Goal: Task Accomplishment & Management: Complete application form

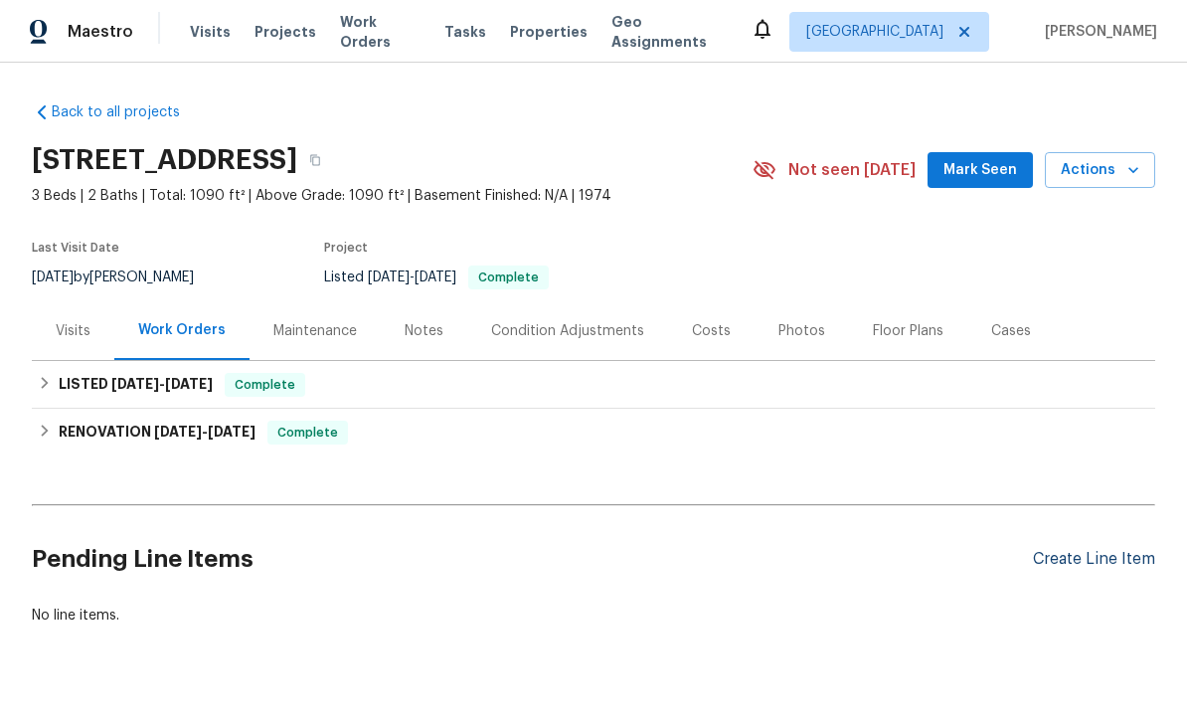
click at [1080, 560] on div "Create Line Item" at bounding box center [1094, 559] width 122 height 19
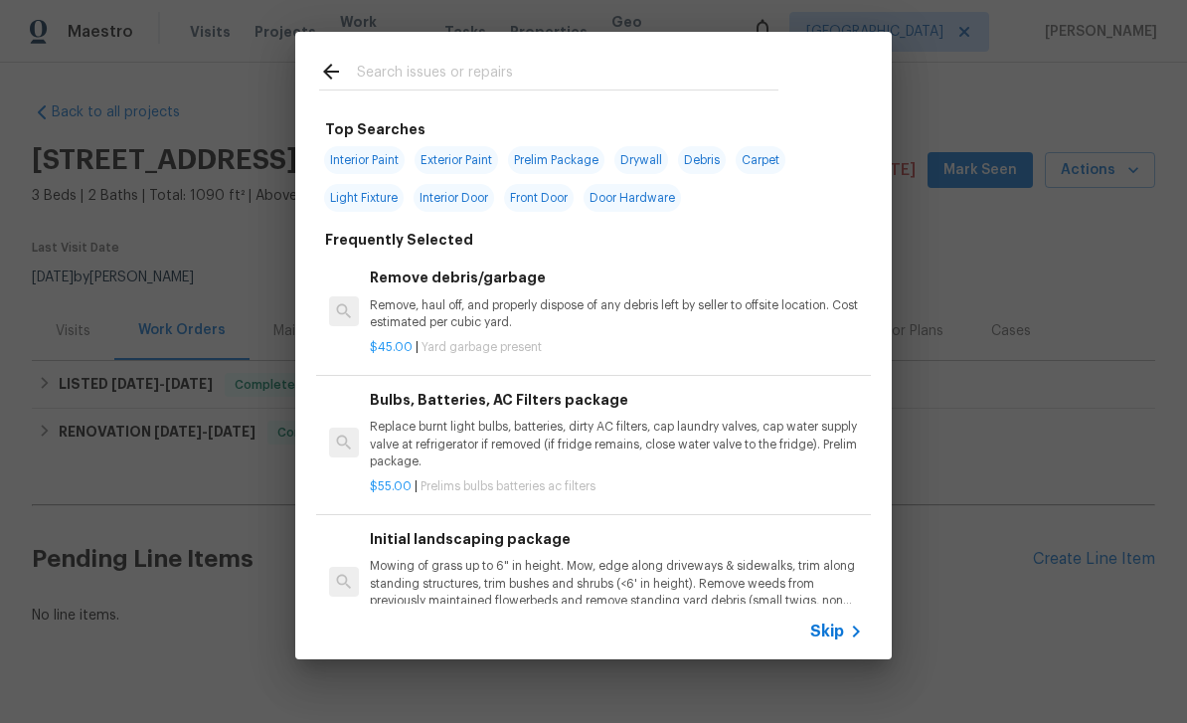
click at [406, 72] on input "text" at bounding box center [567, 75] width 421 height 30
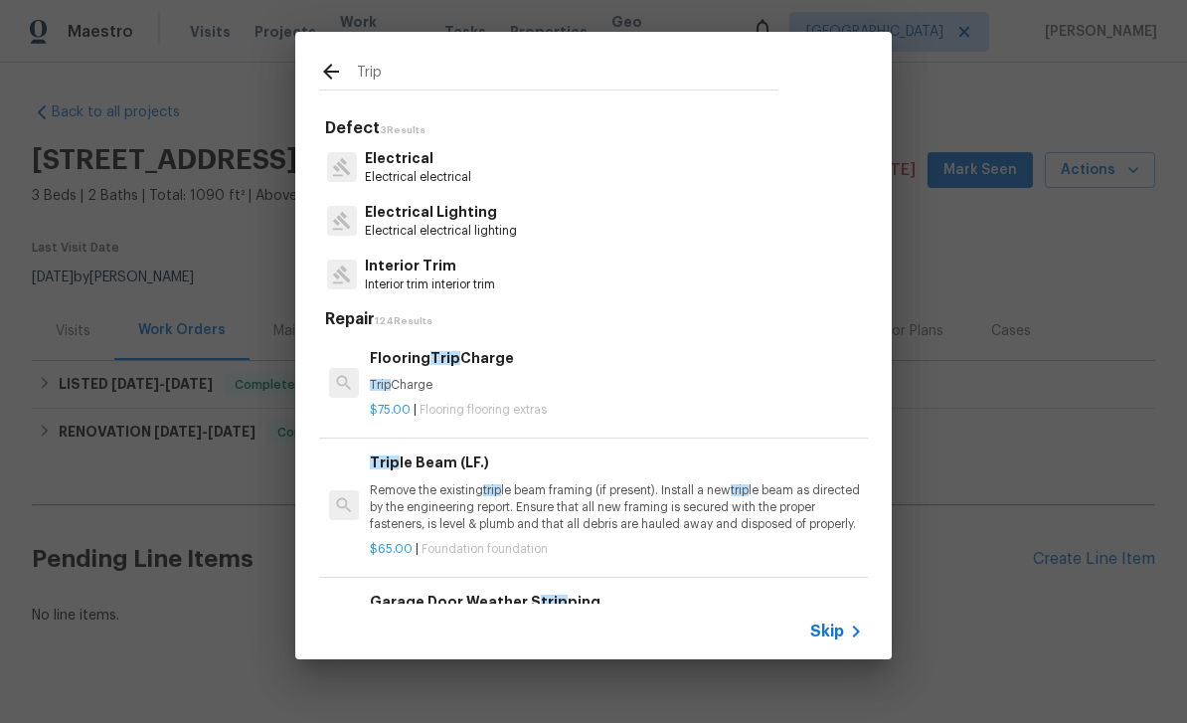
type input "Trip h"
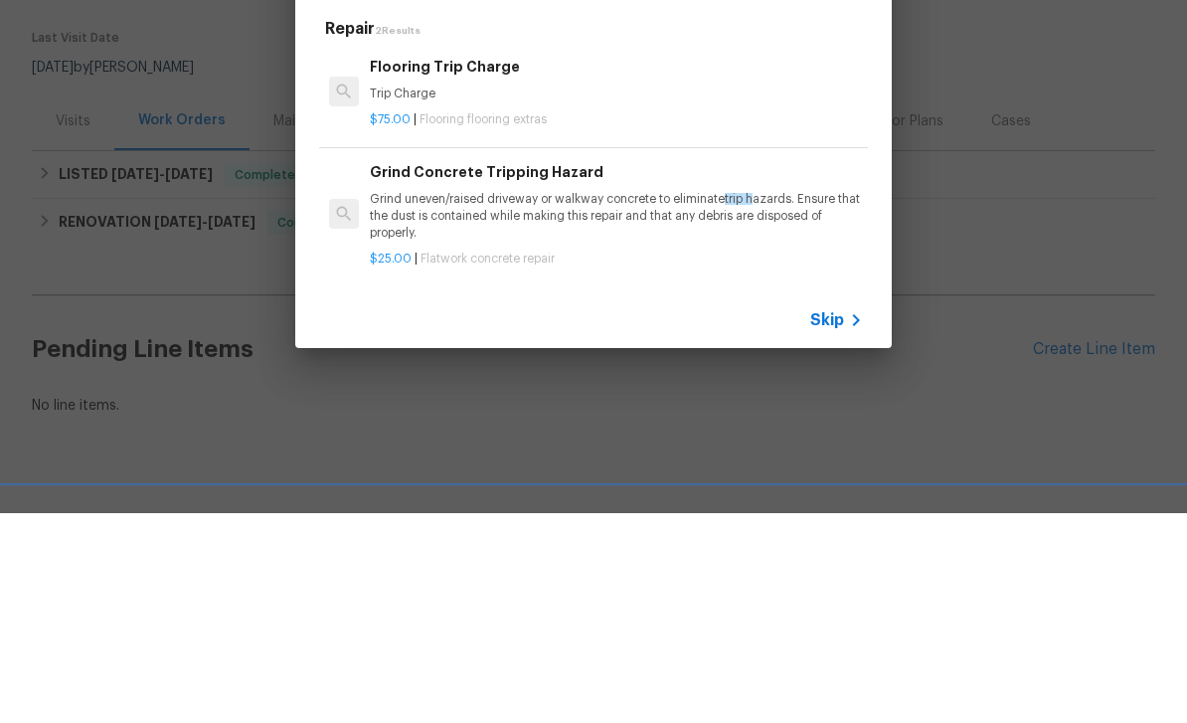
click at [492, 401] on p "Grind uneven/raised driveway or walkway concrete to eliminate trip h azards. En…" at bounding box center [616, 426] width 493 height 51
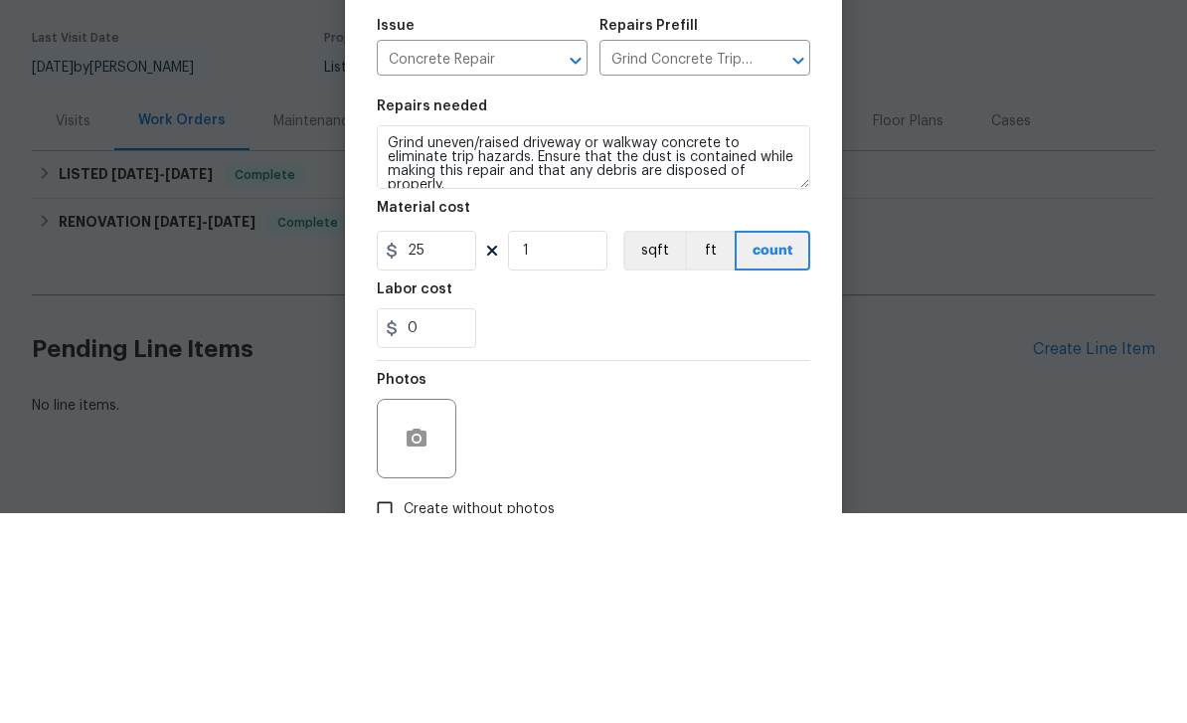
scroll to position [37, 0]
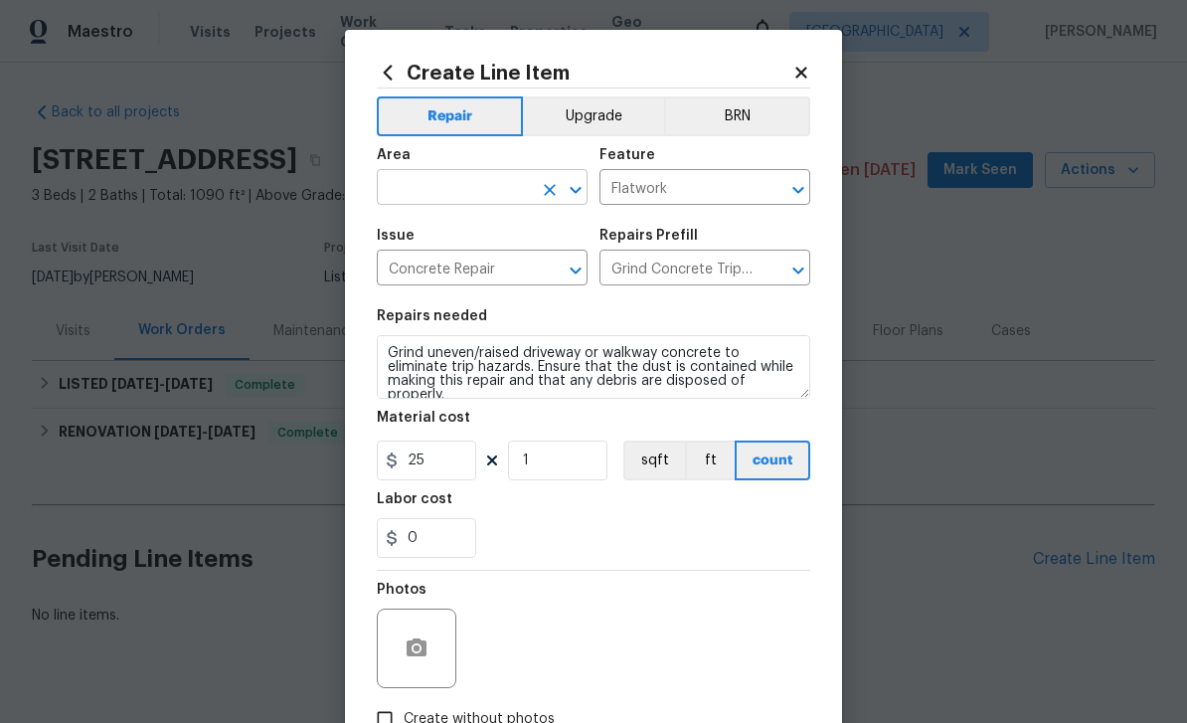
click at [422, 199] on input "text" at bounding box center [454, 189] width 155 height 31
type input "front"
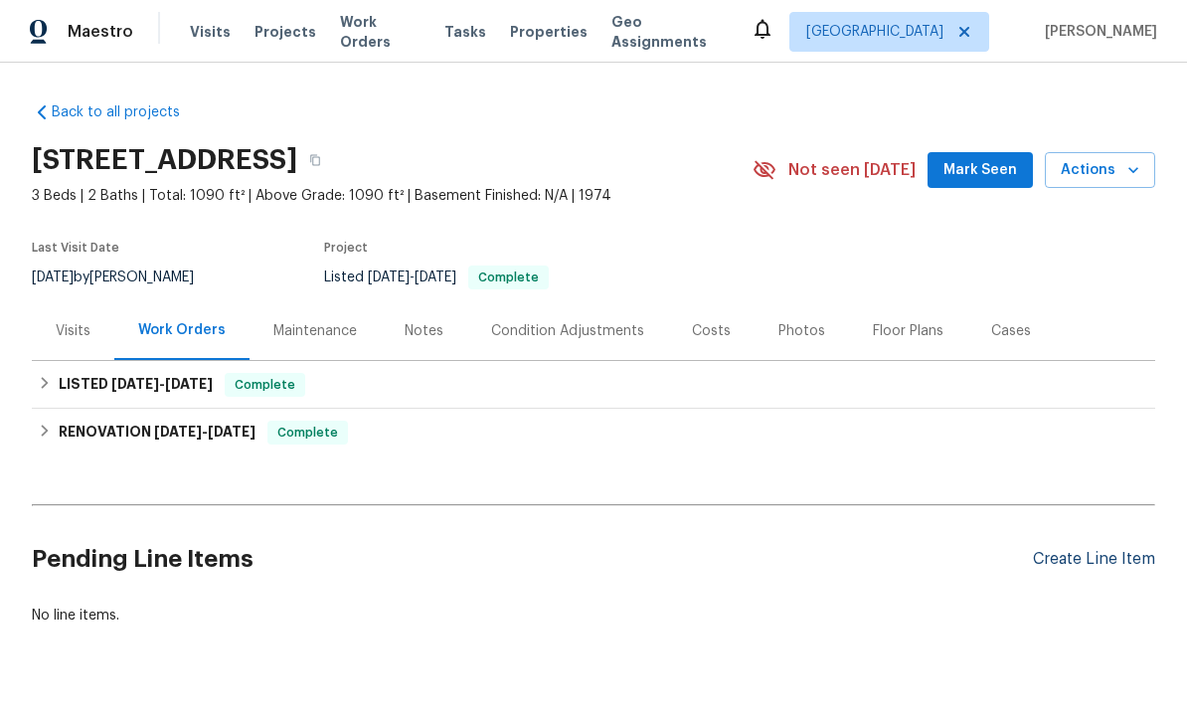
click at [1115, 550] on div "Create Line Item" at bounding box center [1094, 559] width 122 height 19
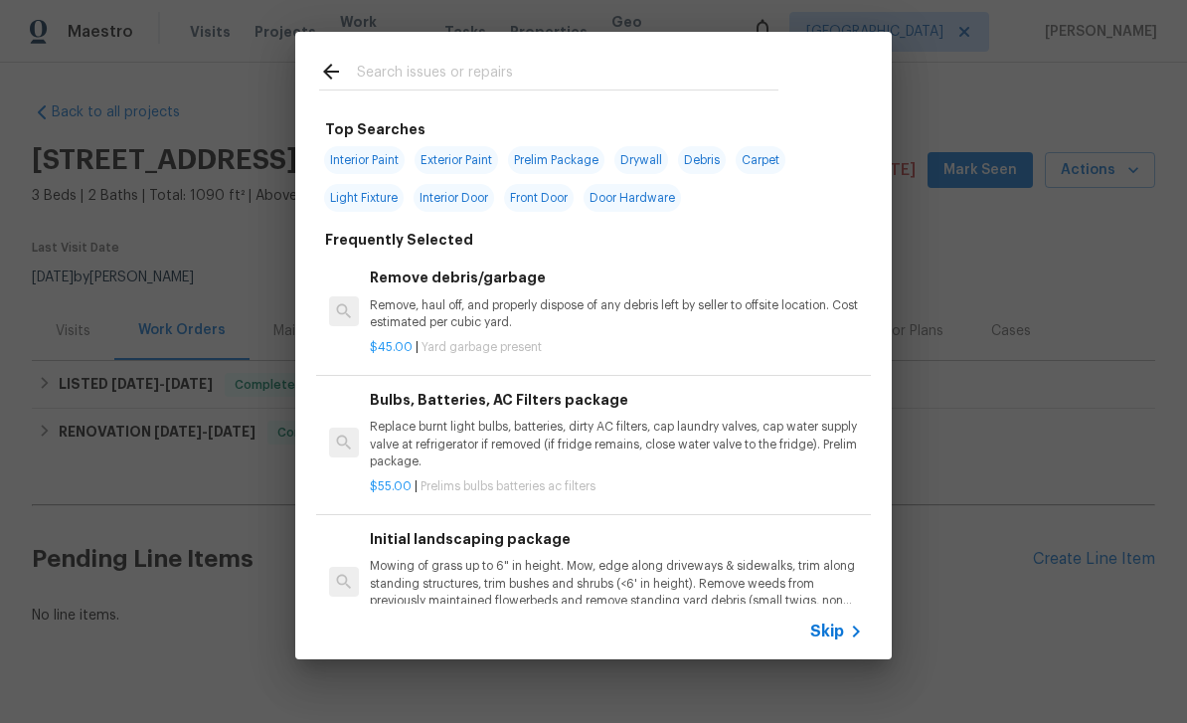
click at [579, 84] on input "text" at bounding box center [567, 75] width 421 height 30
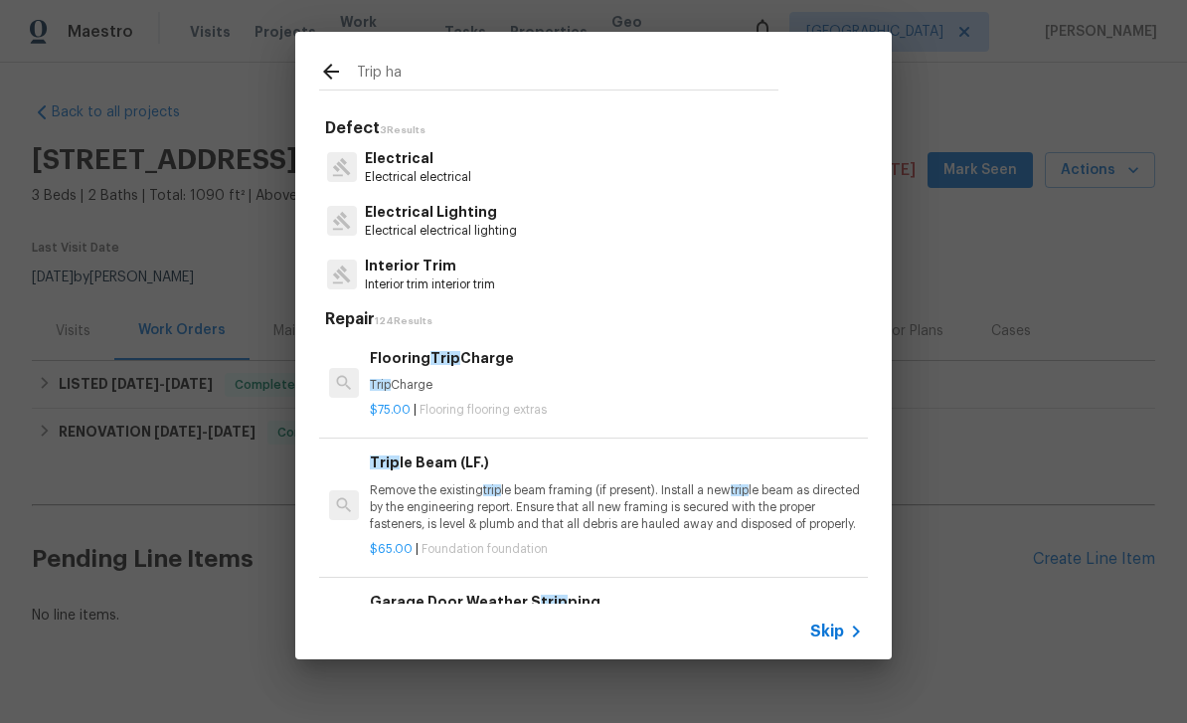
type input "Trip haz"
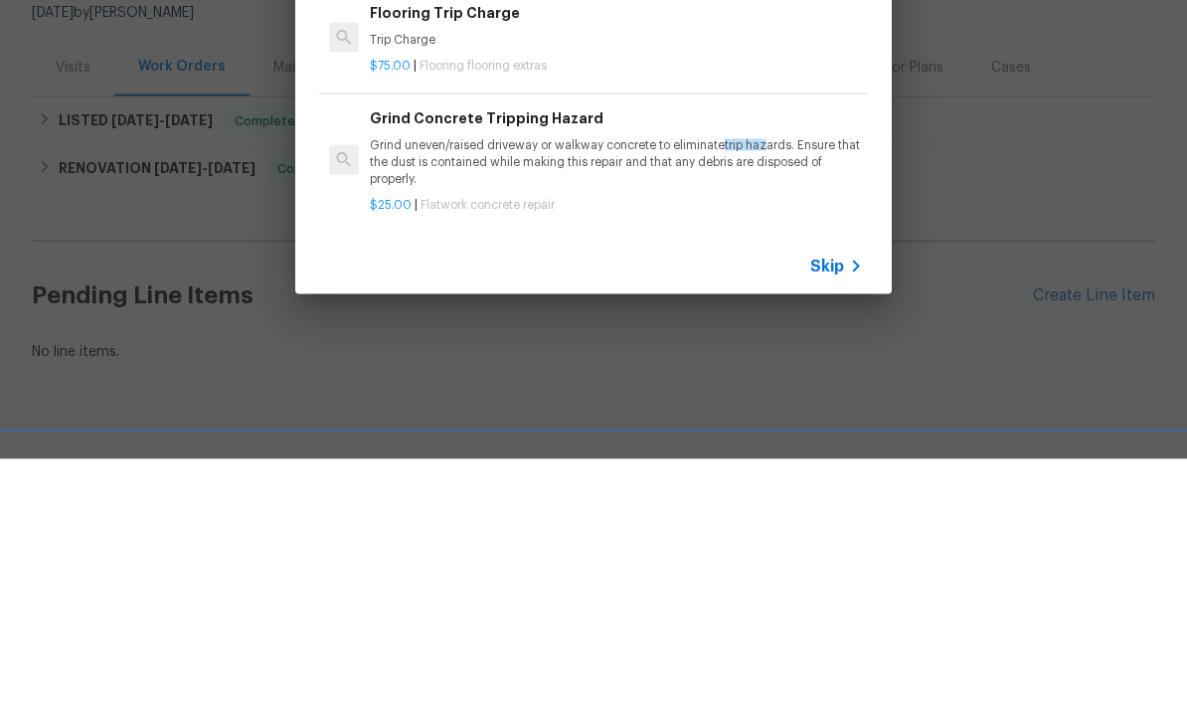
click at [553, 401] on p "Grind uneven/raised driveway or walkway concrete to eliminate trip haz ards. En…" at bounding box center [616, 426] width 493 height 51
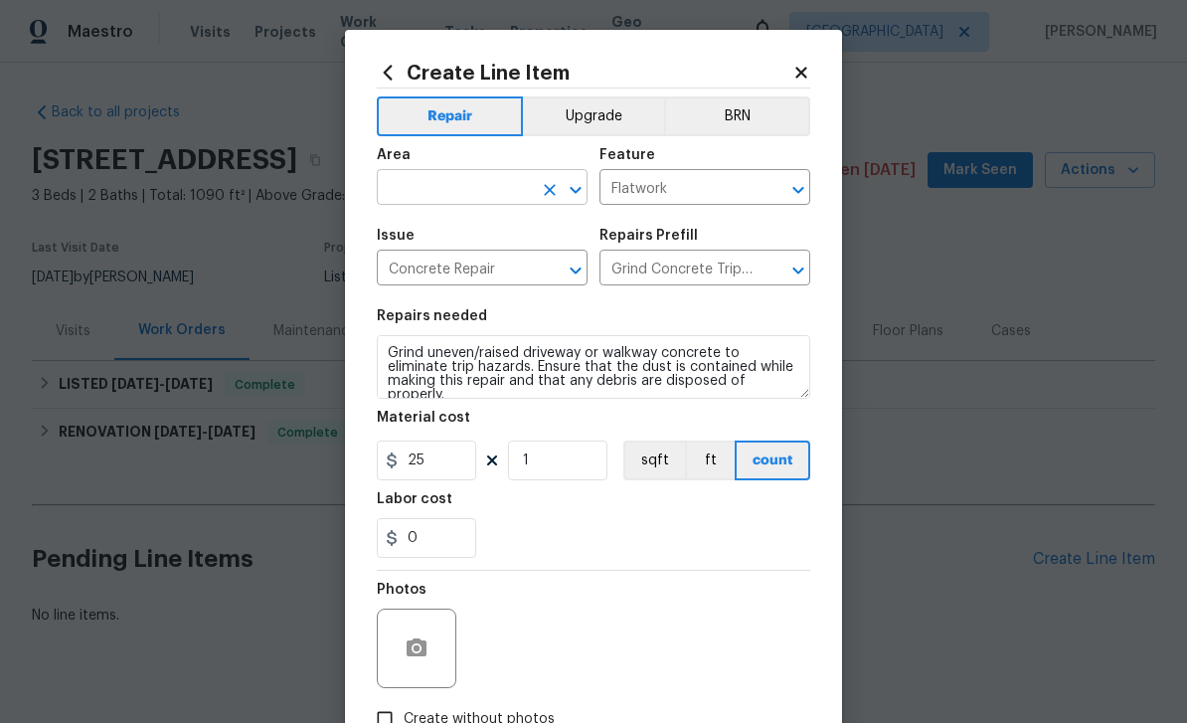
click at [486, 181] on input "text" at bounding box center [454, 189] width 155 height 31
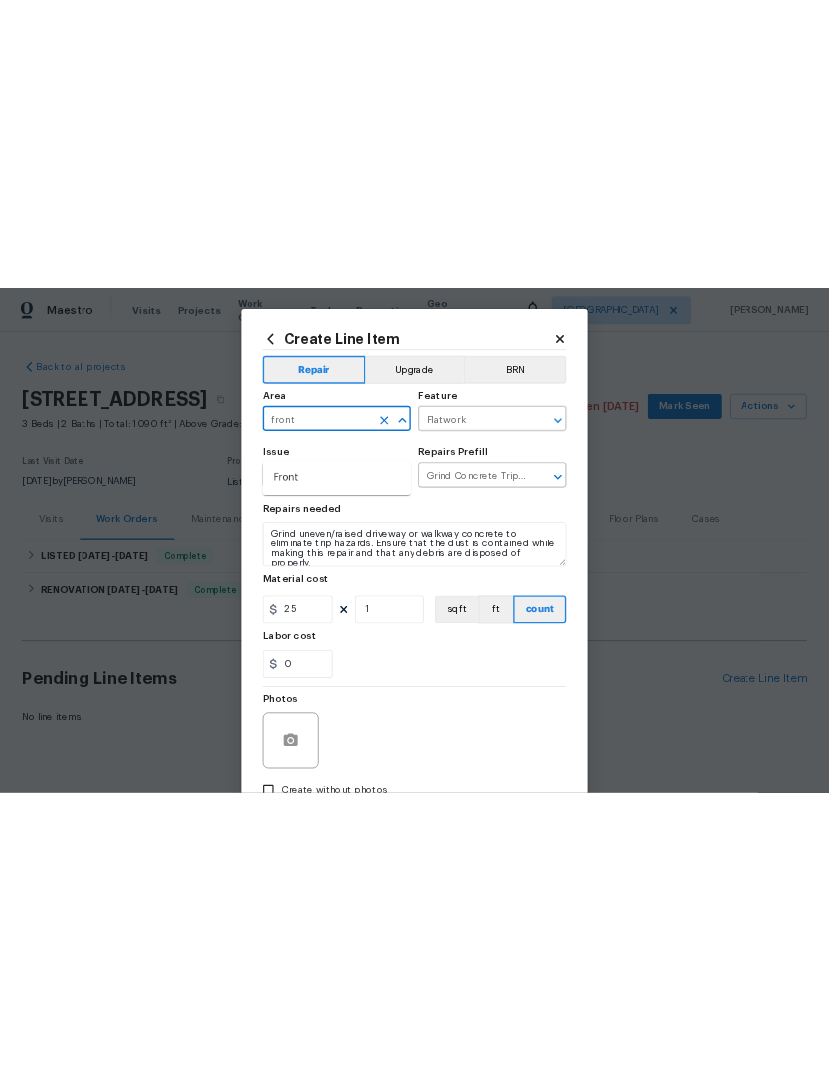
scroll to position [0, 0]
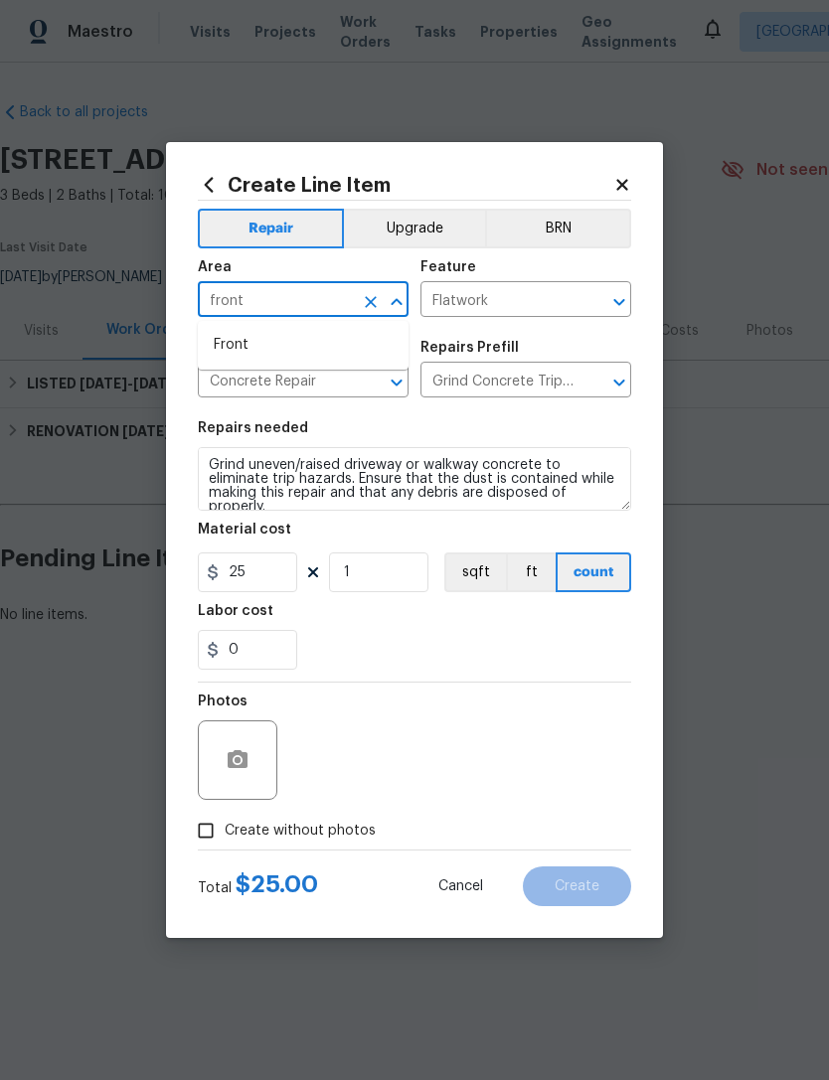
type input "front"
click at [362, 563] on input "1" at bounding box center [378, 573] width 99 height 40
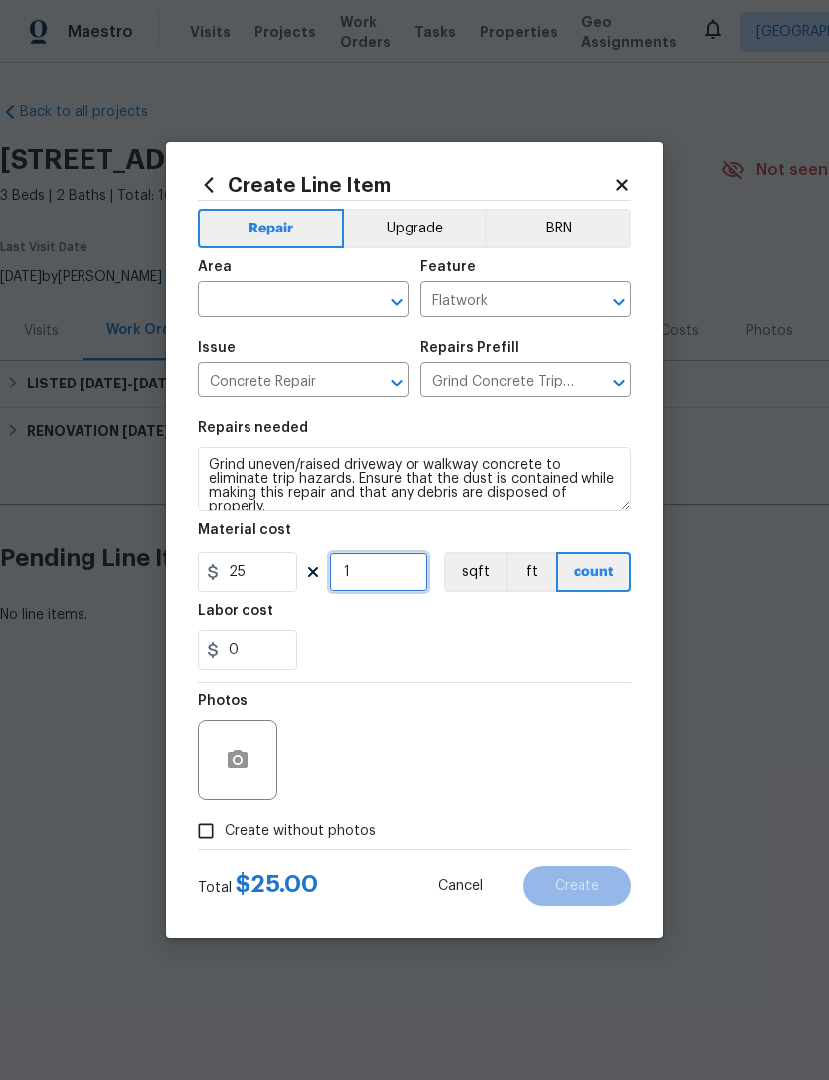
click at [376, 567] on input "1" at bounding box center [378, 573] width 99 height 40
click at [365, 565] on input "1" at bounding box center [378, 573] width 99 height 40
type input "4"
click at [460, 640] on div "0" at bounding box center [414, 650] width 433 height 40
click at [201, 722] on input "Create without photos" at bounding box center [206, 831] width 38 height 38
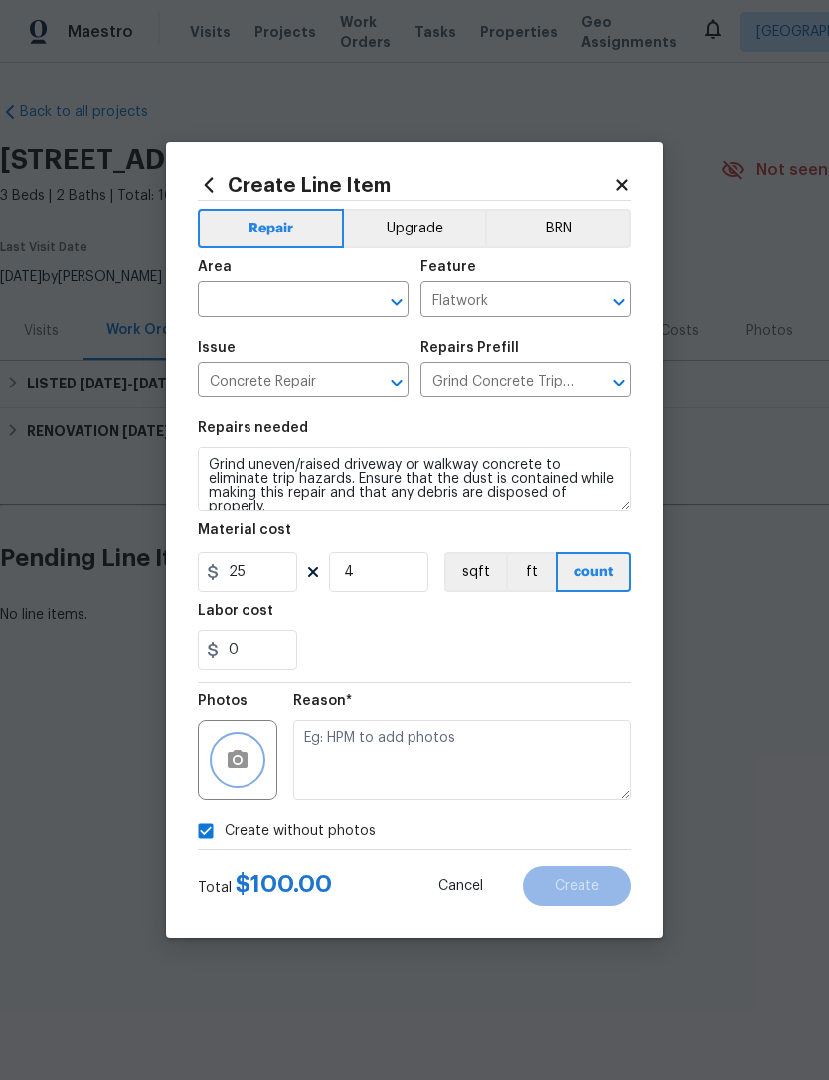
click at [235, 722] on icon "button" at bounding box center [238, 760] width 24 height 24
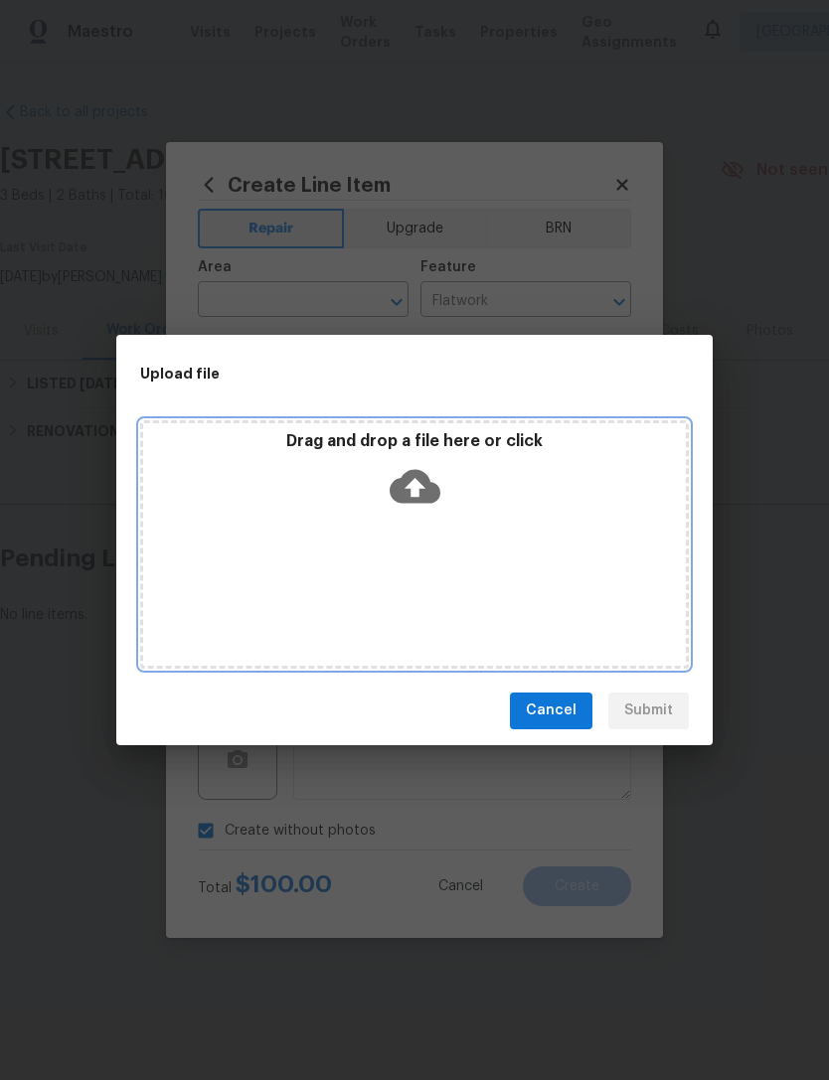
click at [430, 500] on icon at bounding box center [415, 486] width 51 height 34
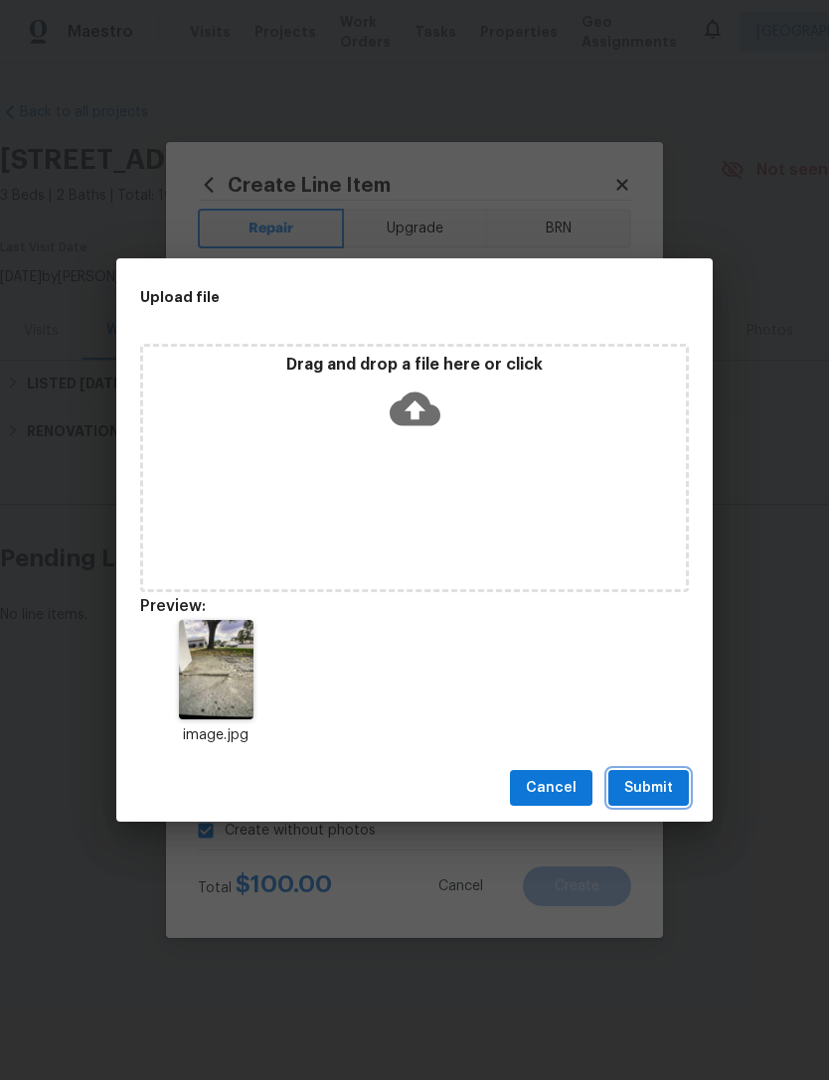
click at [641, 722] on span "Submit" at bounding box center [648, 788] width 49 height 25
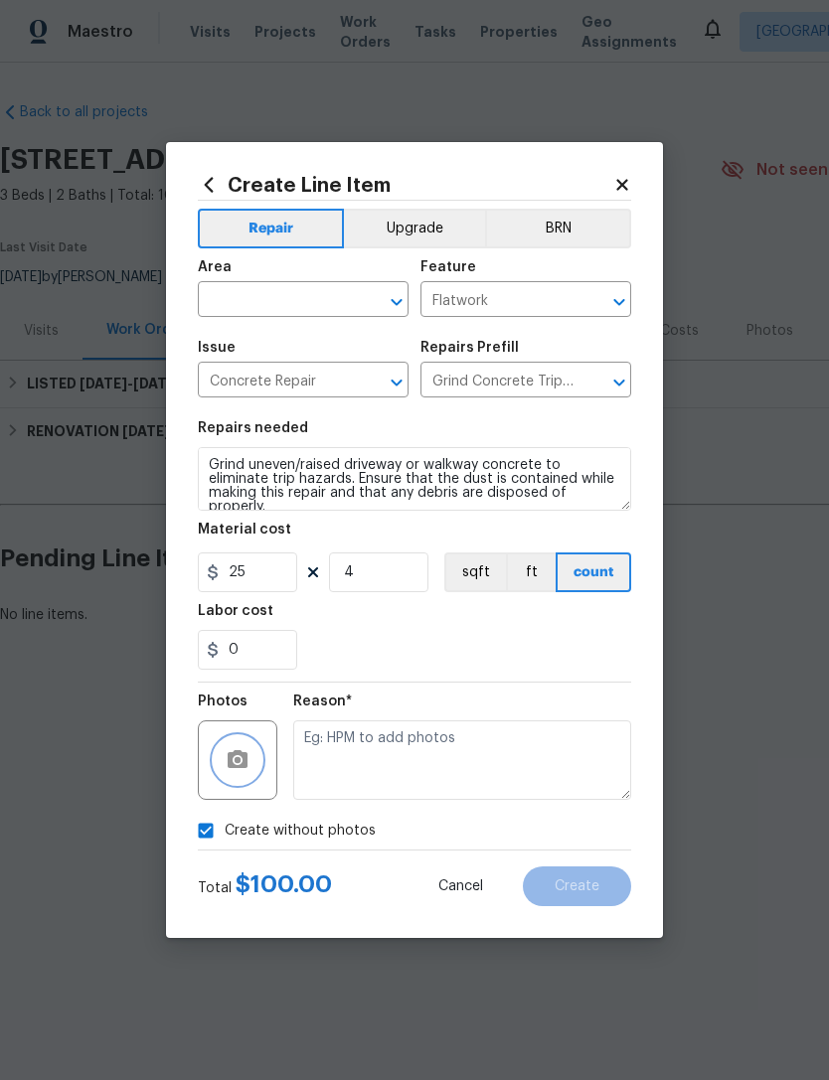
checkbox input "false"
click at [293, 267] on div "Area" at bounding box center [303, 273] width 211 height 26
click at [300, 280] on div "Area" at bounding box center [303, 273] width 211 height 26
click at [280, 293] on input "text" at bounding box center [275, 301] width 155 height 31
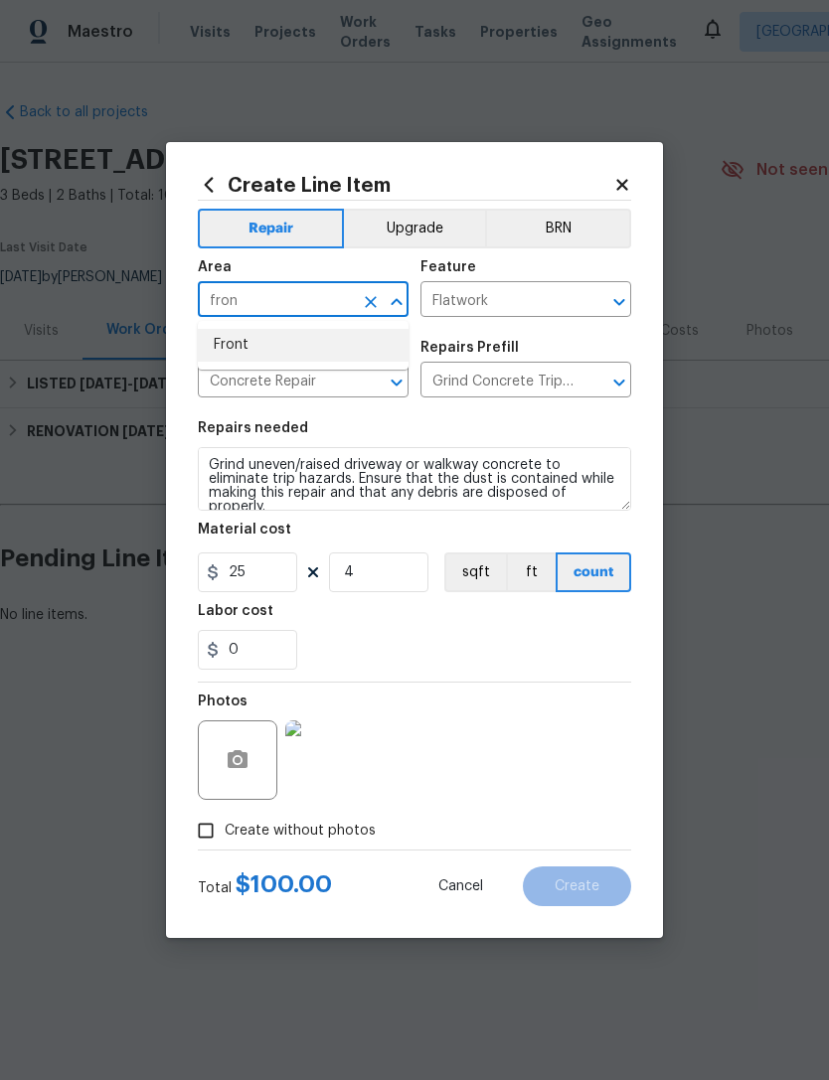
click at [228, 329] on li "Front" at bounding box center [303, 345] width 211 height 33
type input "Front"
click at [548, 618] on div "Labor cost" at bounding box center [414, 617] width 433 height 26
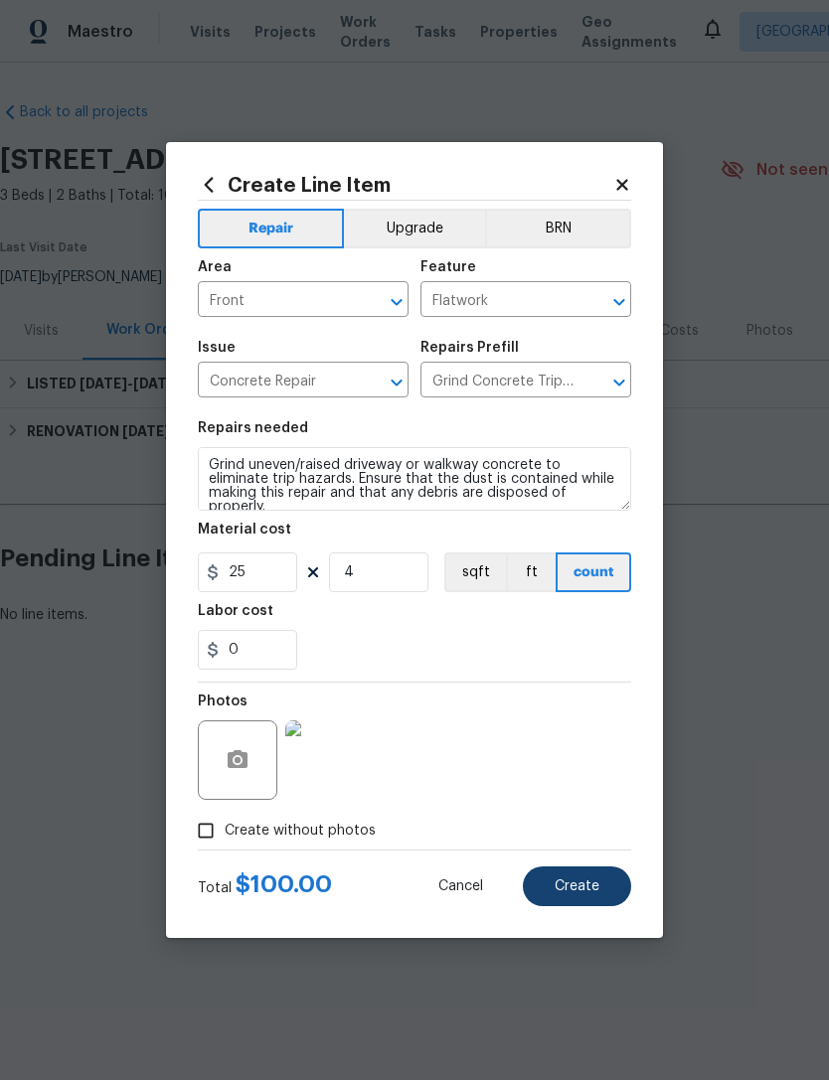
click at [583, 722] on button "Create" at bounding box center [577, 887] width 108 height 40
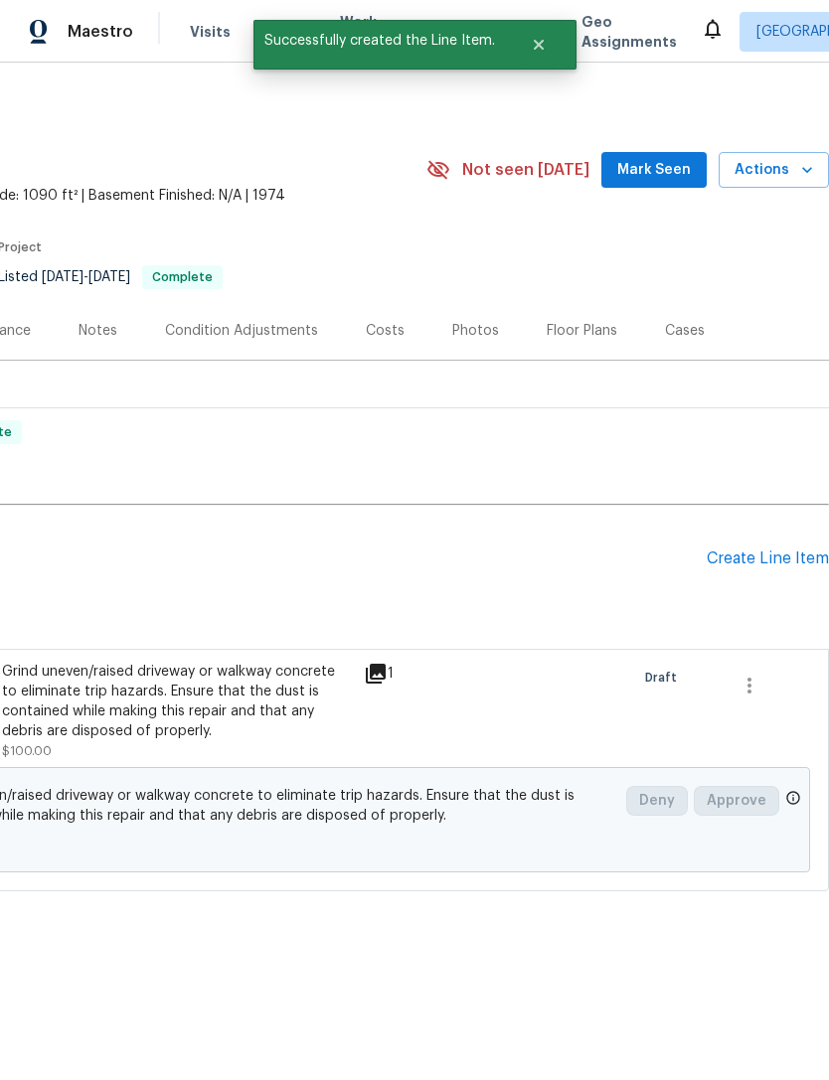
scroll to position [0, 294]
click at [746, 558] on div "Create Line Item" at bounding box center [768, 559] width 122 height 19
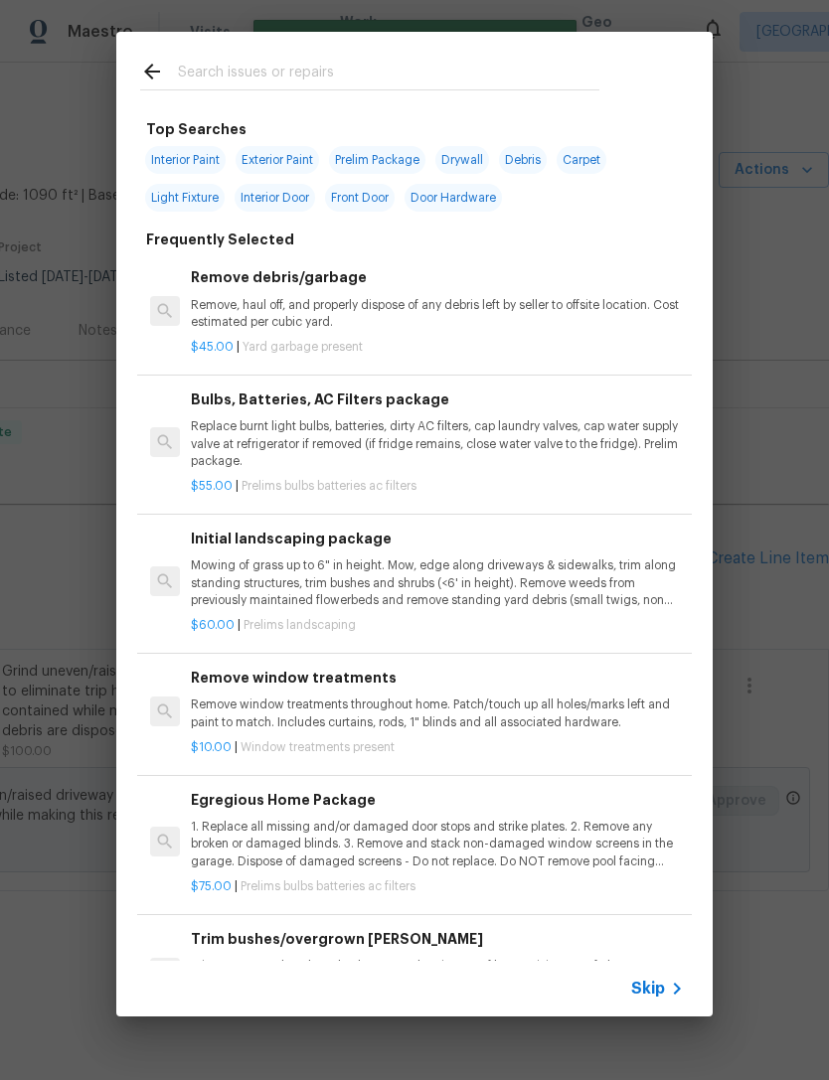
click at [292, 60] on input "text" at bounding box center [388, 75] width 421 height 30
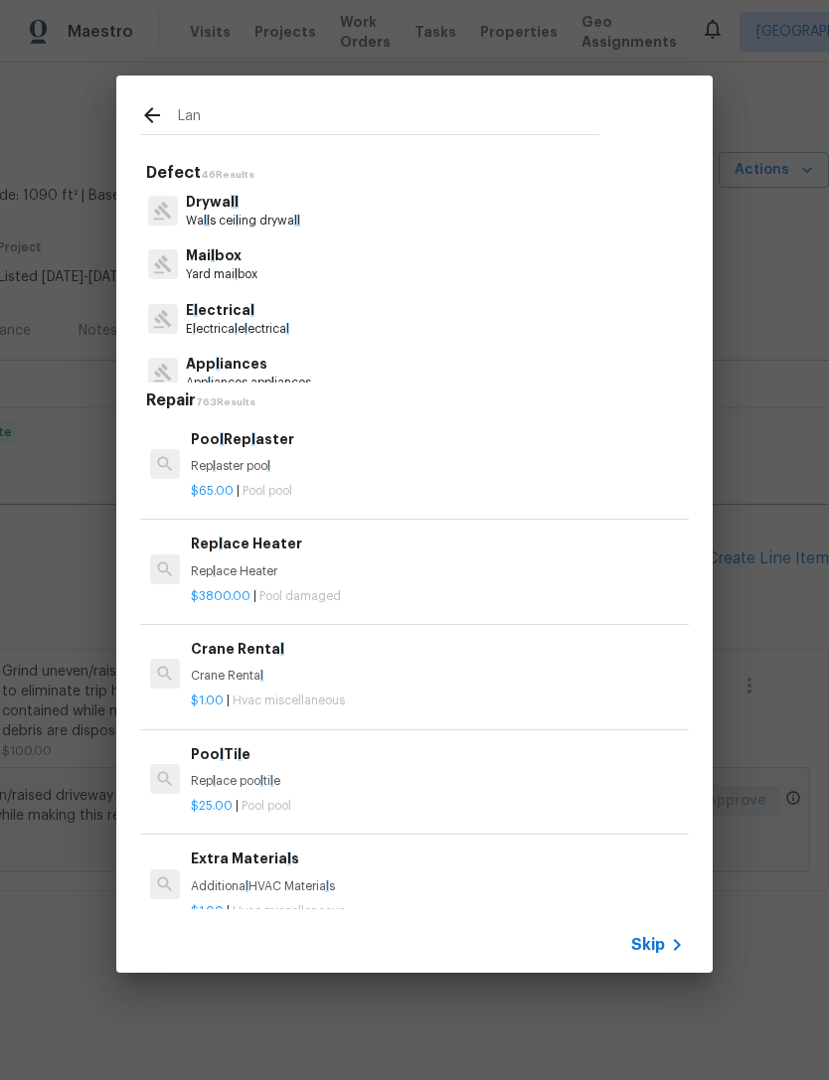
type input "Land"
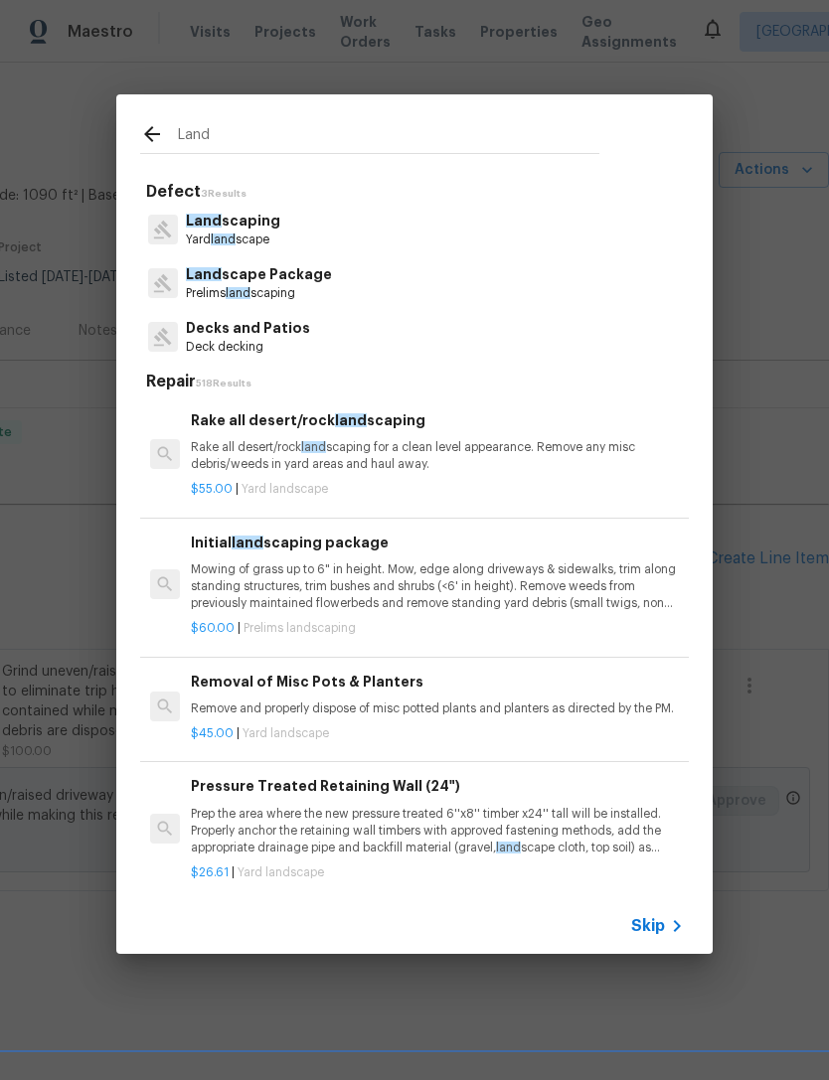
click at [251, 216] on p "Land scaping" at bounding box center [233, 221] width 94 height 21
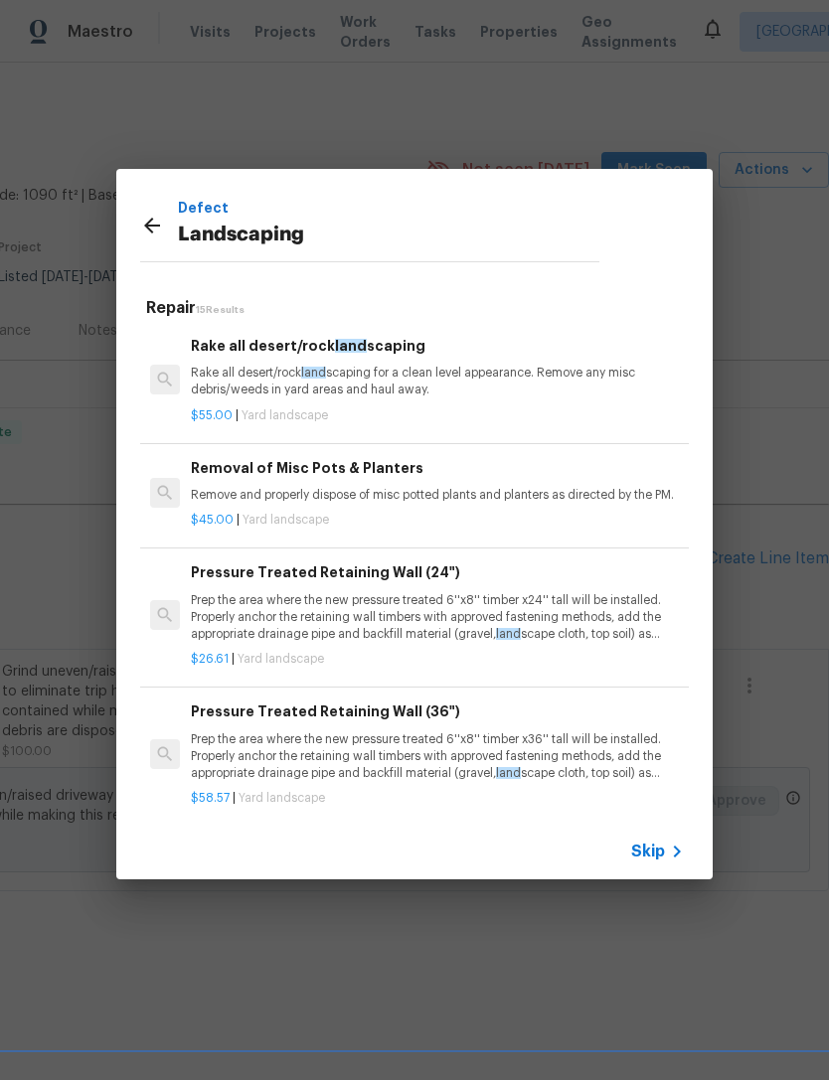
click at [407, 363] on div "Rake all desert/rock land scaping Rake all desert/rock land scaping for a clean…" at bounding box center [437, 367] width 493 height 65
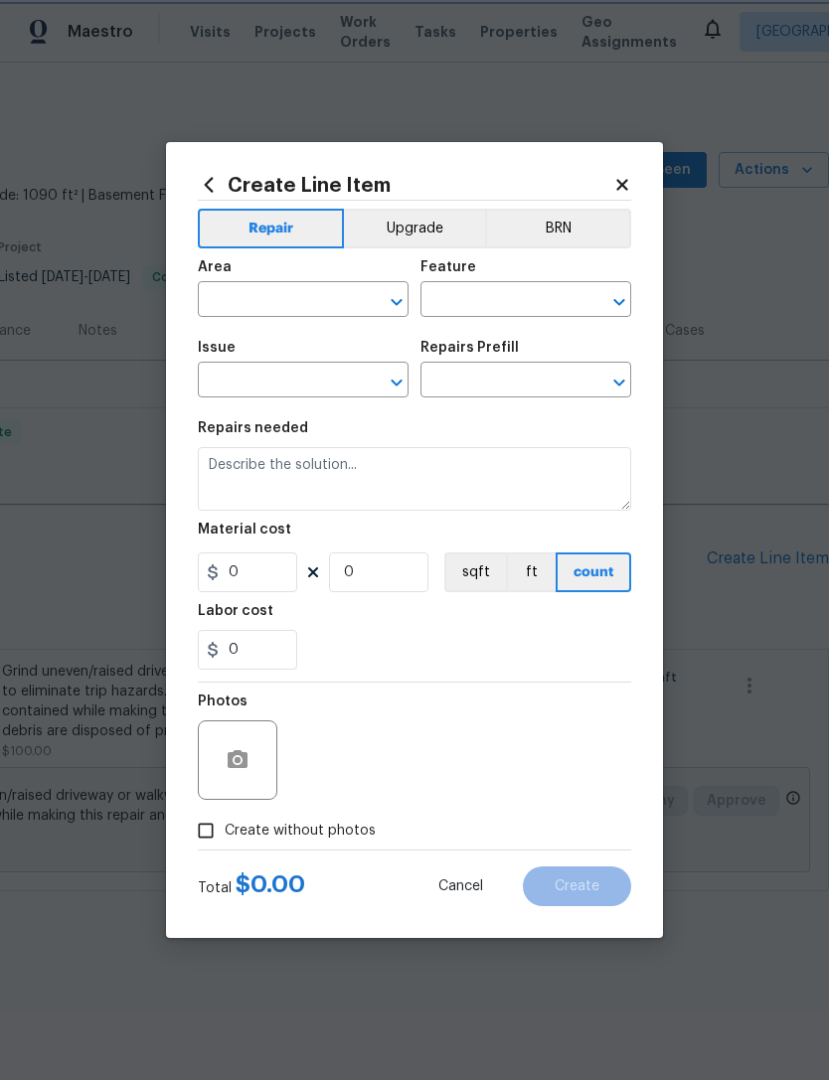
type input "Landscaping"
type input "Rake all desert/rock landscaping $55.00"
type textarea "Rake all desert/rock landscaping for a clean level appearance. Remove any misc …"
type input "55"
type input "1"
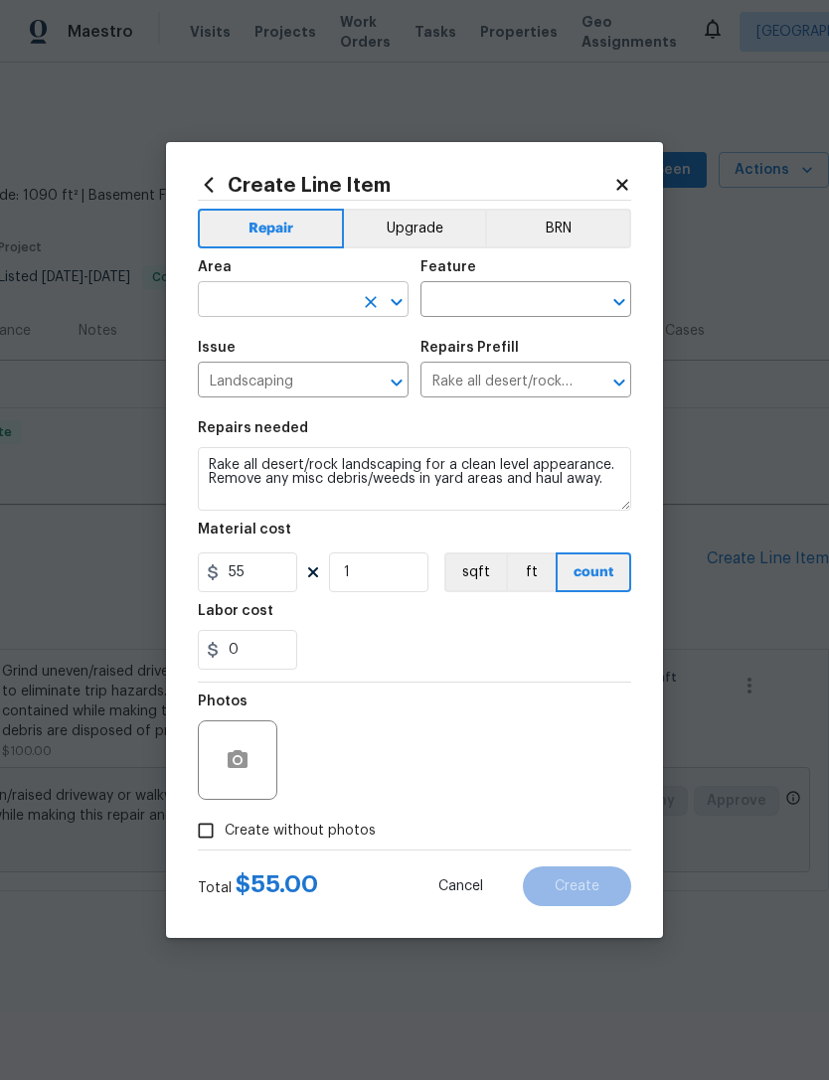
click at [280, 288] on input "text" at bounding box center [275, 301] width 155 height 31
click at [226, 338] on li "Back" at bounding box center [303, 345] width 211 height 33
type input "Back"
click at [493, 293] on input "text" at bounding box center [497, 301] width 155 height 31
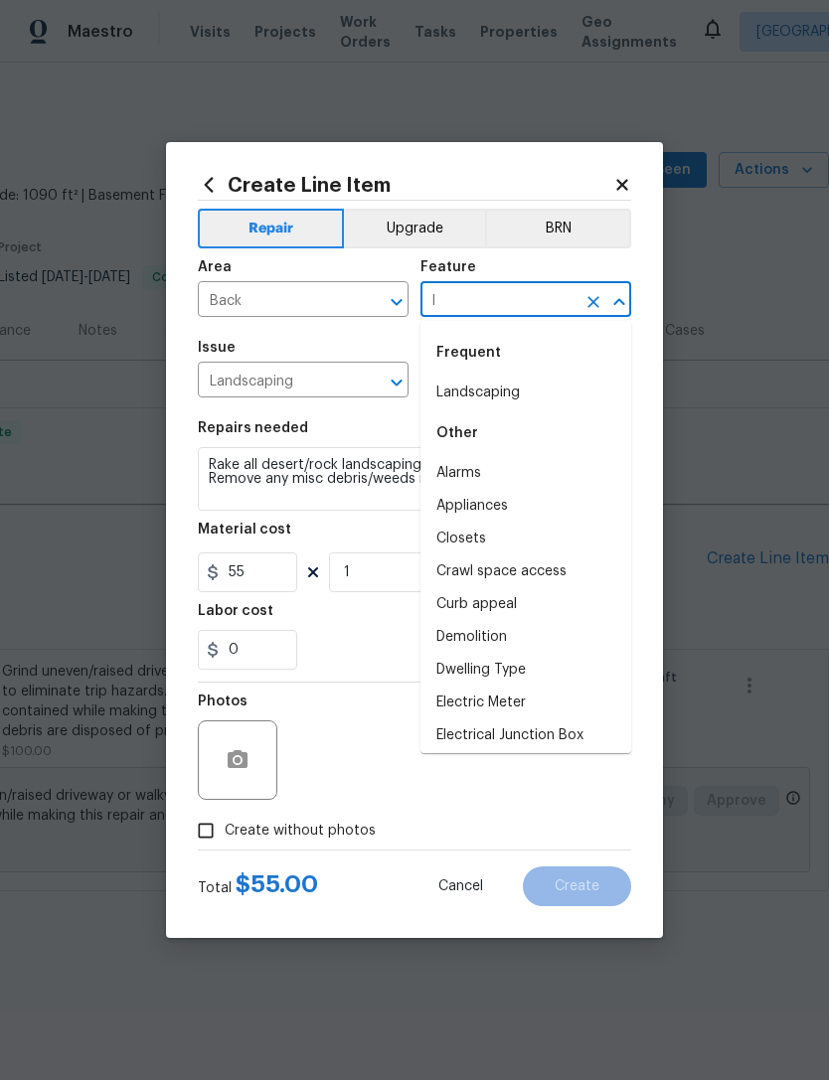
click at [484, 386] on li "Landscaping" at bounding box center [525, 393] width 211 height 33
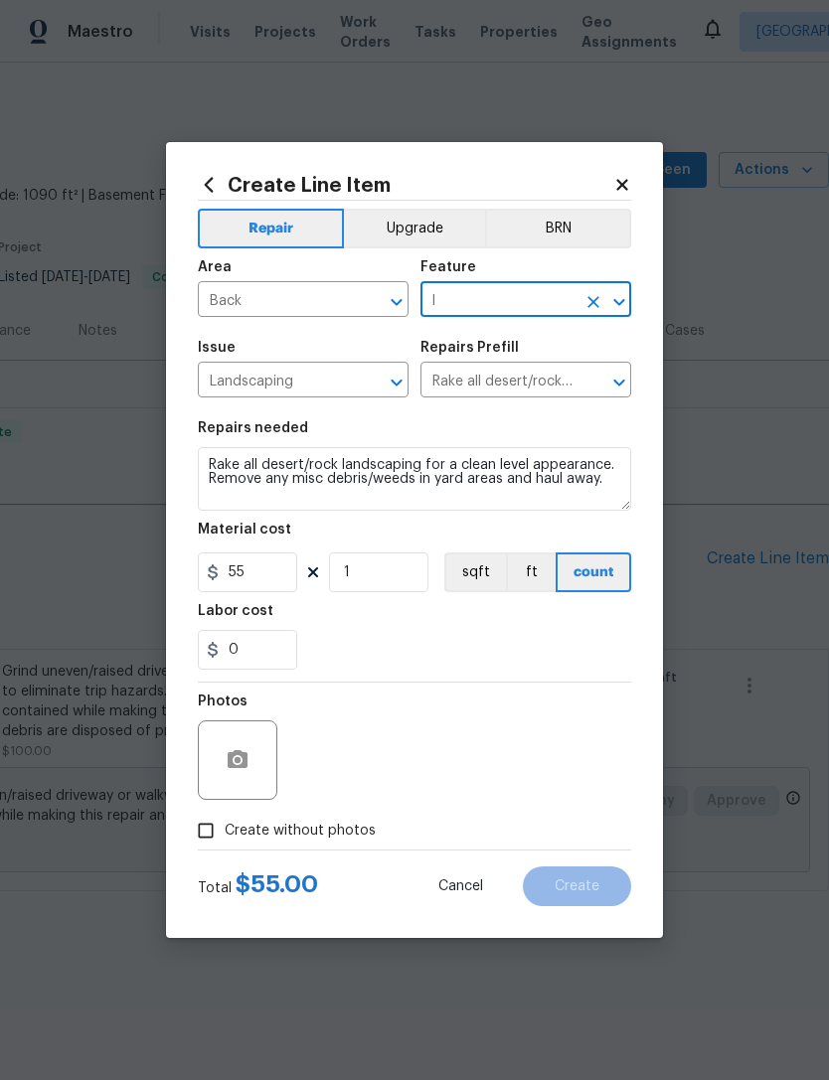
type input "Landscaping"
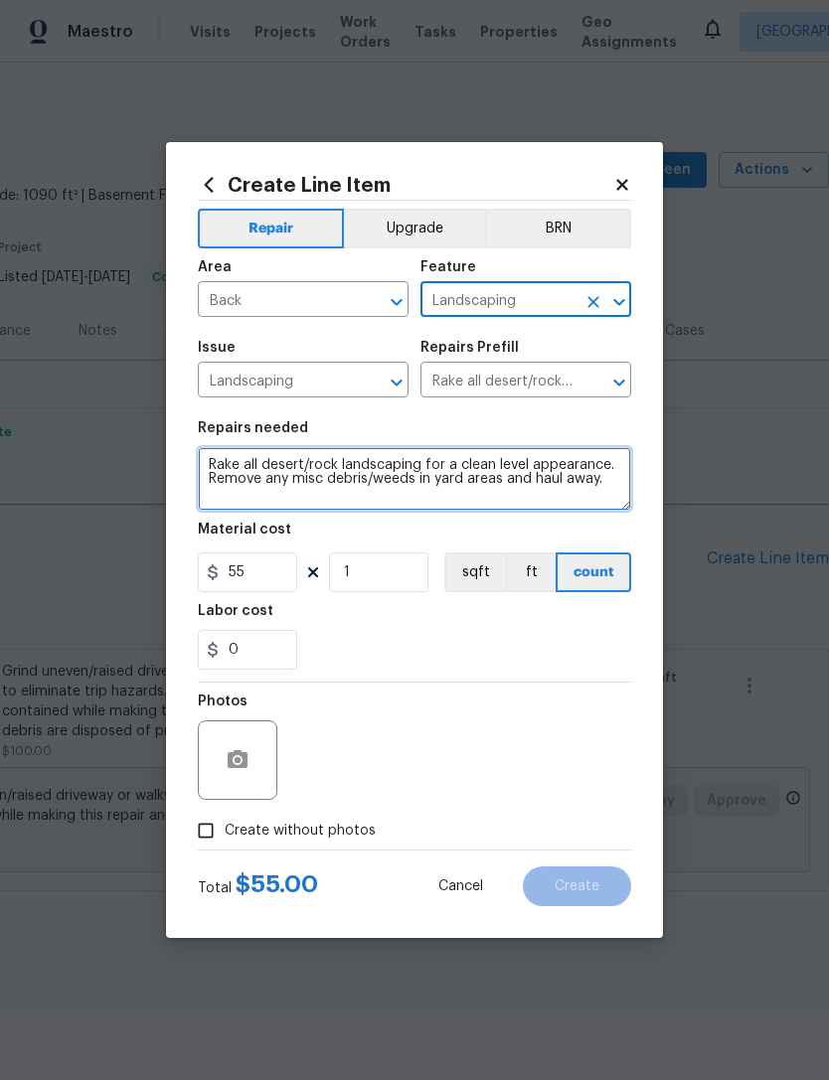
click at [614, 455] on textarea "Rake all desert/rock landscaping for a clean level appearance. Remove any misc …" at bounding box center [414, 479] width 433 height 64
click at [602, 449] on textarea "Rake all desert/rock landscaping for a clean level appearance. Remove any misc …" at bounding box center [414, 479] width 433 height 64
click at [604, 452] on textarea "Rake all desert/rock landscaping for a clean level appearance. Remove any misc …" at bounding box center [414, 479] width 433 height 64
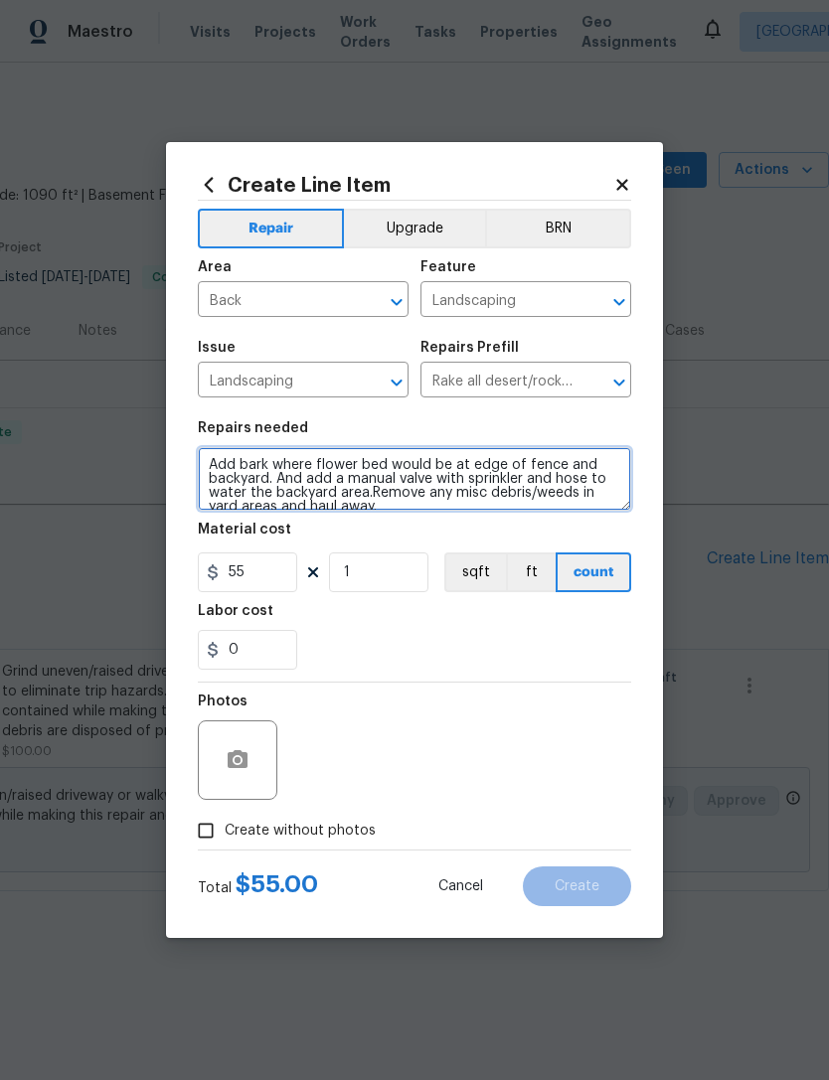
type textarea "Add bark where flower bed would be at edge of fence and backyard. And add a man…"
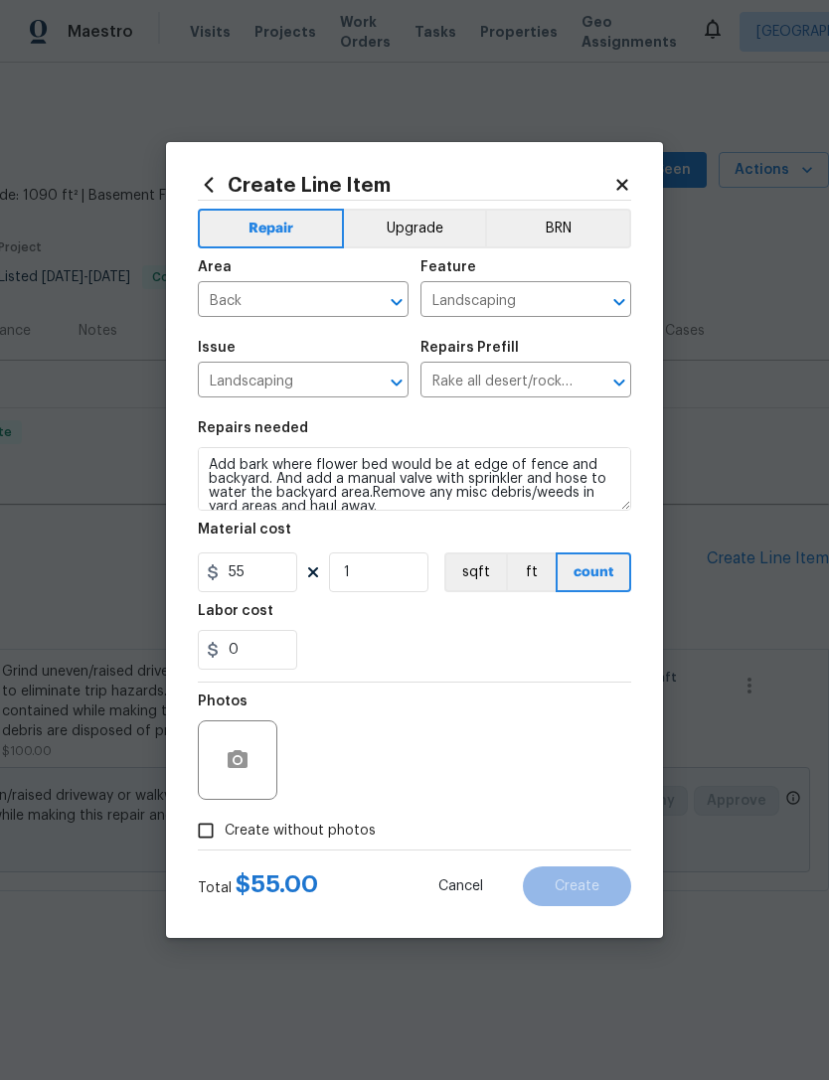
click at [401, 626] on div "Labor cost" at bounding box center [414, 617] width 433 height 26
click at [376, 570] on input "1" at bounding box center [378, 573] width 99 height 40
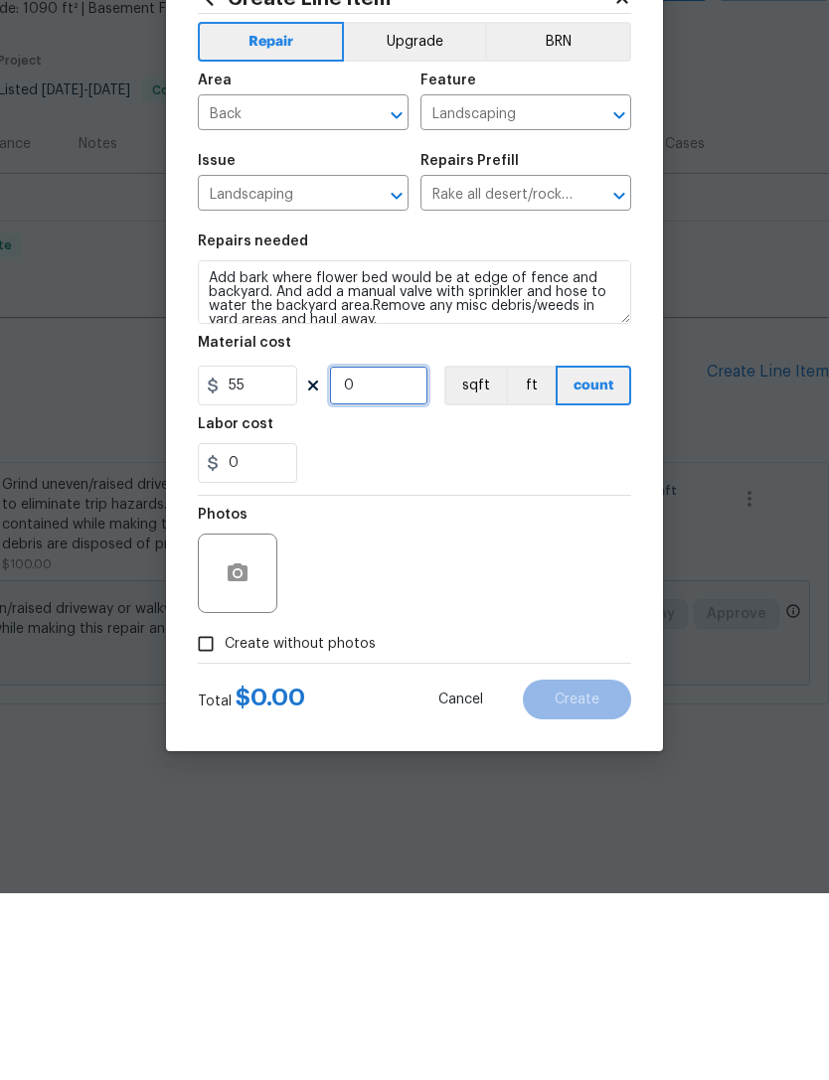
type input "8"
click at [204, 722] on input "Create without photos" at bounding box center [206, 831] width 38 height 38
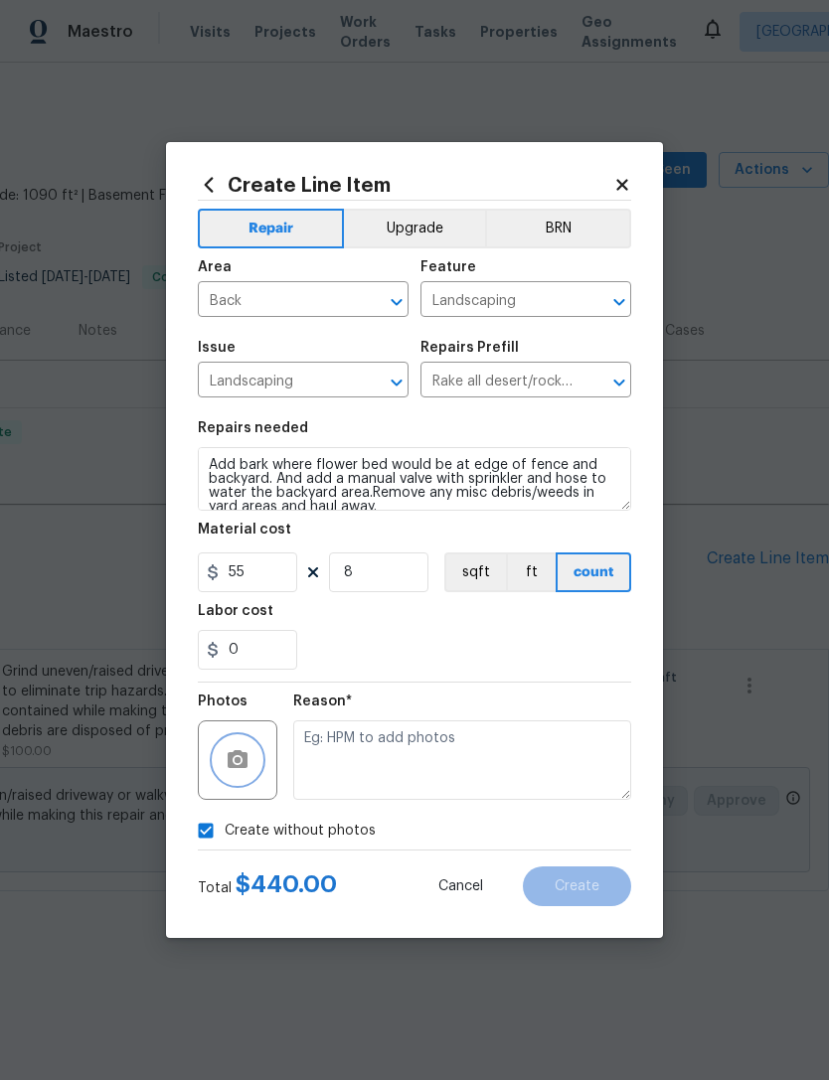
click at [231, 722] on button "button" at bounding box center [238, 760] width 48 height 48
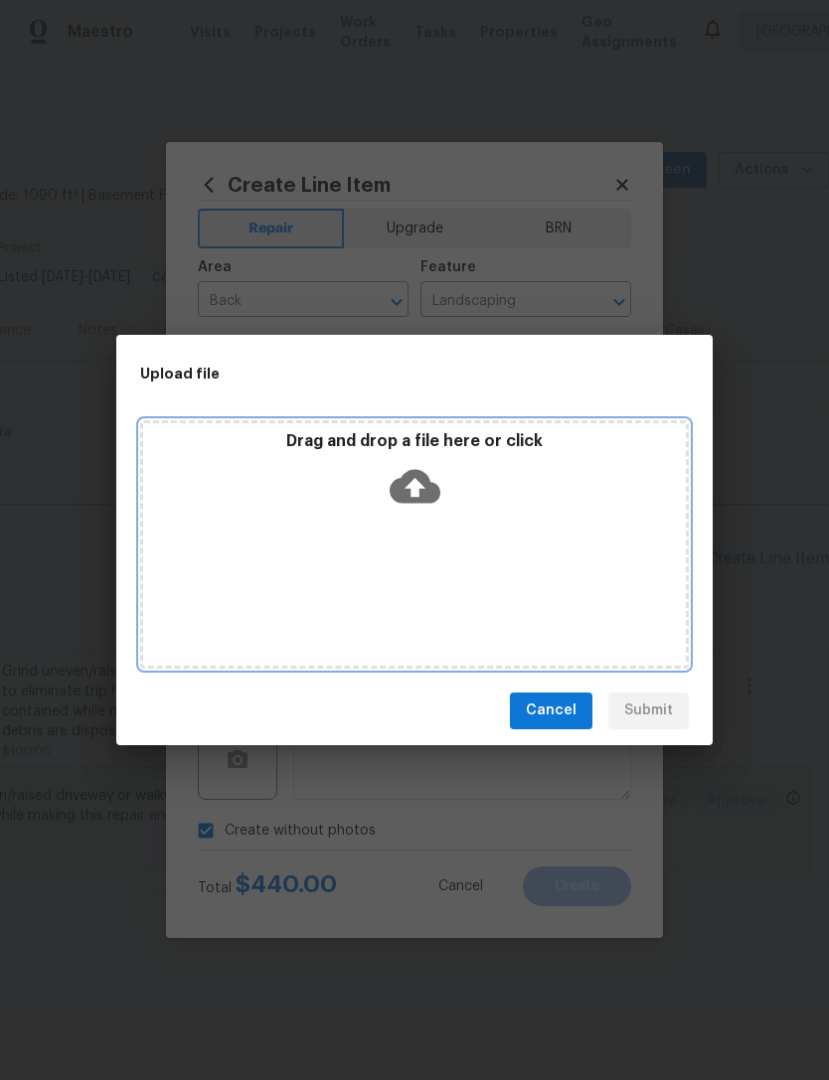
click at [412, 482] on icon at bounding box center [415, 486] width 51 height 51
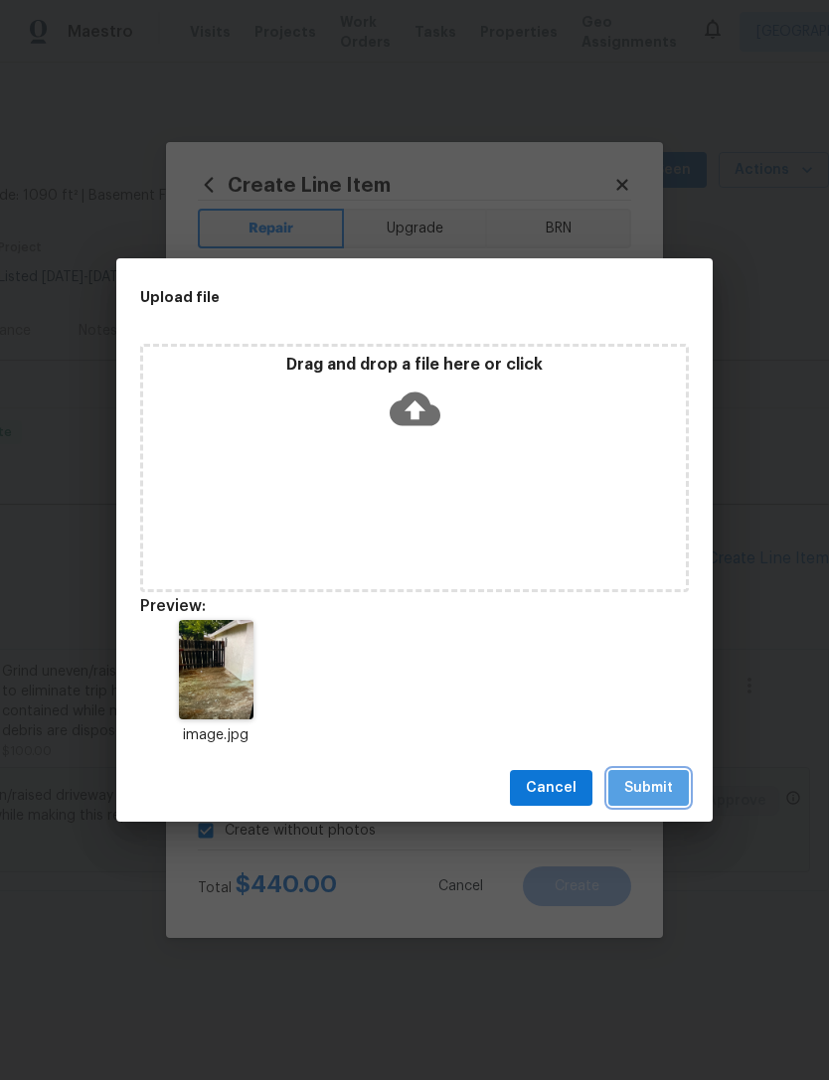
click at [650, 722] on span "Submit" at bounding box center [648, 788] width 49 height 25
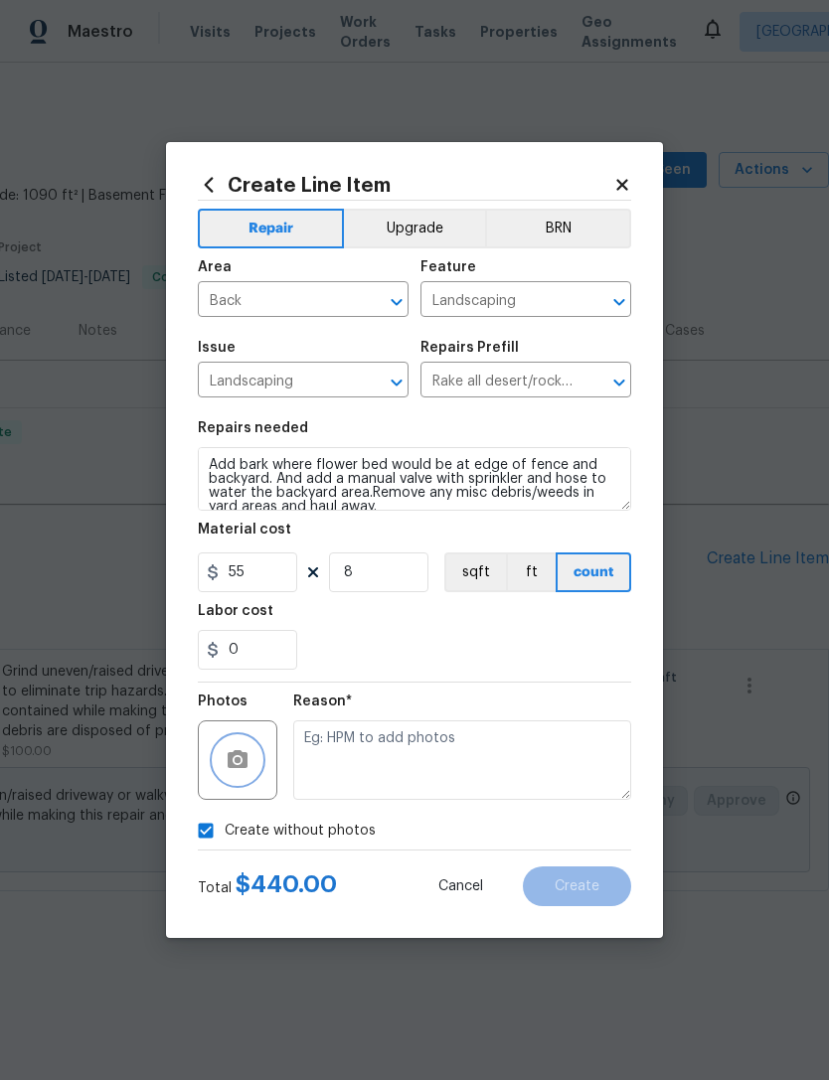
checkbox input "false"
click at [223, 722] on button "button" at bounding box center [238, 760] width 48 height 48
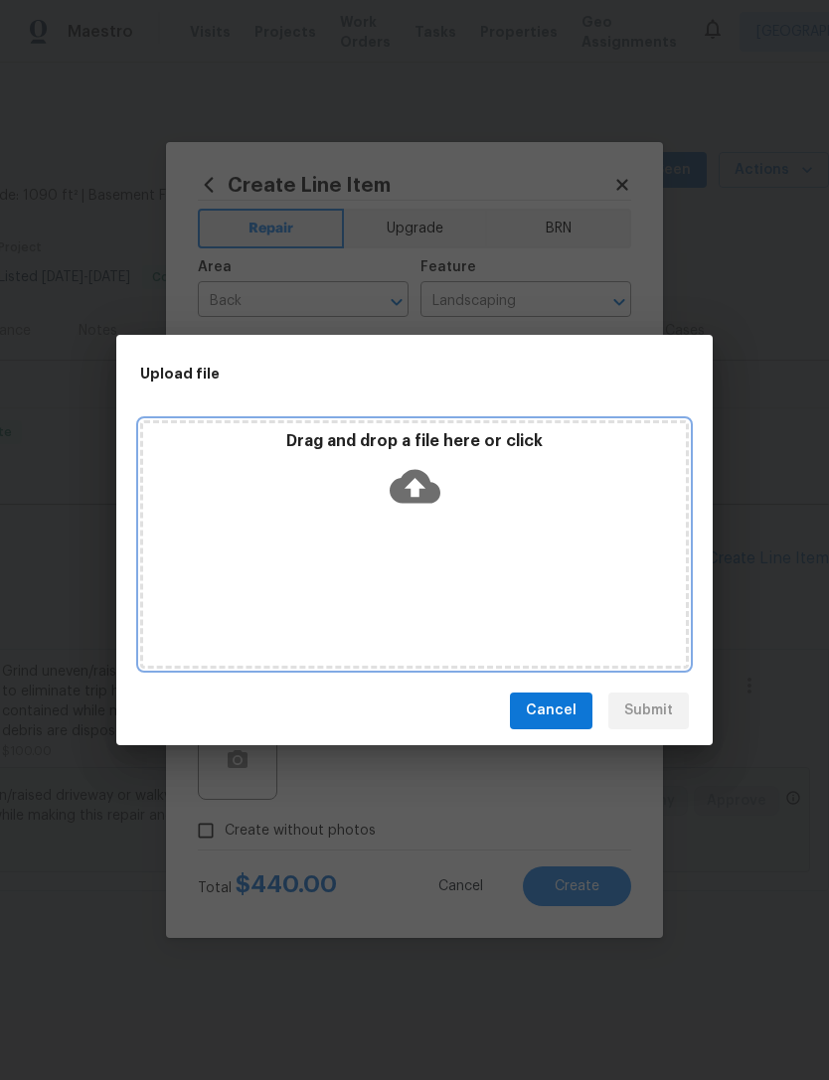
click at [414, 478] on icon at bounding box center [415, 486] width 51 height 34
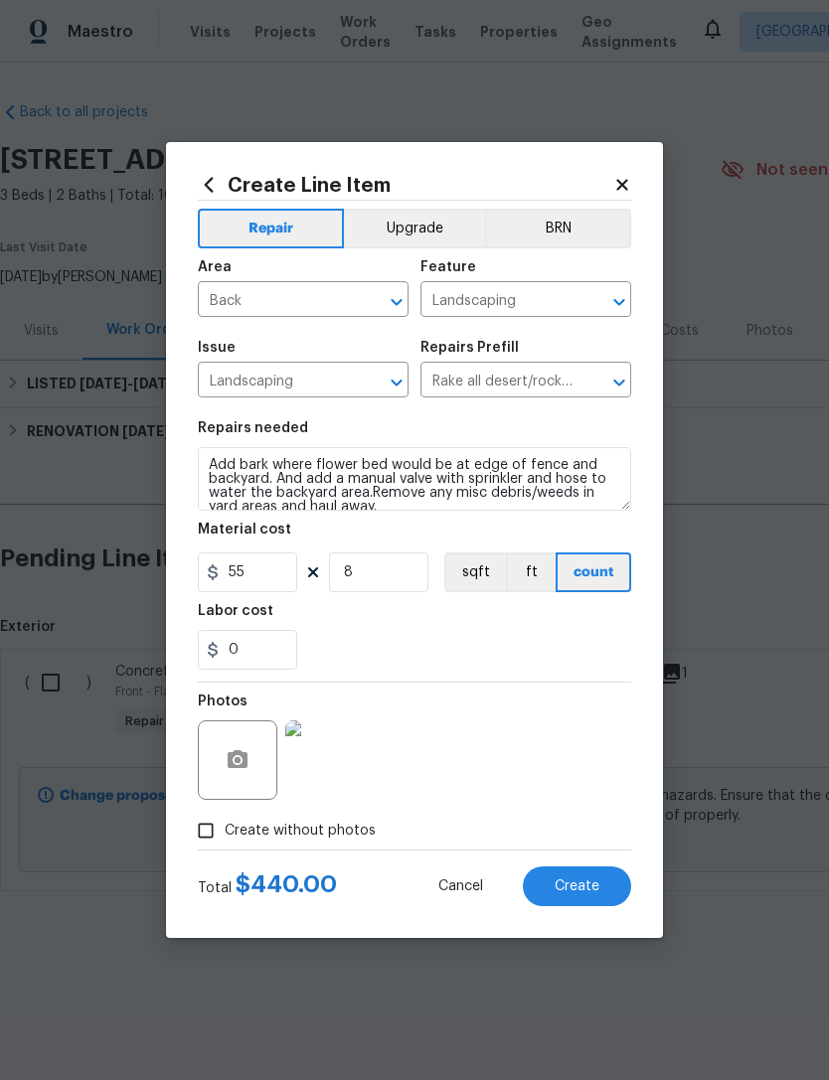
scroll to position [0, 294]
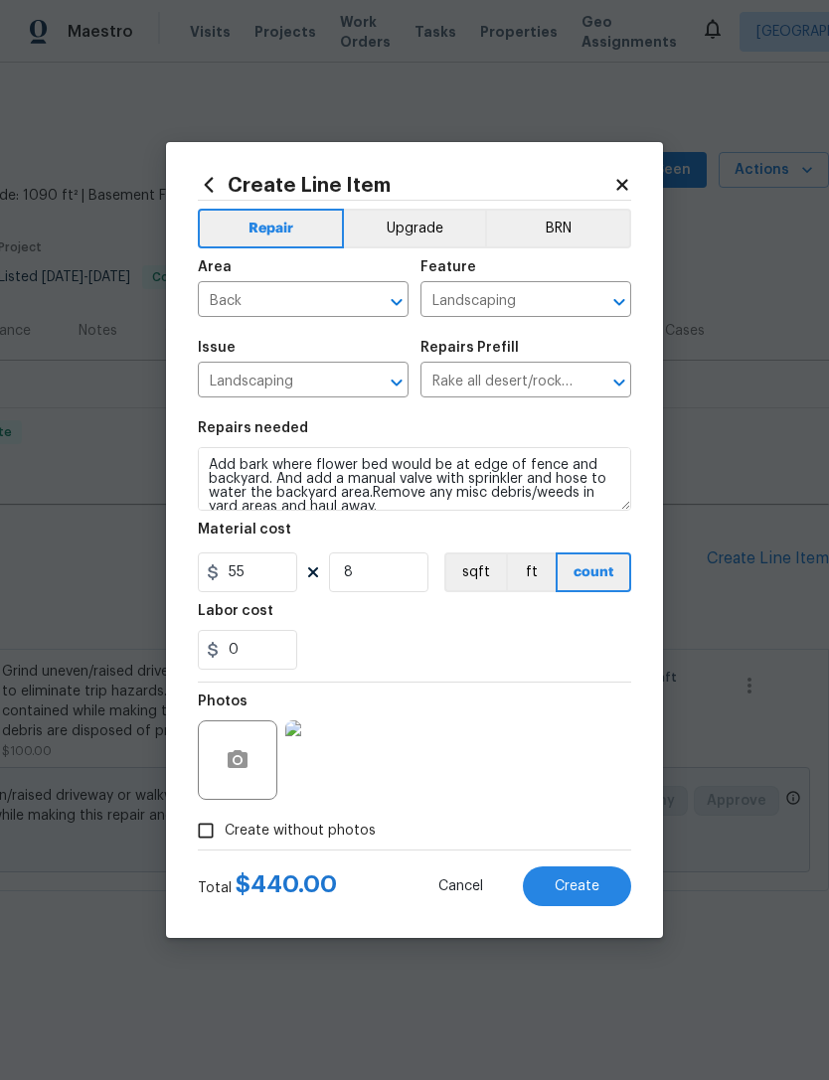
click at [238, 753] on icon "button" at bounding box center [238, 759] width 20 height 18
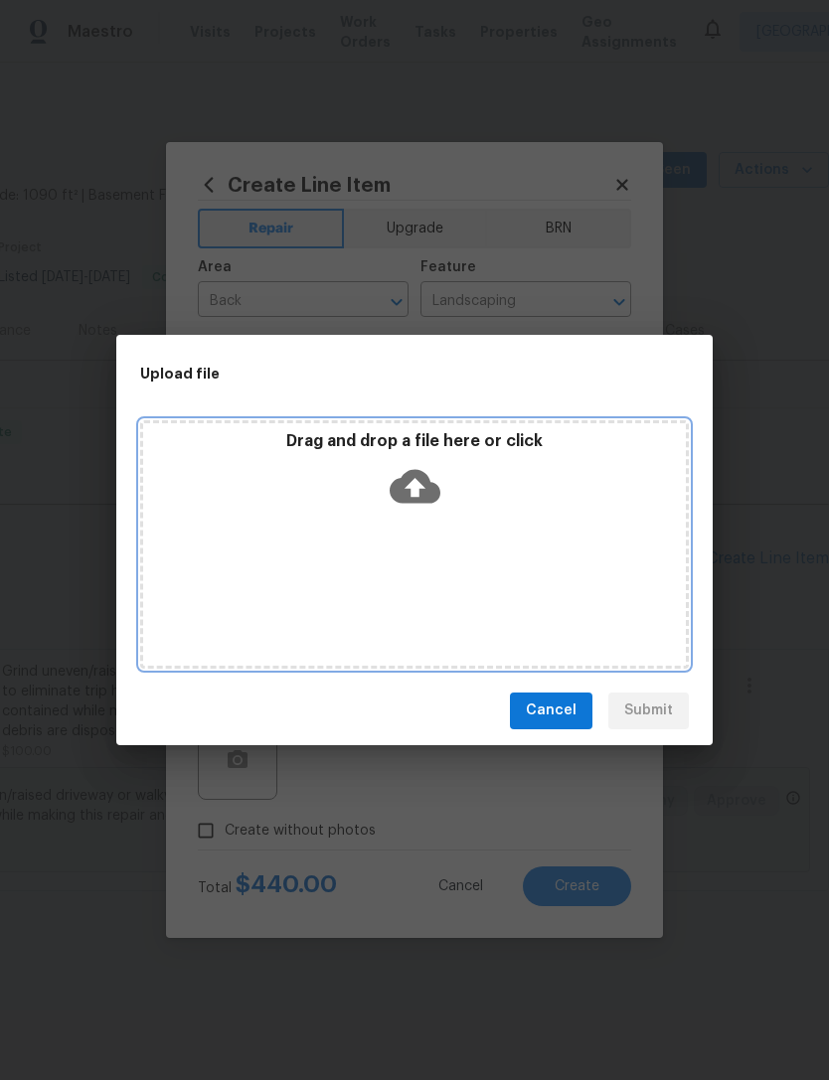
click at [420, 486] on icon at bounding box center [415, 486] width 51 height 51
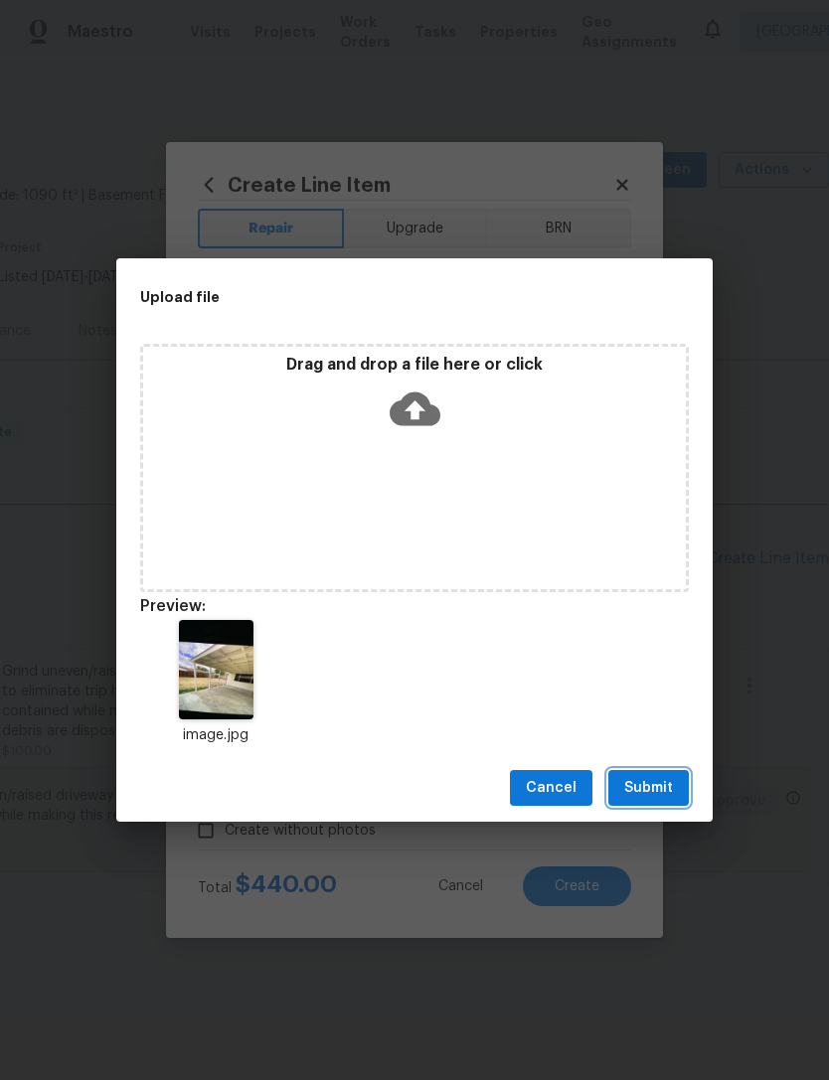
click at [652, 771] on button "Submit" at bounding box center [648, 788] width 81 height 37
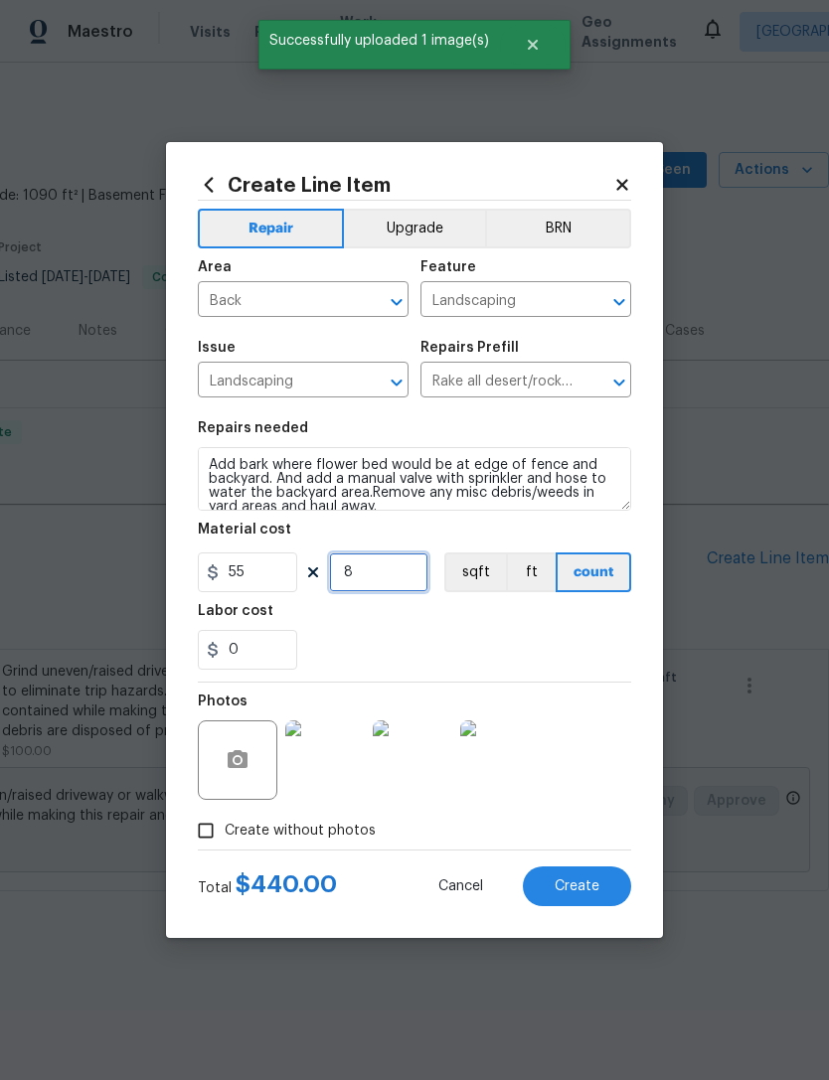
click at [376, 564] on input "8" at bounding box center [378, 573] width 99 height 40
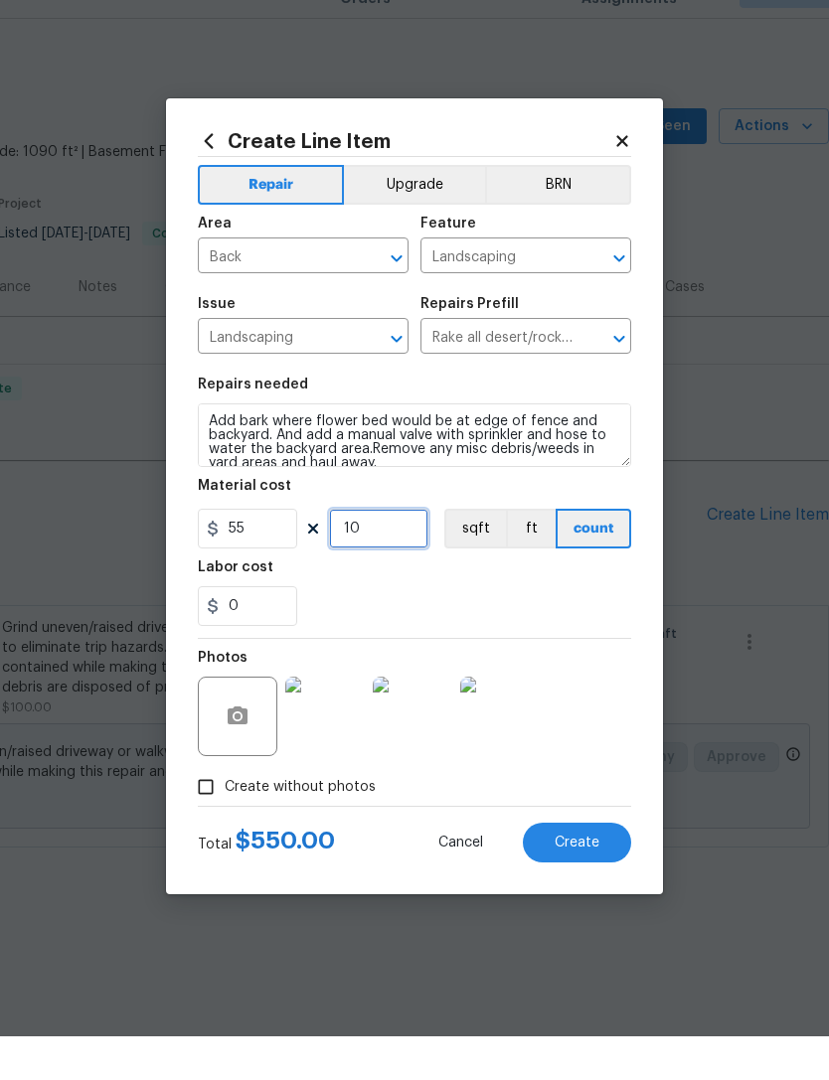
type input "10"
click at [520, 630] on div "0" at bounding box center [414, 650] width 433 height 40
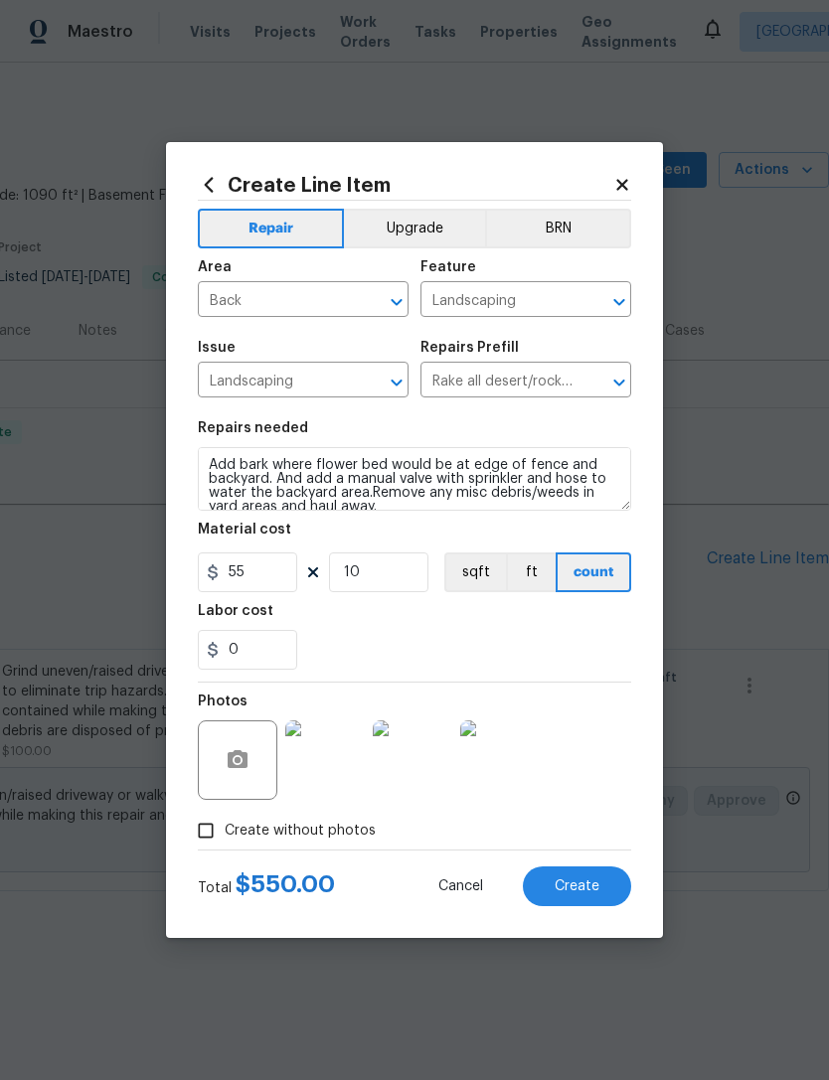
scroll to position [7, 0]
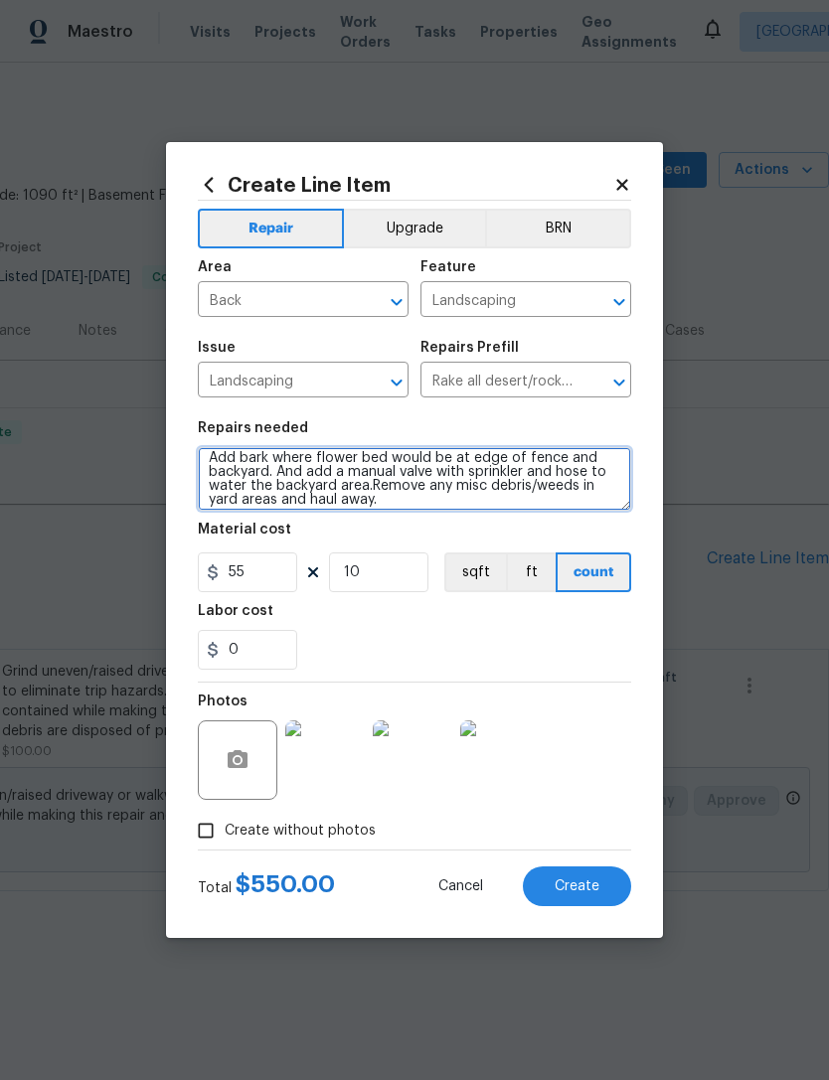
click at [420, 495] on textarea "Add bark where flower bed would be at edge of fence and backyard. And add a man…" at bounding box center [414, 479] width 433 height 64
type textarea "Add bark where flower bed would be at edge of fence and backyard. And add a man…"
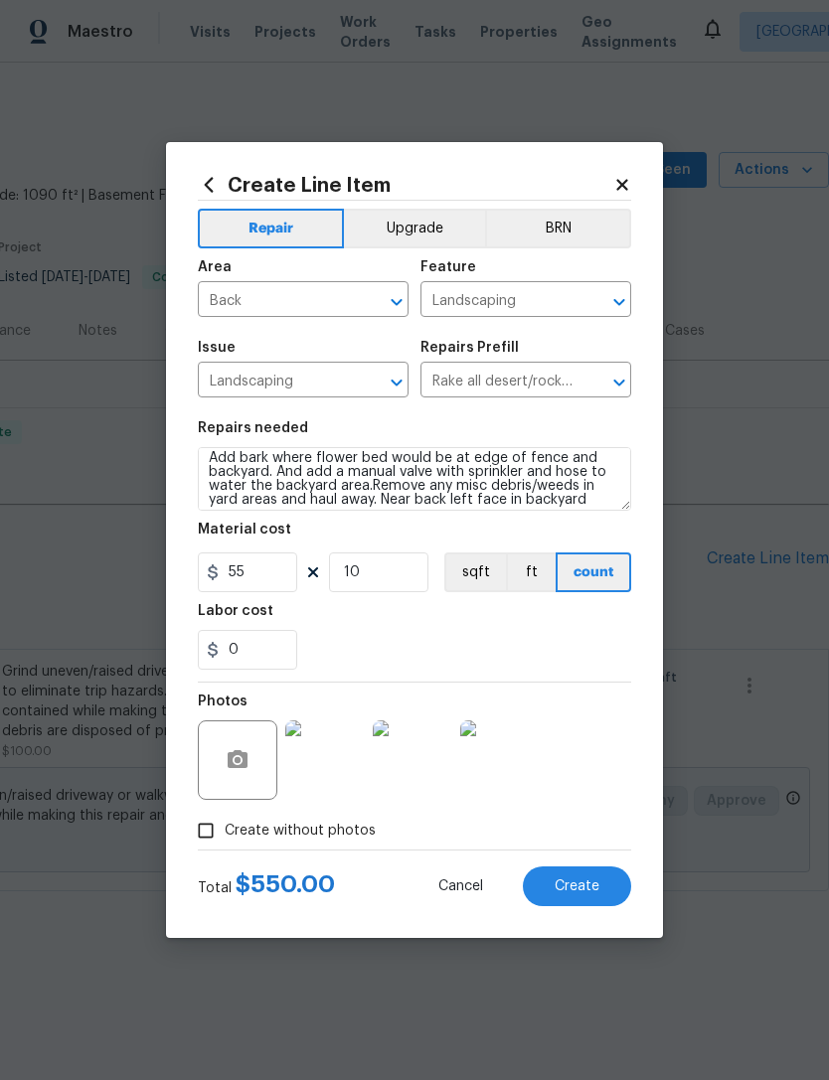
click at [565, 635] on div "0" at bounding box center [414, 650] width 433 height 40
click at [582, 874] on button "Create" at bounding box center [577, 887] width 108 height 40
type input "0"
checkbox input "true"
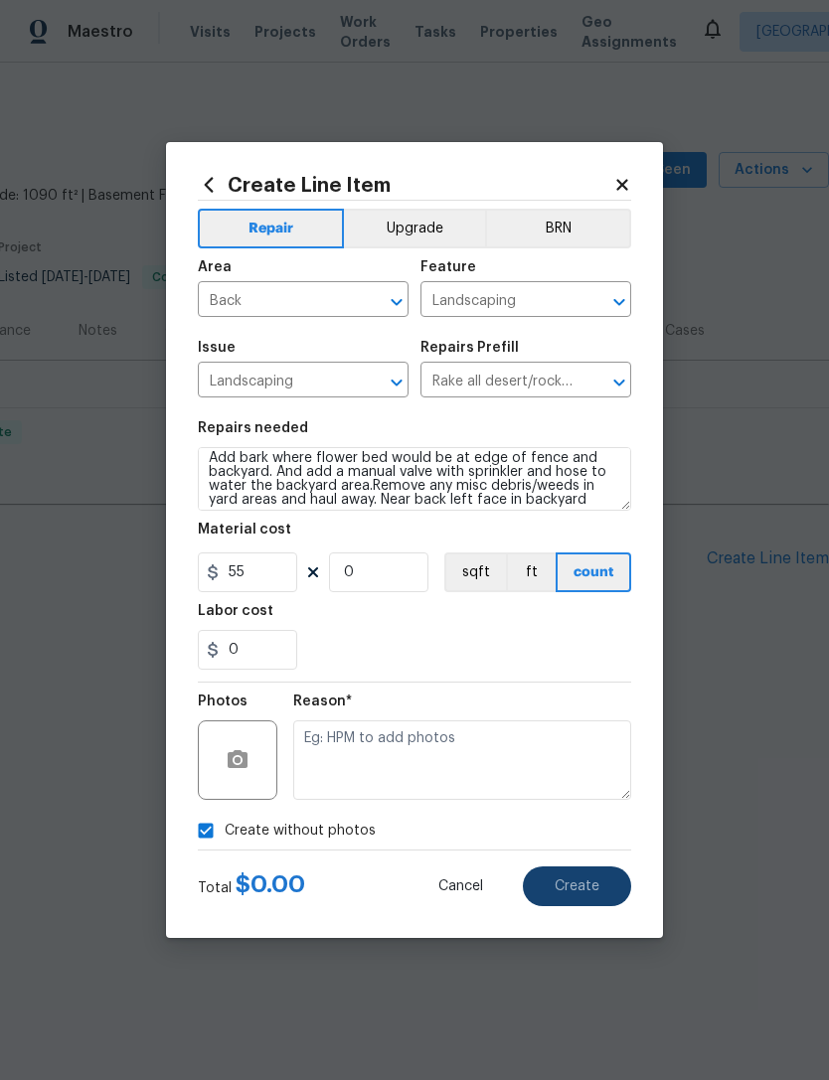
type input "0"
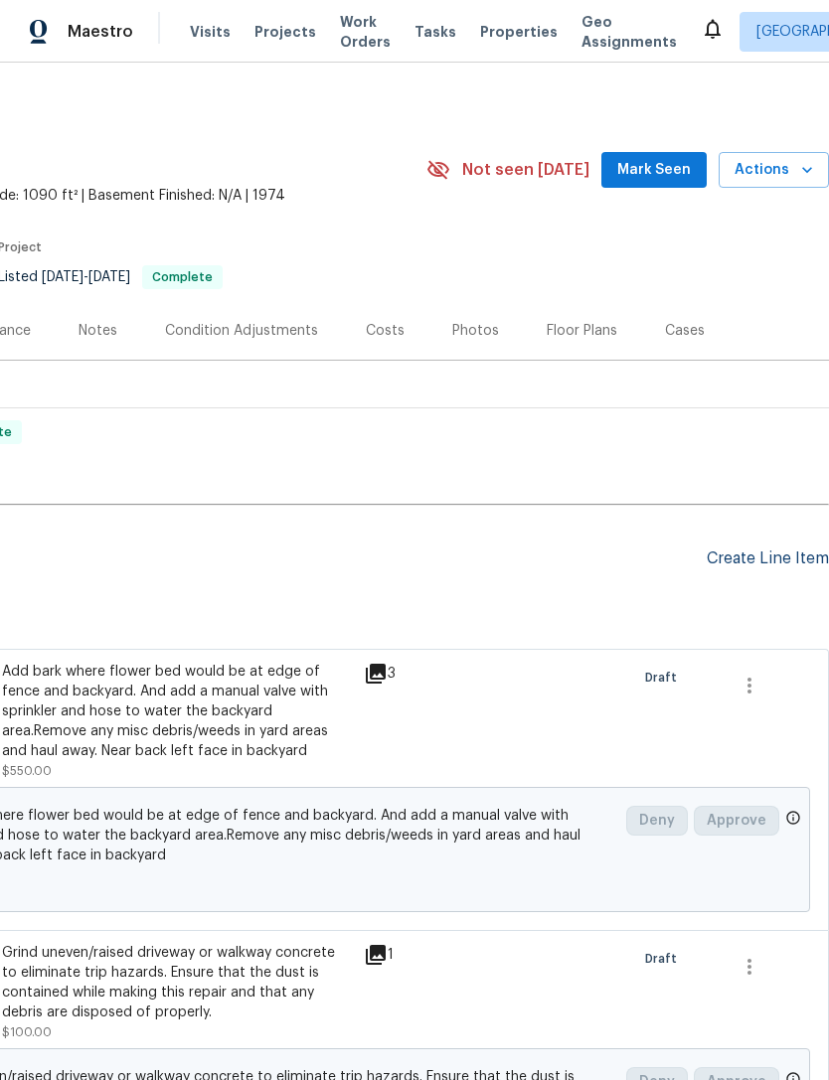
click at [727, 568] on div "Create Line Item" at bounding box center [768, 559] width 122 height 19
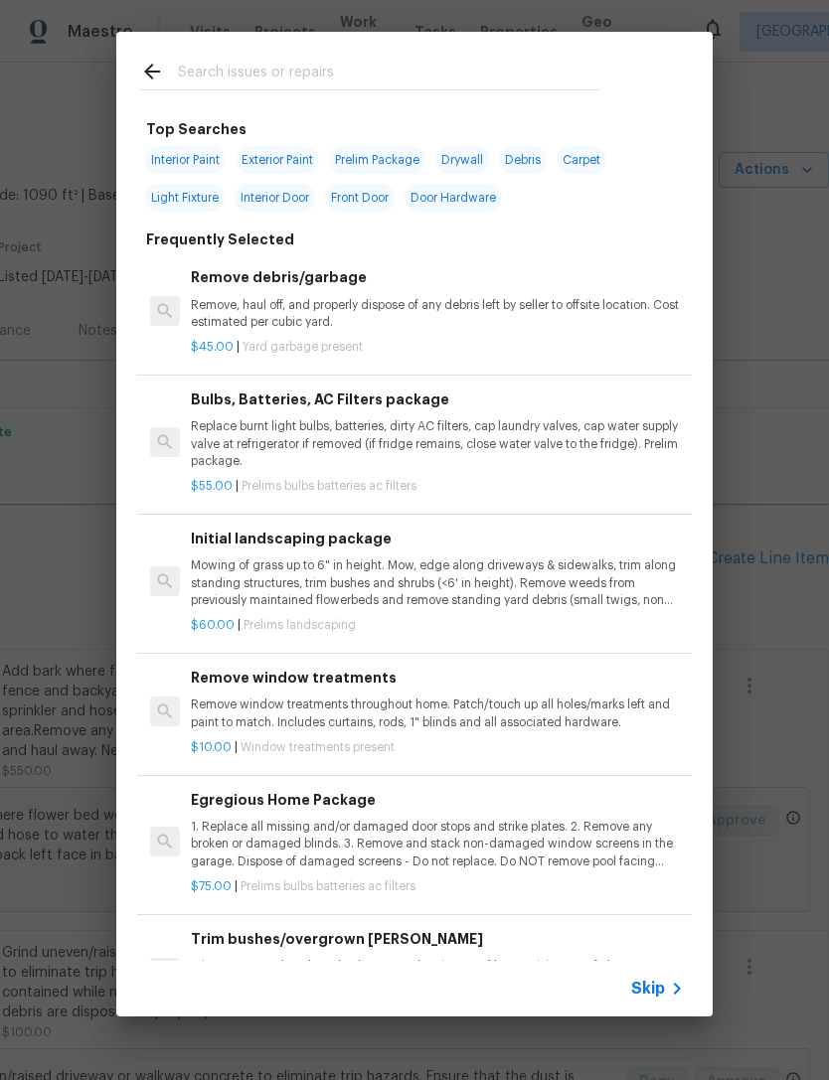
click at [348, 54] on div at bounding box center [369, 71] width 507 height 79
click at [330, 63] on input "text" at bounding box center [388, 75] width 421 height 30
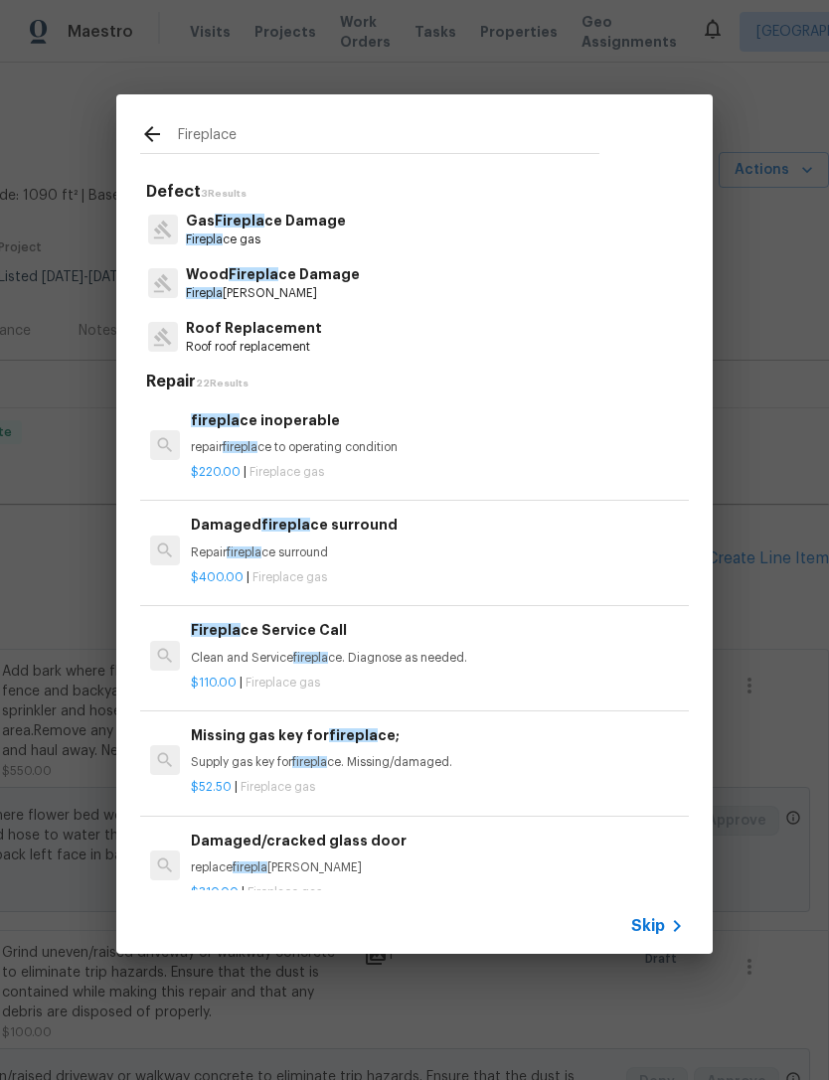
type input "Fireplace"
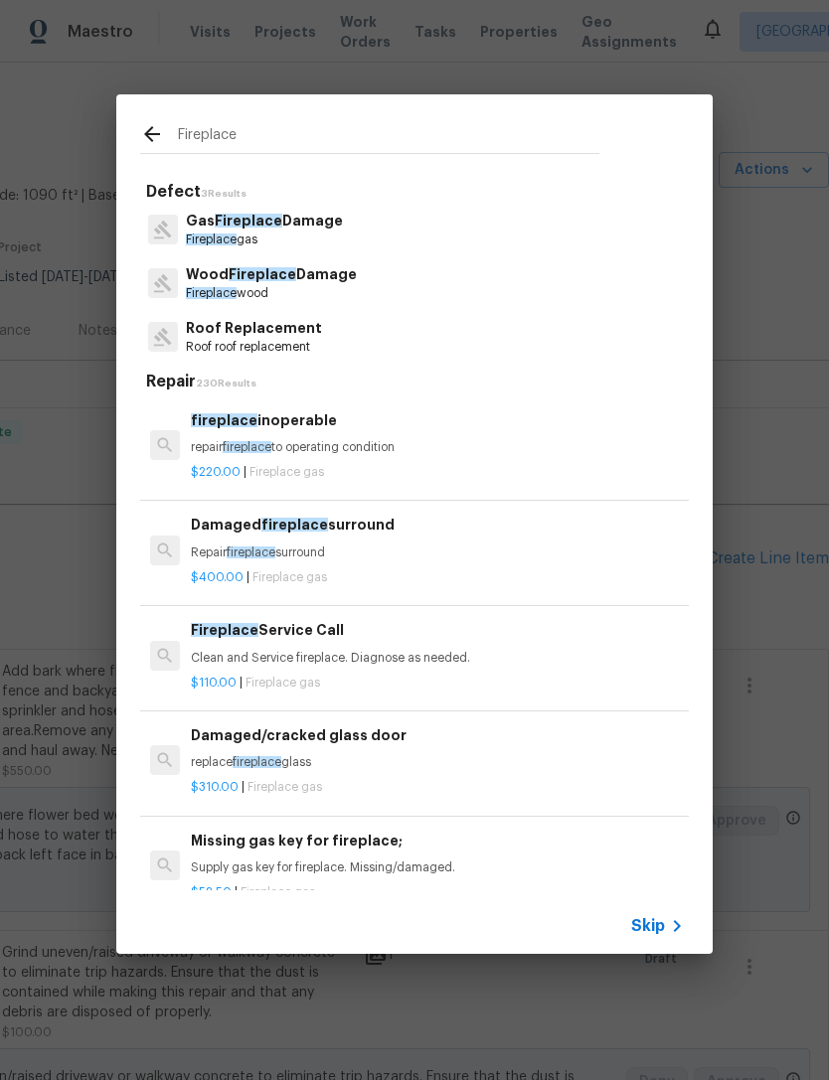
scroll to position [0, 0]
click at [334, 268] on p "Wood Fireplace Damage" at bounding box center [271, 274] width 171 height 21
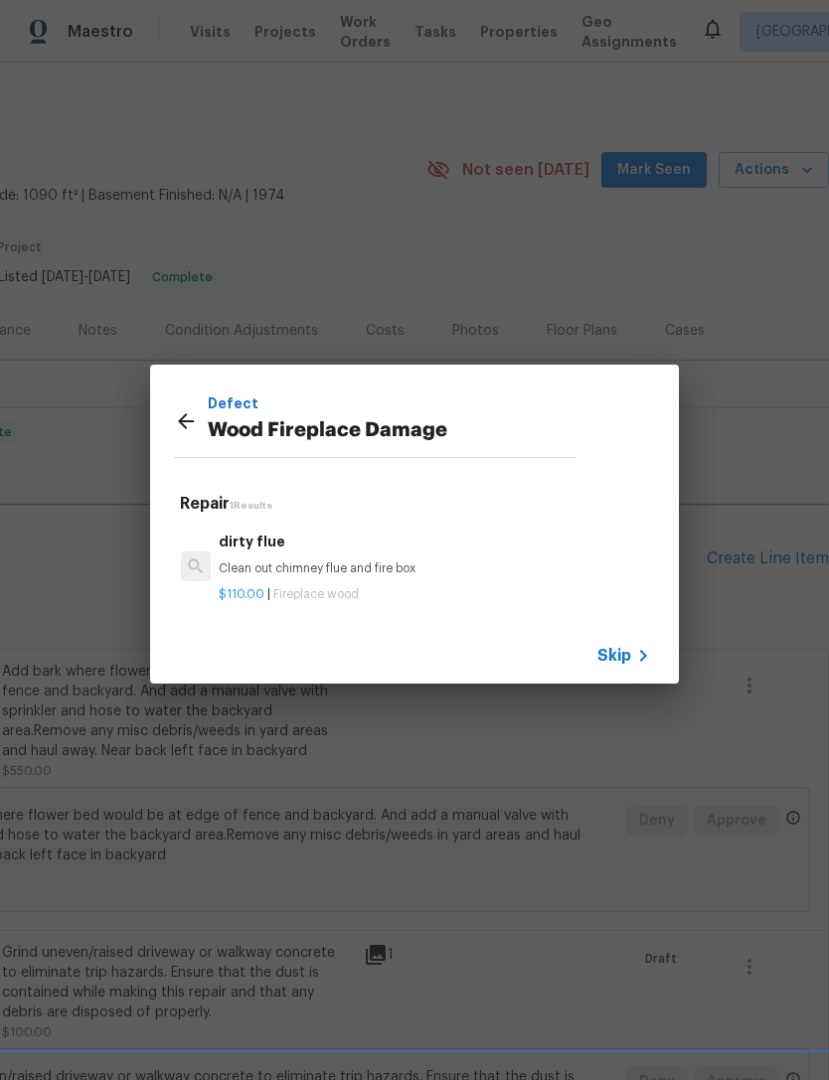
click at [395, 564] on p "Clean out chimney flue and fire box" at bounding box center [434, 569] width 431 height 17
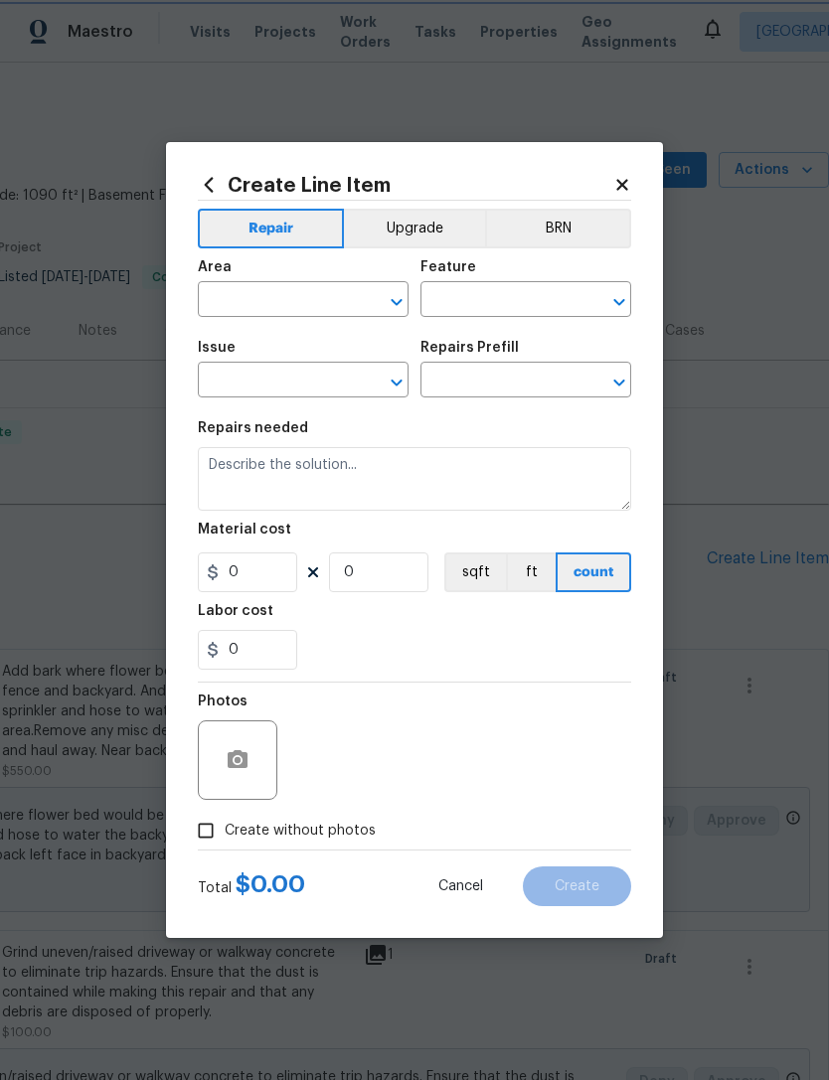
type input "Fireplace"
type input "Wood Fireplace Damage"
type input "dirty flue $110.00"
type textarea "Clean out chimney flue and fire box"
type input "110"
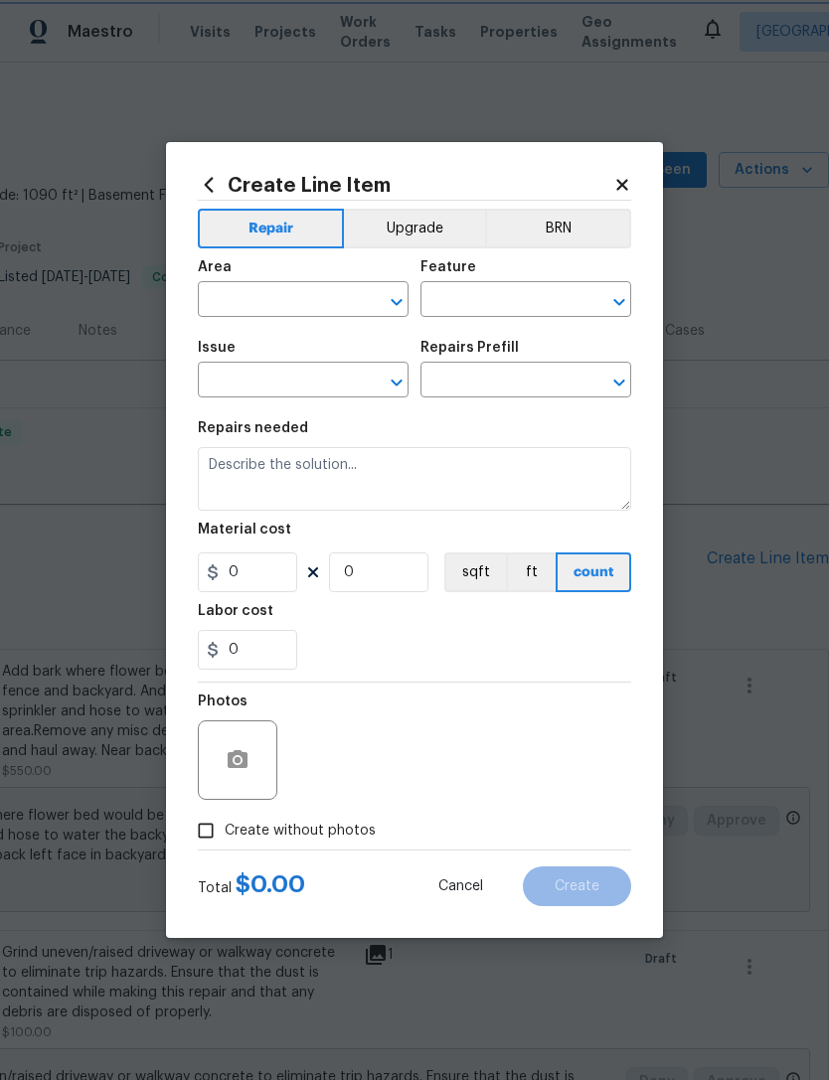
type input "1"
click at [292, 280] on div "Area" at bounding box center [303, 273] width 211 height 26
click at [286, 295] on input "text" at bounding box center [275, 301] width 155 height 31
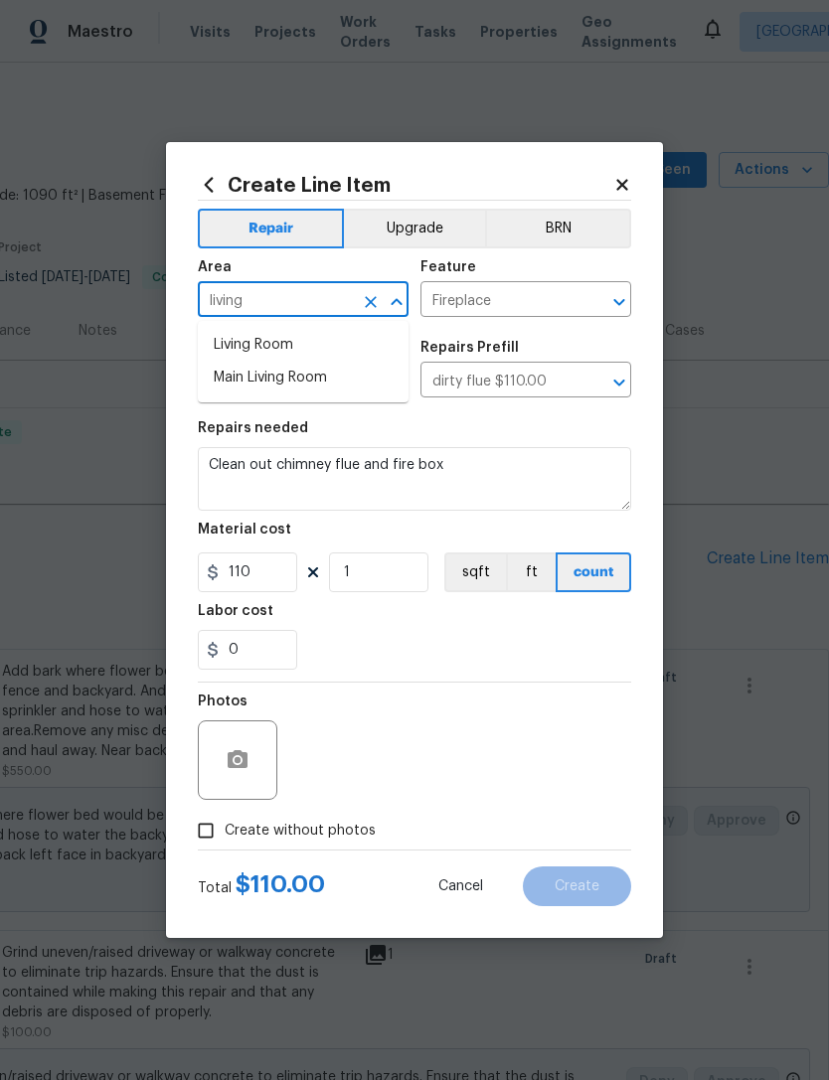
click at [292, 342] on li "Living Room" at bounding box center [303, 345] width 211 height 33
type input "Living Room"
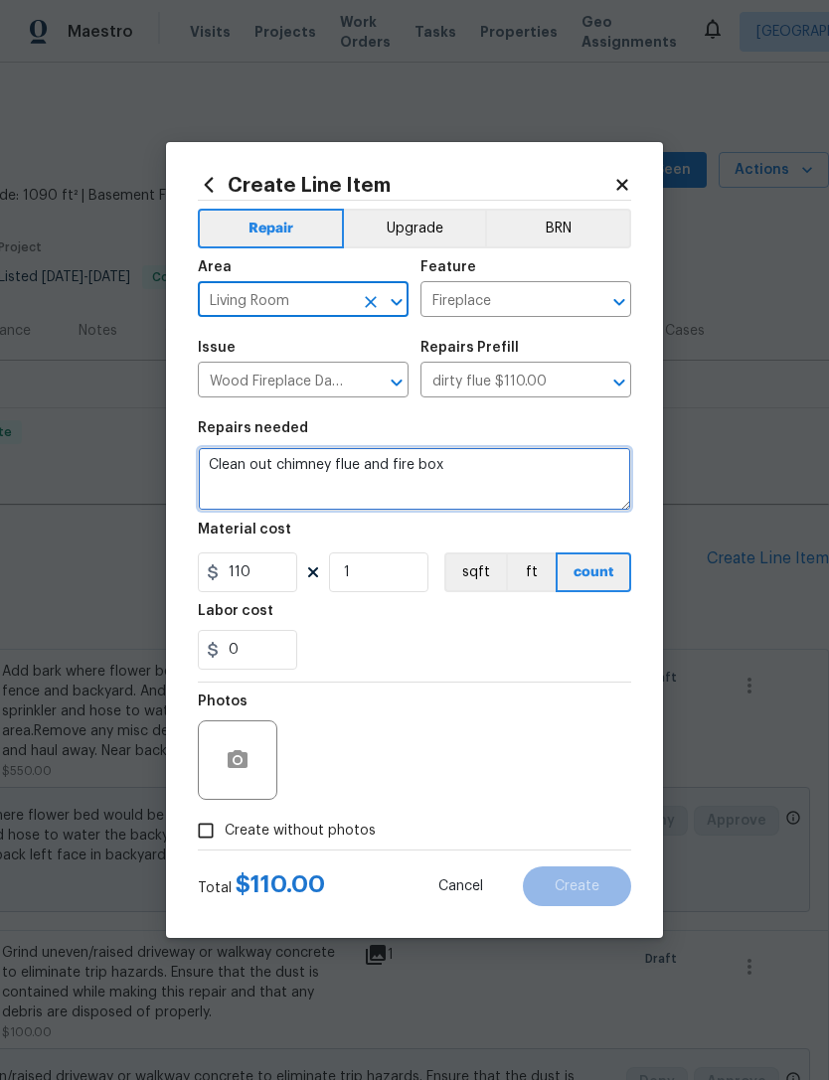
click at [476, 473] on textarea "Clean out chimney flue and fire box" at bounding box center [414, 479] width 433 height 64
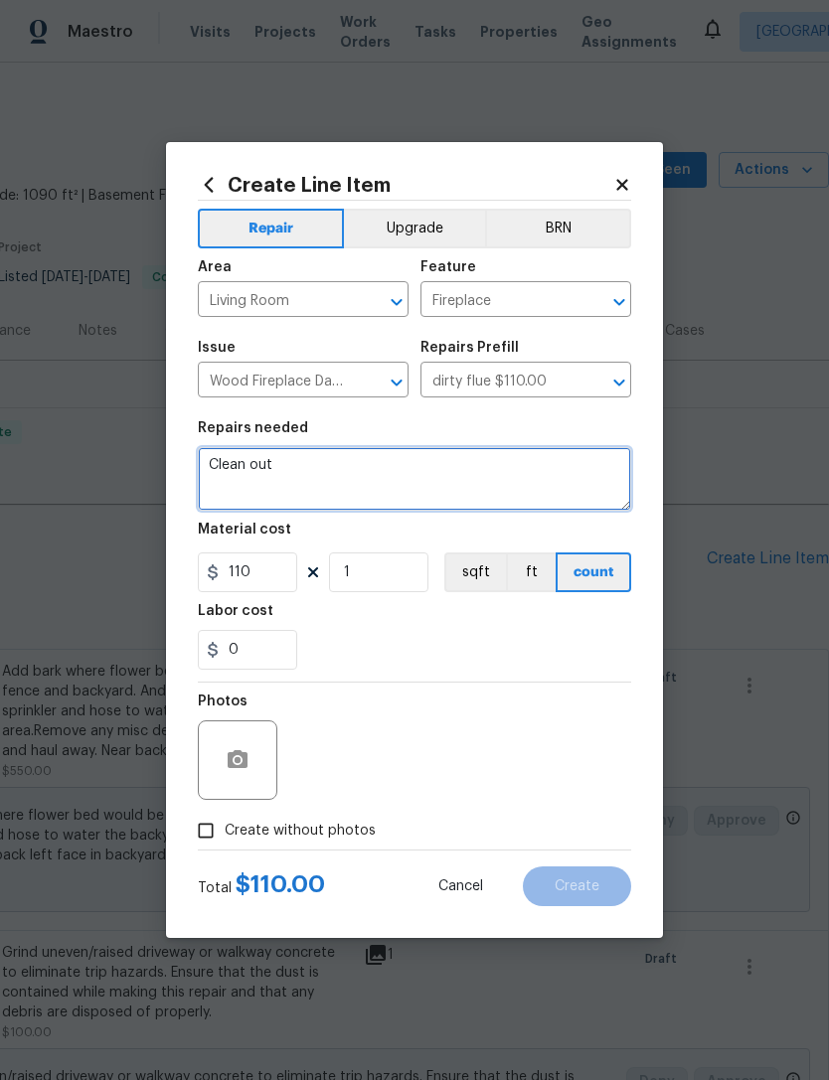
type textarea "Clean"
type textarea "Paint the exterior of shed."
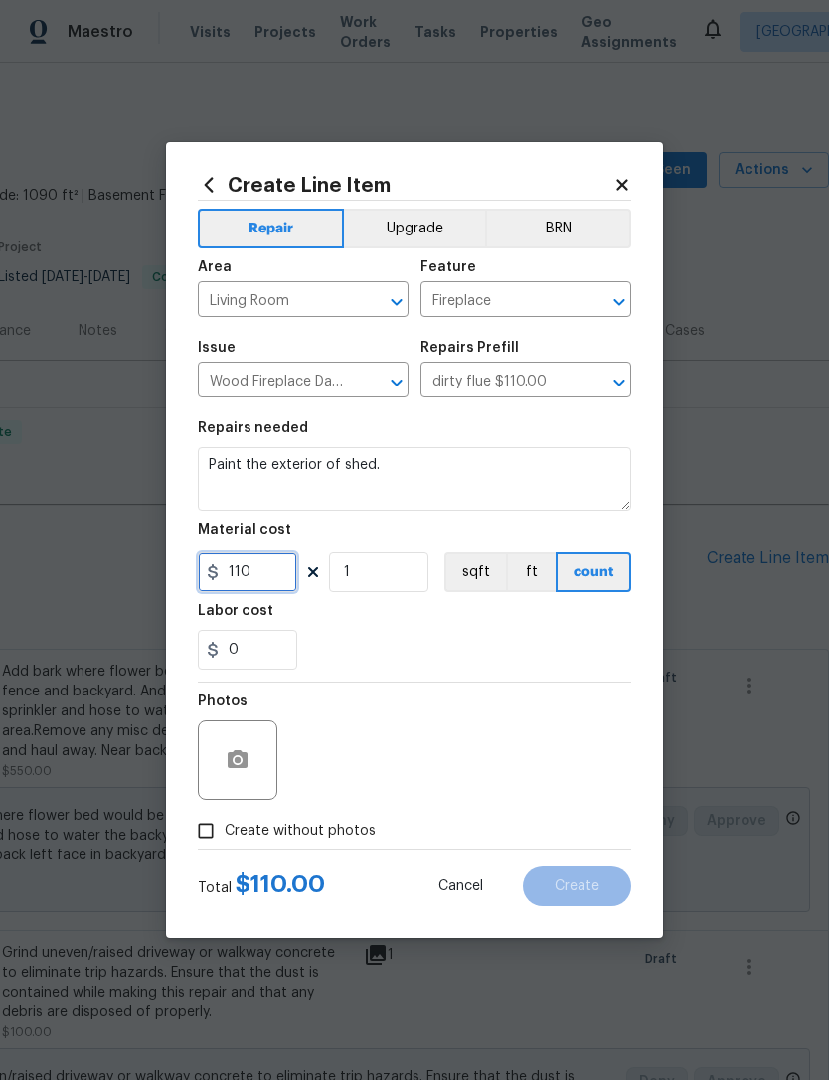
click at [259, 557] on input "110" at bounding box center [247, 573] width 99 height 40
type input "50"
click at [494, 658] on div "0" at bounding box center [414, 650] width 433 height 40
click at [237, 741] on button "button" at bounding box center [238, 760] width 48 height 48
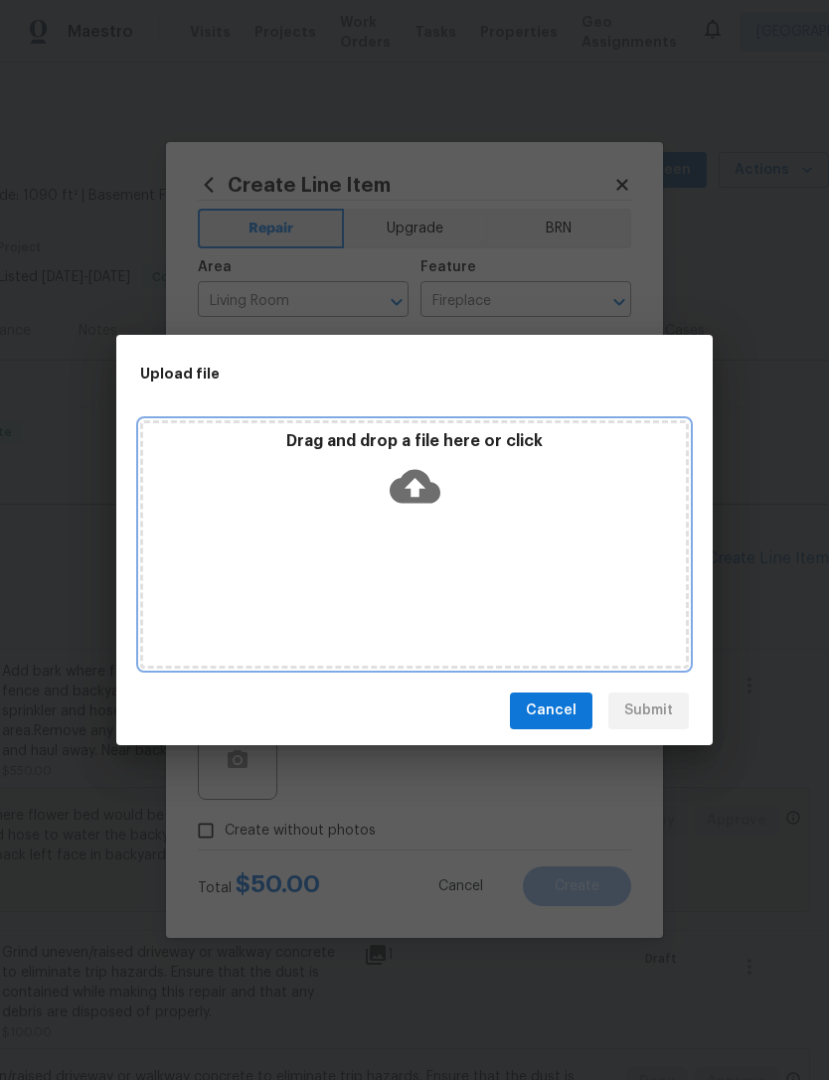
click at [401, 473] on icon at bounding box center [415, 486] width 51 height 51
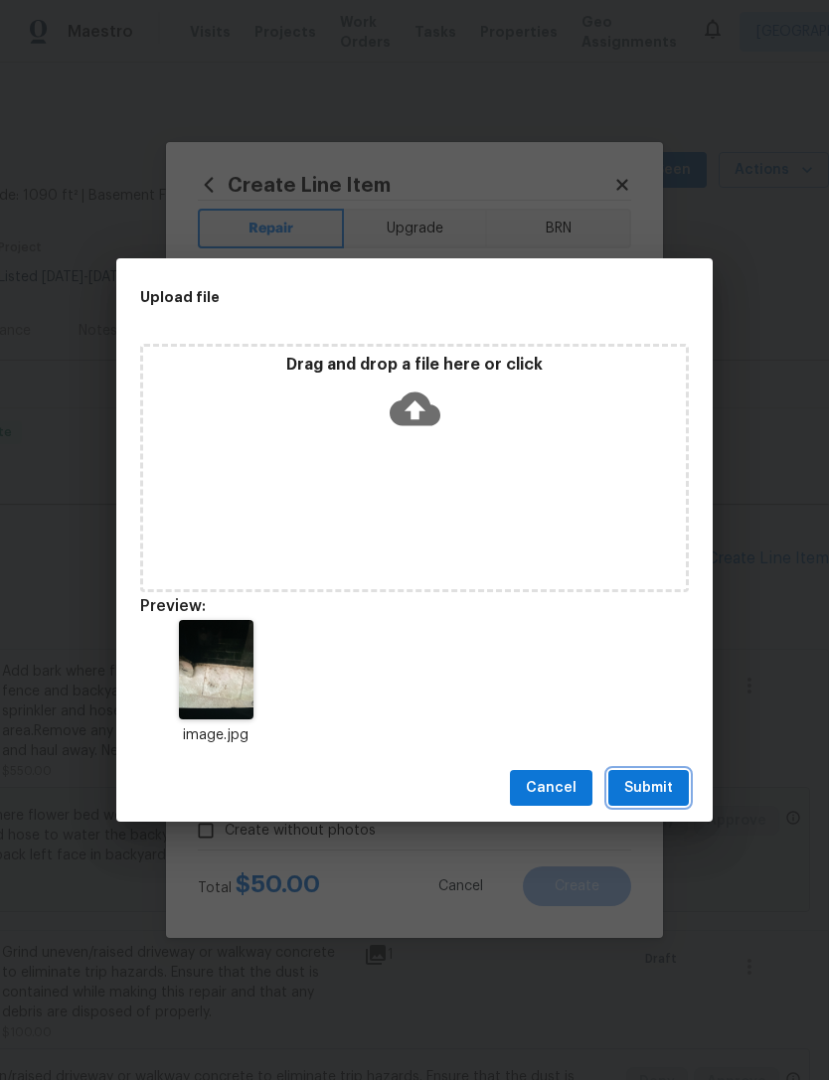
click at [660, 772] on button "Submit" at bounding box center [648, 788] width 81 height 37
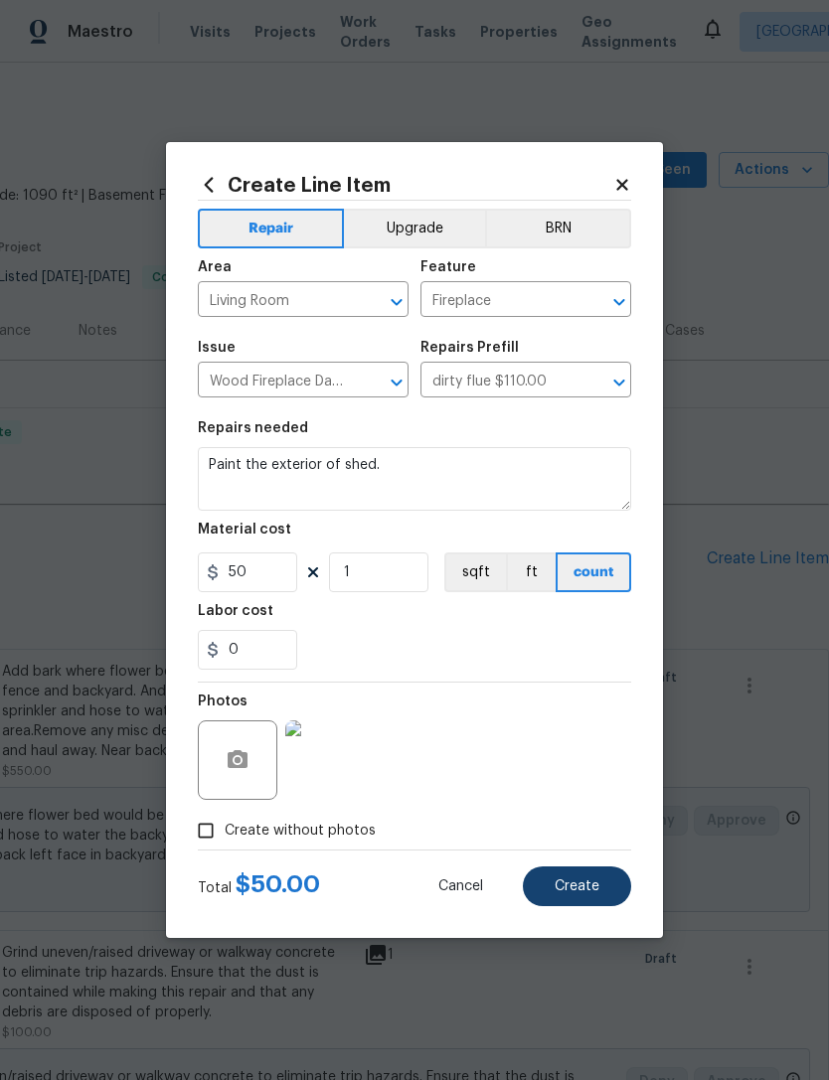
click at [573, 898] on button "Create" at bounding box center [577, 887] width 108 height 40
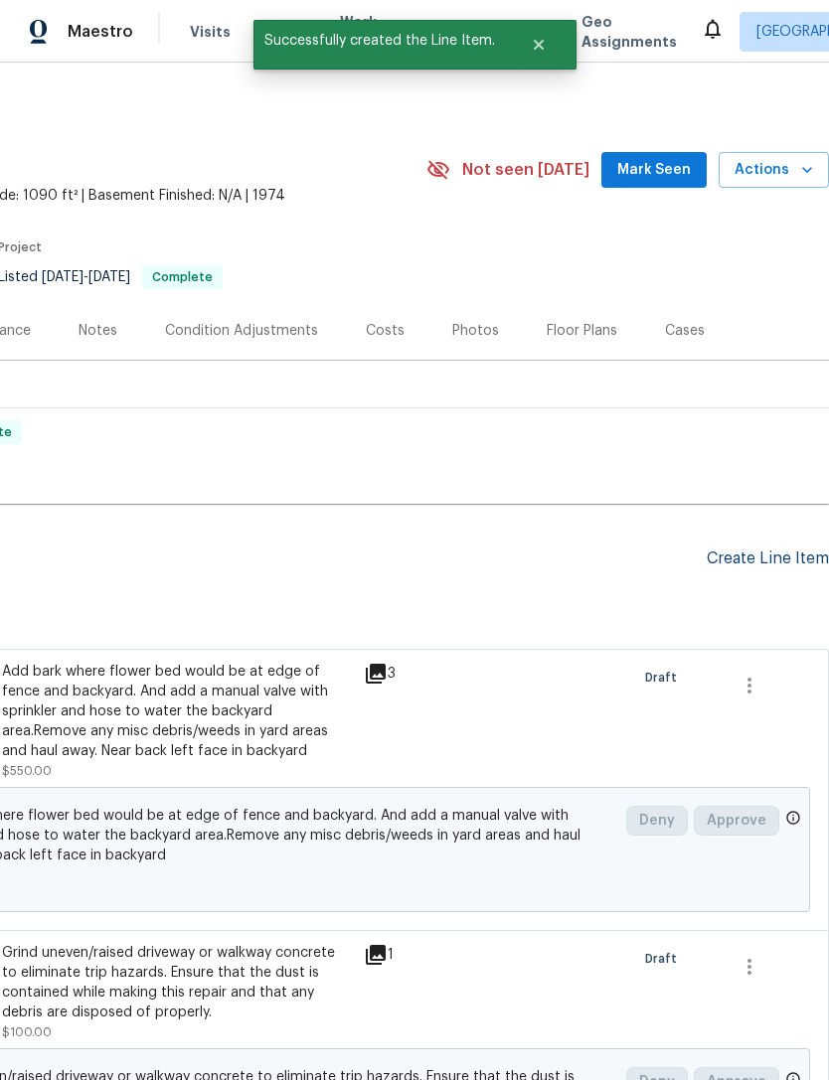
click at [763, 555] on div "Create Line Item" at bounding box center [768, 559] width 122 height 19
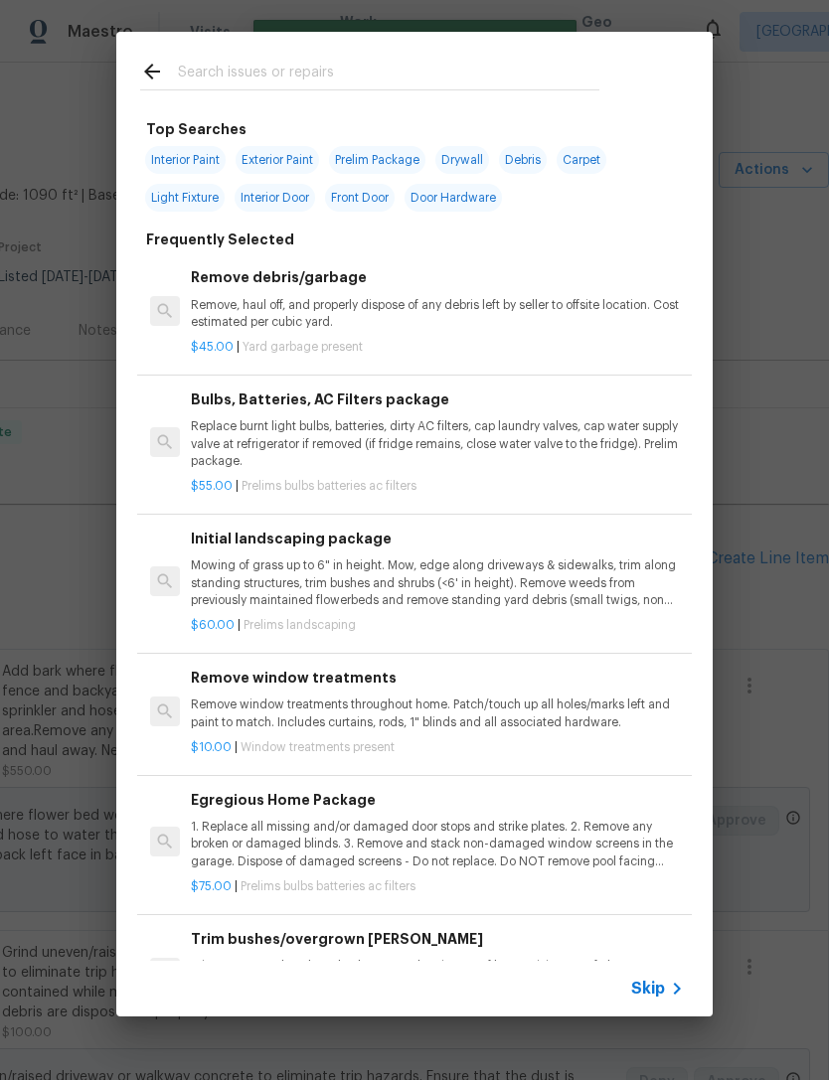
click at [277, 47] on div at bounding box center [369, 71] width 507 height 79
click at [316, 64] on input "text" at bounding box center [388, 75] width 421 height 30
type input "Garage"
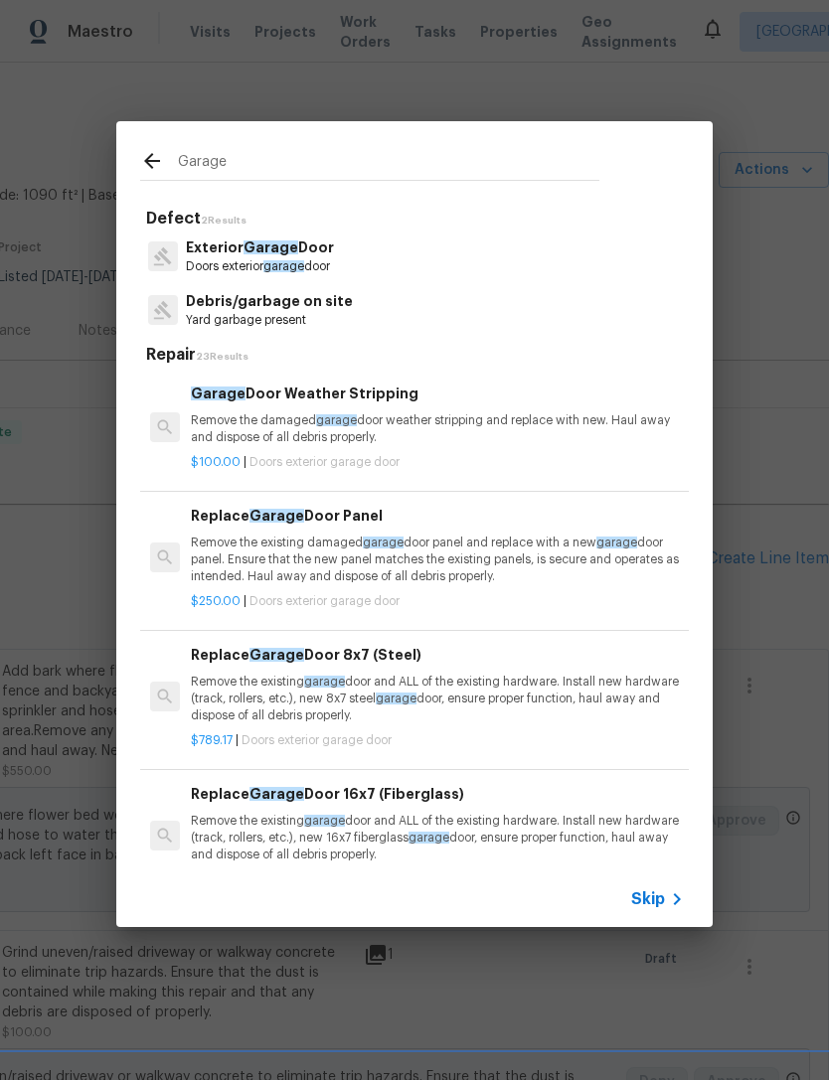
click at [303, 249] on p "Exterior Garage Door" at bounding box center [260, 248] width 148 height 21
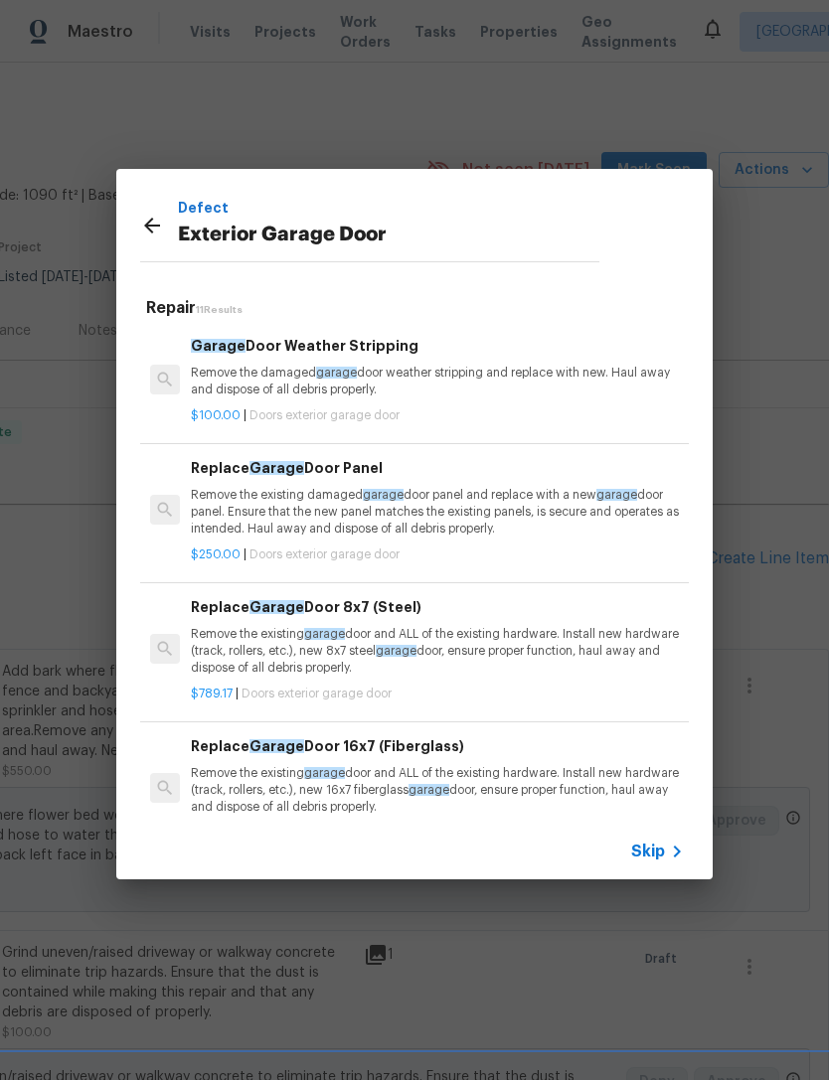
click at [440, 498] on p "Remove the existing damaged garage door panel and replace with a new garage doo…" at bounding box center [437, 512] width 493 height 51
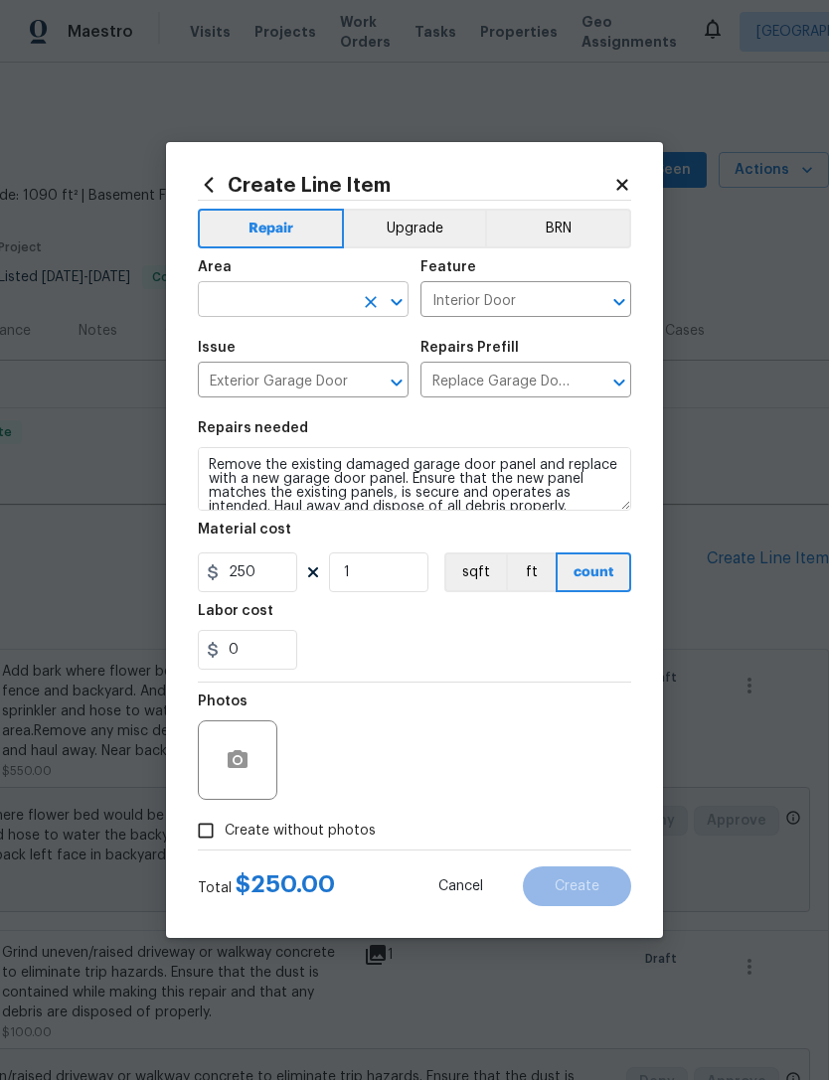
click at [274, 288] on input "text" at bounding box center [275, 301] width 155 height 31
type input "front"
click at [449, 640] on div "0" at bounding box center [414, 650] width 433 height 40
click at [273, 571] on input "250" at bounding box center [247, 573] width 99 height 40
click at [372, 560] on input "1" at bounding box center [378, 573] width 99 height 40
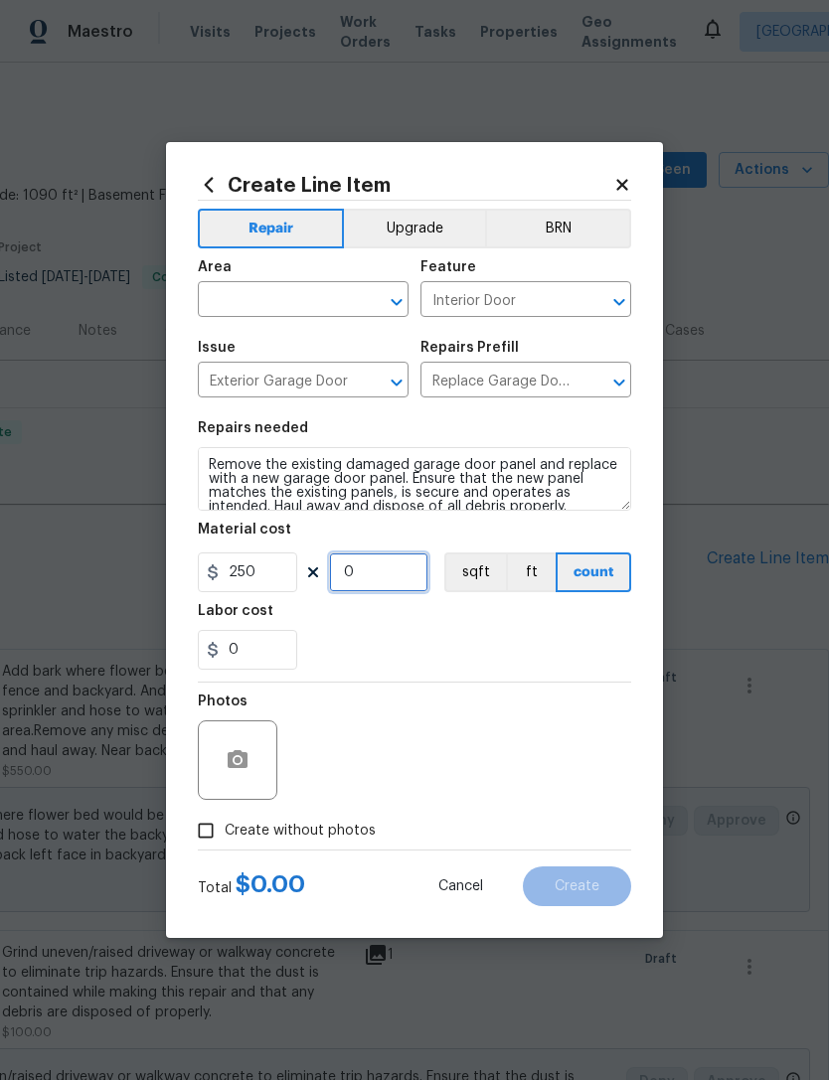
type input "3"
click at [469, 642] on div "0" at bounding box center [414, 650] width 433 height 40
click at [237, 753] on icon "button" at bounding box center [238, 759] width 20 height 18
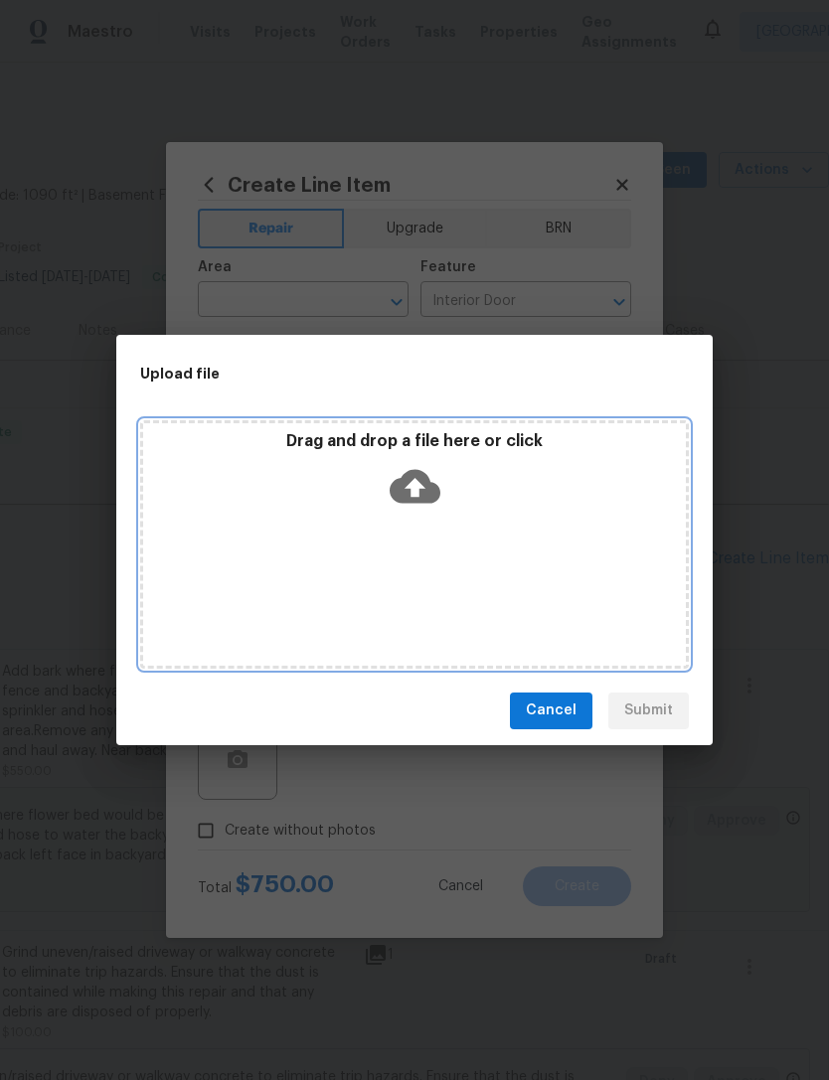
click at [414, 476] on icon at bounding box center [415, 486] width 51 height 34
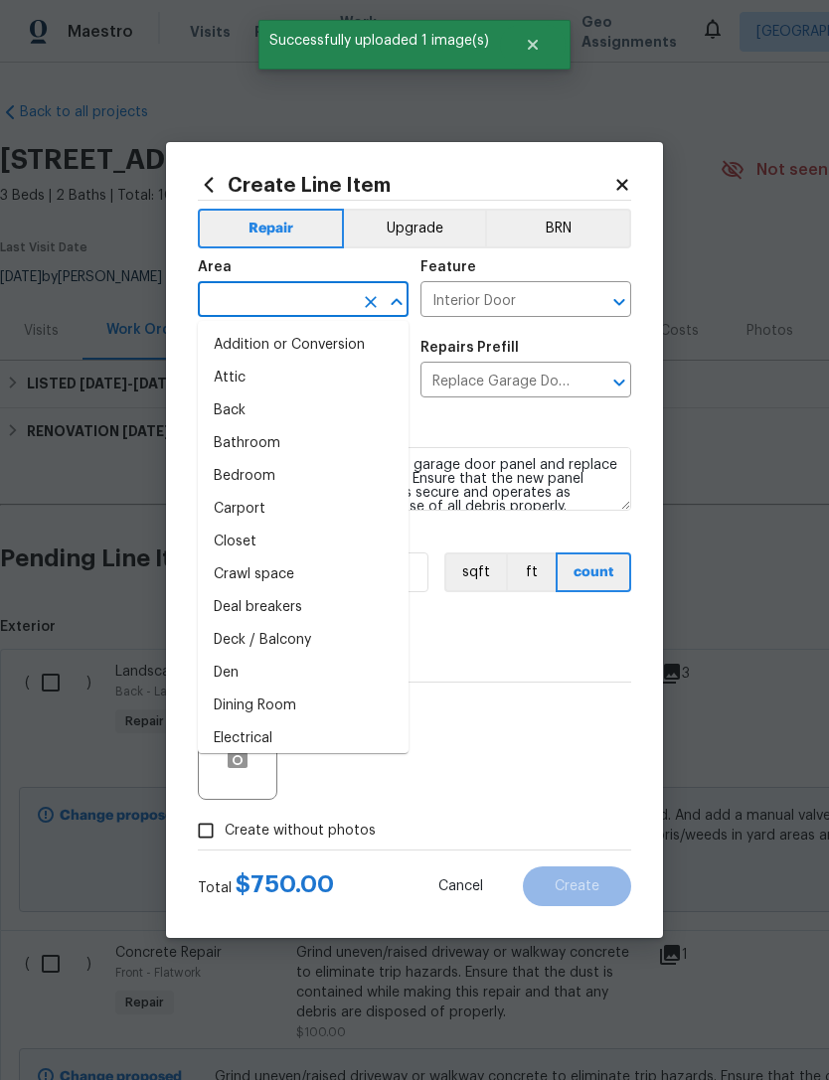
scroll to position [0, 294]
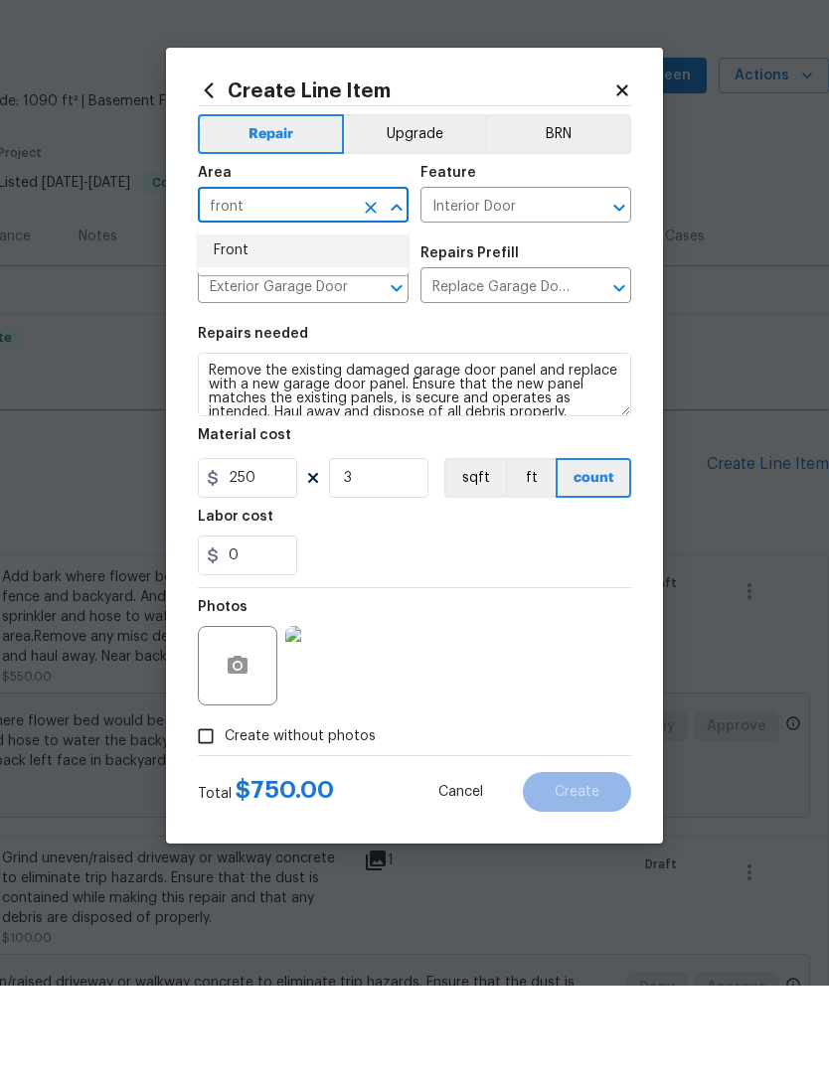
click at [241, 329] on li "Front" at bounding box center [303, 345] width 211 height 33
type input "Front"
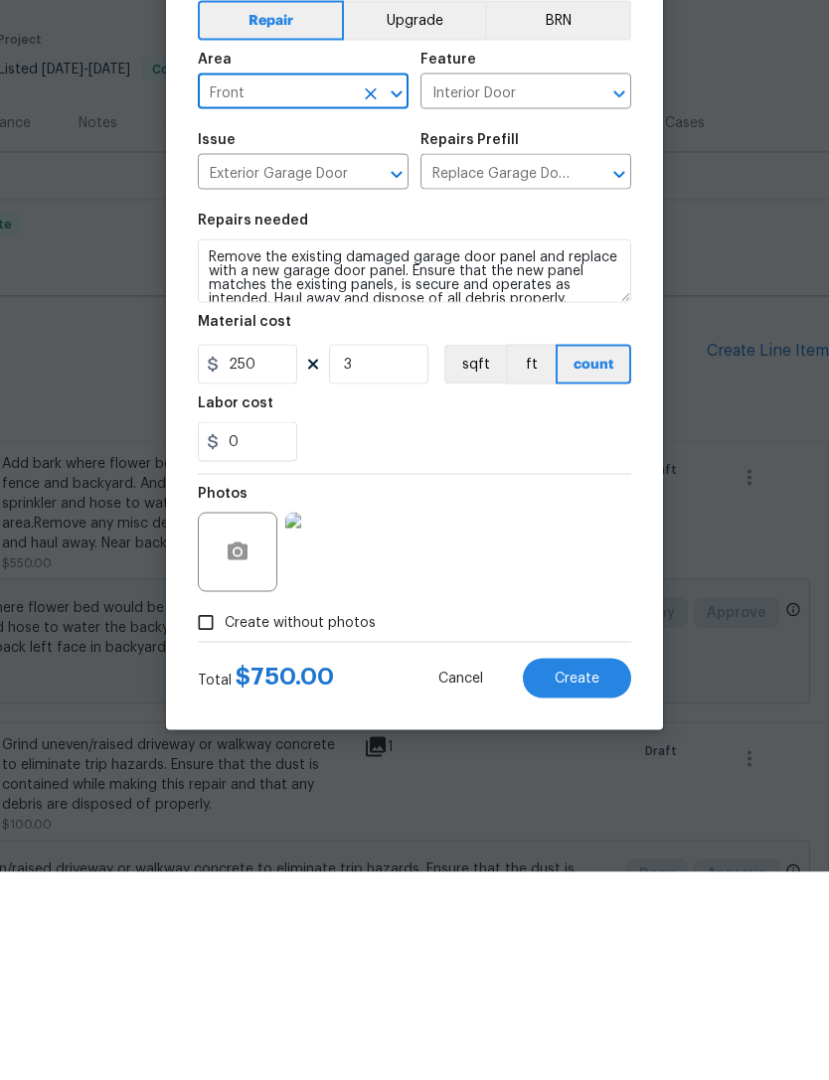
scroll to position [64, 0]
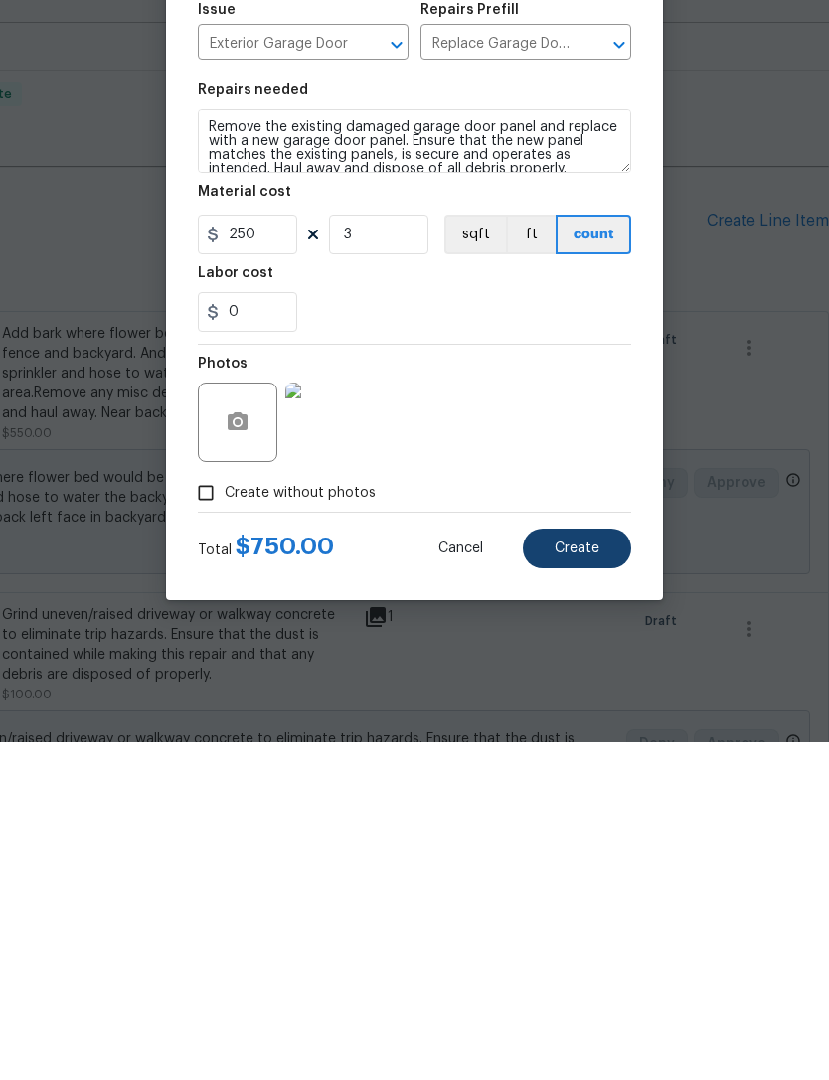
click at [582, 867] on button "Create" at bounding box center [577, 887] width 108 height 40
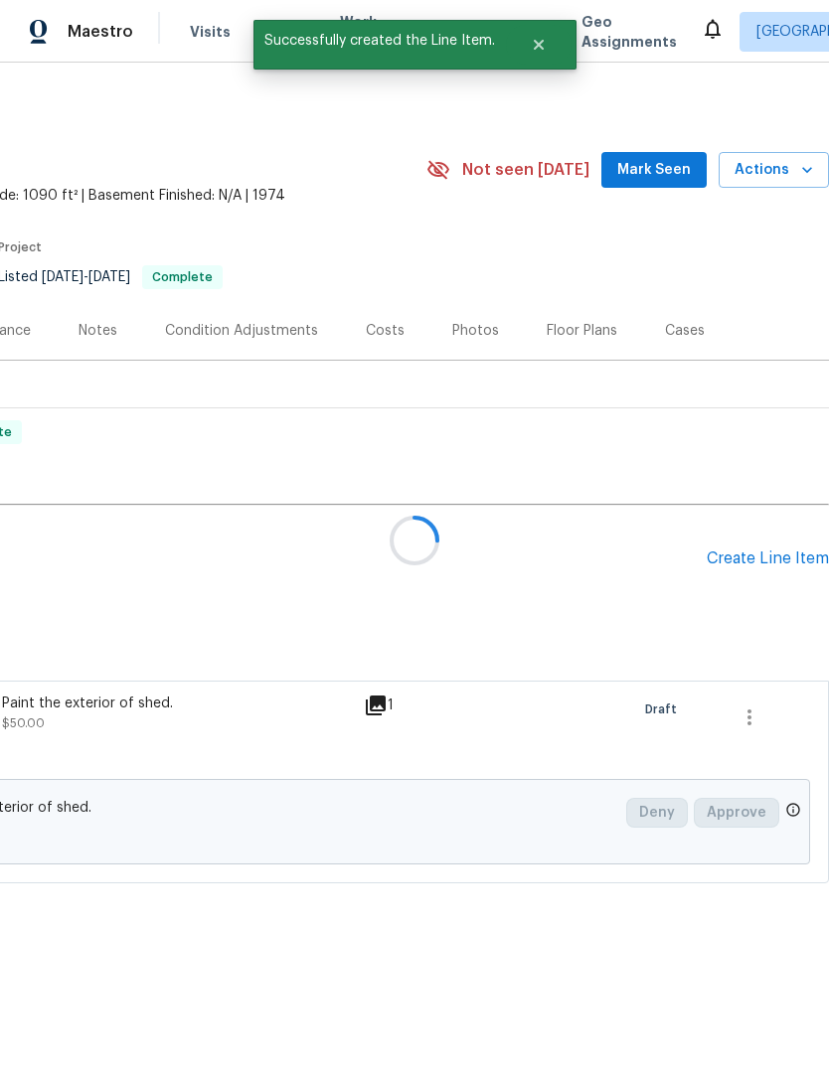
scroll to position [0, 0]
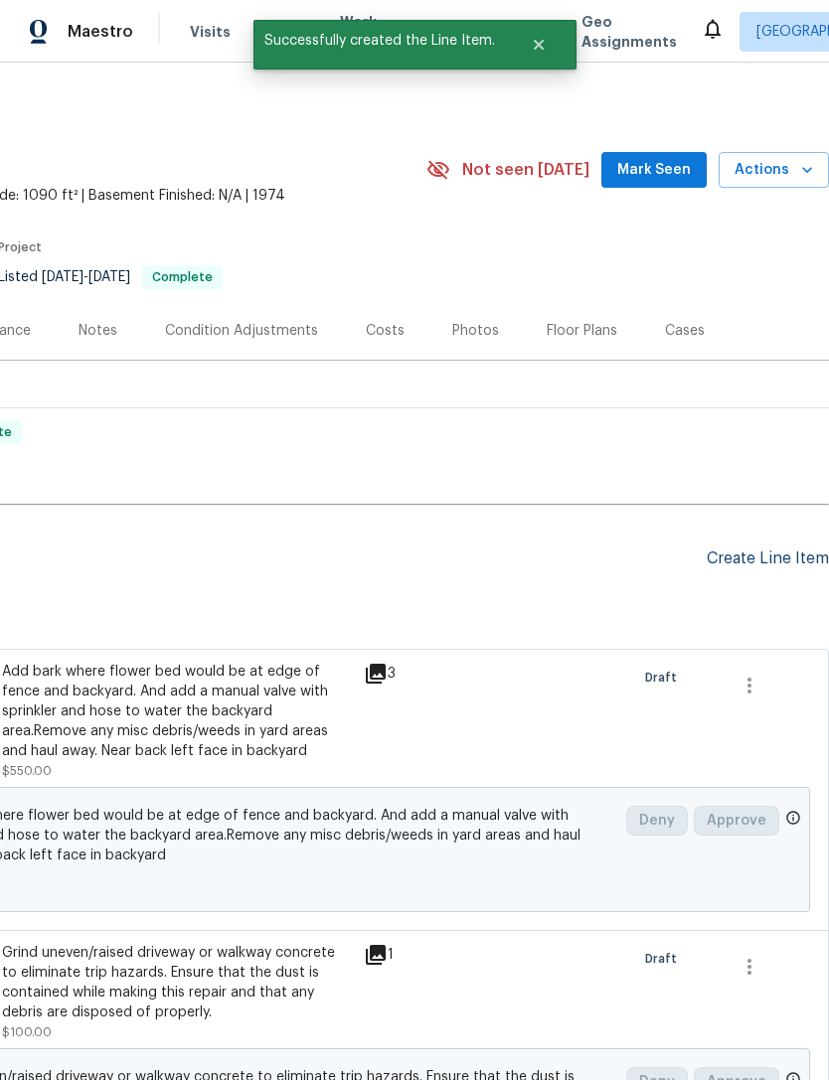
click at [778, 553] on div "Create Line Item" at bounding box center [768, 559] width 122 height 19
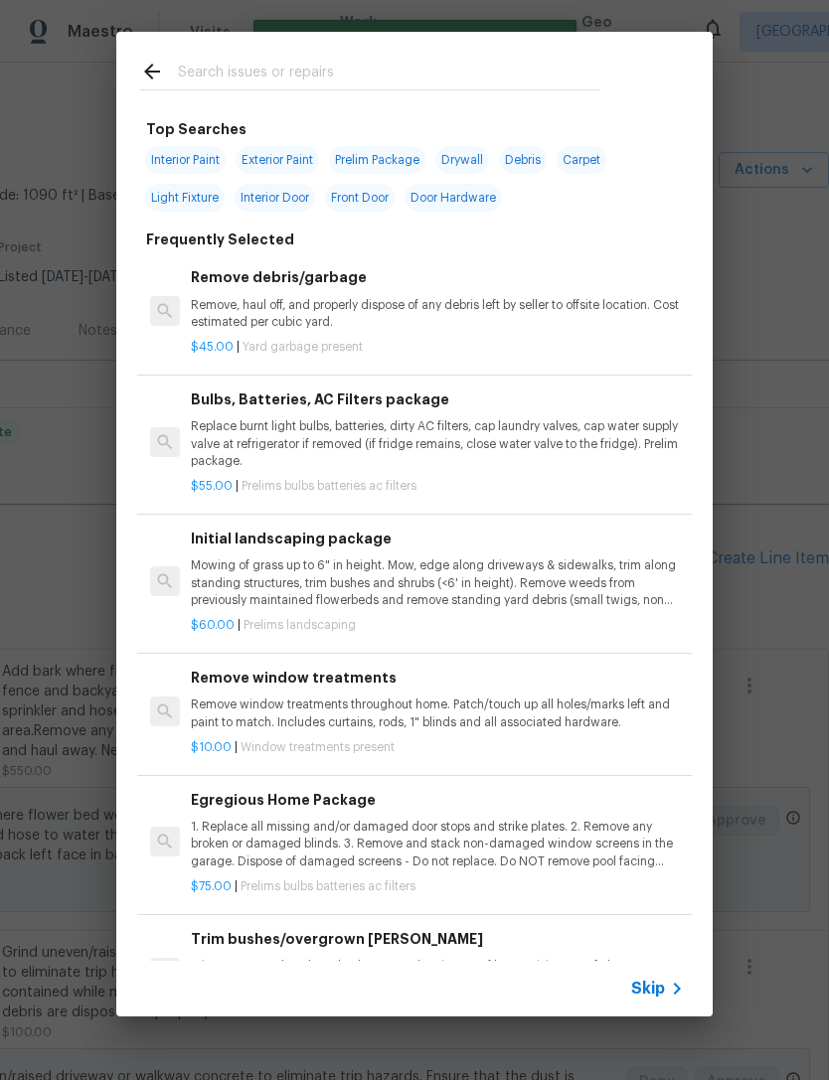
click at [326, 56] on div at bounding box center [369, 71] width 507 height 79
click at [321, 61] on input "text" at bounding box center [388, 75] width 421 height 30
type input "S"
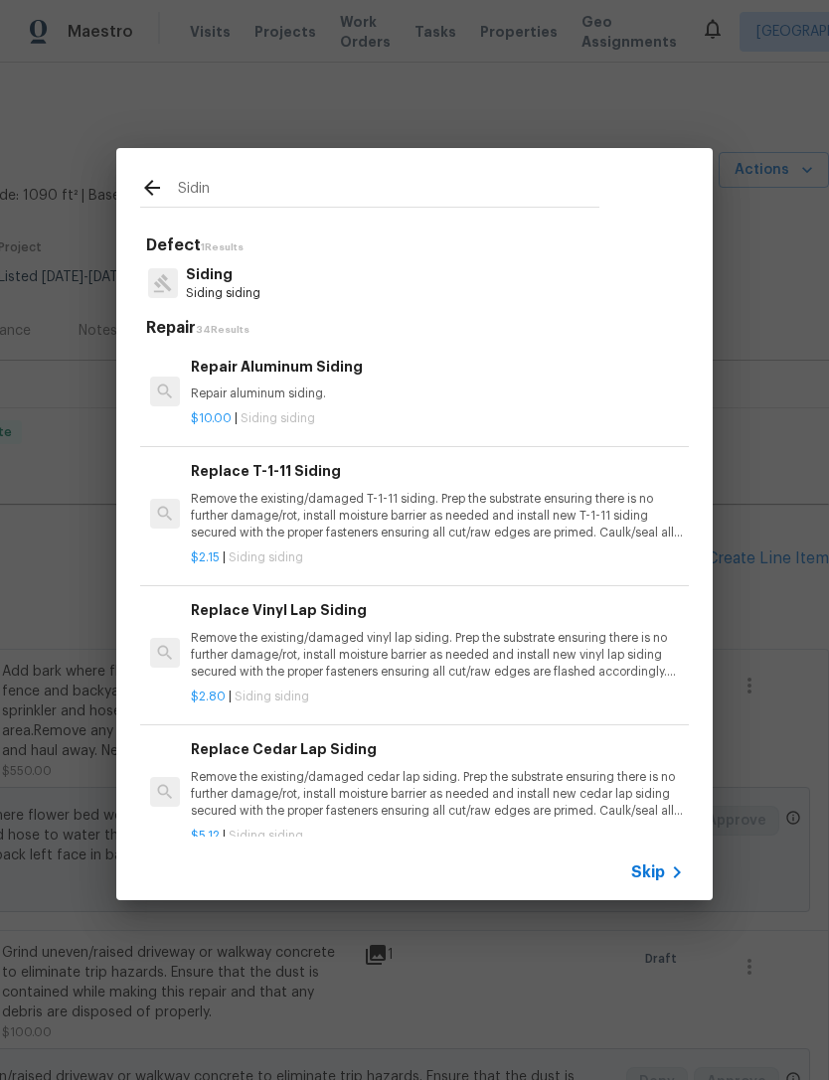
type input "Siding"
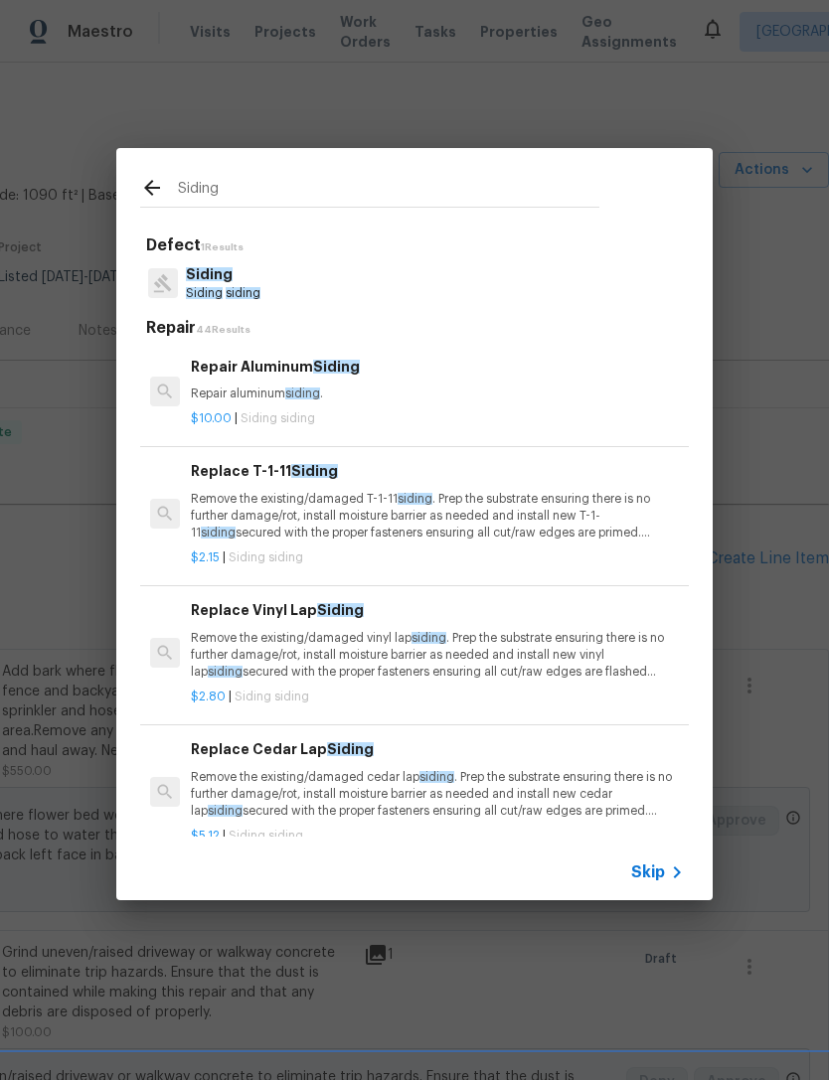
click at [220, 275] on span "Siding" at bounding box center [209, 274] width 47 height 14
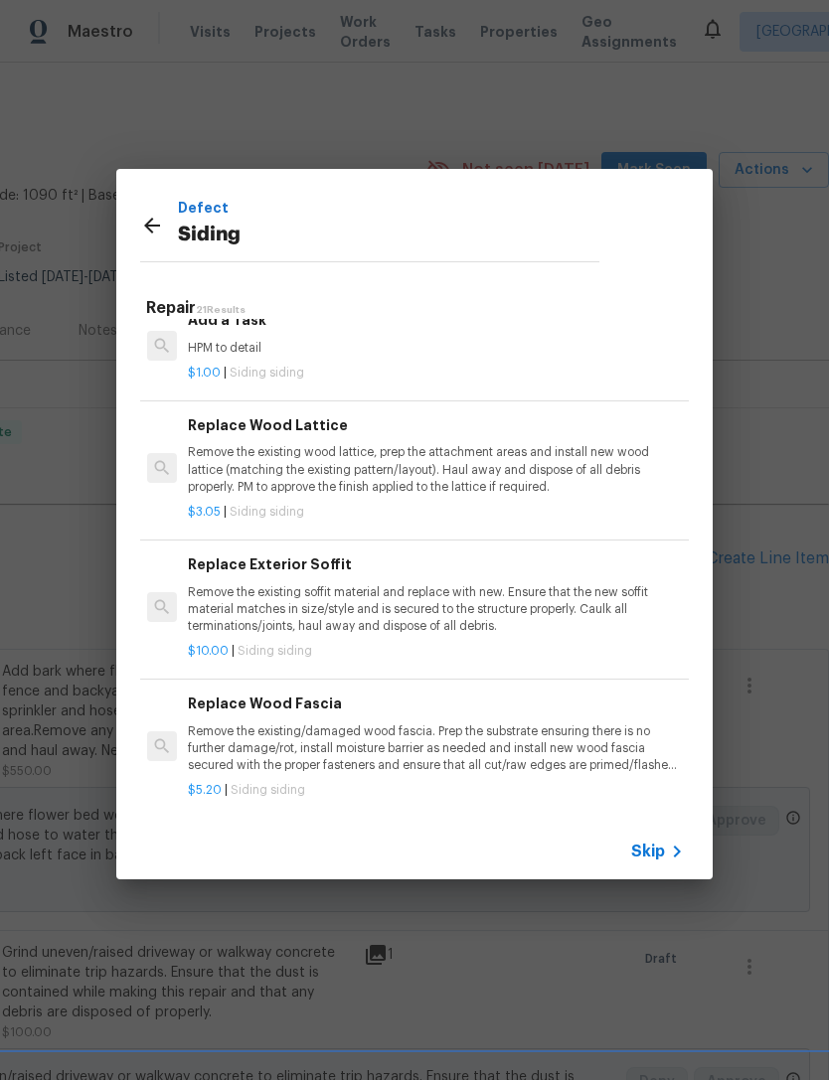
scroll to position [1350, 3]
click at [385, 723] on p "Remove the existing/damaged wood fascia. Prep the substrate ensuring there is n…" at bounding box center [434, 748] width 493 height 51
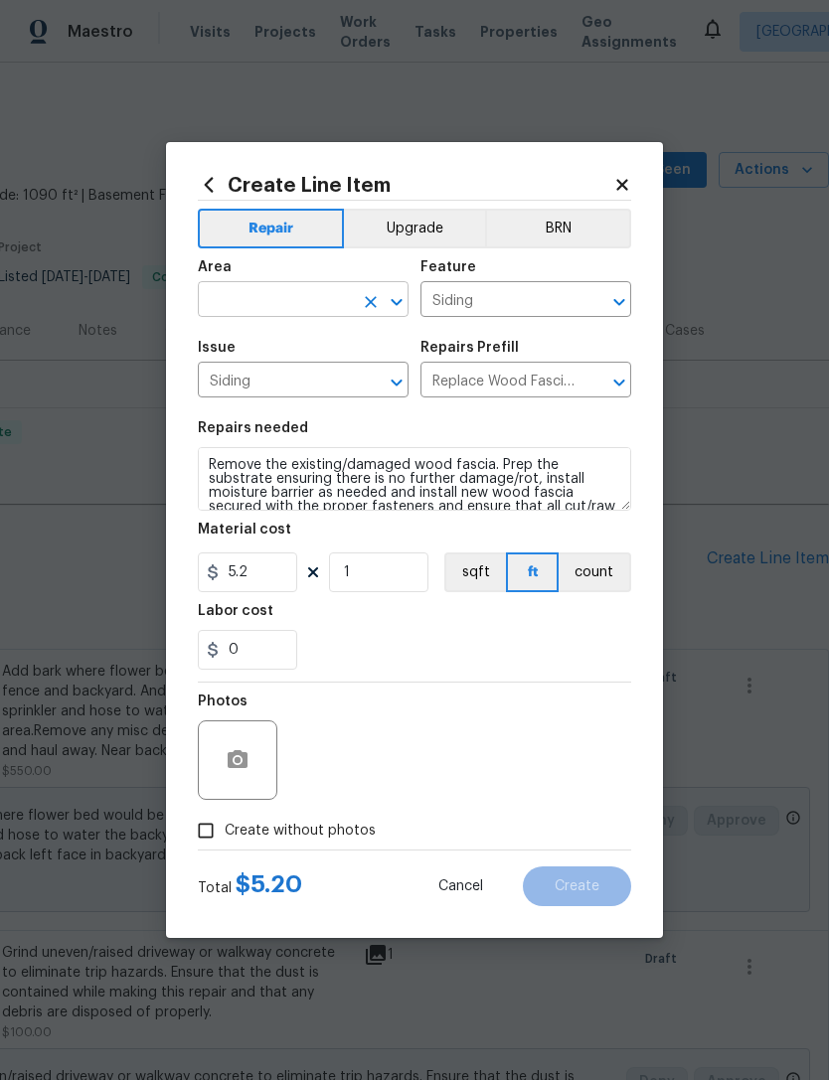
click at [261, 287] on input "text" at bounding box center [275, 301] width 155 height 31
click at [221, 340] on li "Back" at bounding box center [303, 345] width 211 height 33
type input "Back"
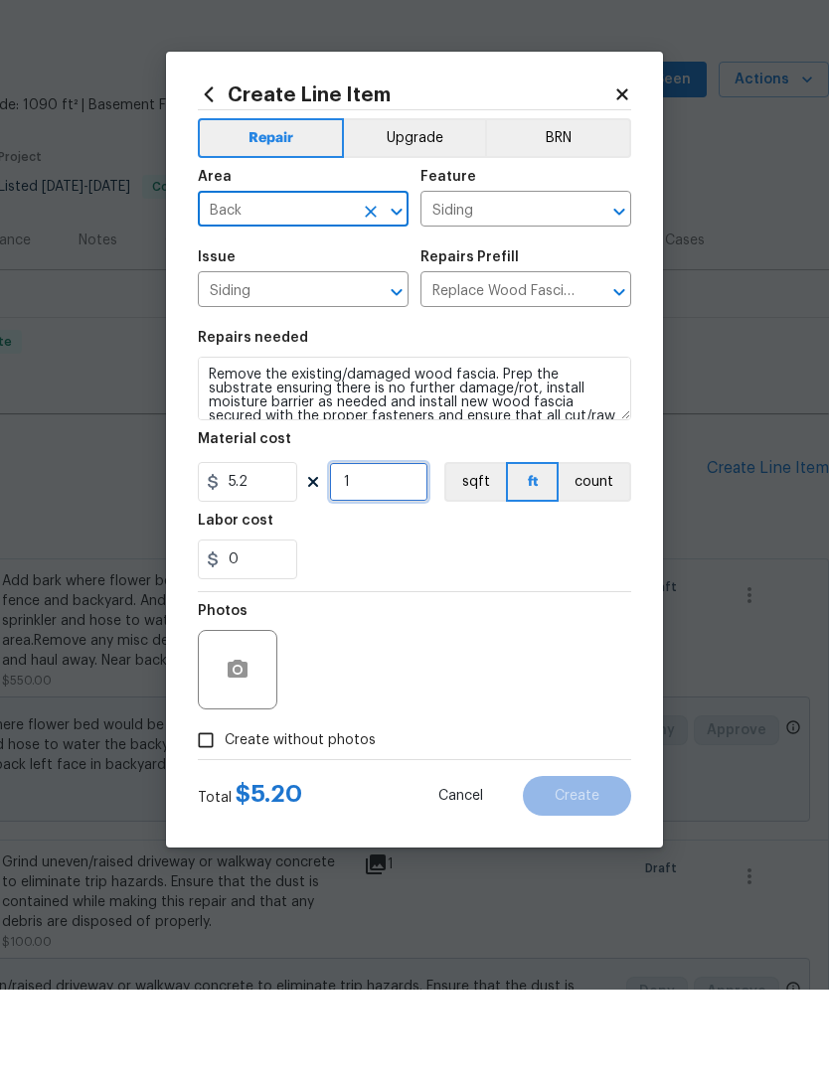
click at [380, 553] on input "1" at bounding box center [378, 573] width 99 height 40
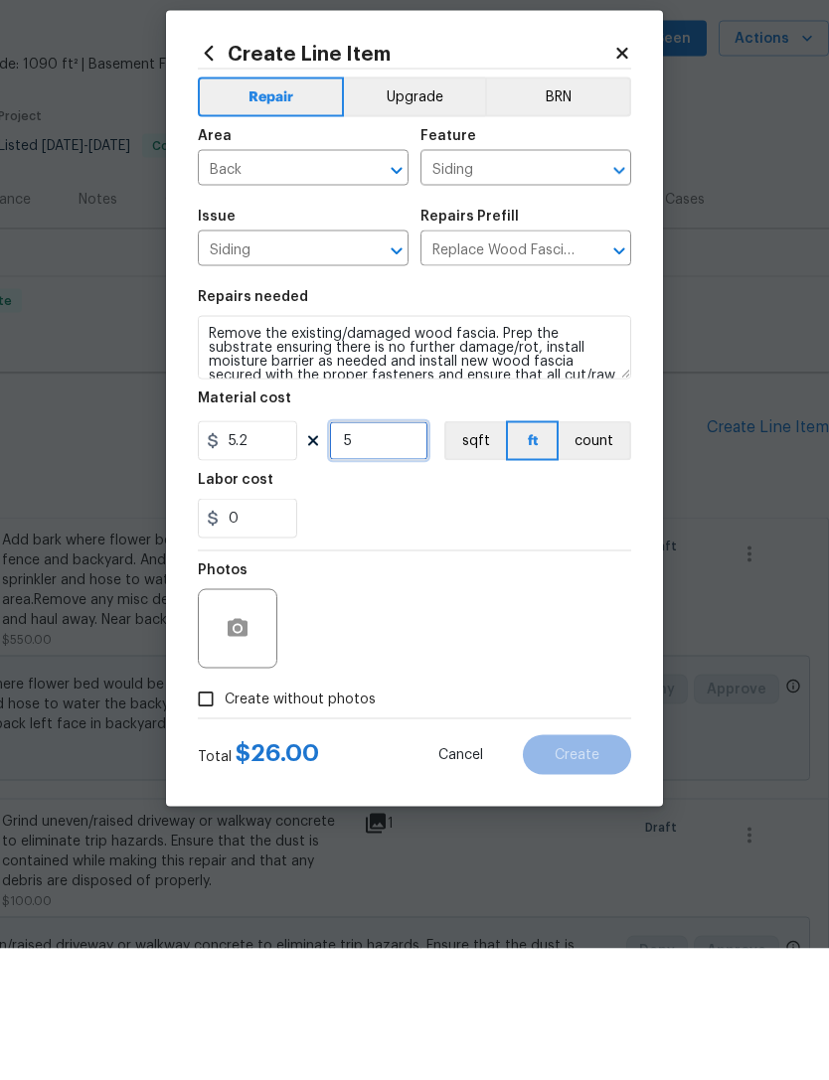
click at [383, 553] on input "5" at bounding box center [378, 573] width 99 height 40
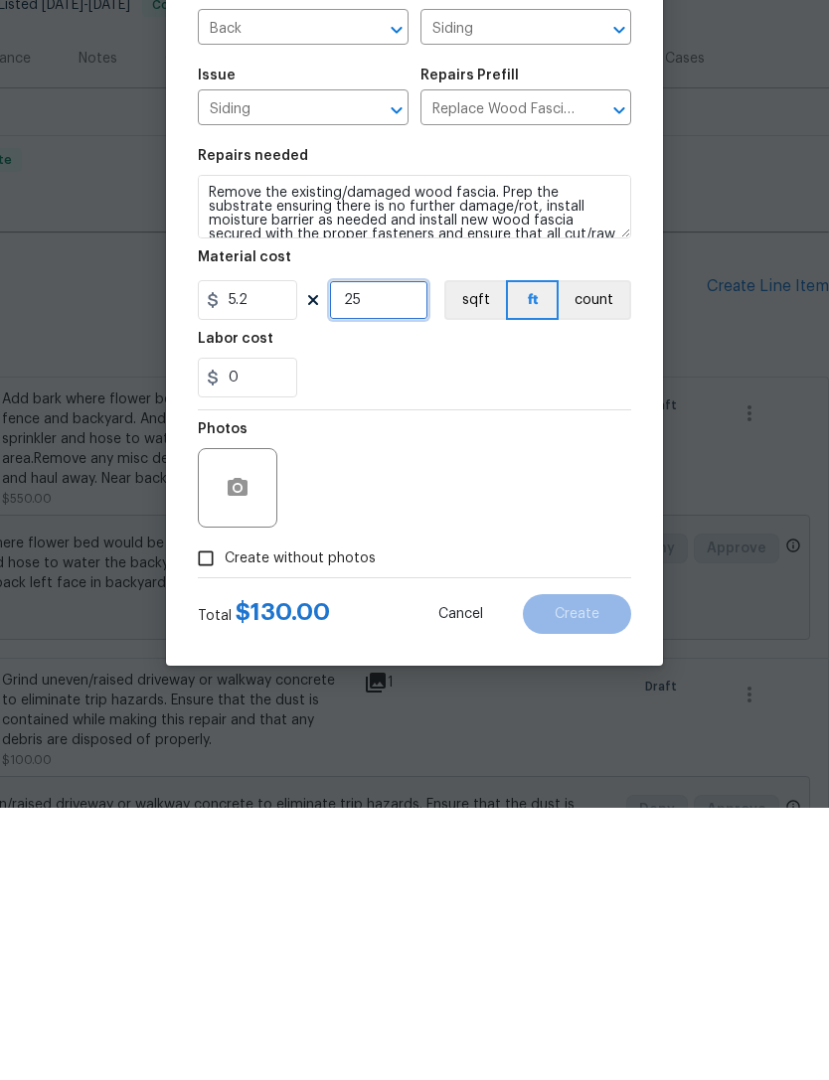
type input "25"
click at [214, 736] on button "button" at bounding box center [238, 760] width 48 height 48
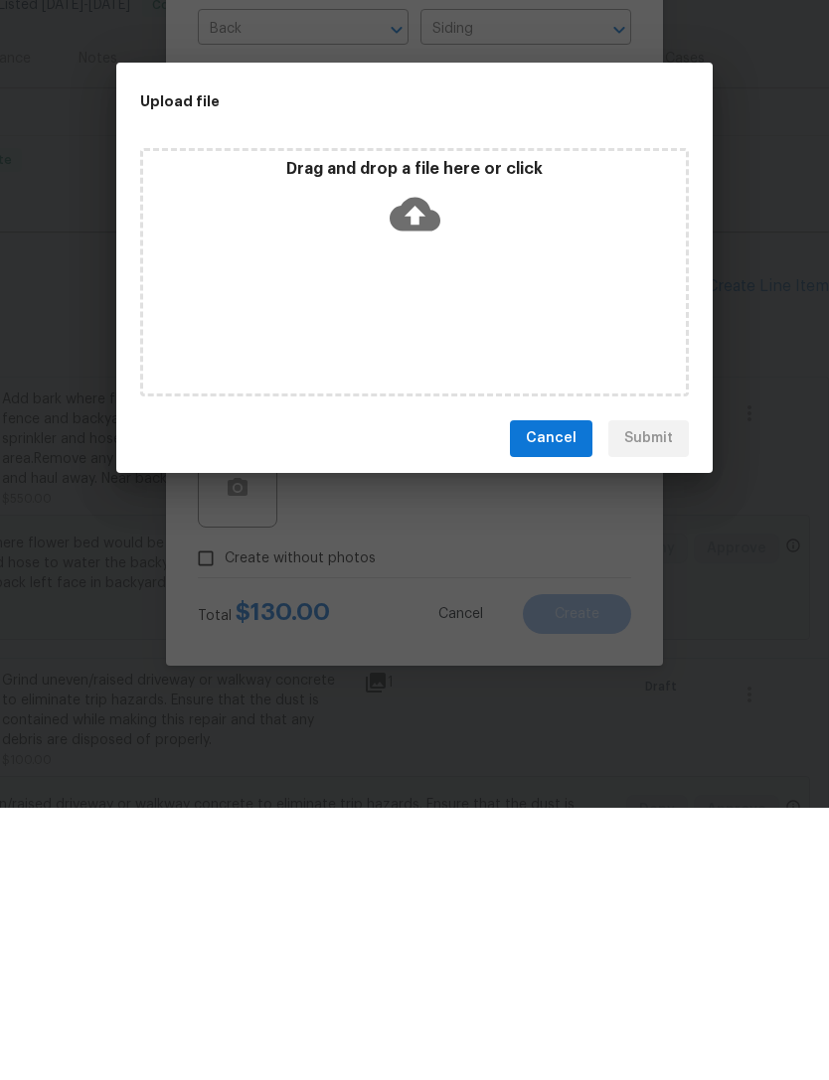
scroll to position [64, 0]
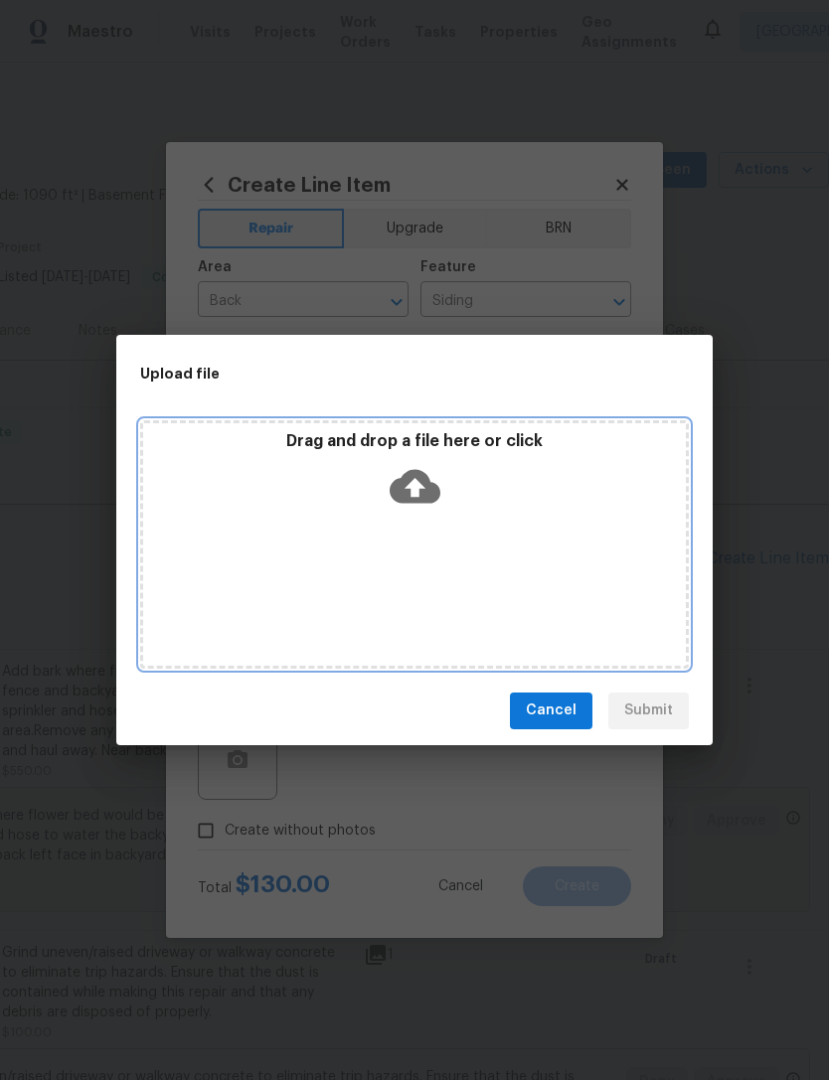
click at [393, 471] on icon at bounding box center [415, 486] width 51 height 51
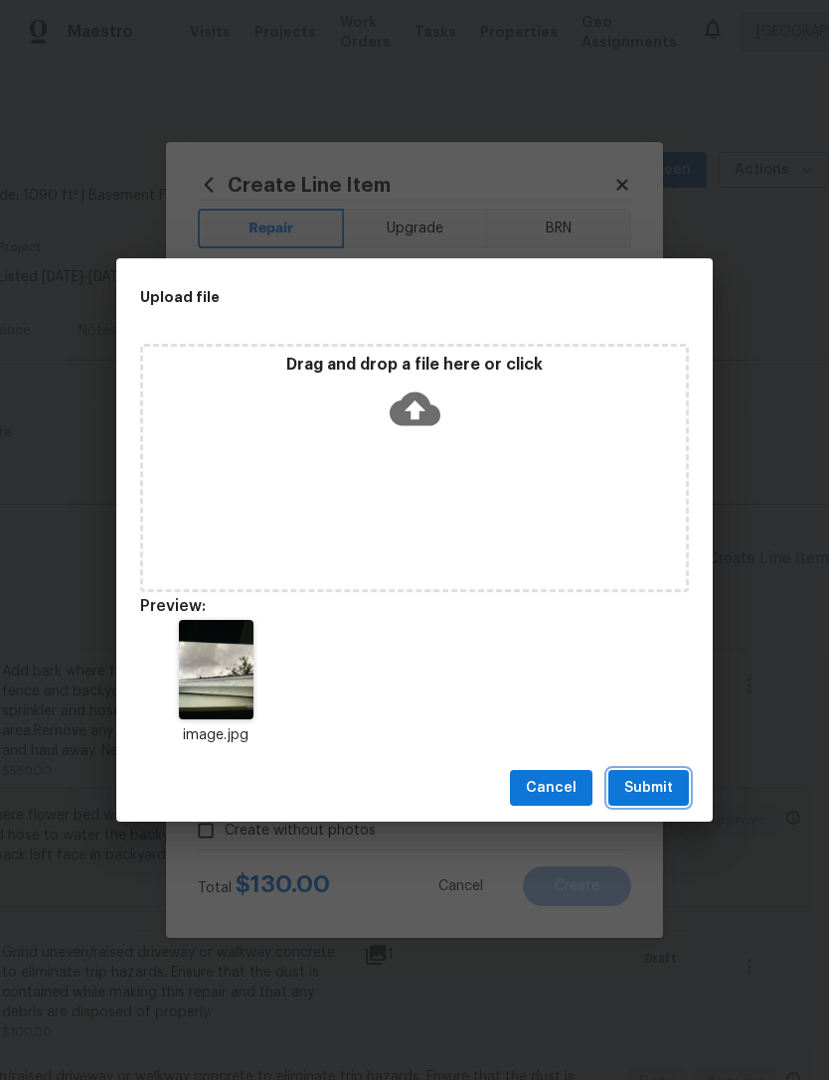
click at [643, 777] on span "Submit" at bounding box center [648, 788] width 49 height 25
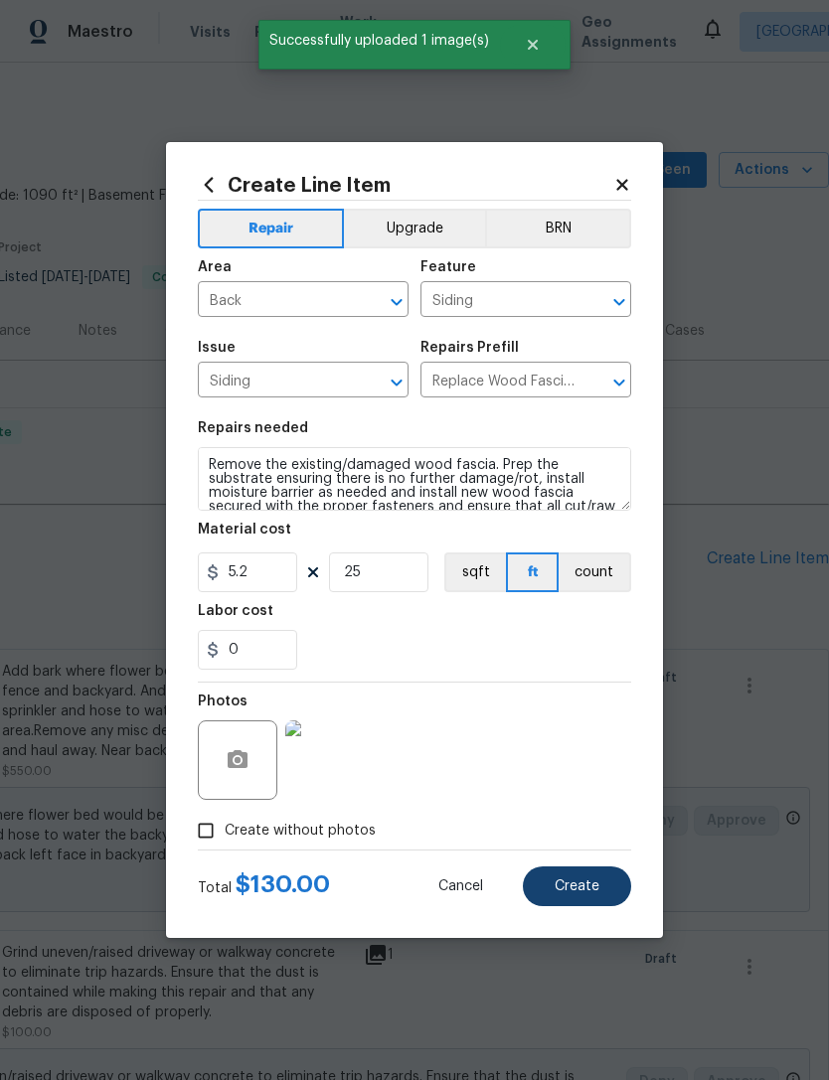
click at [589, 873] on button "Create" at bounding box center [577, 887] width 108 height 40
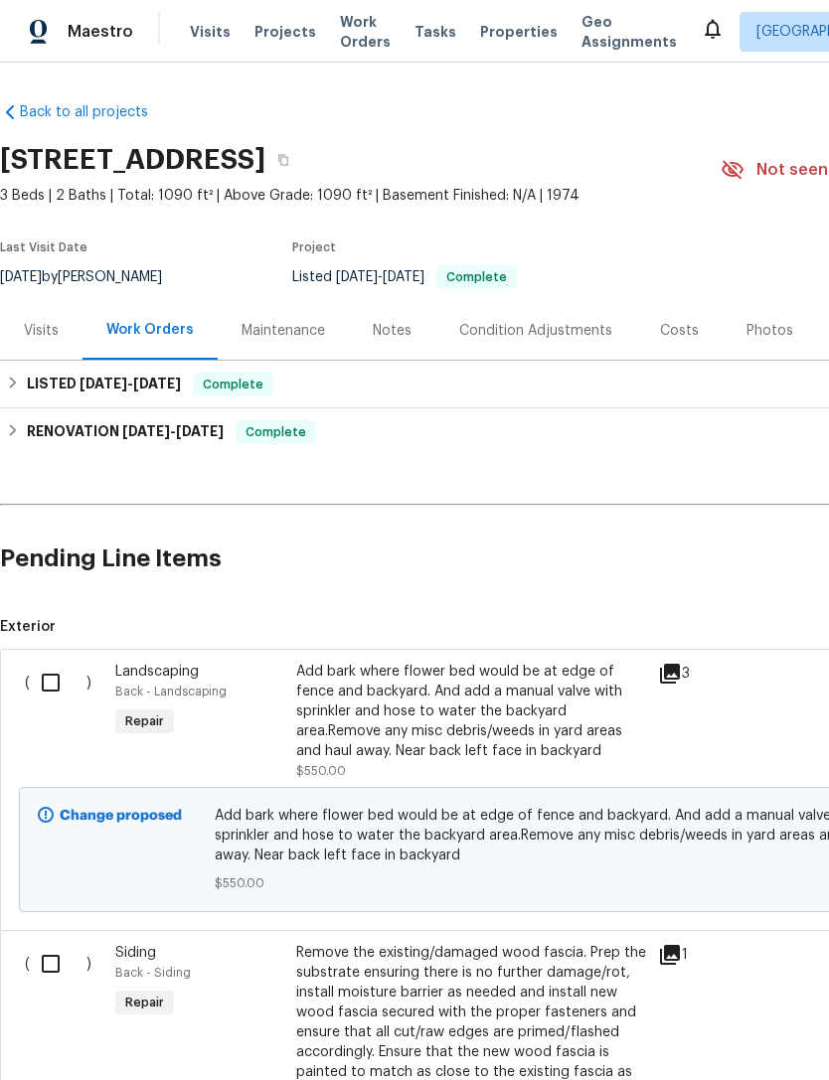
scroll to position [0, 0]
click at [40, 678] on input "checkbox" at bounding box center [58, 683] width 57 height 42
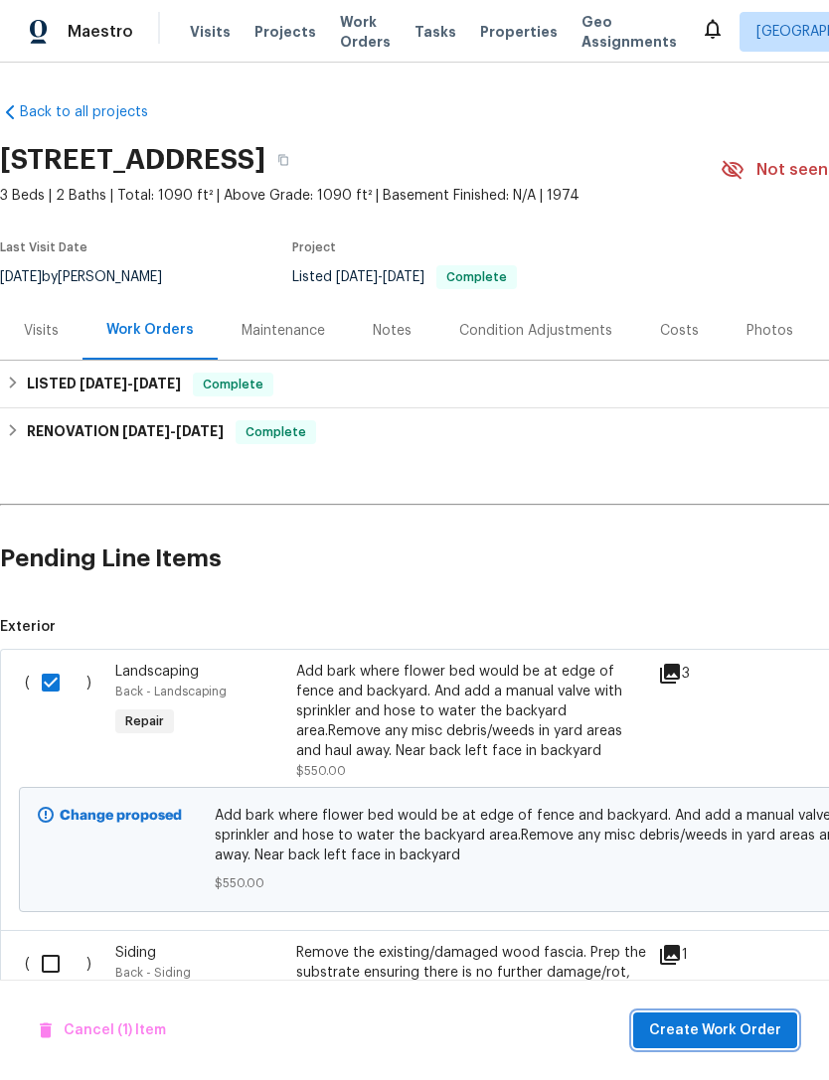
click at [741, 1030] on span "Create Work Order" at bounding box center [715, 1031] width 132 height 25
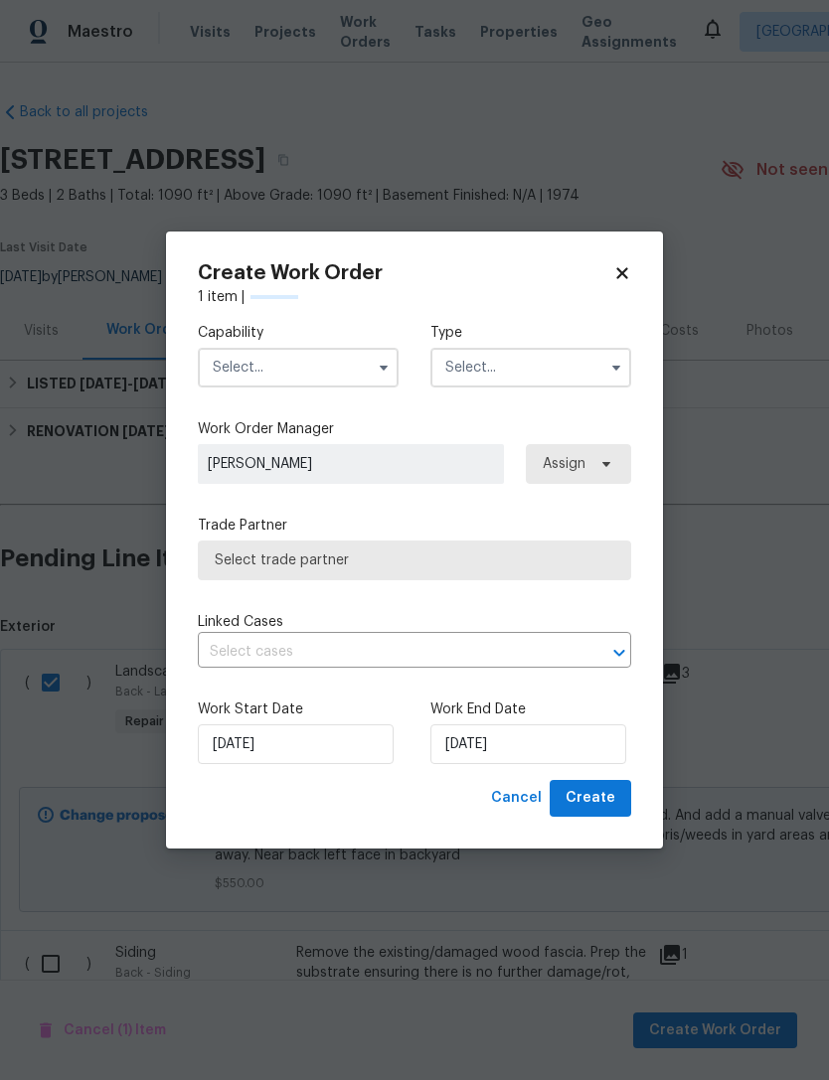
checkbox input "false"
click at [323, 364] on input "text" at bounding box center [298, 368] width 201 height 40
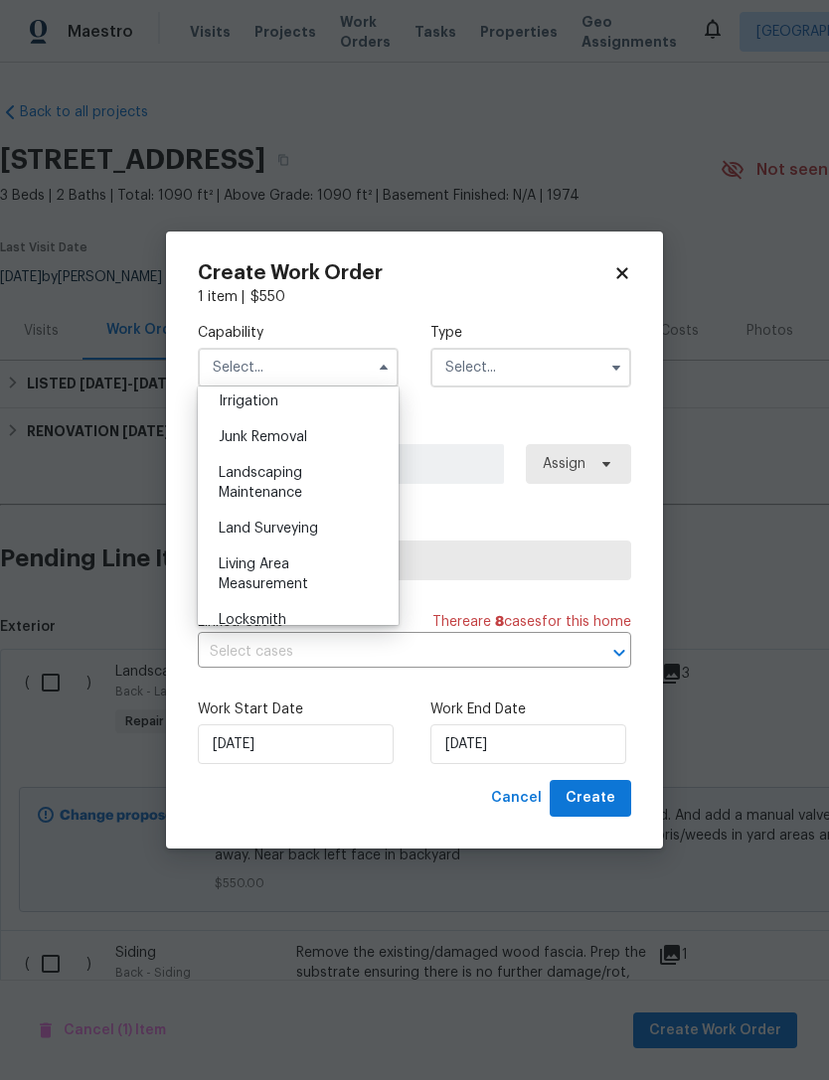
scroll to position [1257, 0]
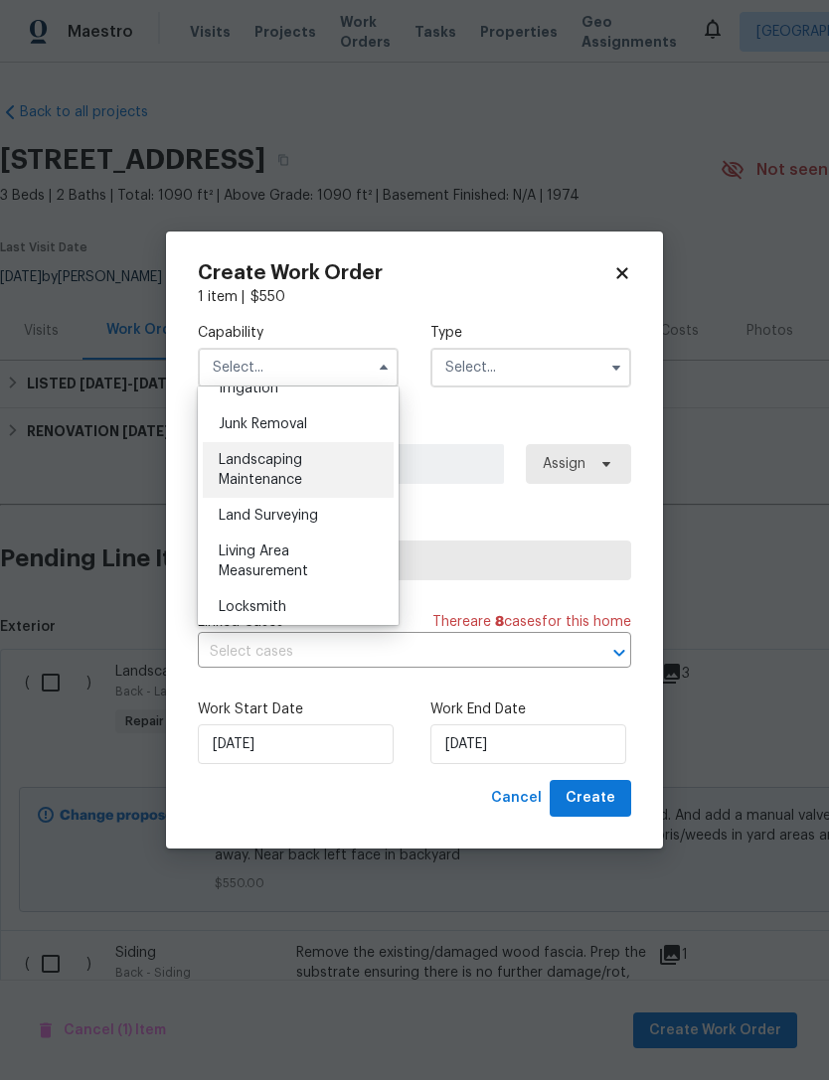
click at [267, 469] on div "Landscaping Maintenance" at bounding box center [298, 470] width 191 height 56
type input "Landscaping Maintenance"
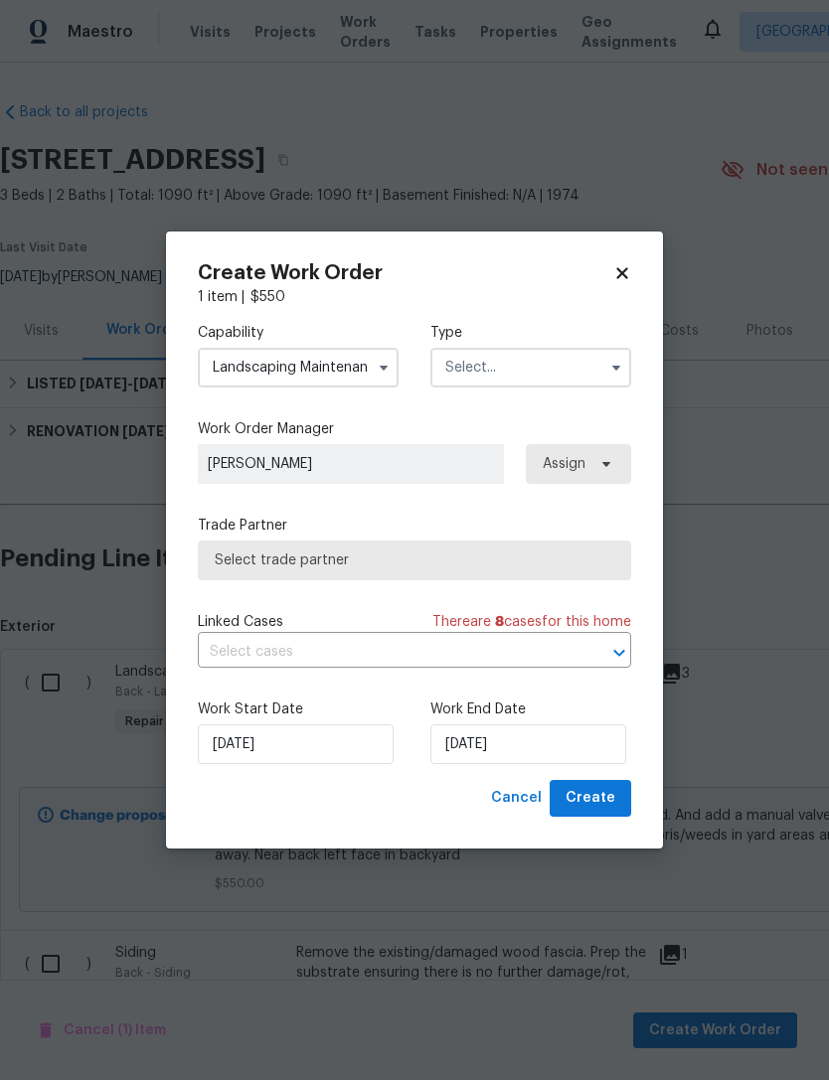
click at [559, 362] on input "text" at bounding box center [530, 368] width 201 height 40
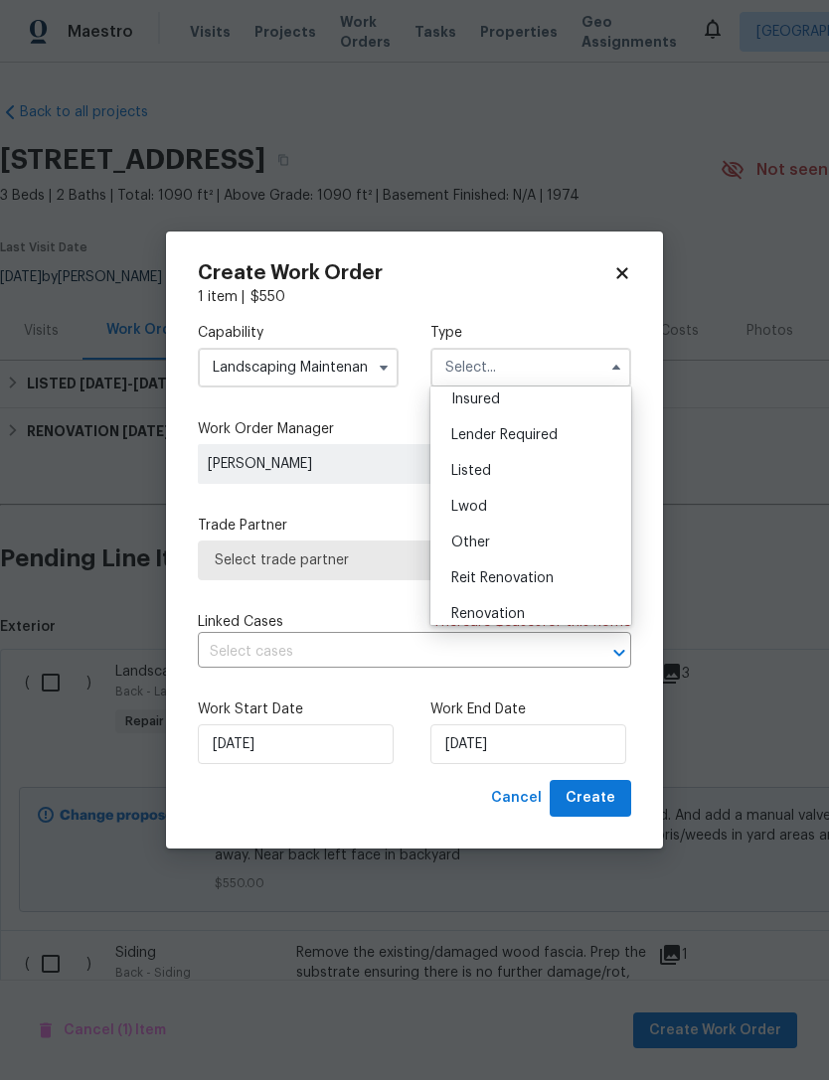
scroll to position [122, 0]
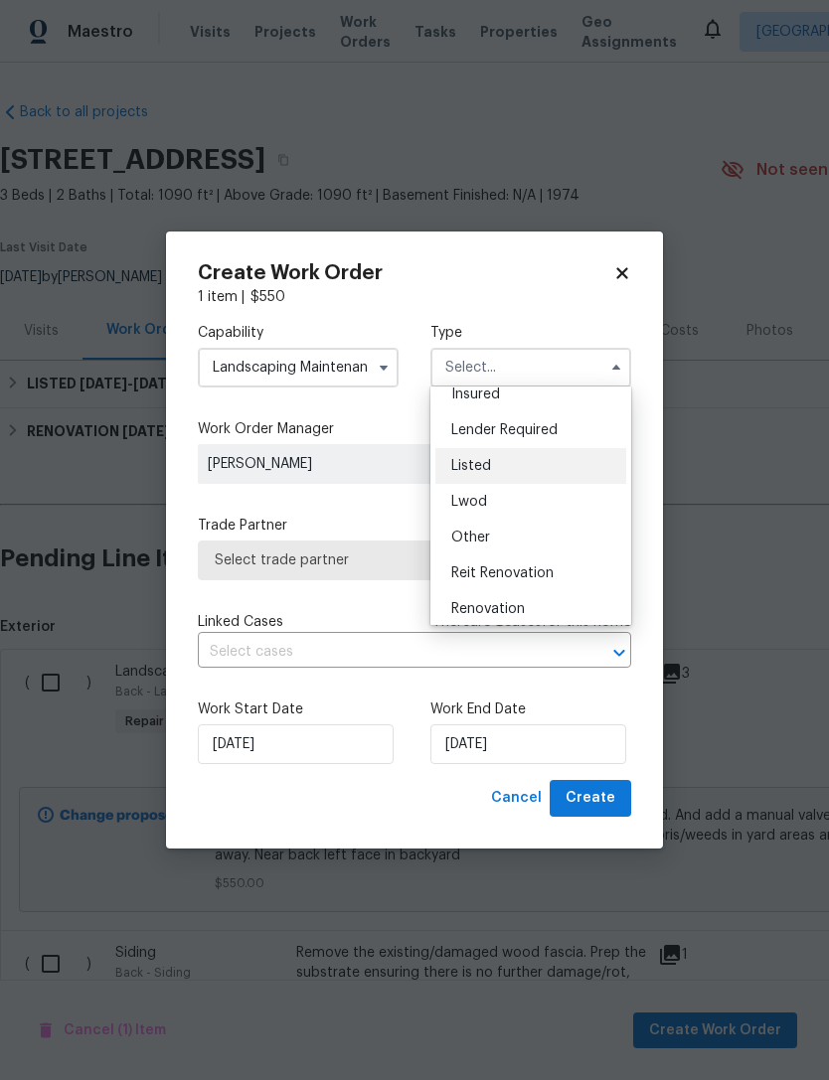
click at [473, 463] on span "Listed" at bounding box center [471, 466] width 40 height 14
type input "Listed"
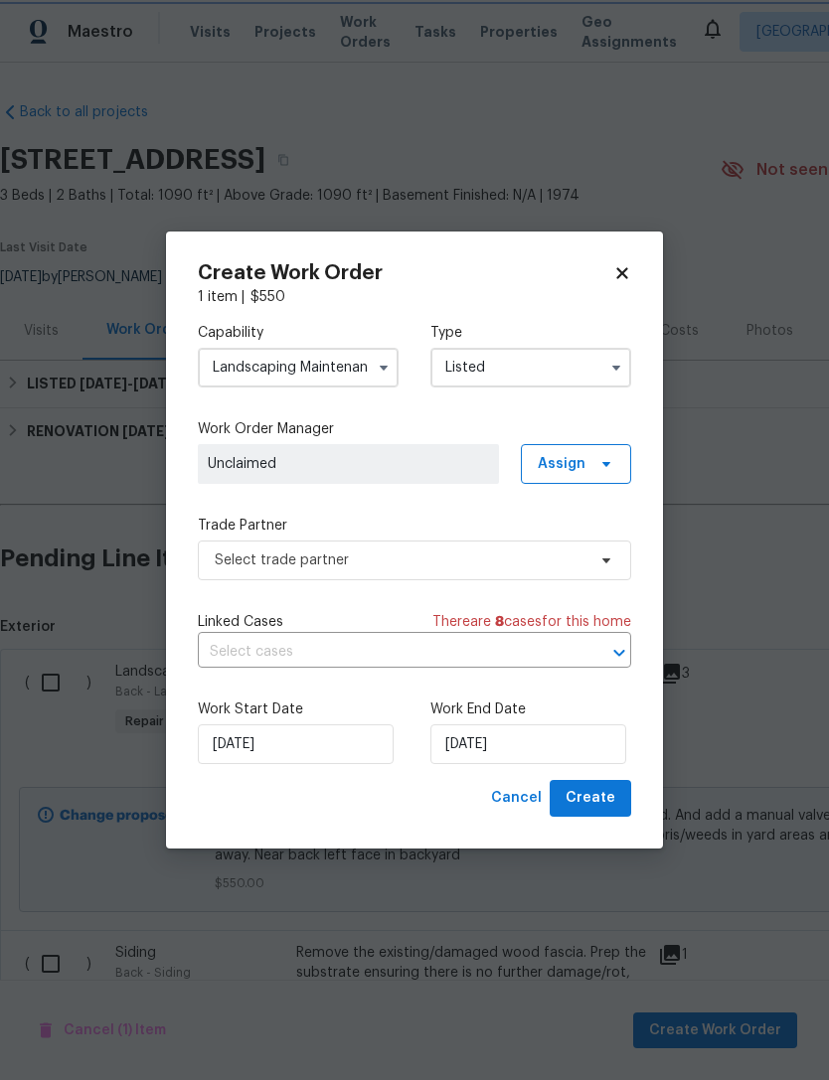
scroll to position [0, 0]
click at [587, 456] on span "Assign" at bounding box center [576, 464] width 110 height 40
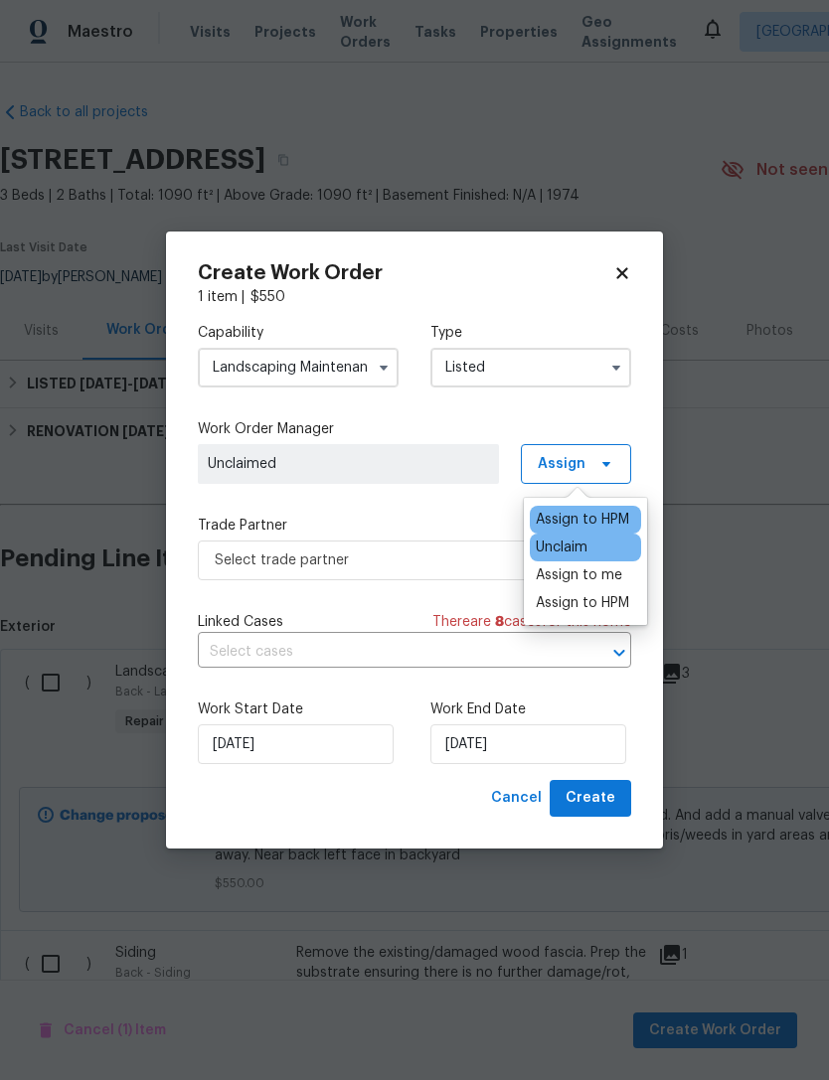
click at [599, 510] on div "Assign to HPM" at bounding box center [582, 520] width 93 height 20
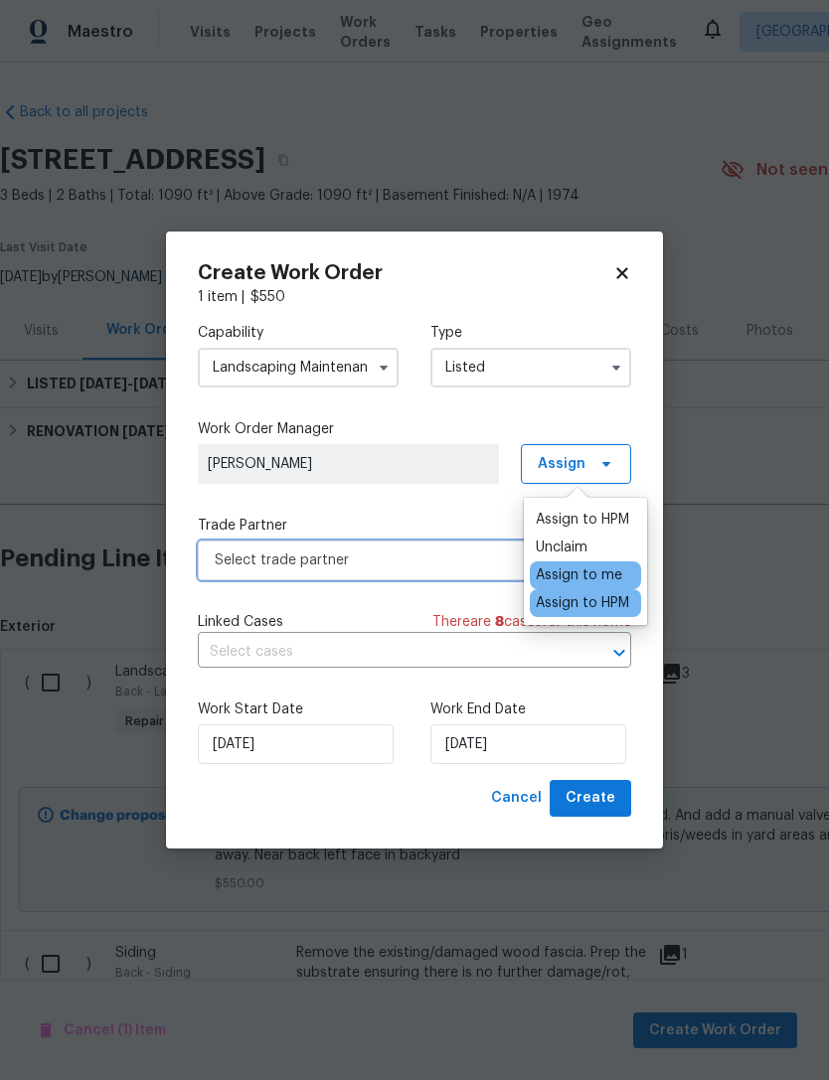
click at [415, 560] on span "Select trade partner" at bounding box center [400, 561] width 371 height 20
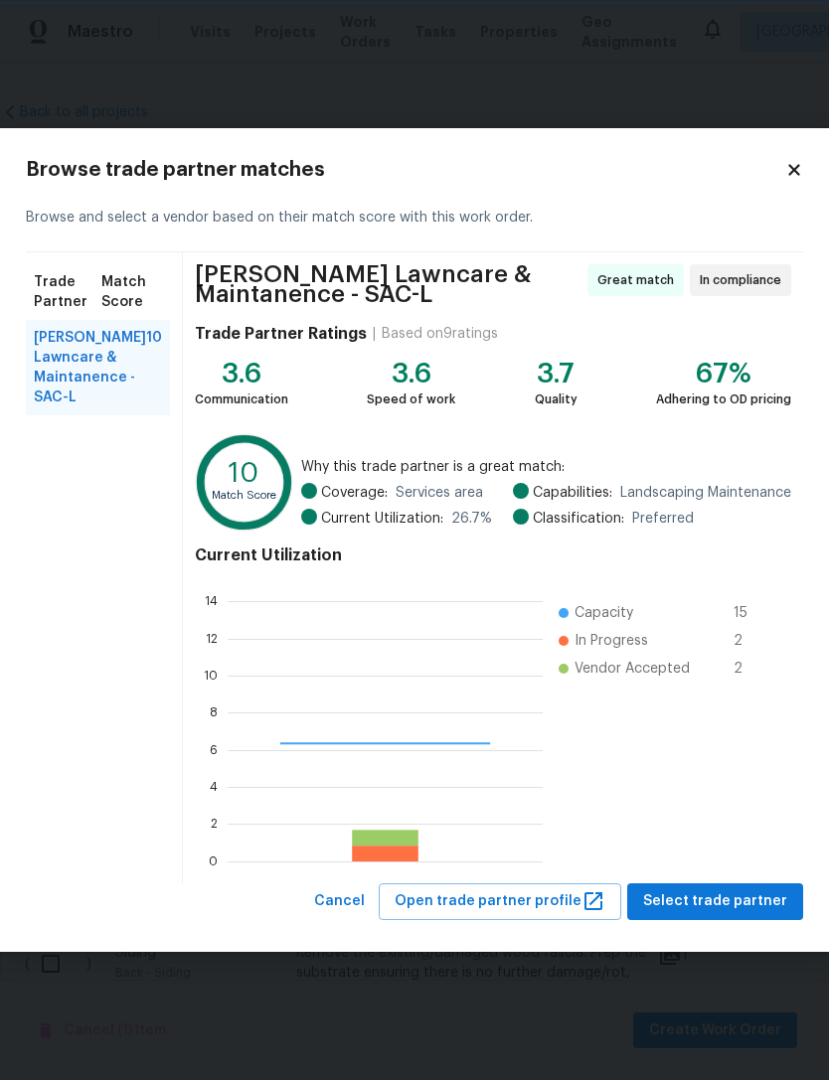
scroll to position [278, 315]
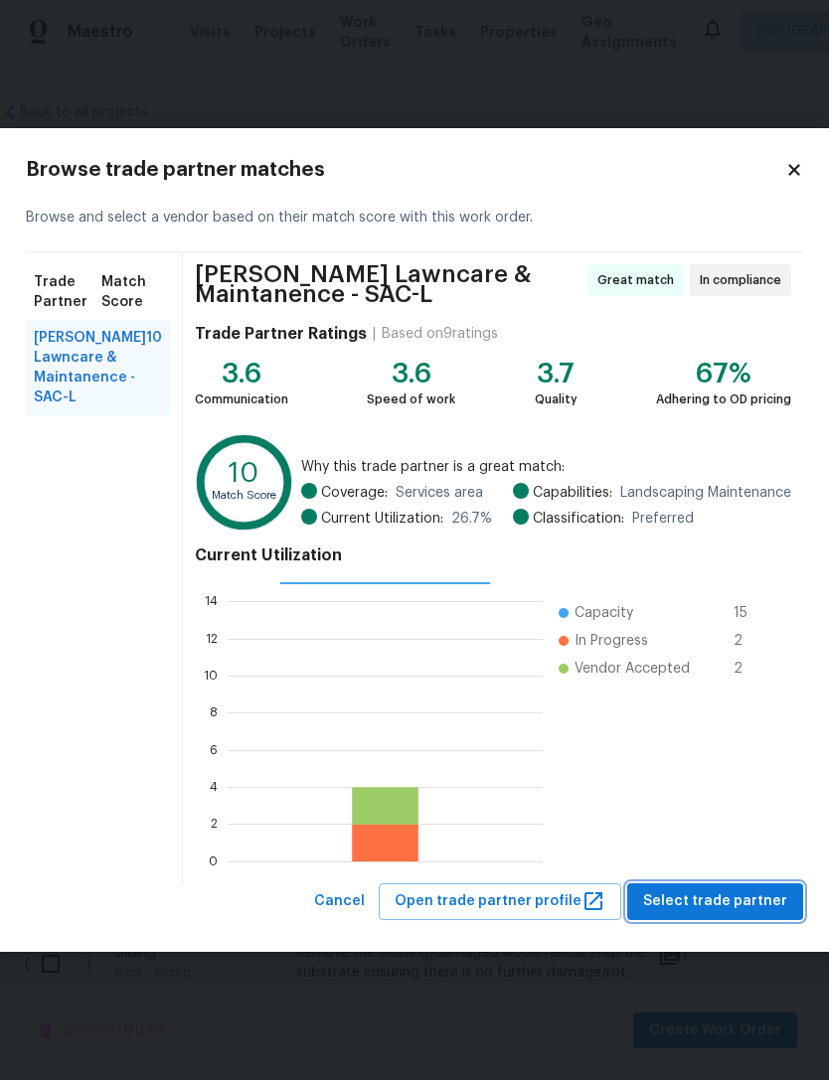
click at [744, 886] on button "Select trade partner" at bounding box center [715, 902] width 176 height 37
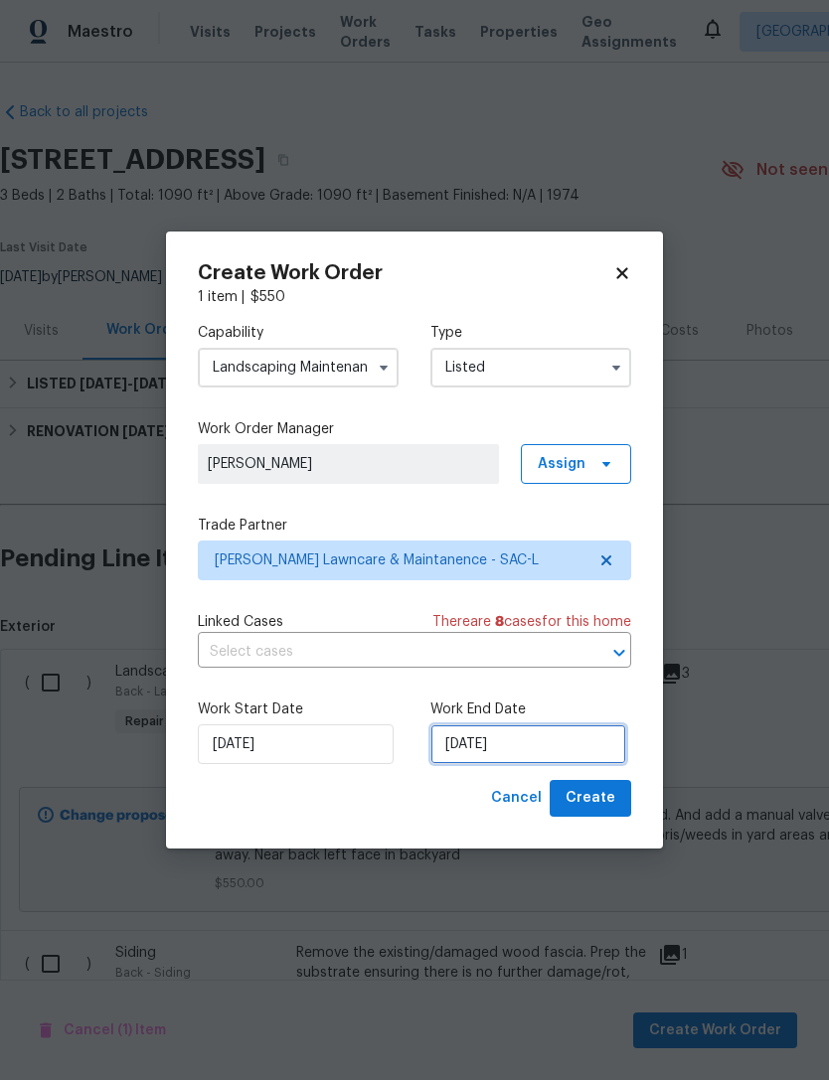
click at [562, 738] on input "[DATE]" at bounding box center [528, 745] width 196 height 40
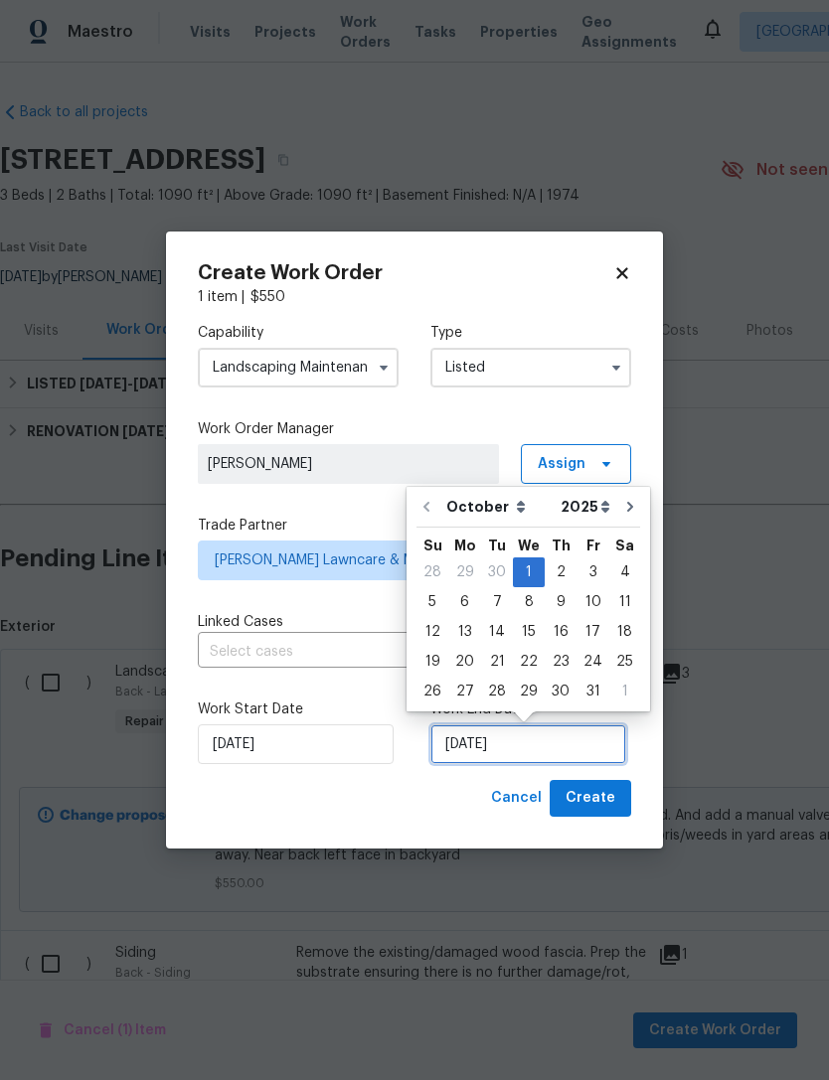
scroll to position [37, 0]
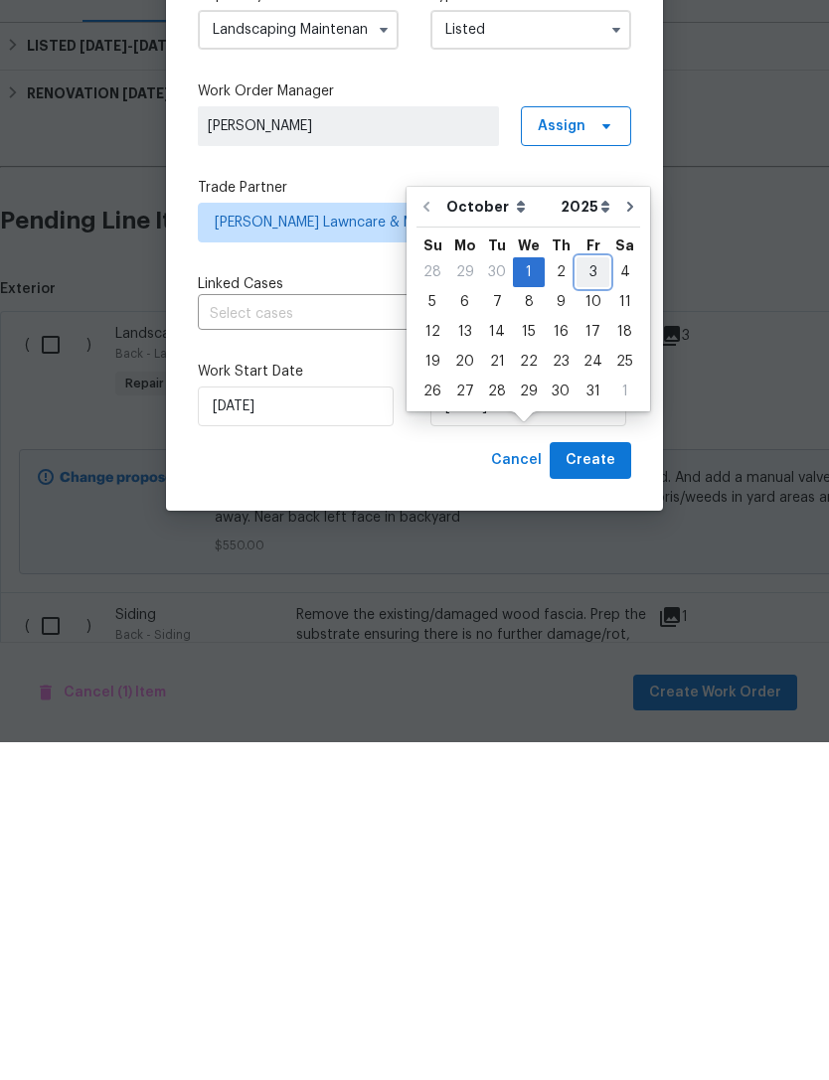
click at [580, 596] on div "3" at bounding box center [592, 610] width 33 height 28
type input "10/3/2025"
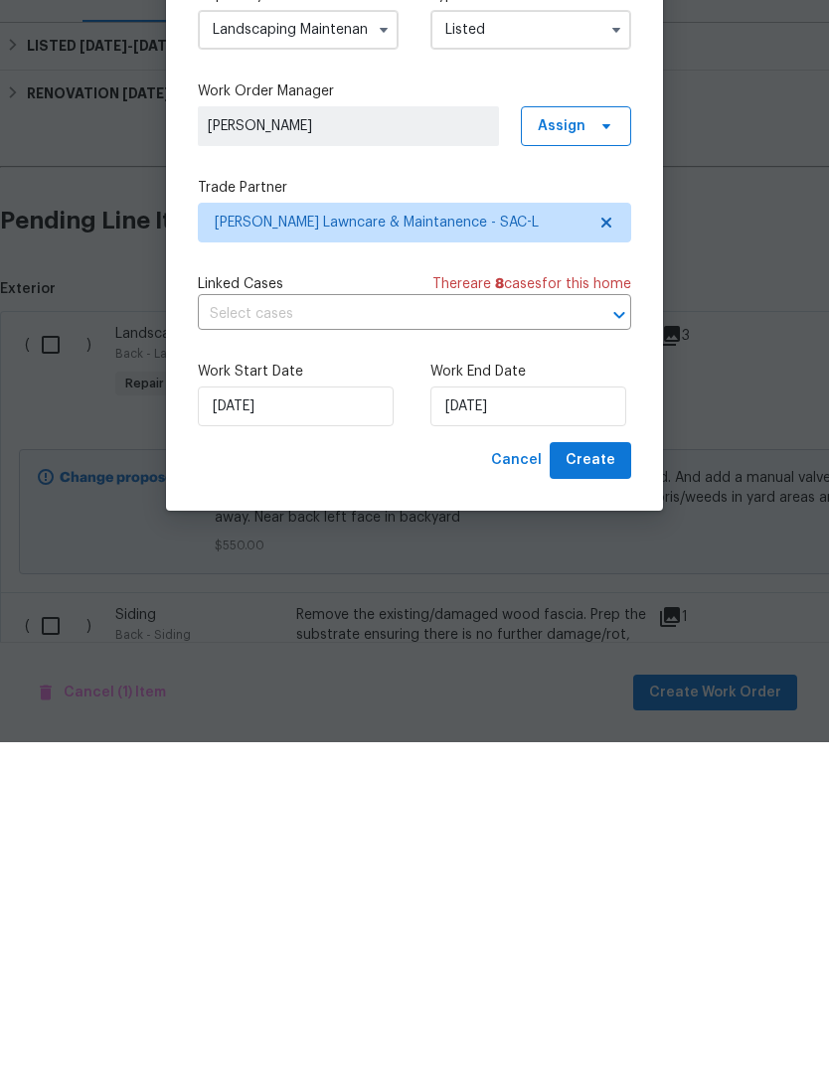
scroll to position [64, 0]
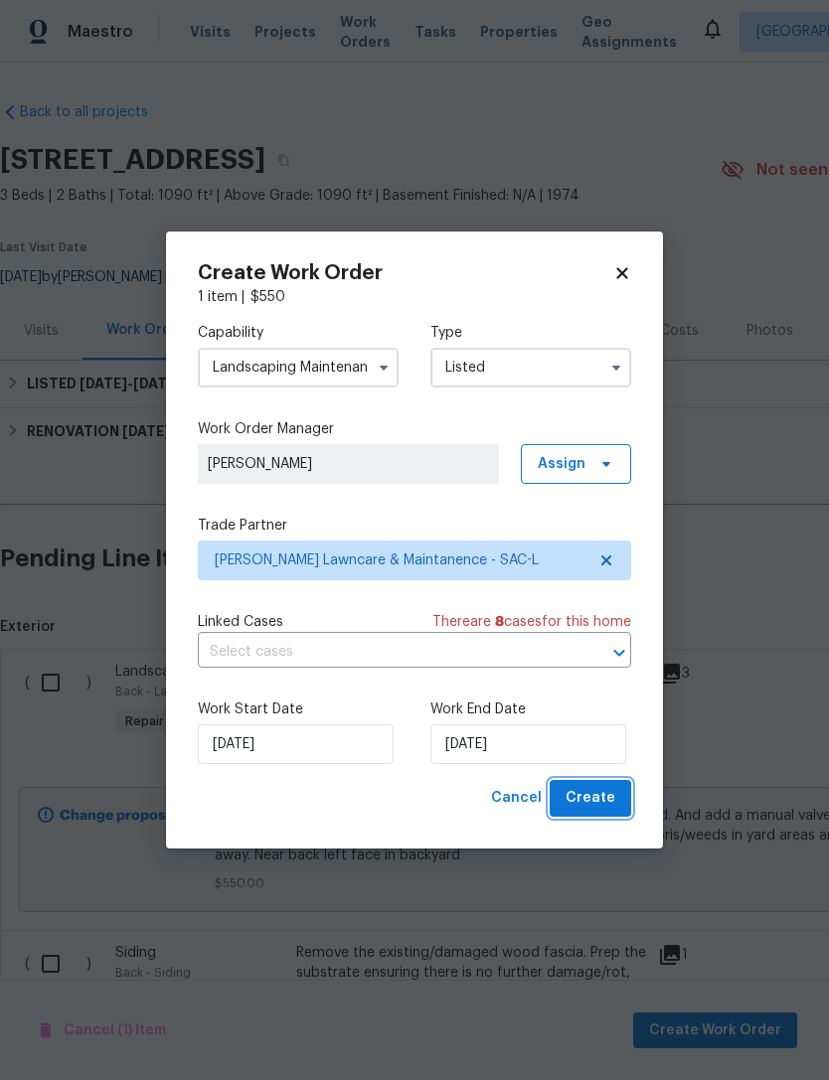
click at [596, 799] on span "Create" at bounding box center [591, 798] width 50 height 25
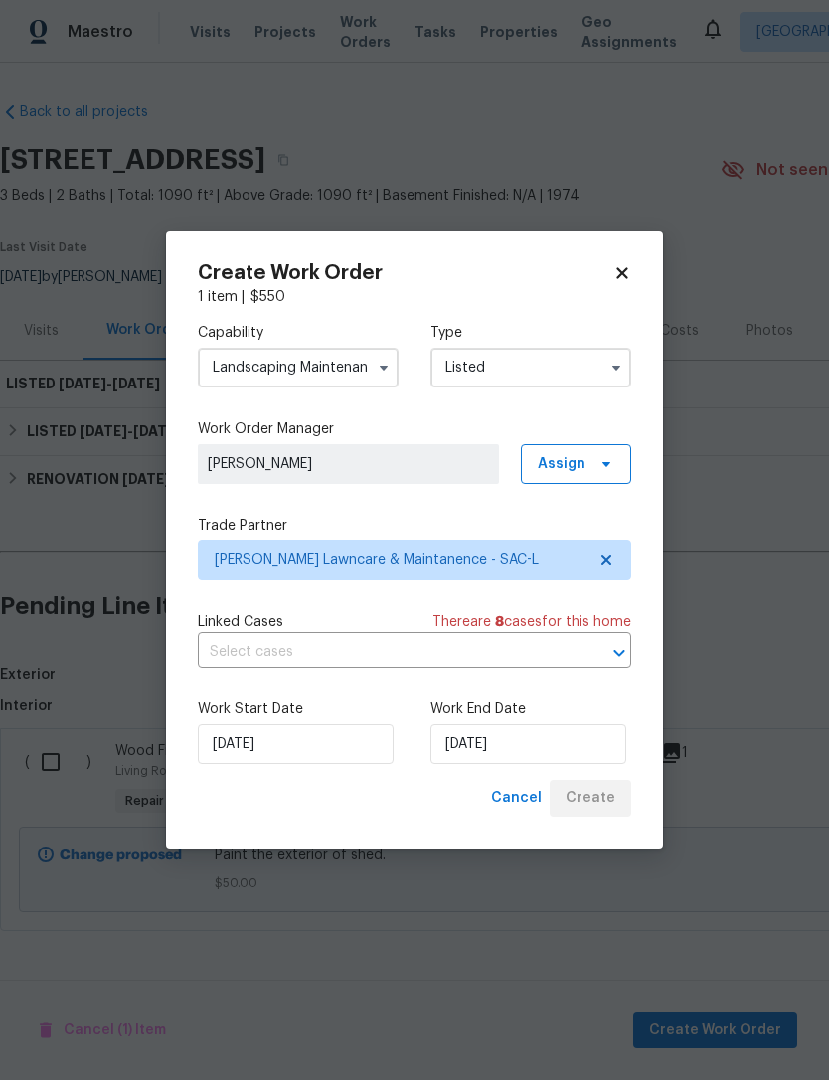
scroll to position [0, 0]
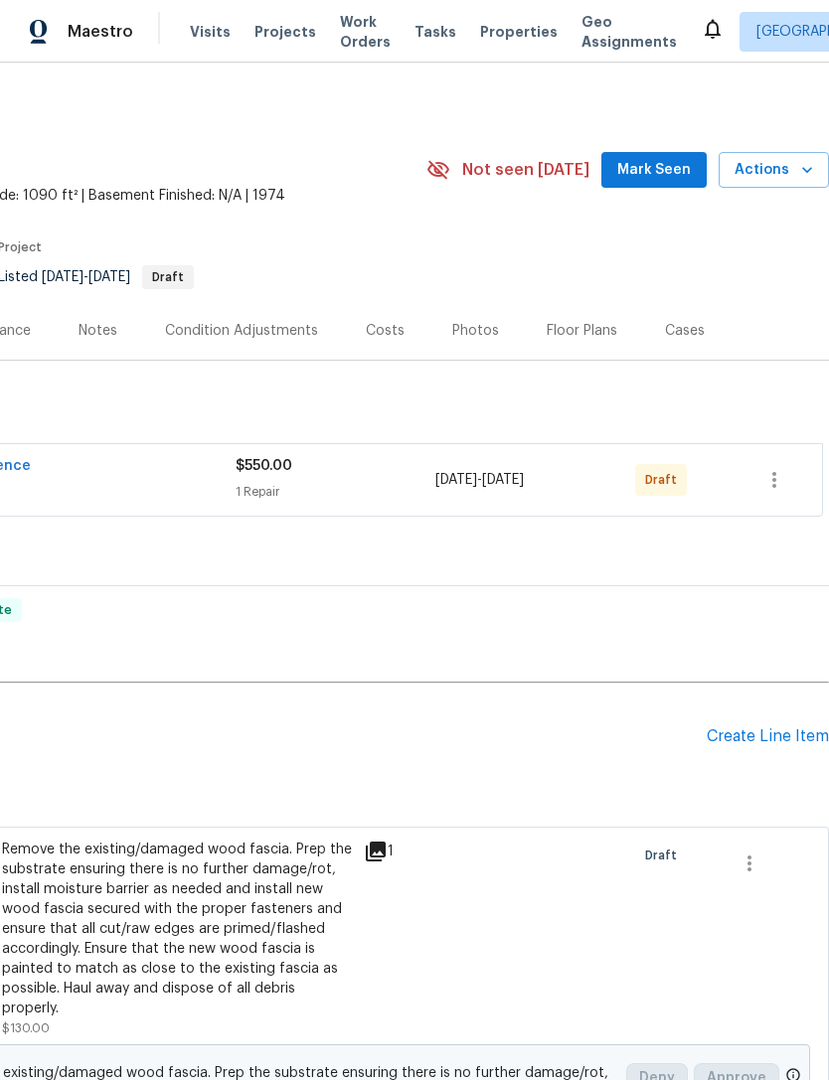
scroll to position [0, 294]
click at [779, 477] on icon "button" at bounding box center [774, 480] width 24 height 24
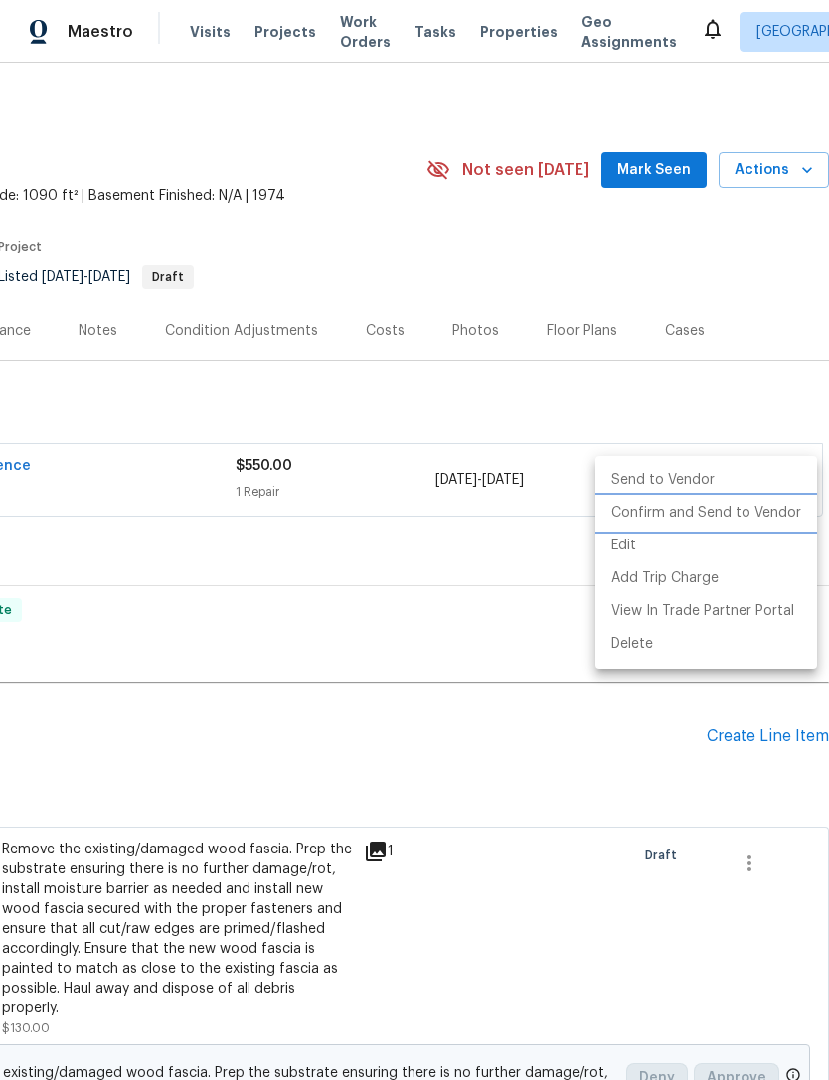
click at [699, 511] on li "Confirm and Send to Vendor" at bounding box center [706, 513] width 222 height 33
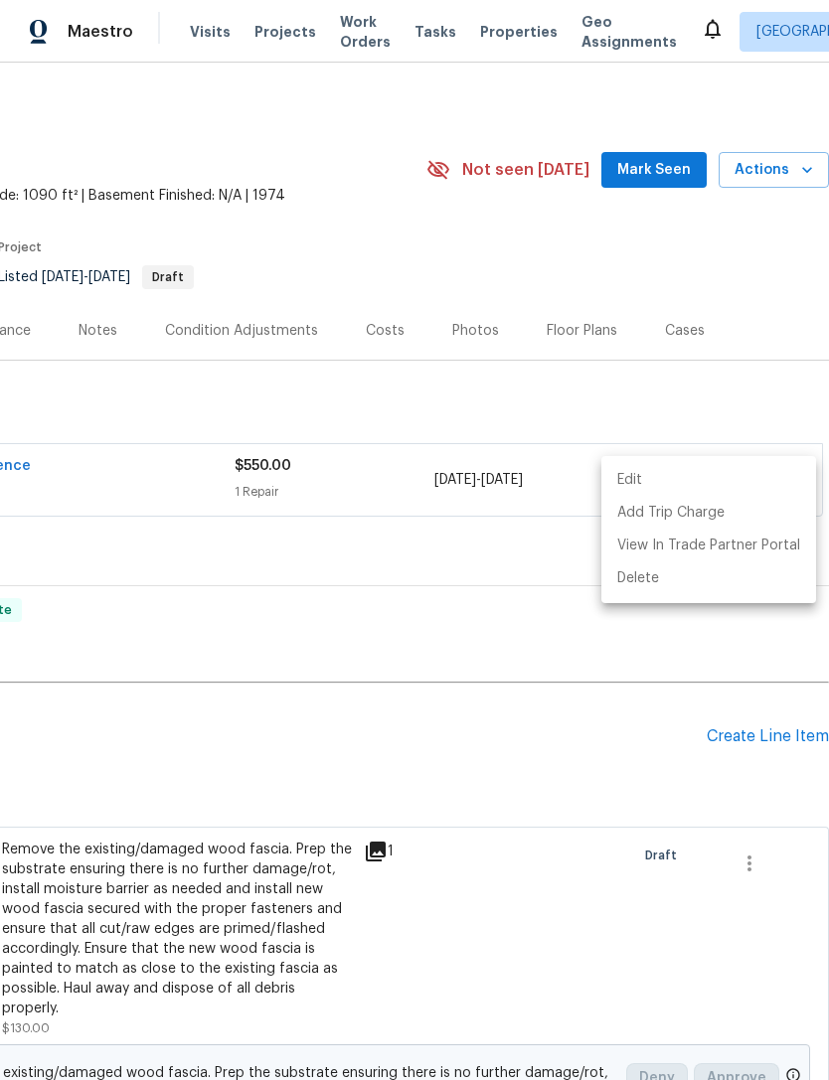
click at [192, 580] on div at bounding box center [414, 540] width 829 height 1080
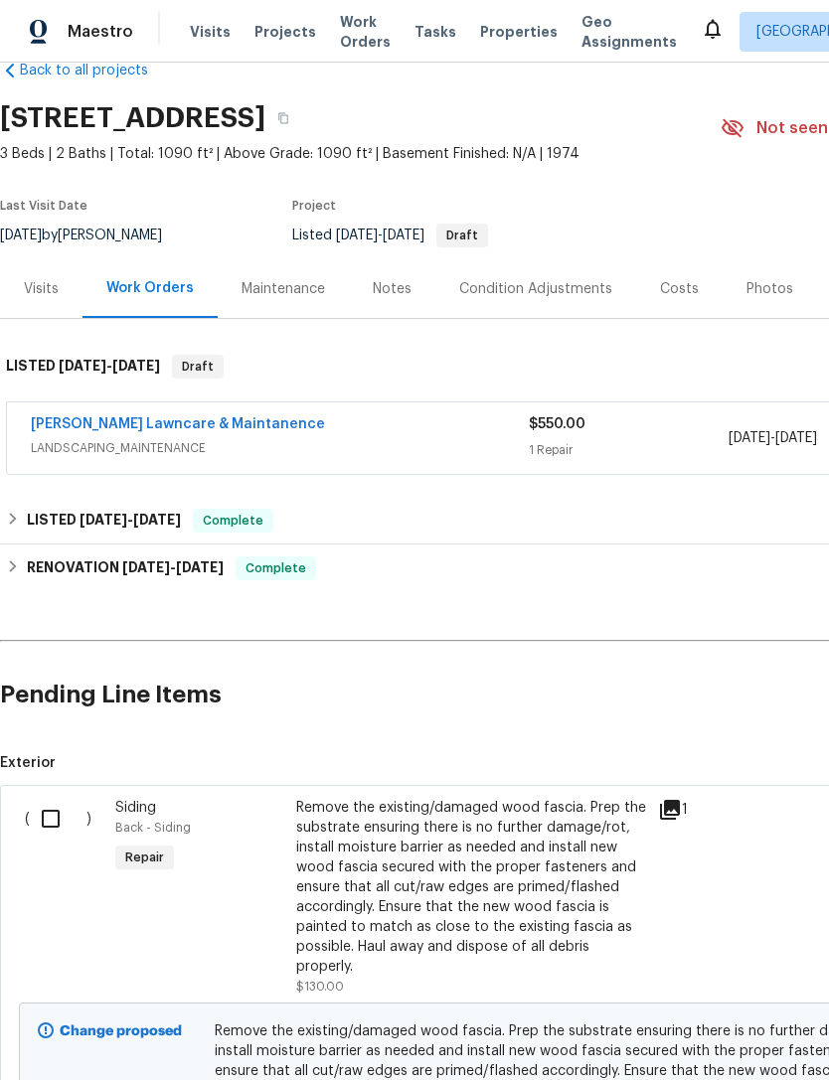
scroll to position [42, 0]
click at [214, 425] on link "[PERSON_NAME] Lawncare & Maintanence" at bounding box center [178, 424] width 294 height 14
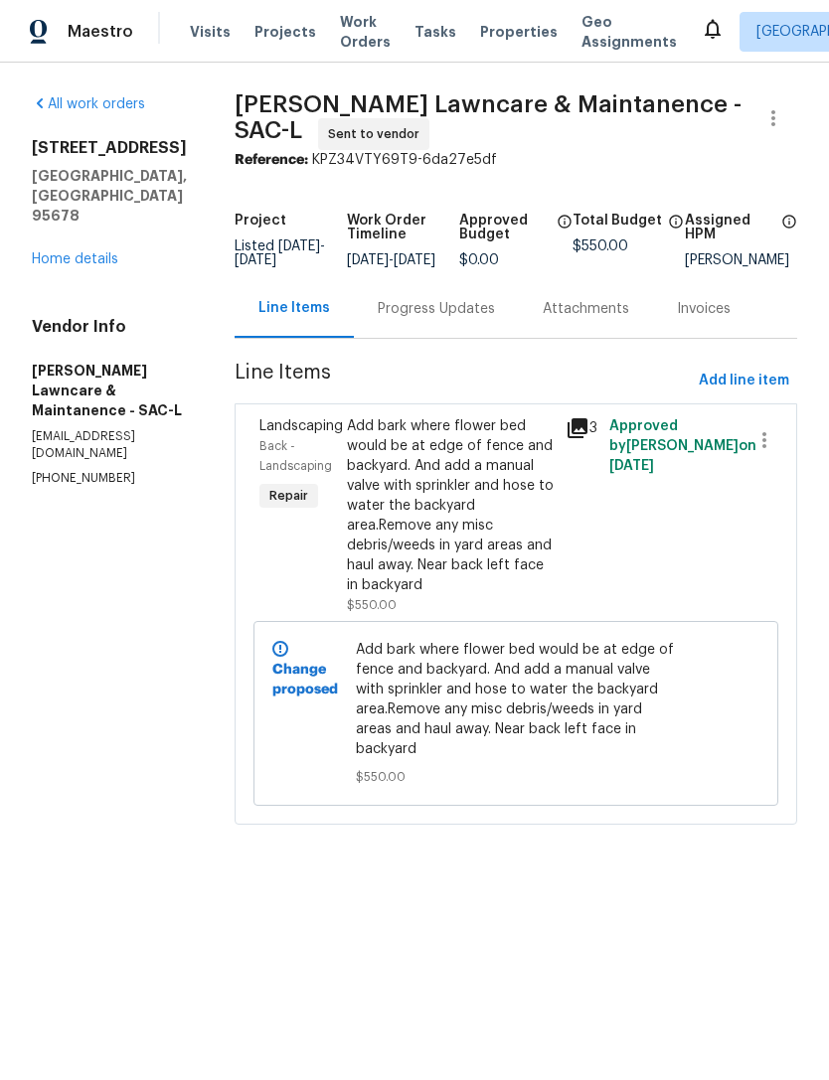
click at [441, 319] on div "Progress Updates" at bounding box center [436, 309] width 117 height 20
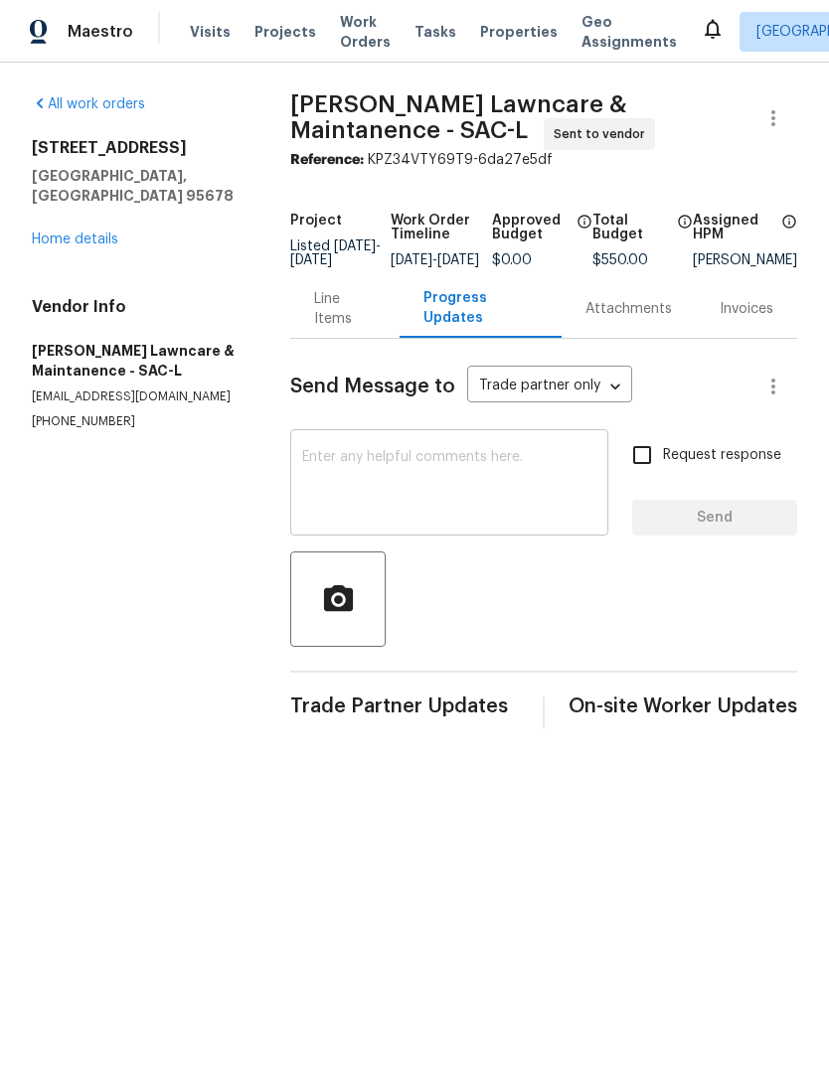
click at [418, 483] on textarea at bounding box center [449, 485] width 294 height 70
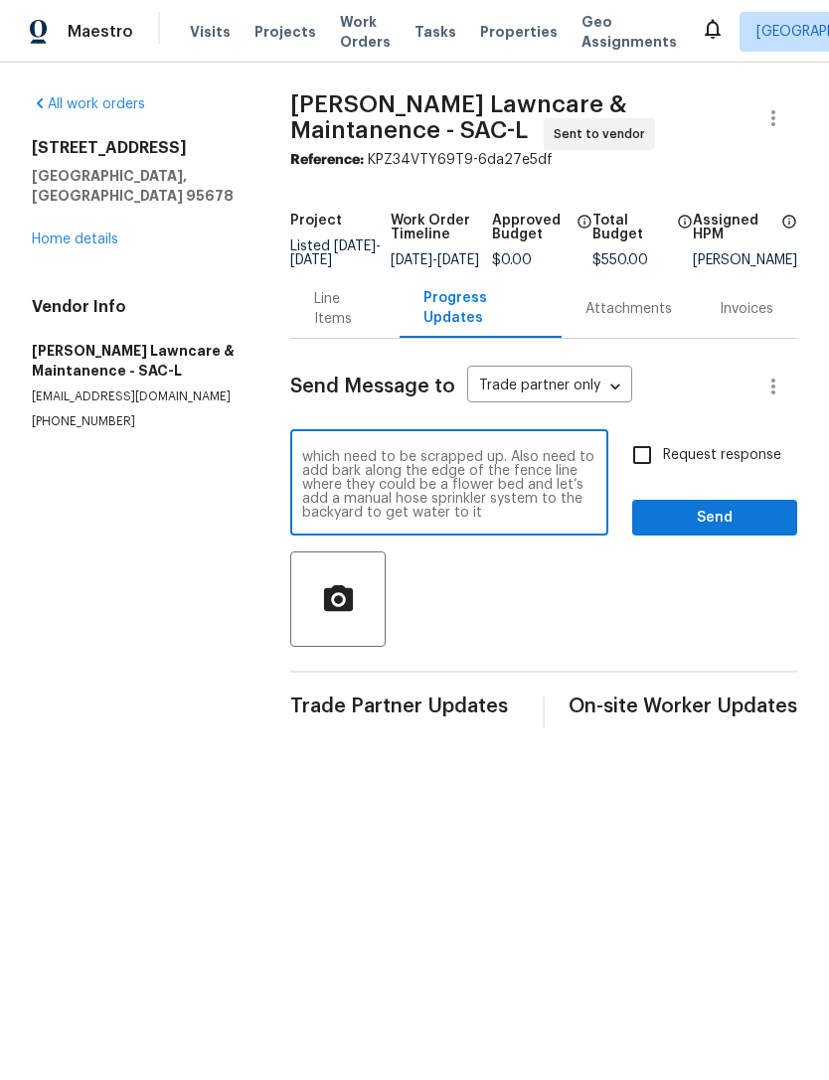
scroll to position [28, 0]
type textarea "This house you guys did for us, but there’s still like moss on the far backside…"
click at [725, 522] on span "Send" at bounding box center [714, 518] width 133 height 25
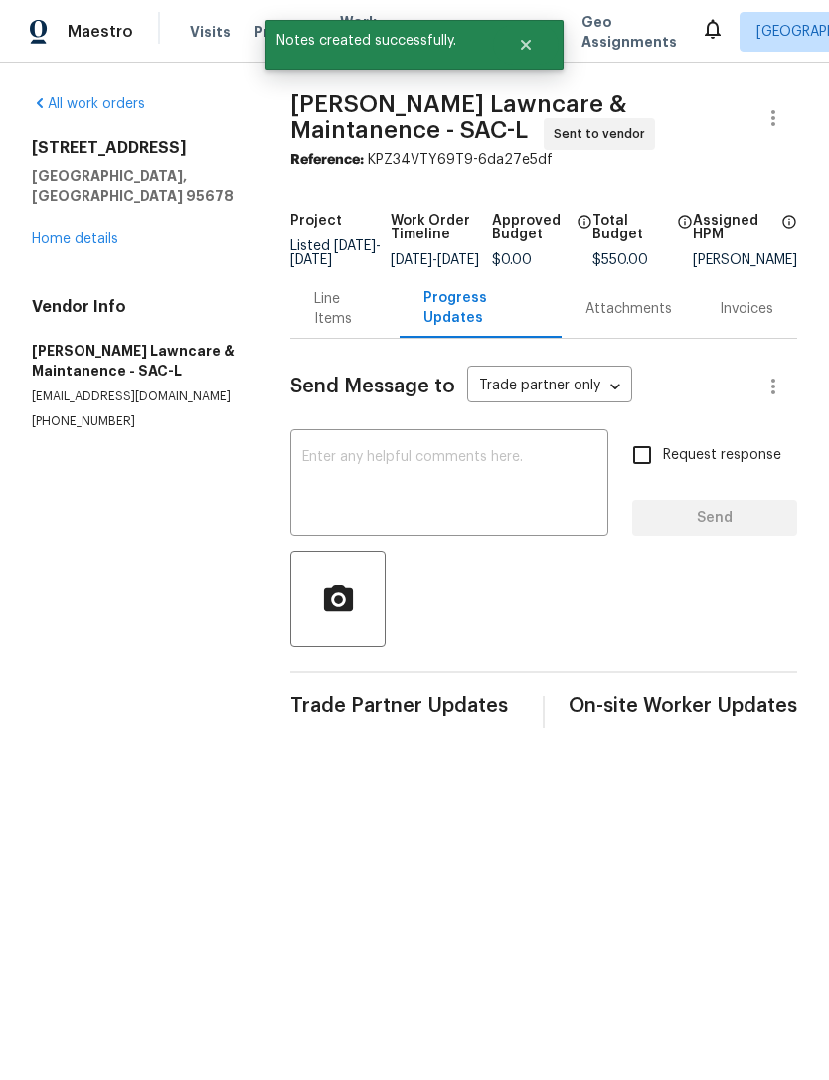
scroll to position [0, 0]
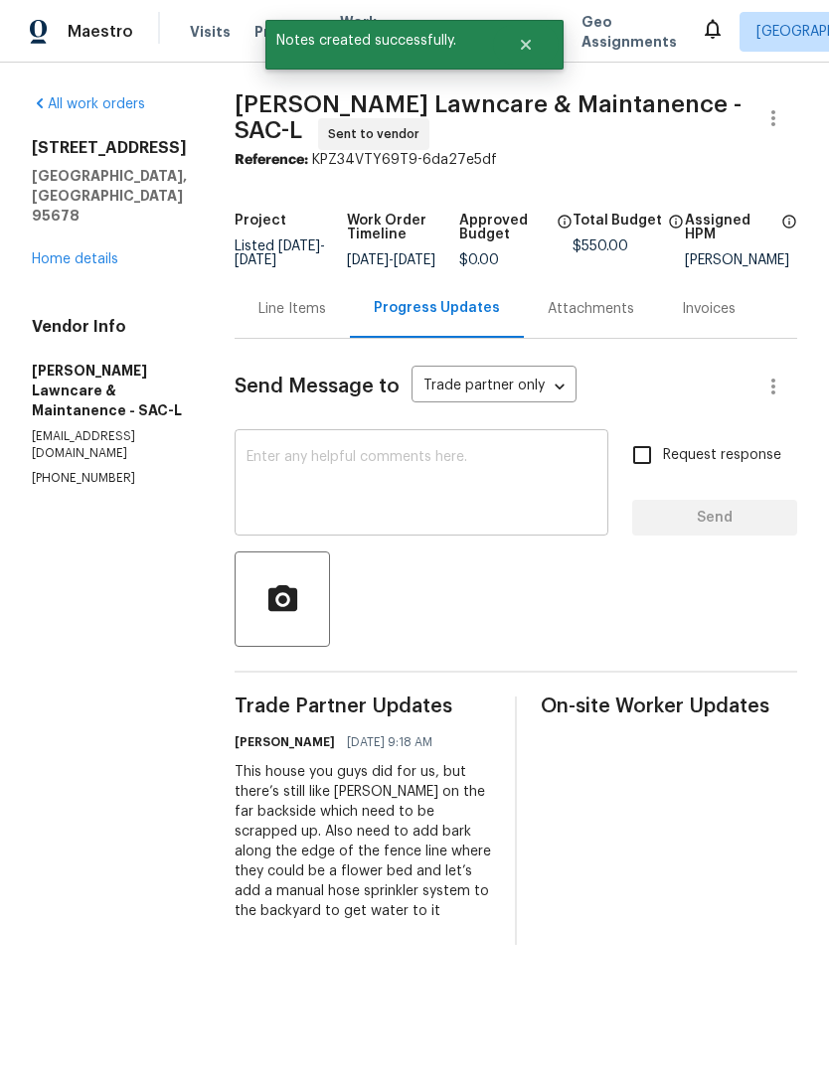
click at [383, 509] on textarea at bounding box center [421, 485] width 350 height 70
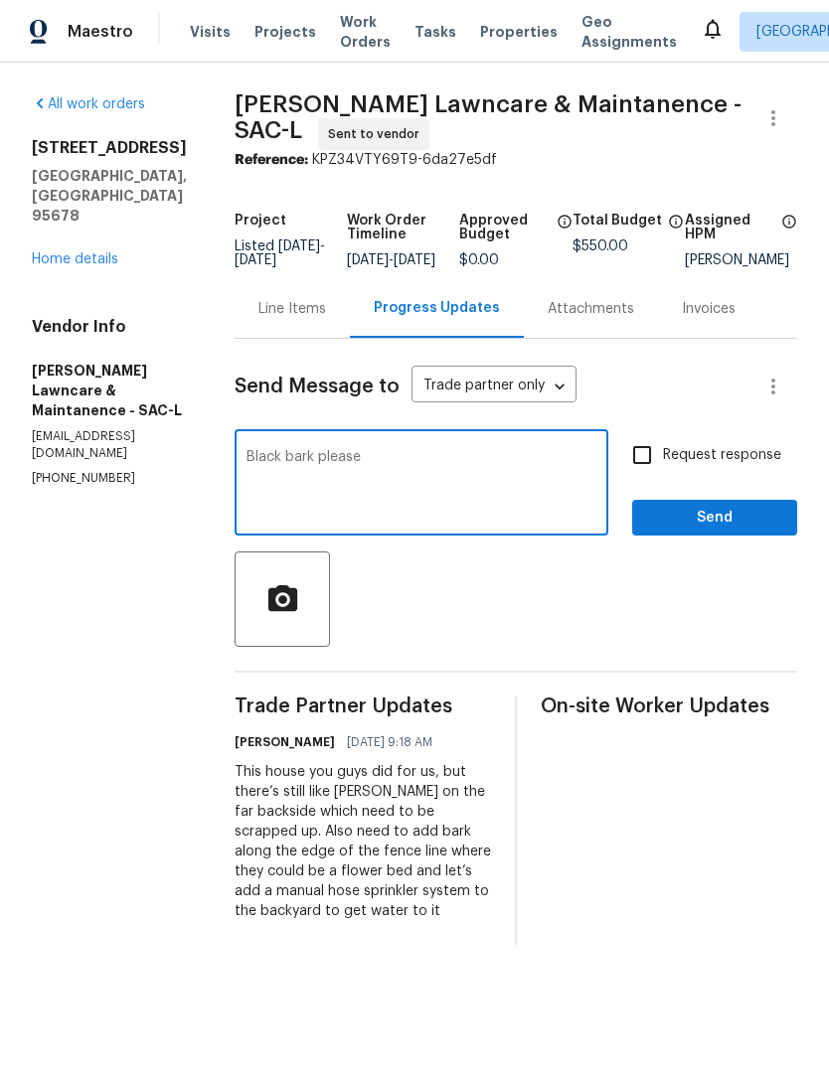
type textarea "Black bark please"
click at [754, 514] on button "Send" at bounding box center [714, 518] width 165 height 37
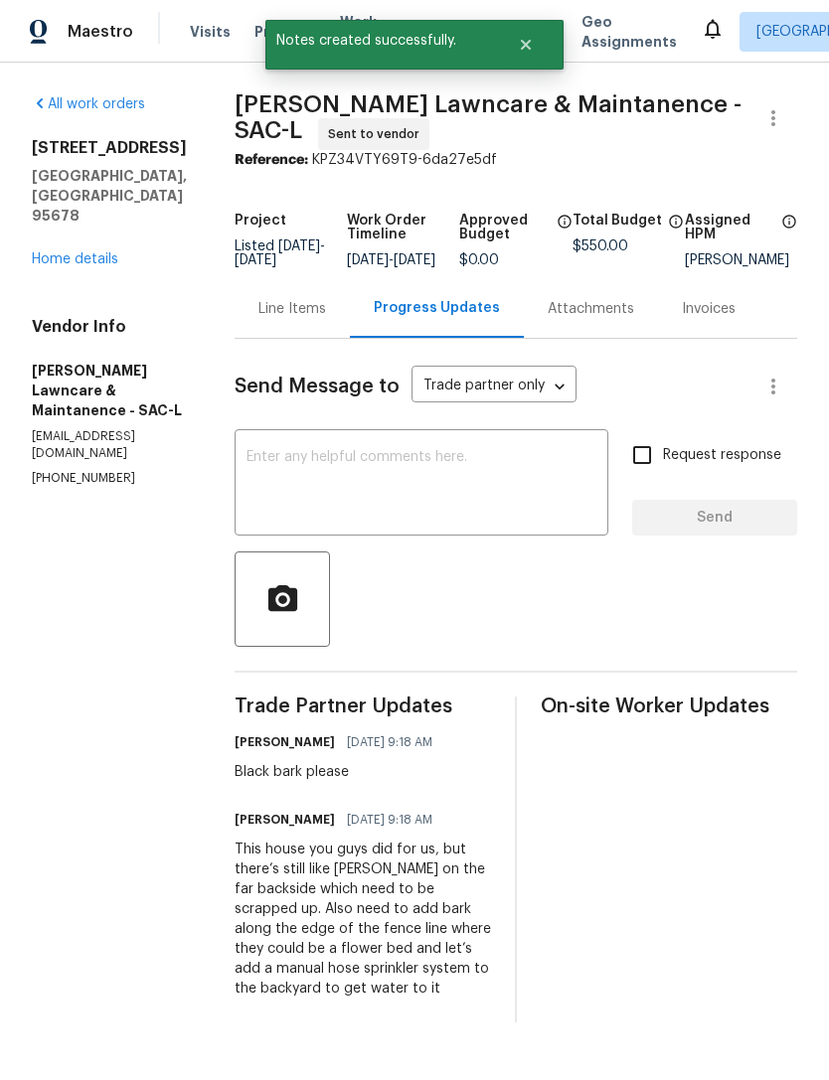
click at [82, 201] on div "509 Brookwood Rd Roseville, CA 95678 Home details" at bounding box center [109, 203] width 155 height 131
click at [97, 252] on link "Home details" at bounding box center [75, 259] width 86 height 14
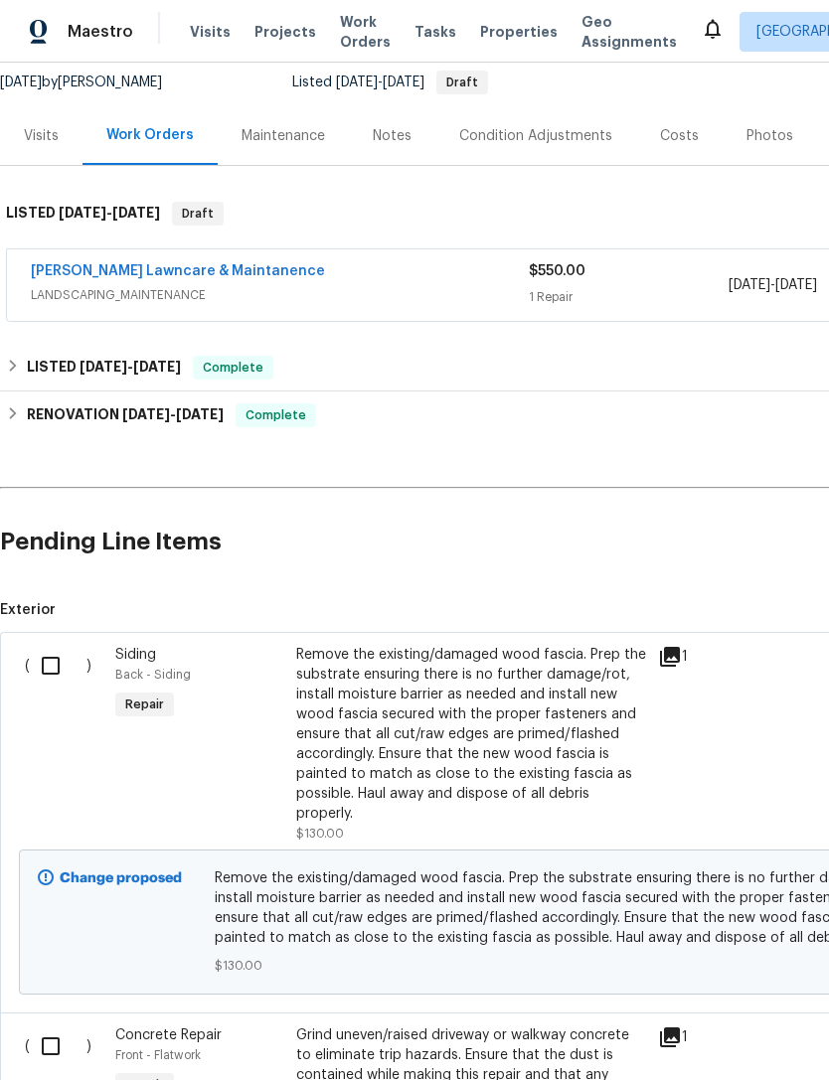
scroll to position [205, 0]
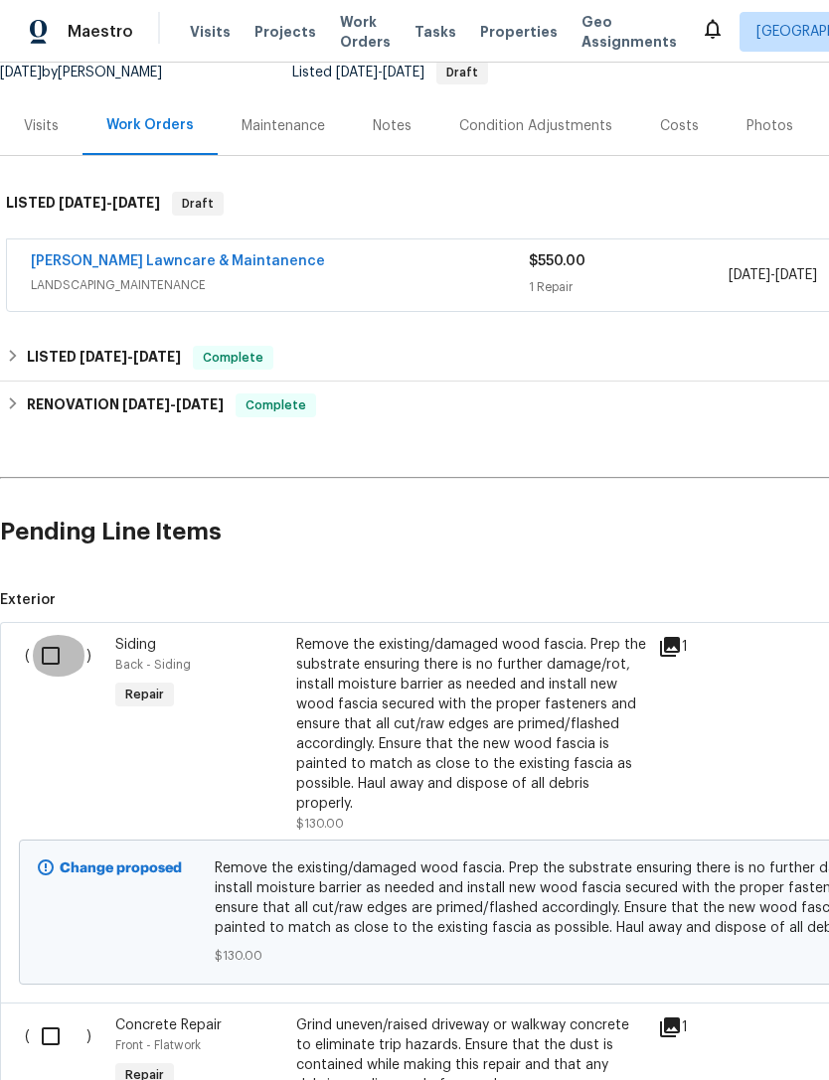
click at [55, 651] on input "checkbox" at bounding box center [58, 656] width 57 height 42
checkbox input "true"
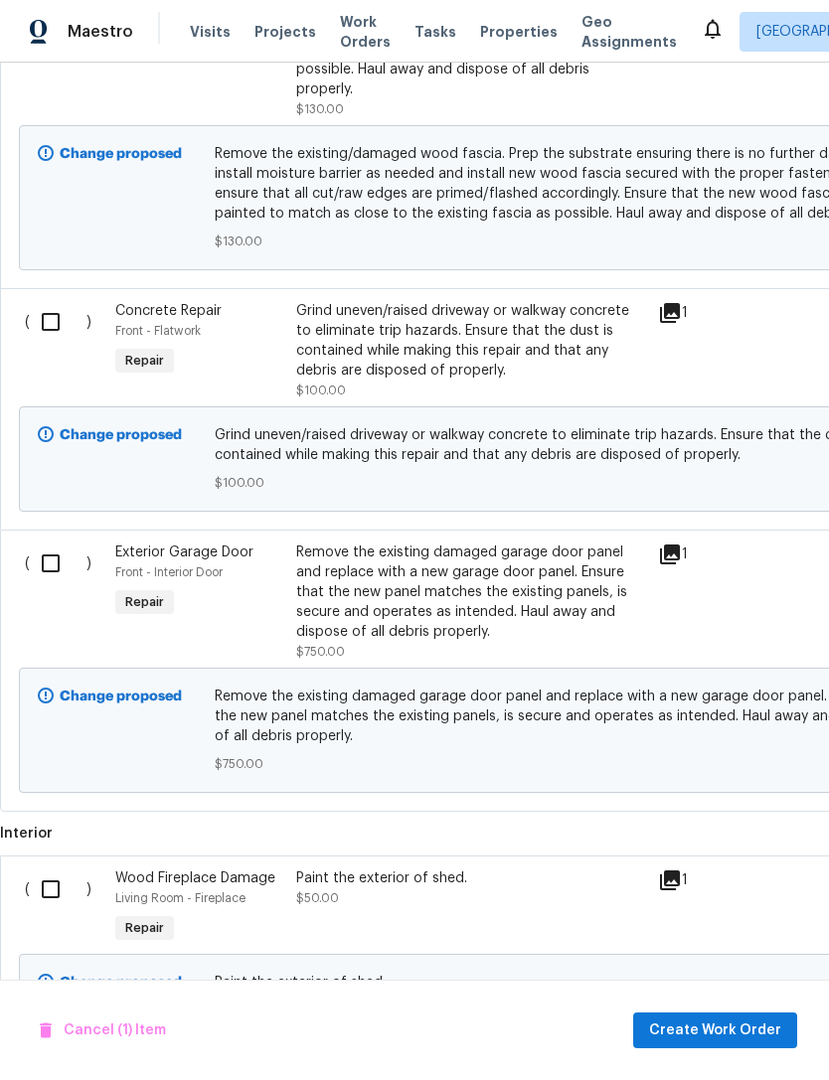
scroll to position [915, 0]
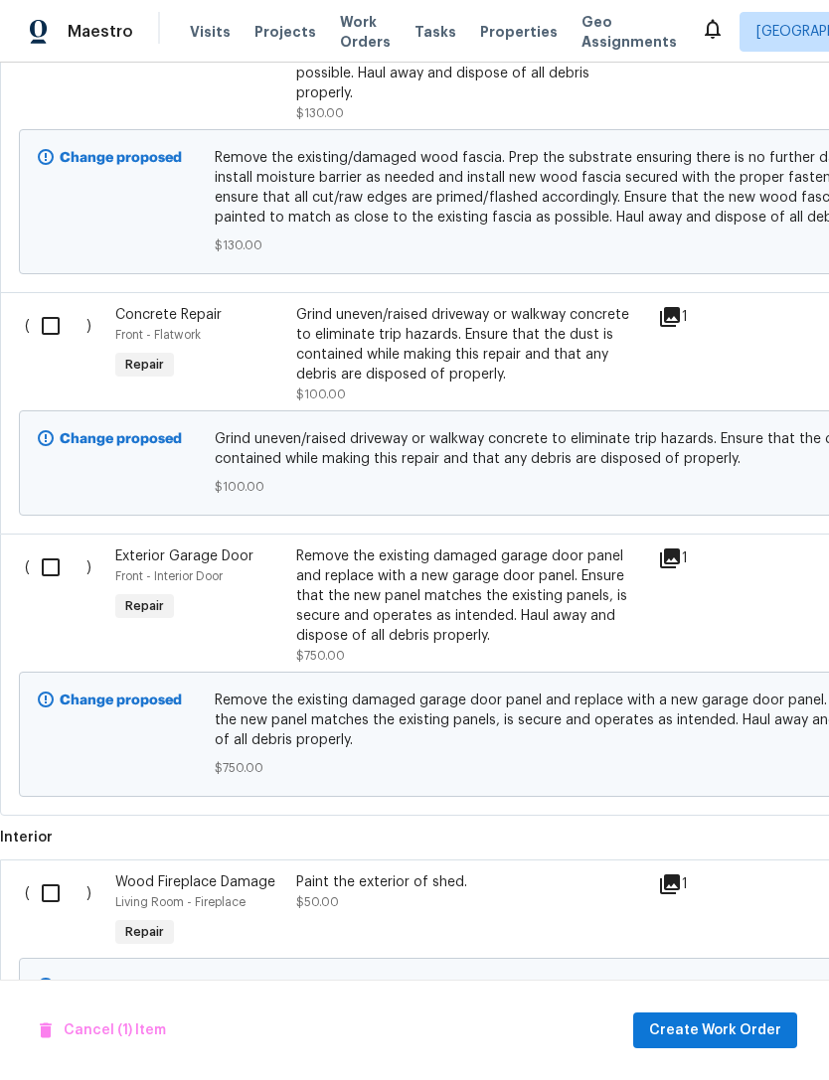
click at [57, 323] on input "checkbox" at bounding box center [58, 326] width 57 height 42
checkbox input "true"
click at [62, 579] on input "checkbox" at bounding box center [58, 568] width 57 height 42
checkbox input "true"
click at [55, 892] on input "checkbox" at bounding box center [58, 894] width 57 height 42
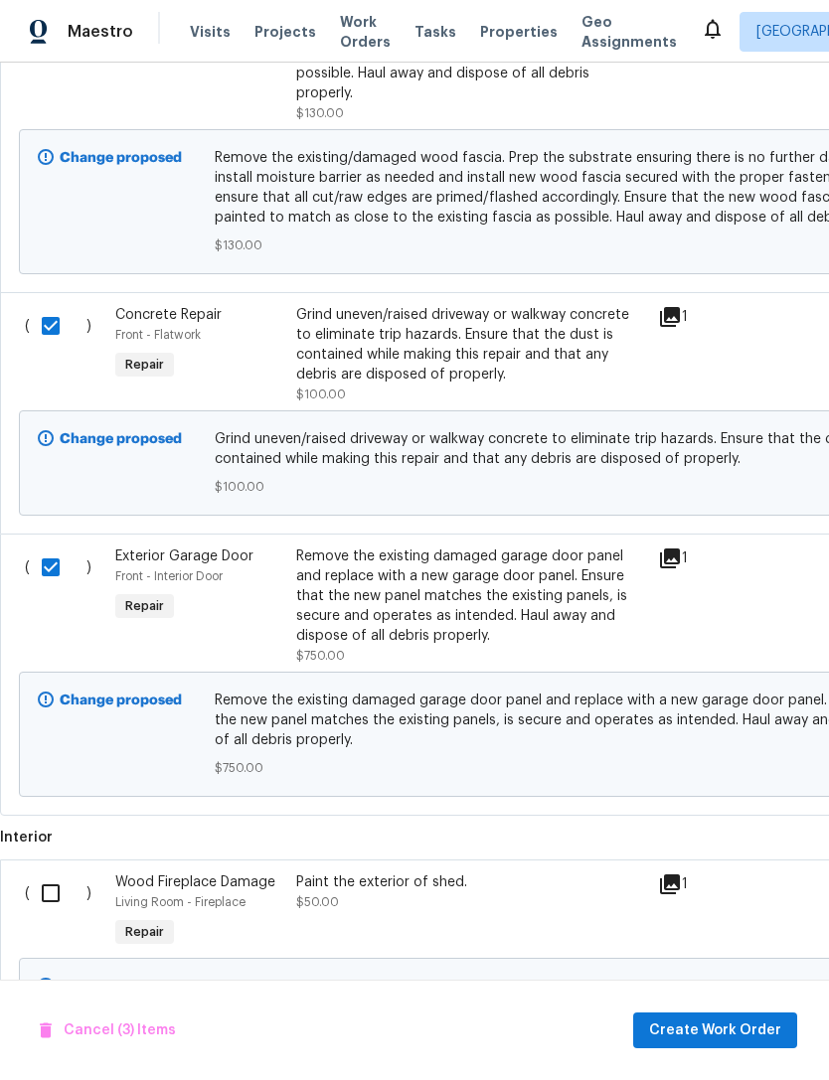
checkbox input "true"
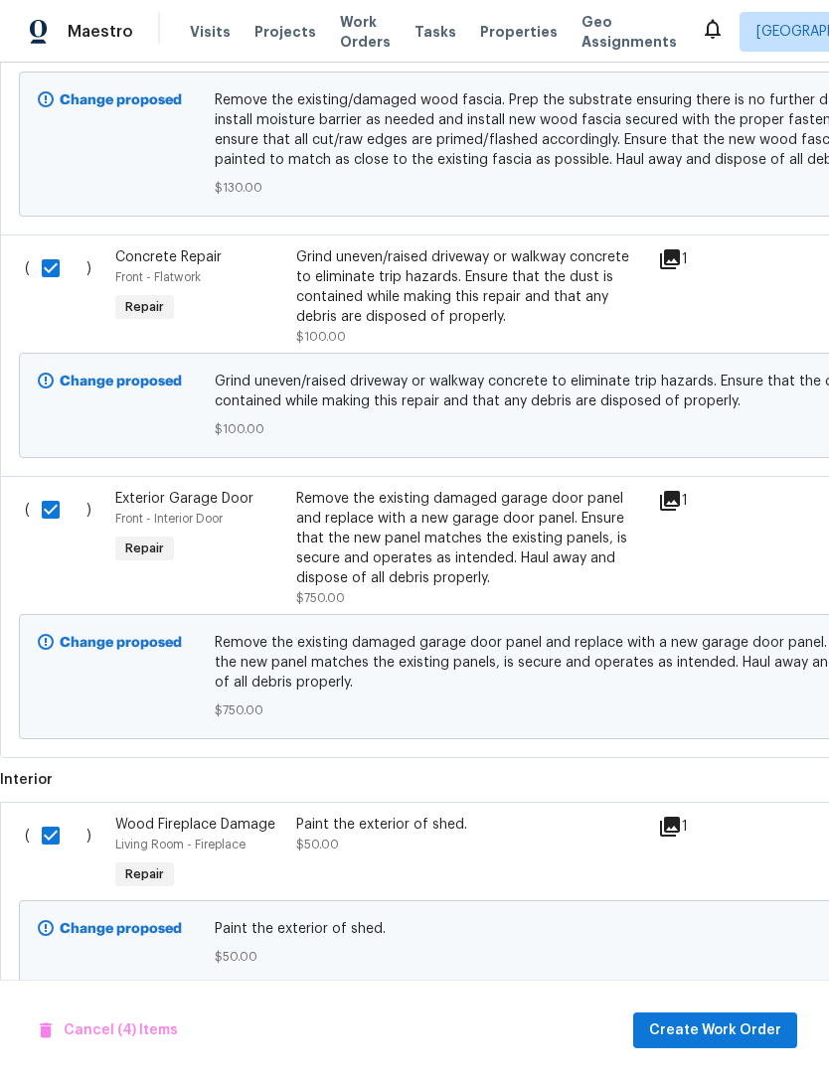
scroll to position [972, 0]
click at [739, 1024] on span "Create Work Order" at bounding box center [715, 1031] width 132 height 25
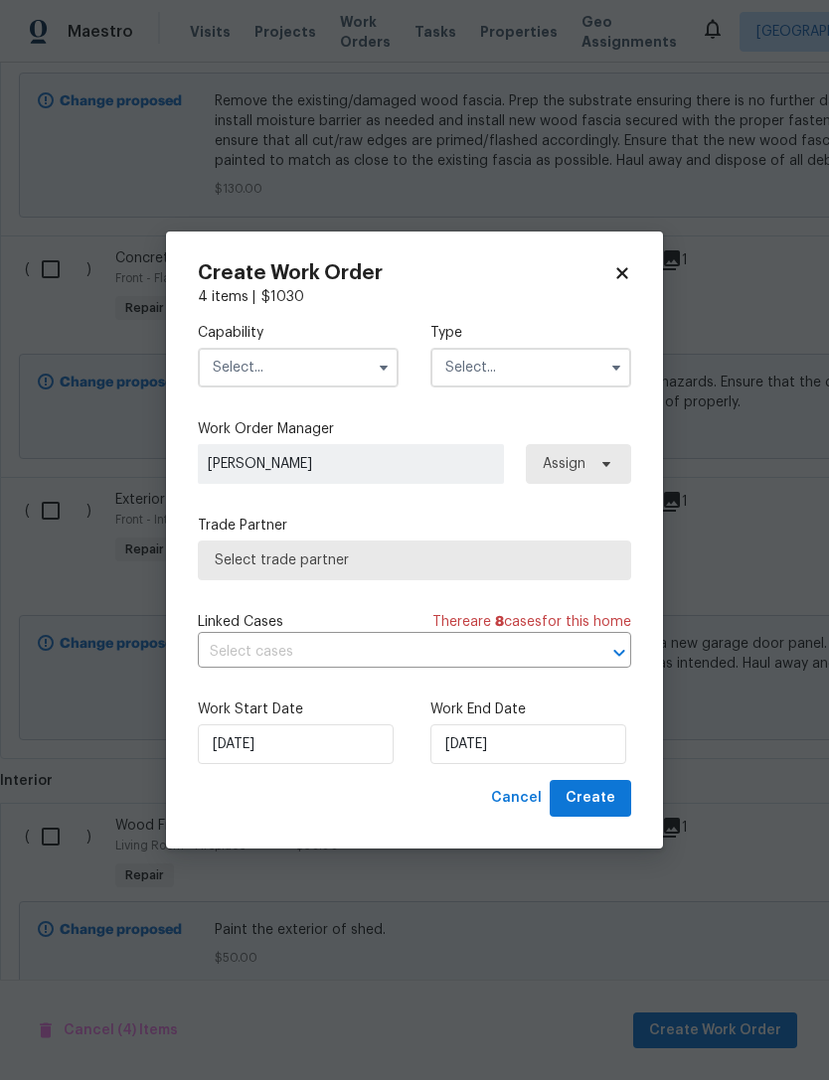
checkbox input "false"
click at [310, 353] on input "text" at bounding box center [298, 368] width 201 height 40
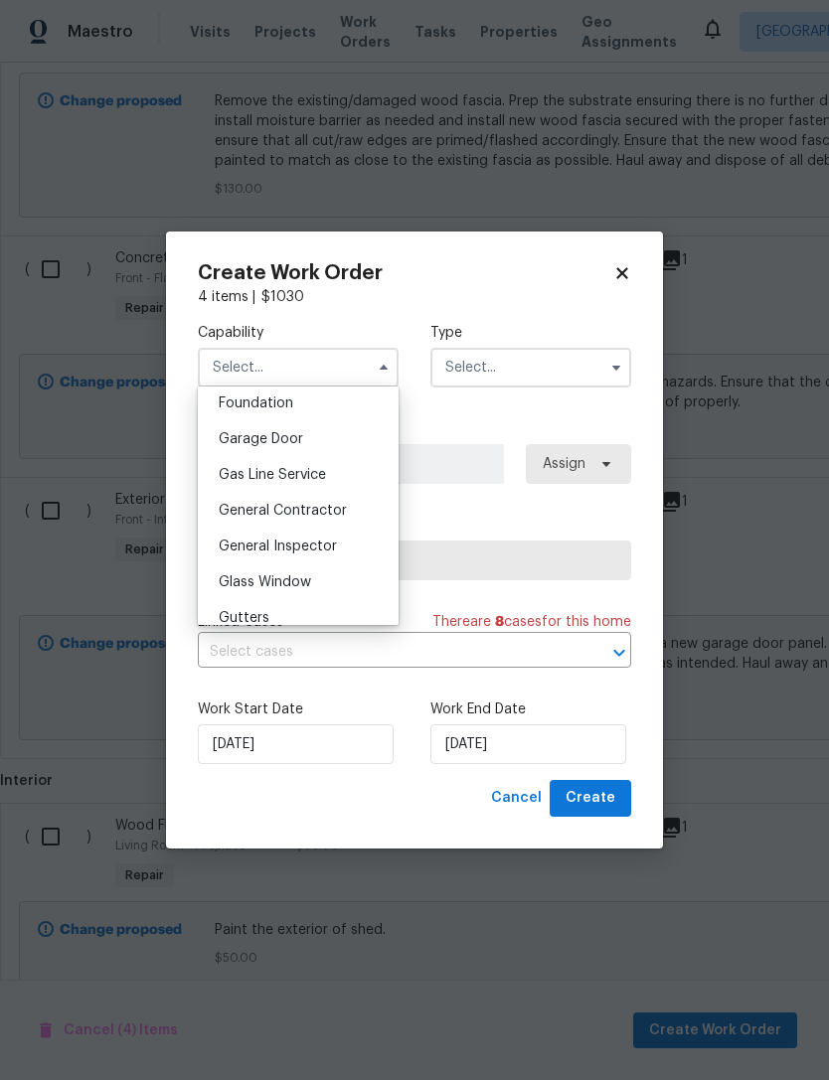
scroll to position [868, 0]
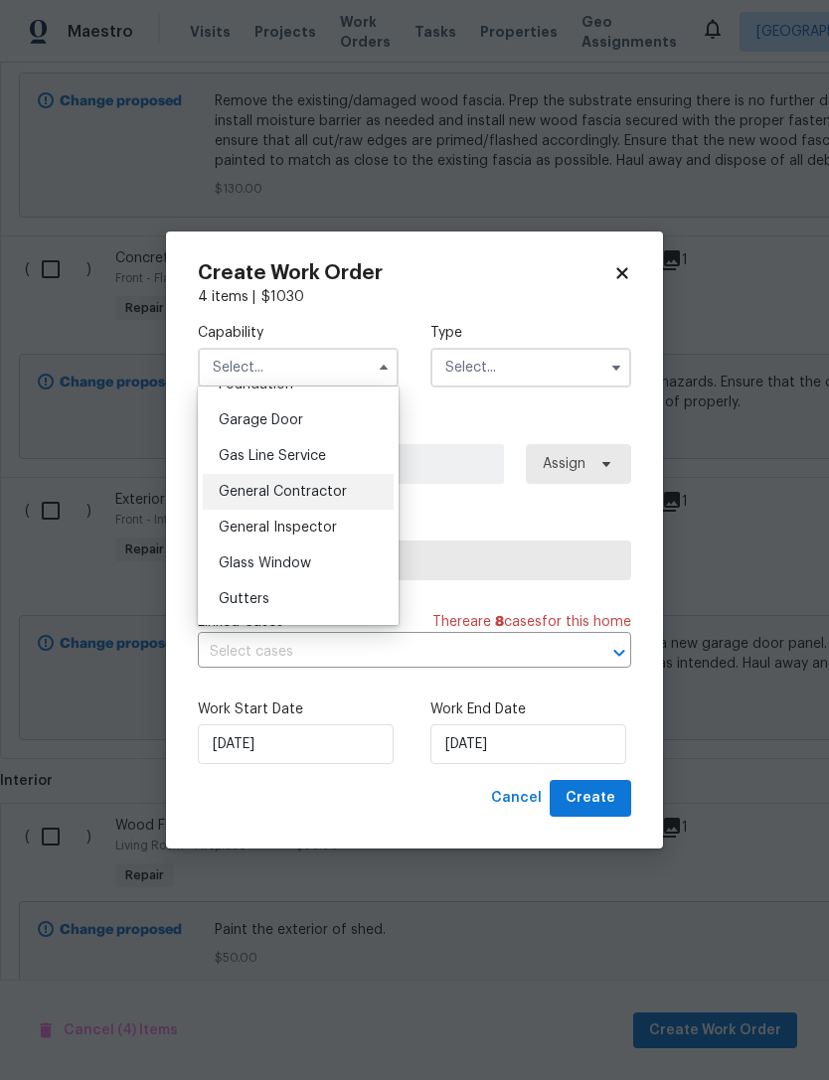
click at [312, 490] on span "General Contractor" at bounding box center [283, 492] width 128 height 14
type input "General Contractor"
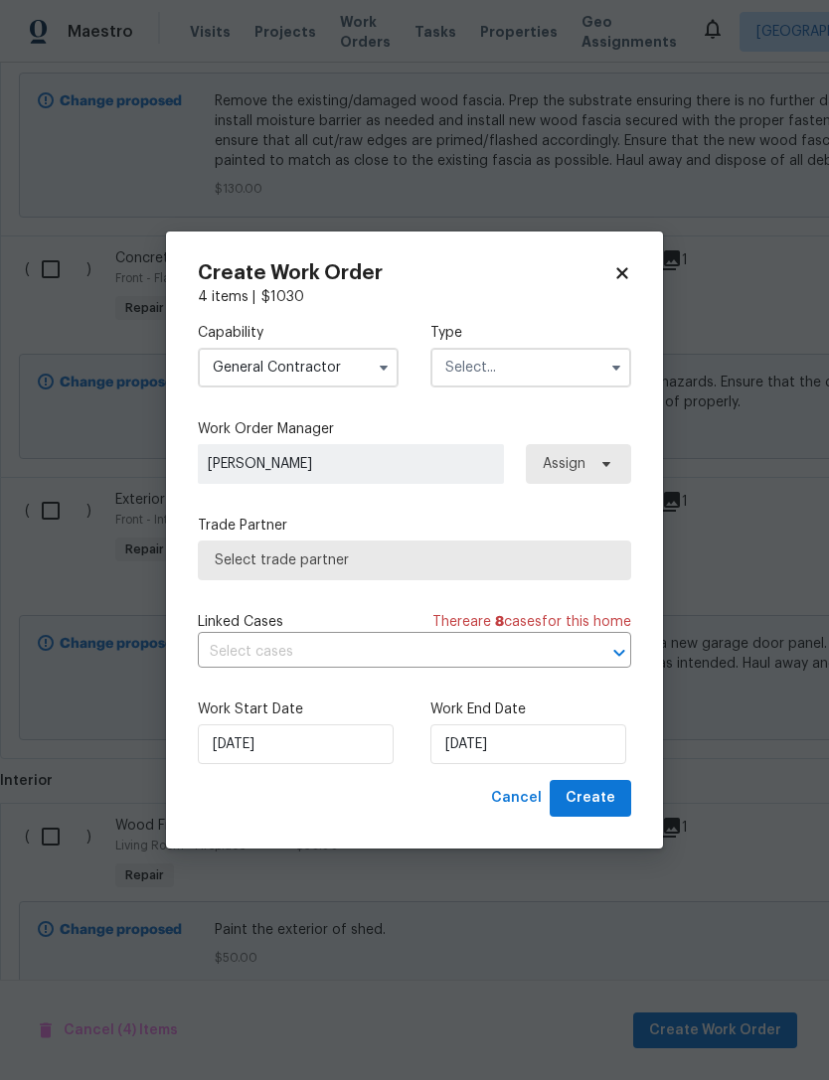
click at [549, 357] on input "text" at bounding box center [530, 368] width 201 height 40
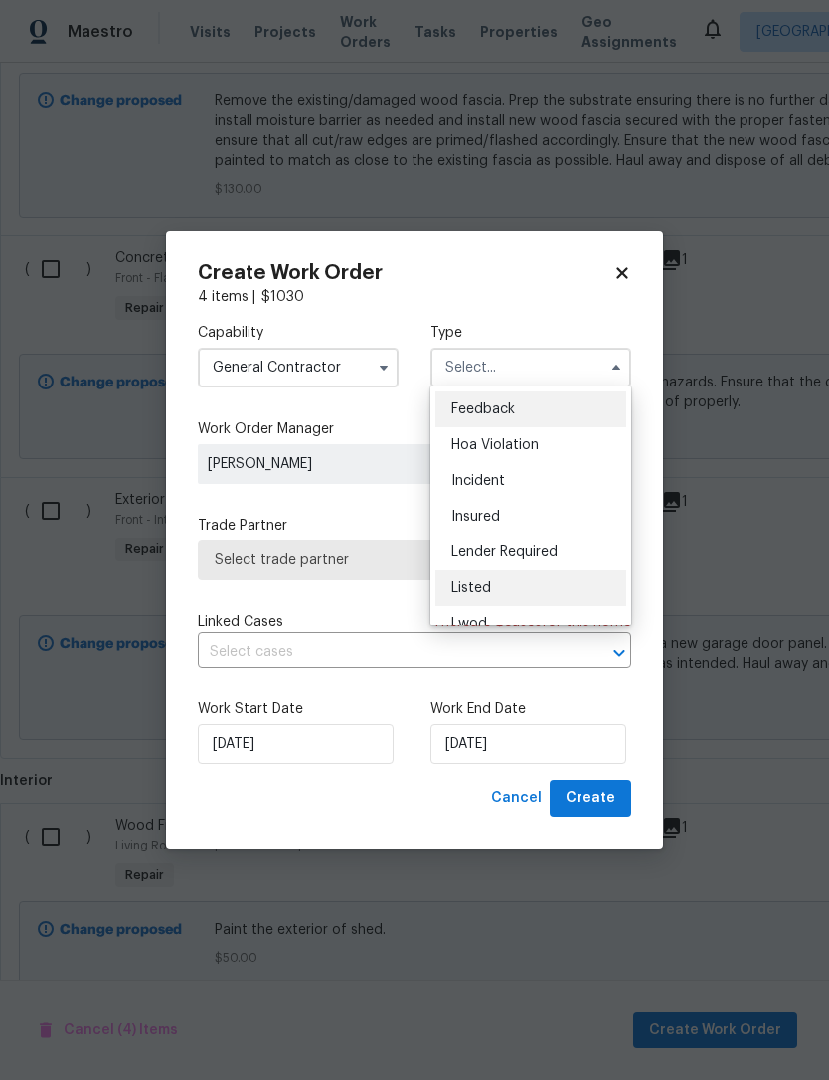
click at [478, 586] on span "Listed" at bounding box center [471, 588] width 40 height 14
type input "Listed"
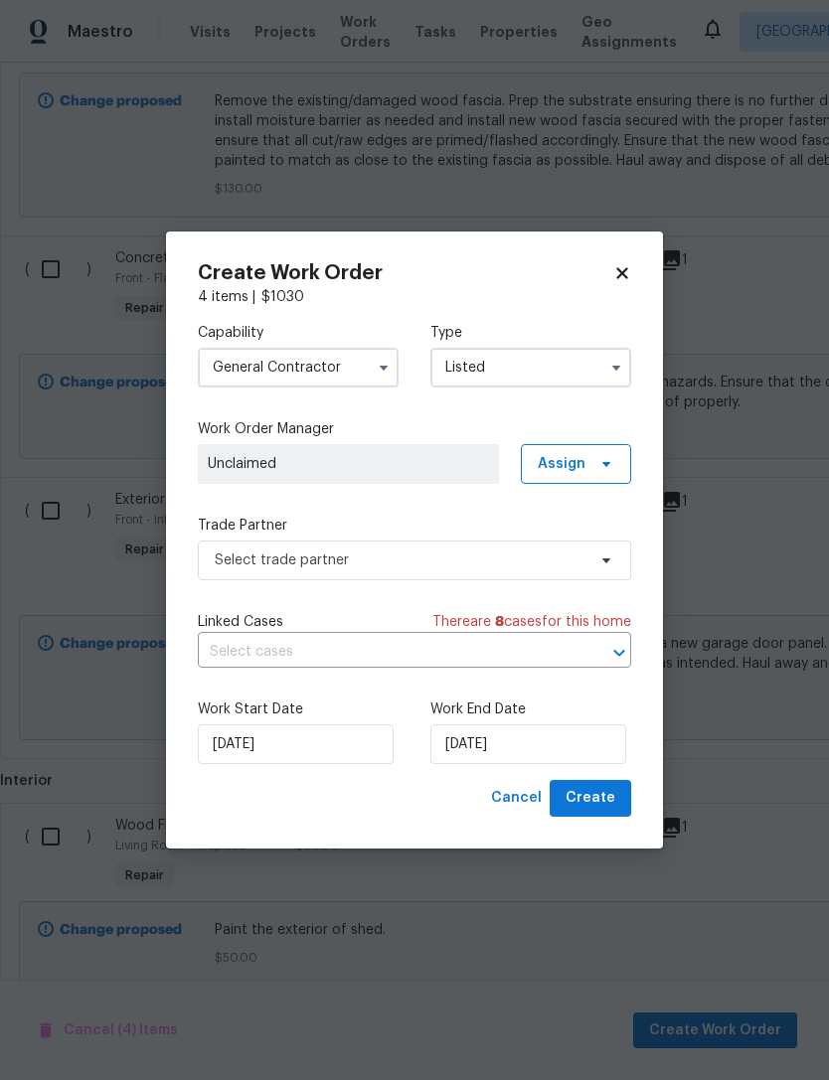
click at [462, 457] on span "Unclaimed" at bounding box center [348, 464] width 281 height 20
click at [604, 449] on span "Assign" at bounding box center [576, 464] width 110 height 40
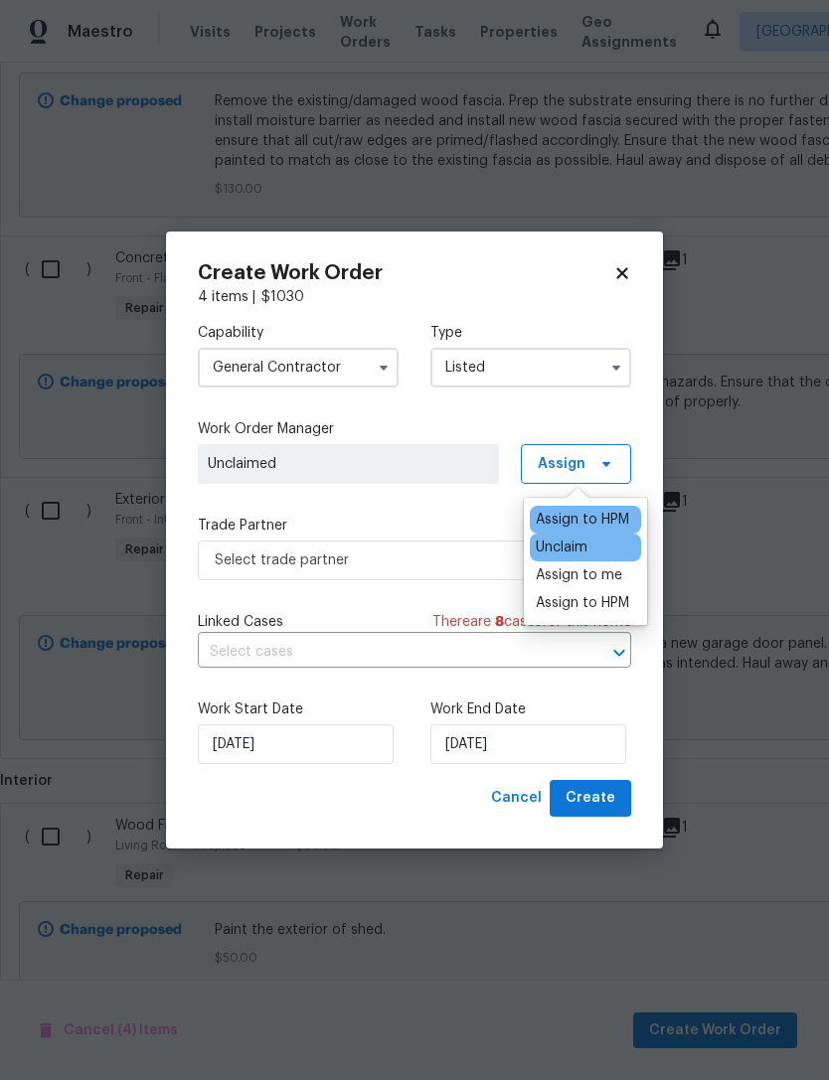
click at [599, 511] on div "Assign to HPM" at bounding box center [582, 520] width 93 height 20
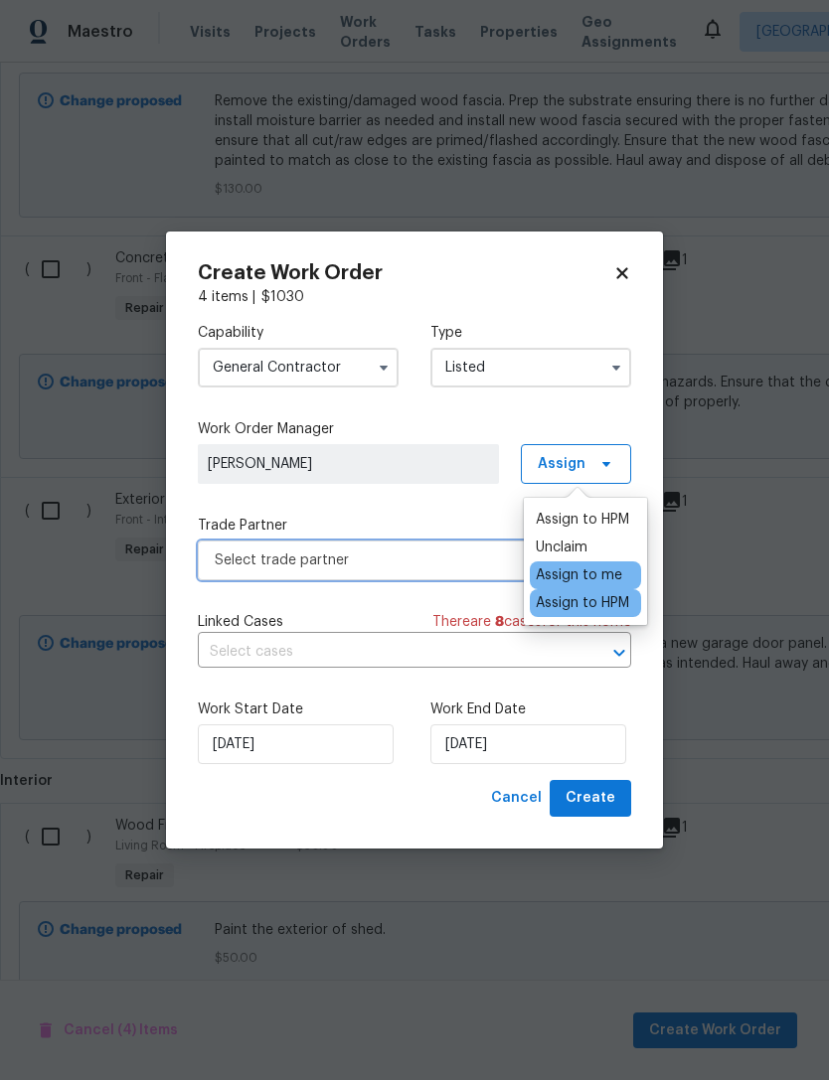
click at [393, 554] on span "Select trade partner" at bounding box center [400, 561] width 371 height 20
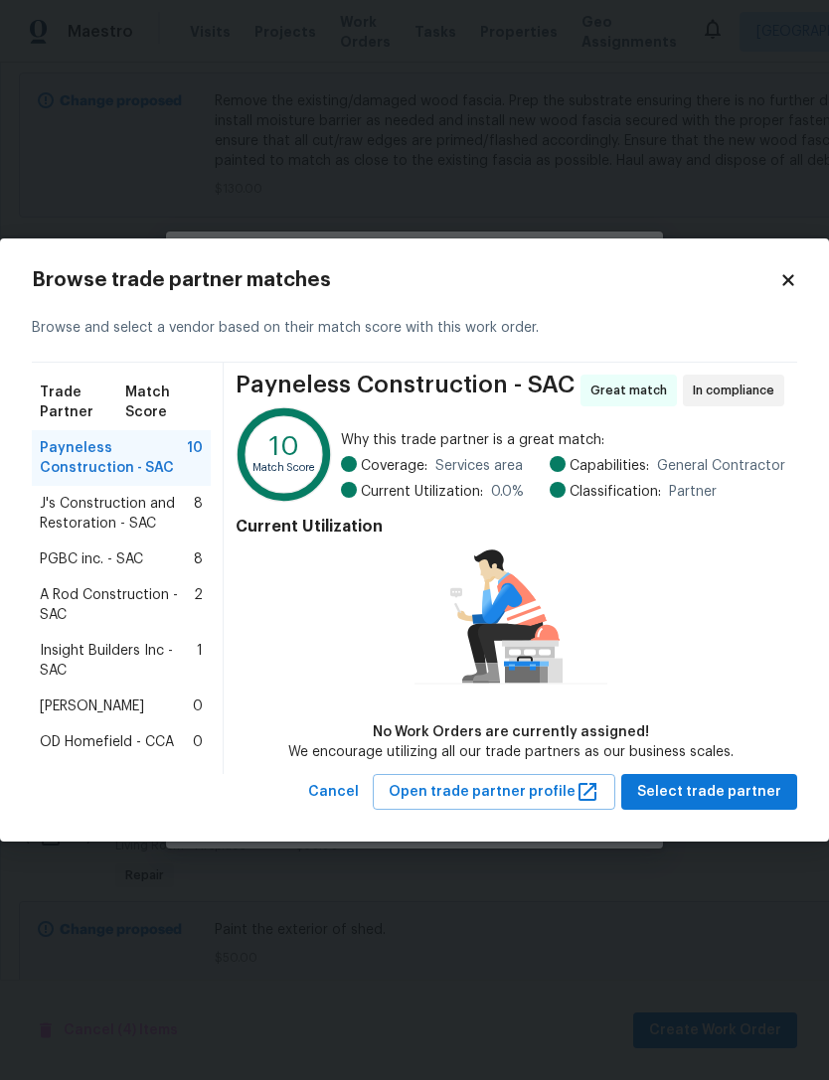
click at [109, 652] on span "Insight Builders Inc - SAC" at bounding box center [118, 661] width 157 height 40
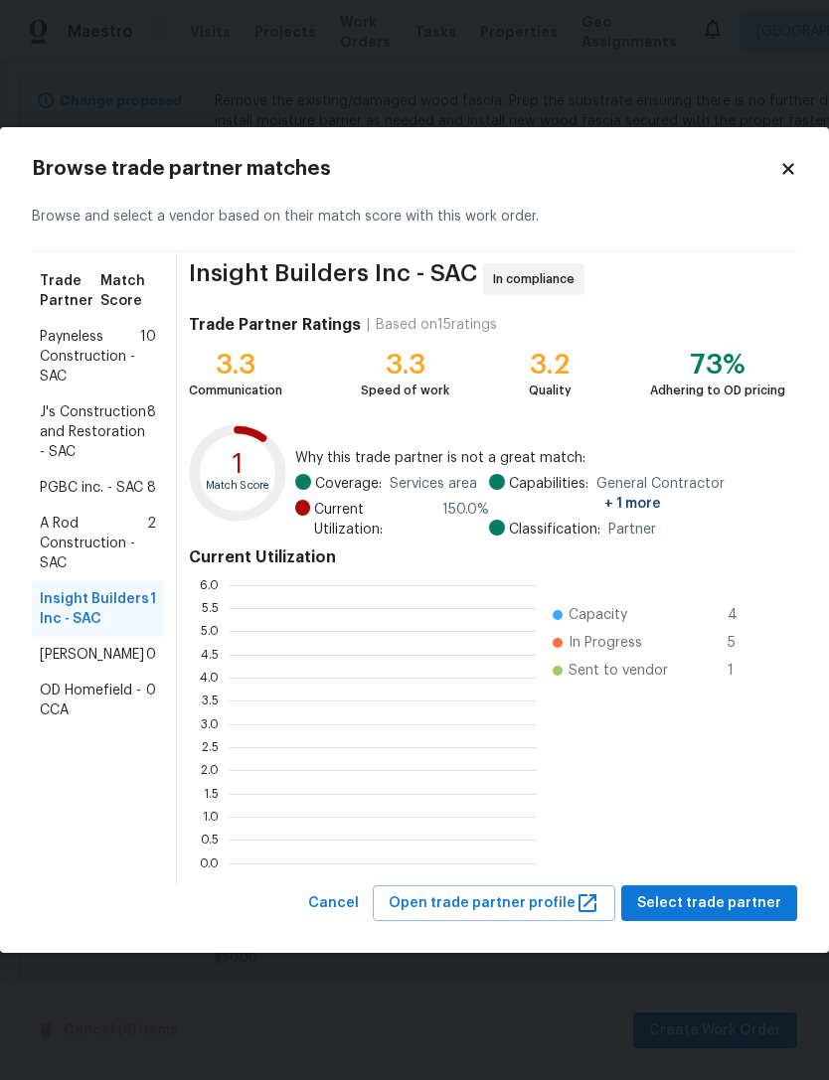
scroll to position [278, 308]
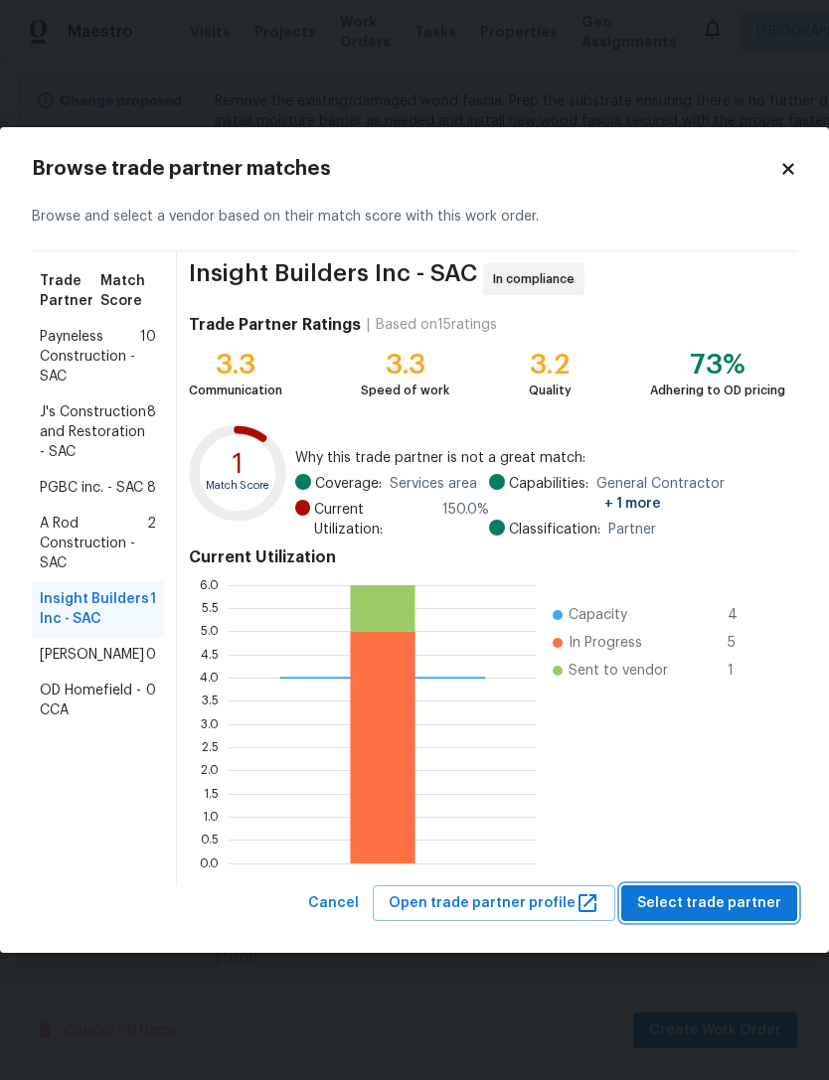
click at [746, 895] on span "Select trade partner" at bounding box center [709, 904] width 144 height 25
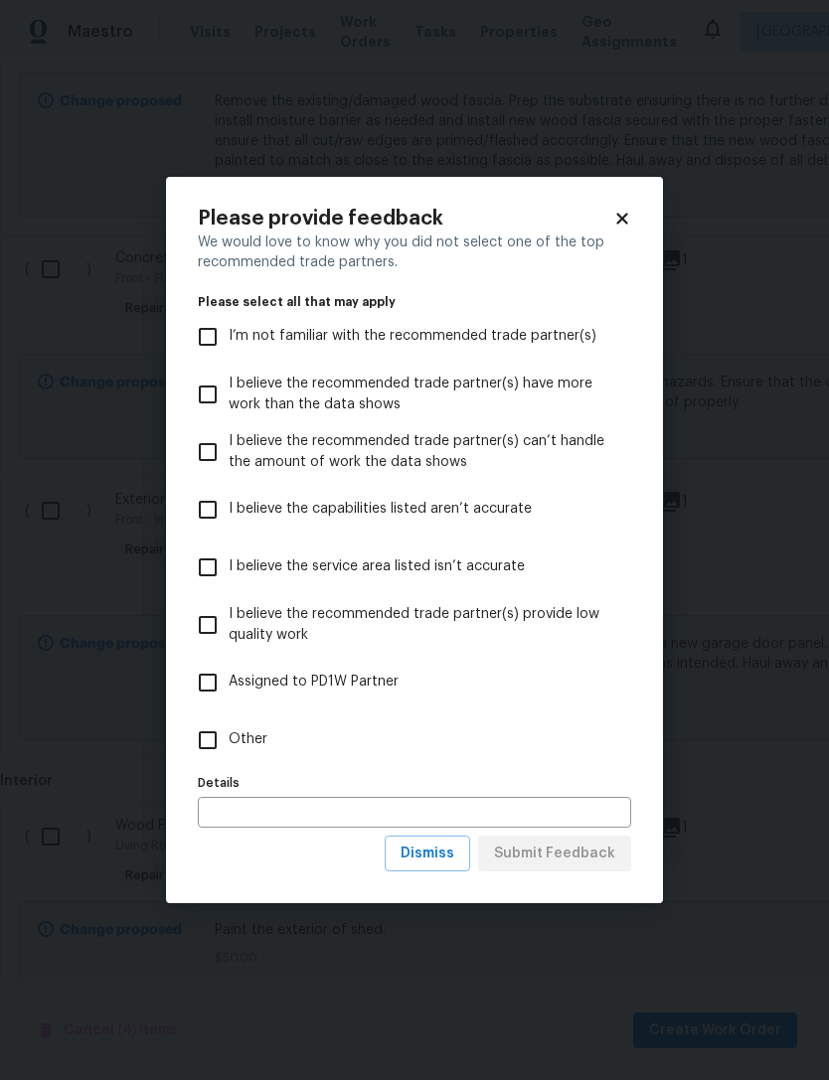
click at [195, 737] on input "Other" at bounding box center [208, 741] width 42 height 42
checkbox input "true"
click at [582, 853] on span "Submit Feedback" at bounding box center [554, 854] width 121 height 25
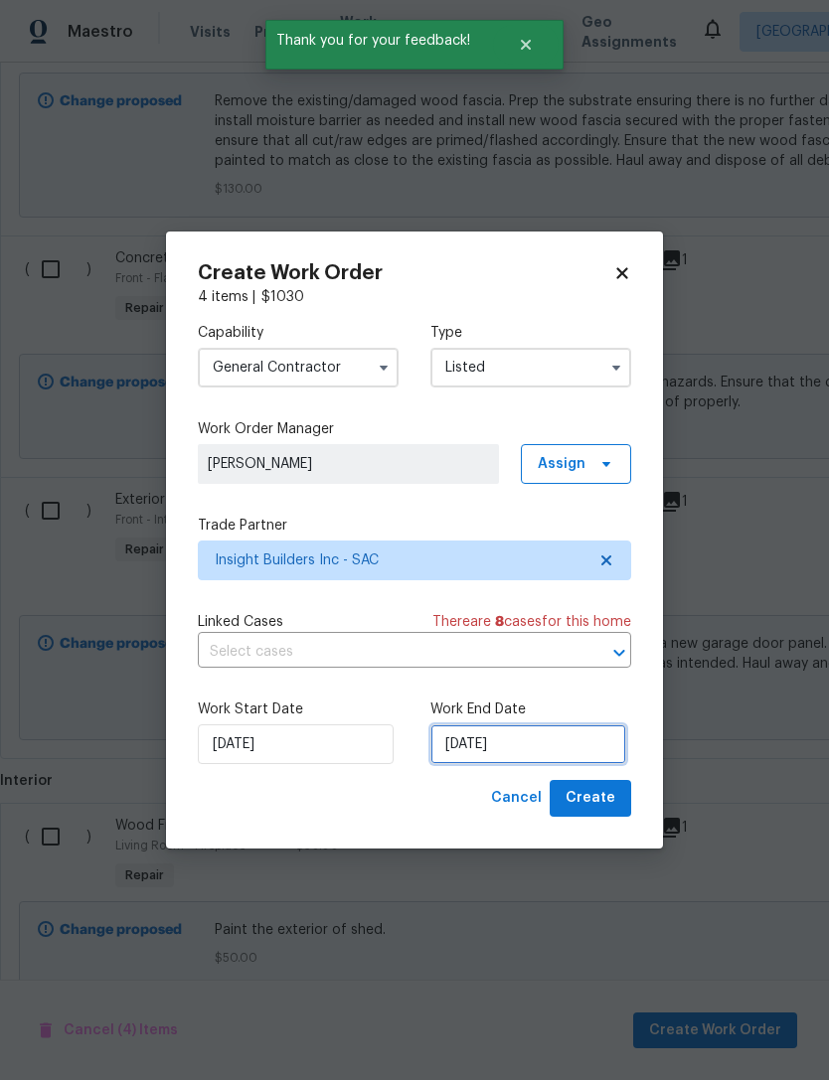
click at [571, 741] on input "10/1/2025" at bounding box center [528, 745] width 196 height 40
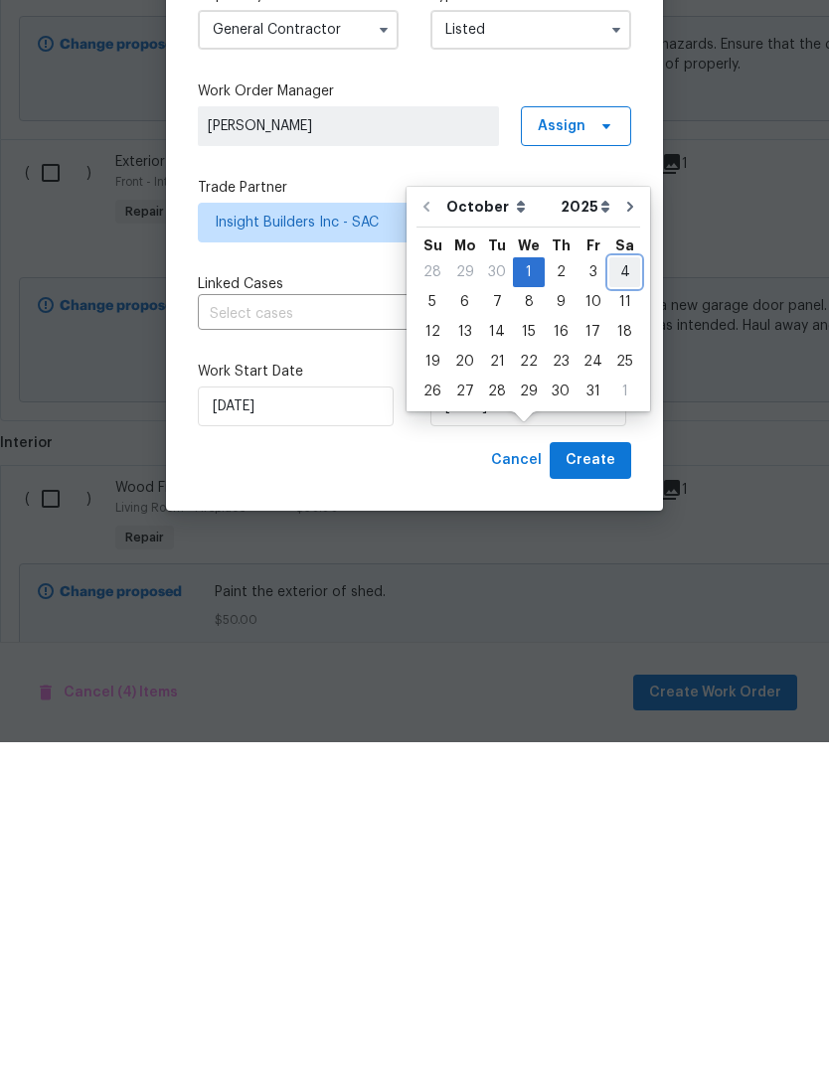
click at [614, 596] on div "4" at bounding box center [624, 610] width 31 height 28
type input "10/4/2025"
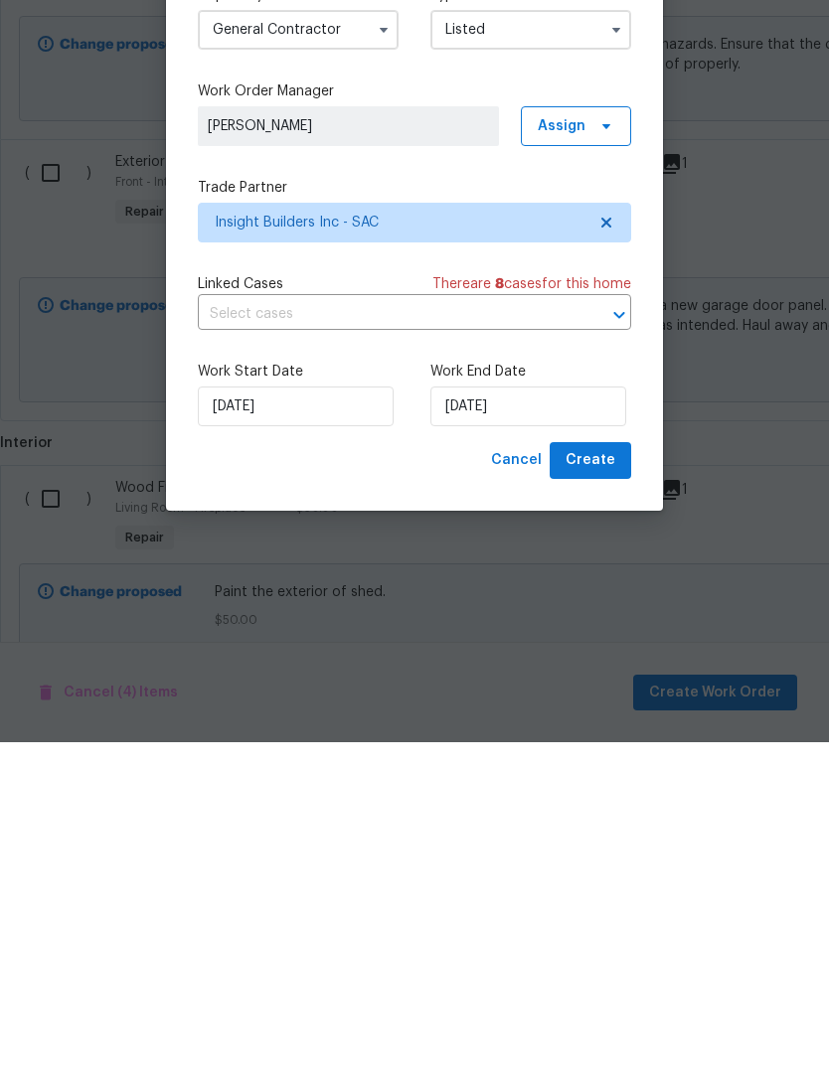
scroll to position [64, 0]
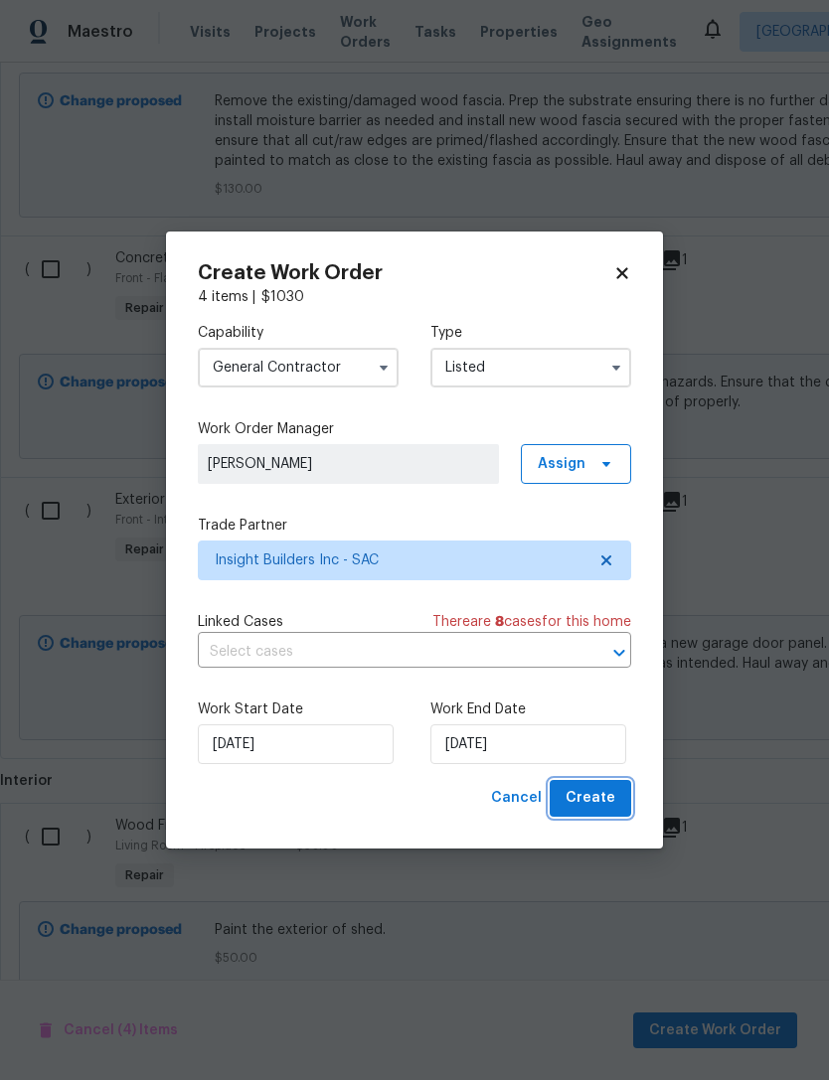
click at [591, 785] on button "Create" at bounding box center [591, 798] width 82 height 37
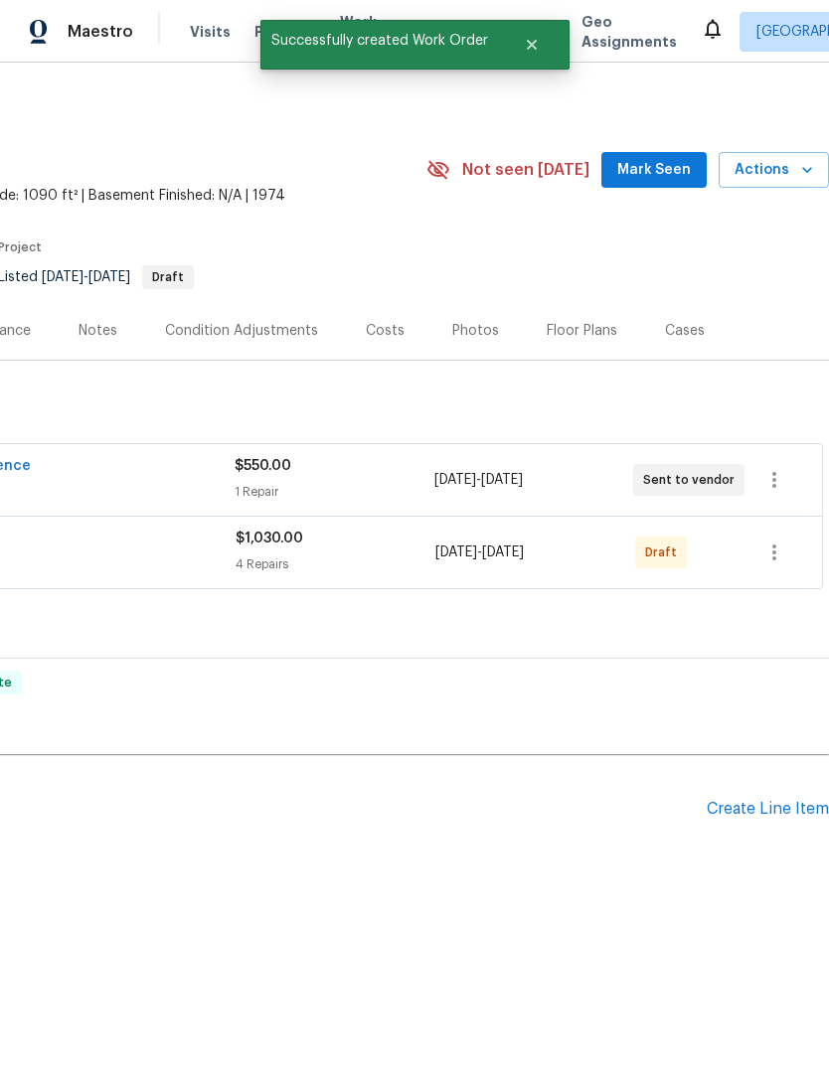
scroll to position [0, 294]
click at [776, 546] on icon "button" at bounding box center [774, 553] width 24 height 24
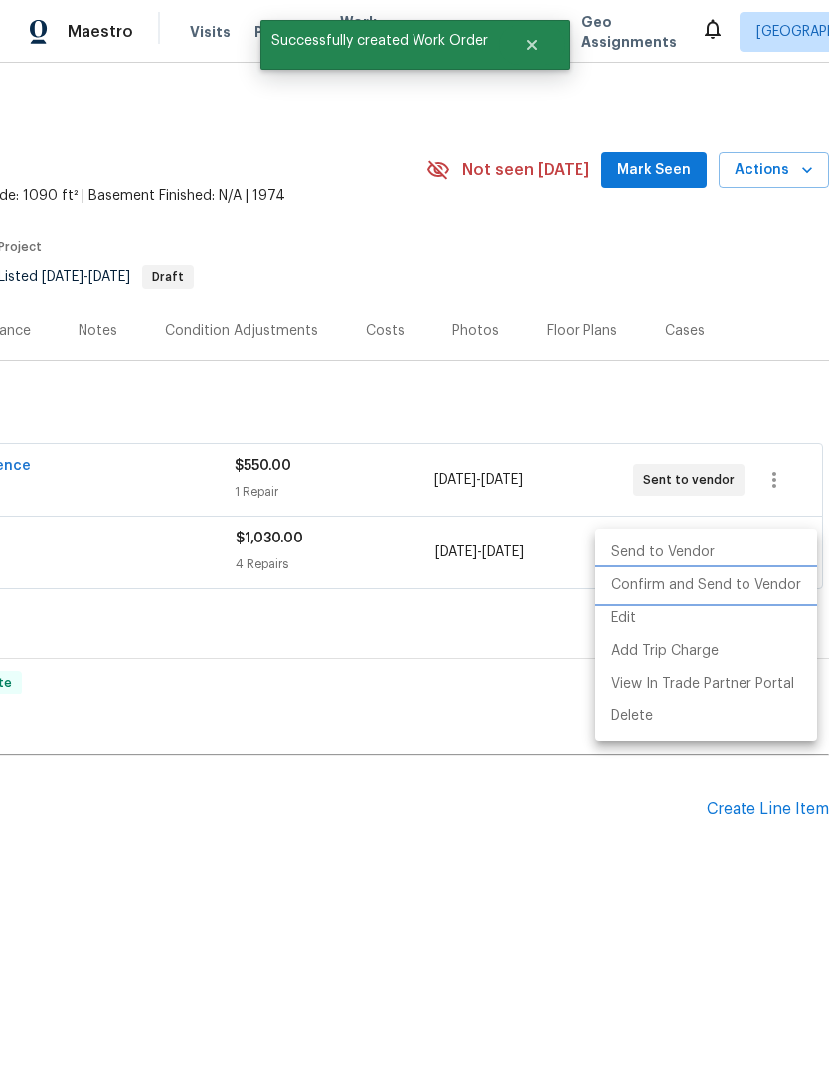
click at [691, 586] on li "Confirm and Send to Vendor" at bounding box center [706, 586] width 222 height 33
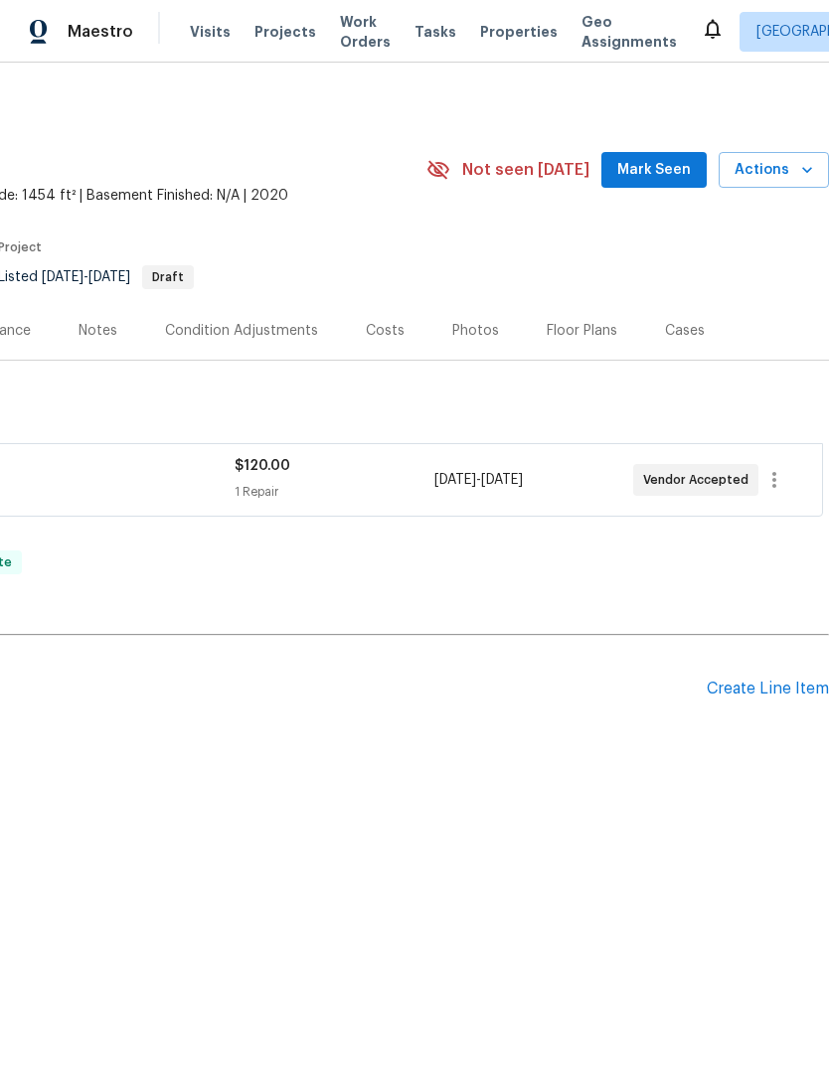
scroll to position [0, 294]
click at [765, 684] on div "Create Line Item" at bounding box center [768, 689] width 122 height 19
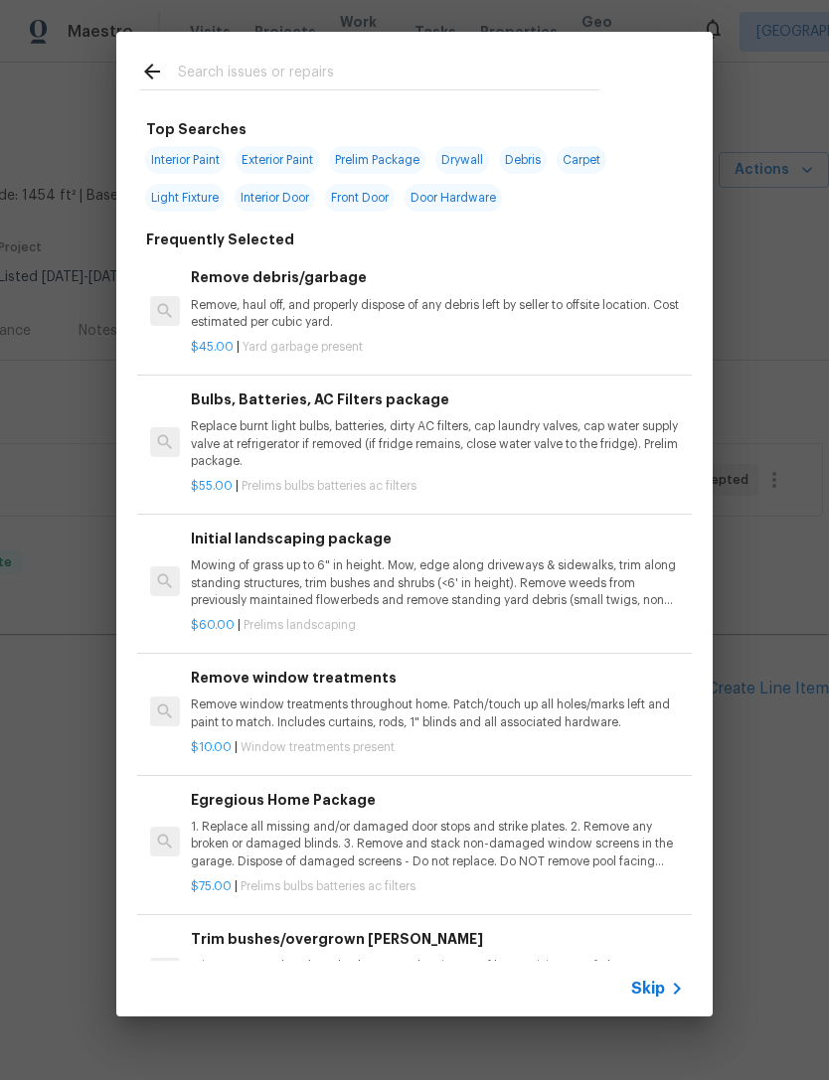
click at [279, 64] on input "text" at bounding box center [388, 75] width 421 height 30
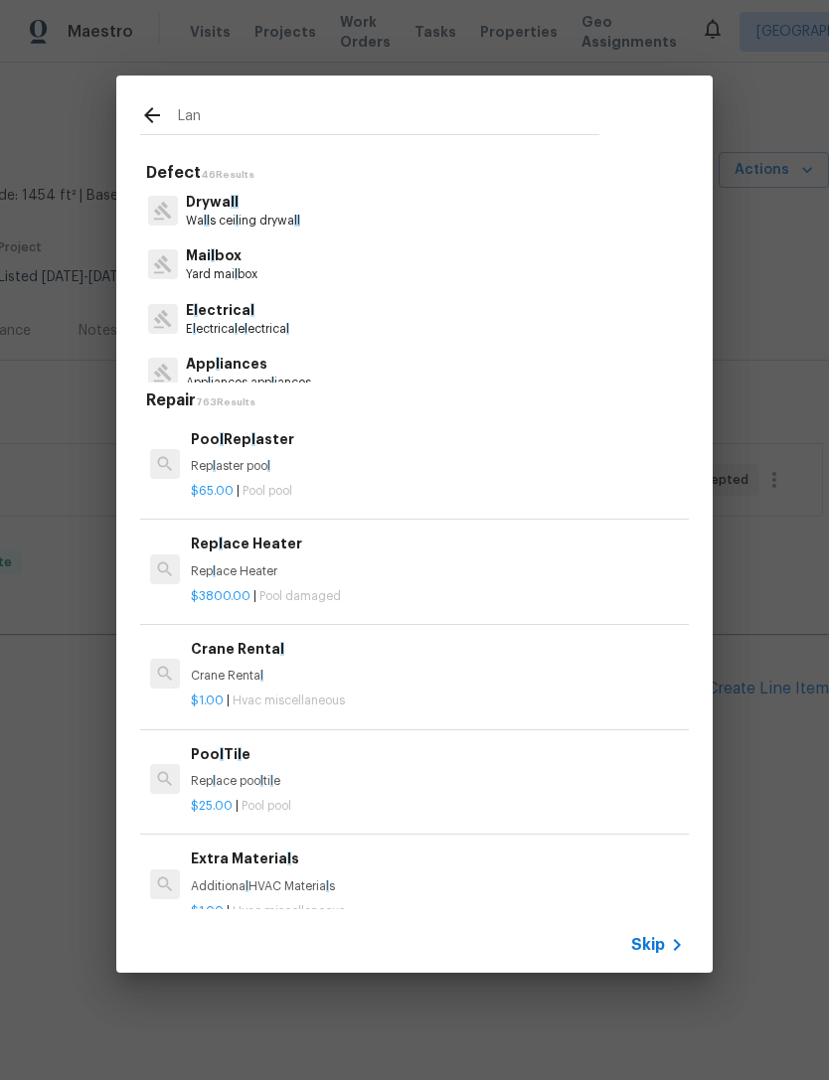
type input "Land"
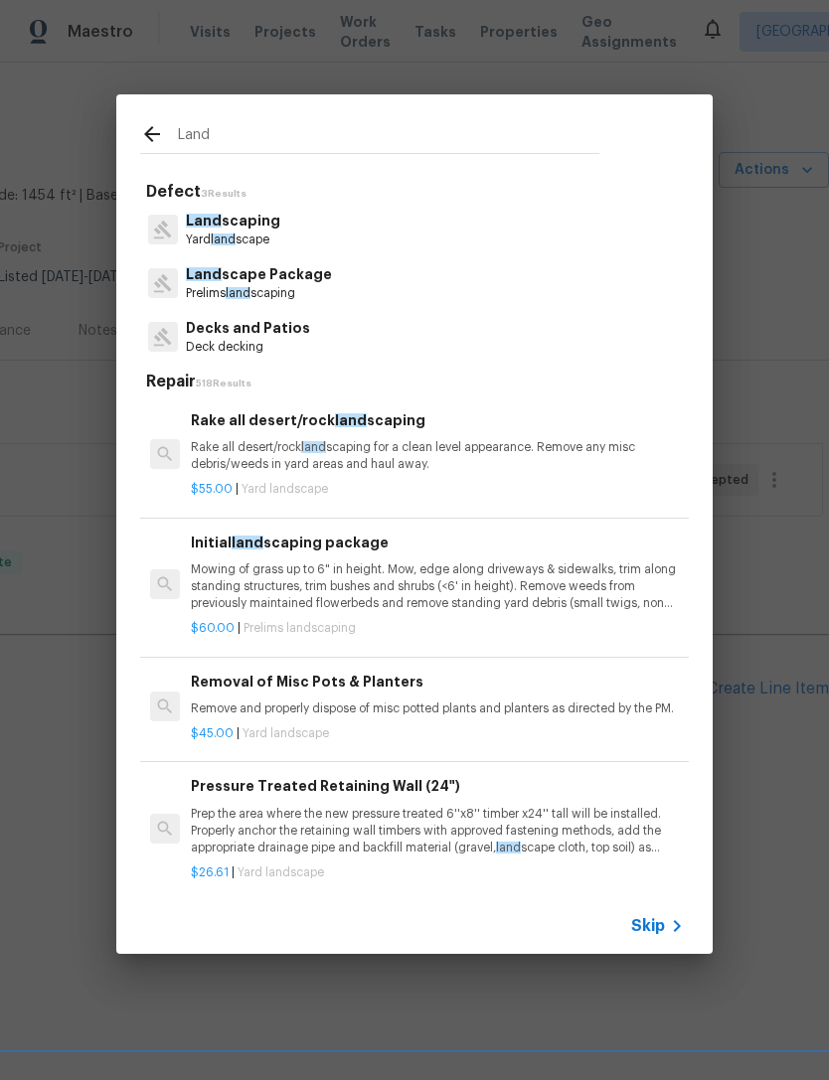
click at [238, 216] on p "Land scaping" at bounding box center [233, 221] width 94 height 21
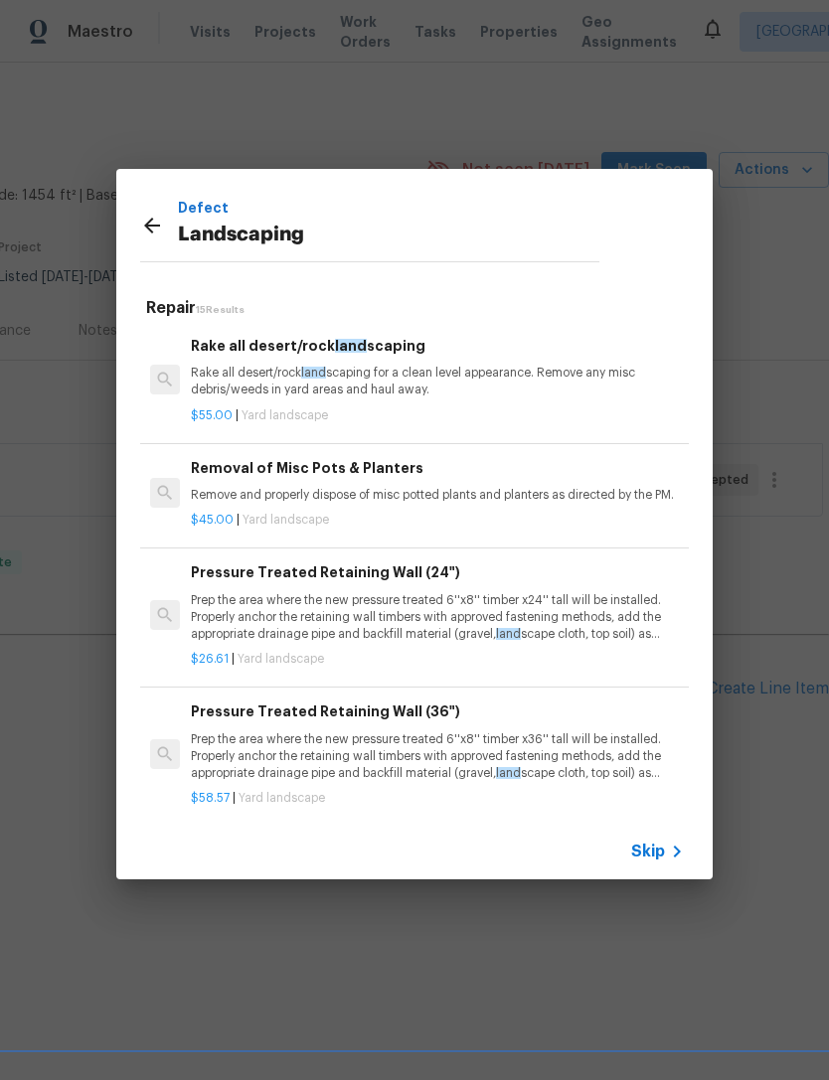
click at [370, 388] on p "Rake all desert/rock land scaping for a clean level appearance. Remove any misc…" at bounding box center [437, 382] width 493 height 34
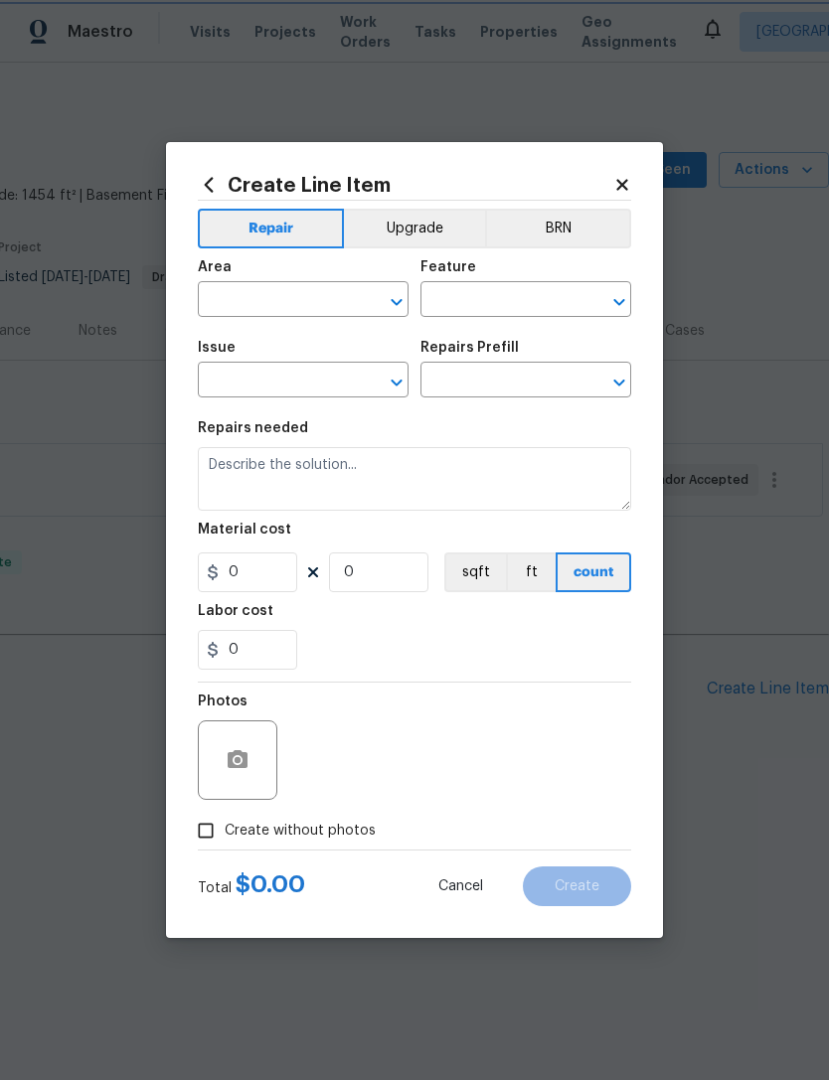
type input "Landscaping"
type textarea "Rake all desert/rock landscaping for a clean level appearance. Remove any misc …"
type input "1"
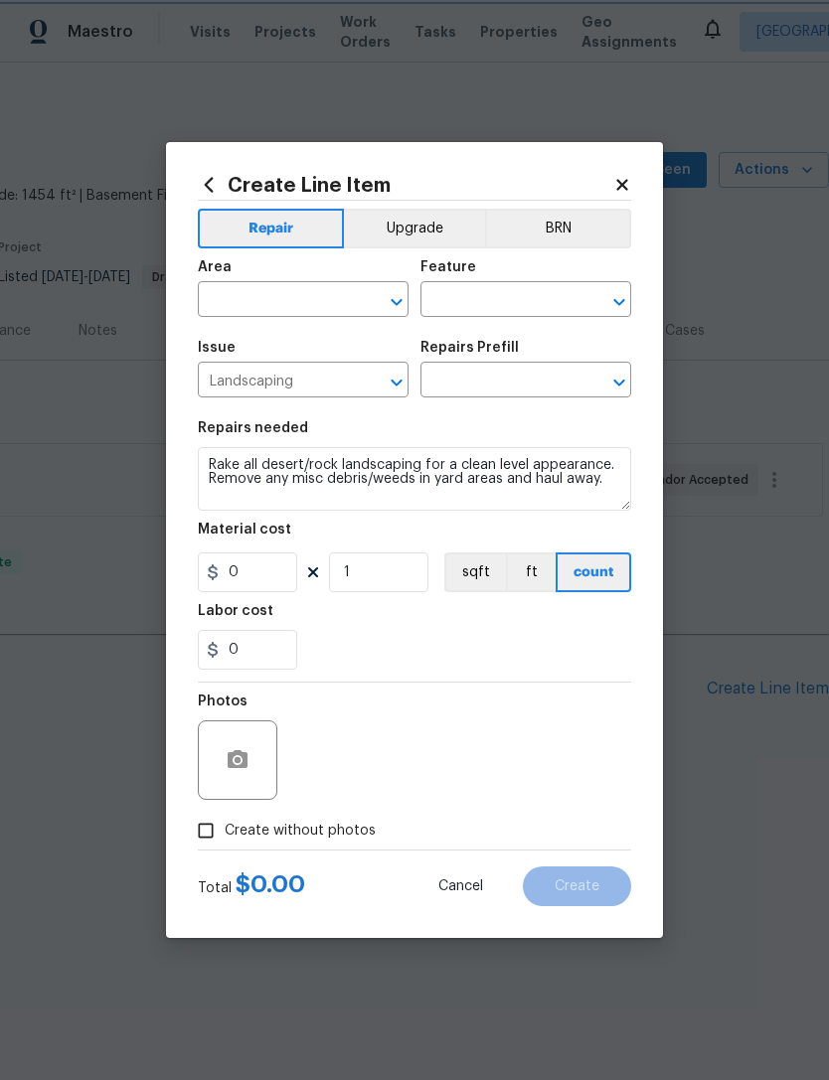
type input "Rake all desert/rock landscaping $55.00"
type input "55"
click at [267, 290] on input "text" at bounding box center [275, 301] width 155 height 31
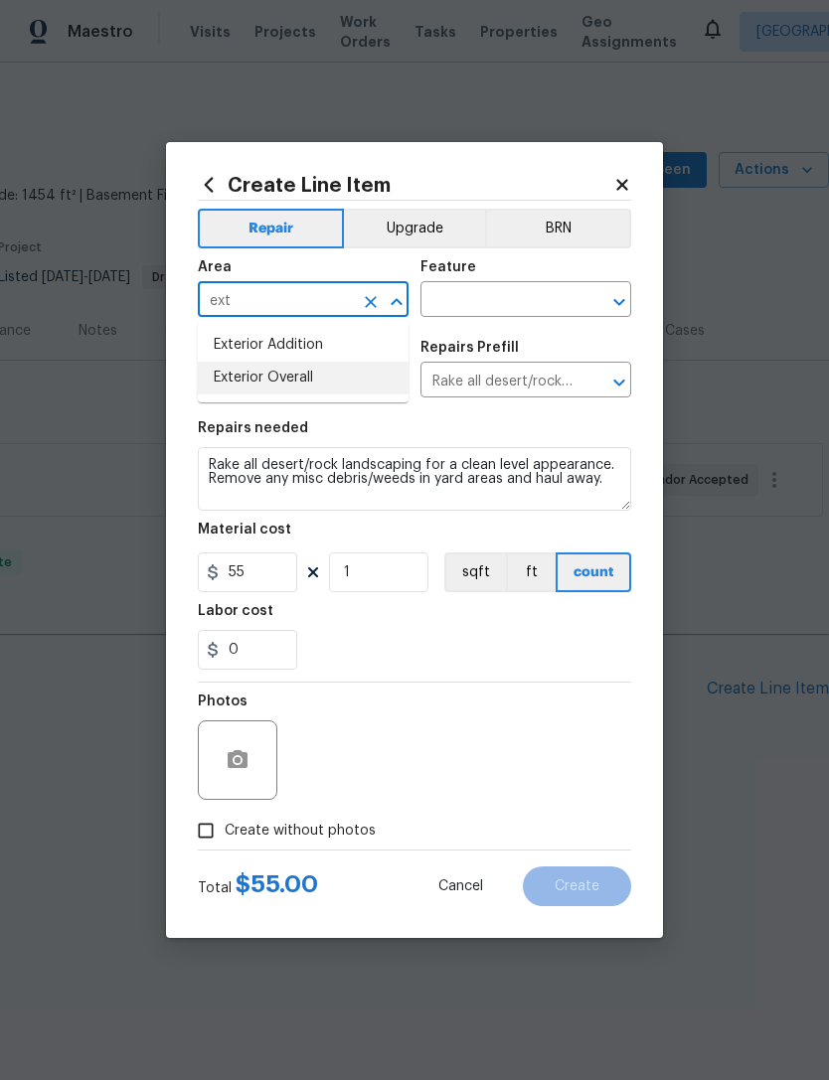
click at [305, 385] on li "Exterior Overall" at bounding box center [303, 378] width 211 height 33
type input "Exterior Overall"
click at [469, 296] on input "text" at bounding box center [497, 301] width 155 height 31
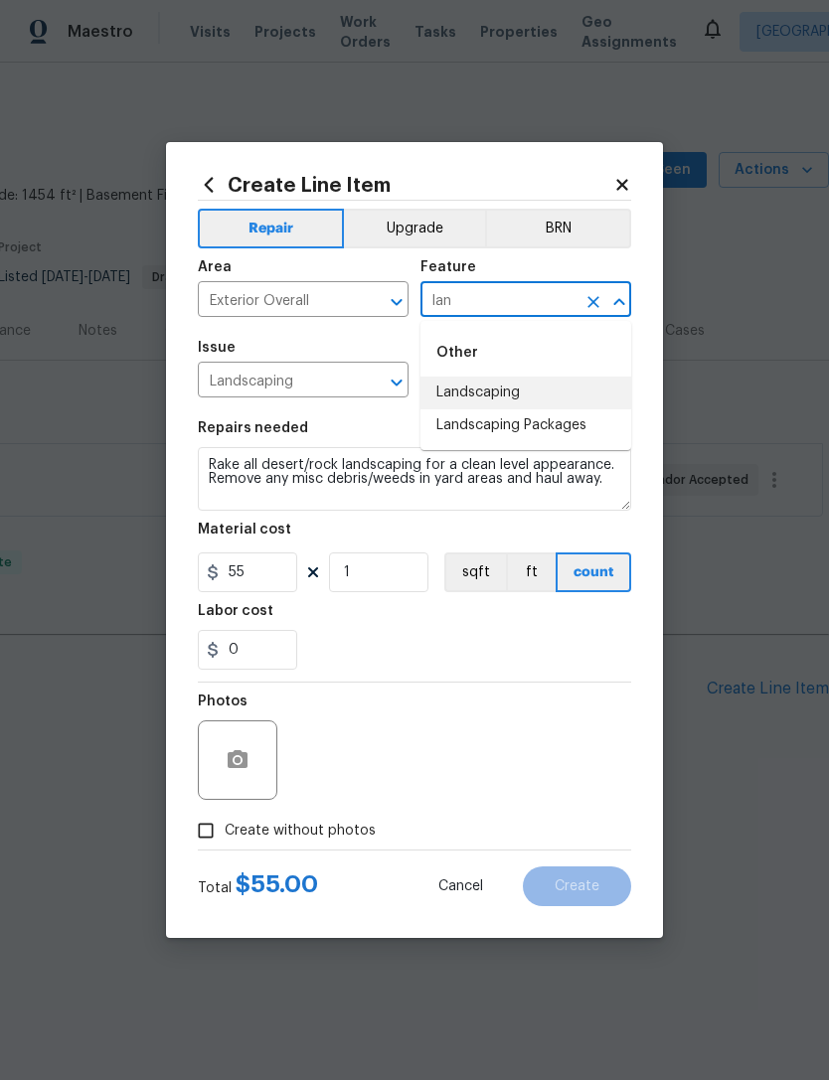
click at [495, 388] on li "Landscaping" at bounding box center [525, 393] width 211 height 33
type input "Landscaping"
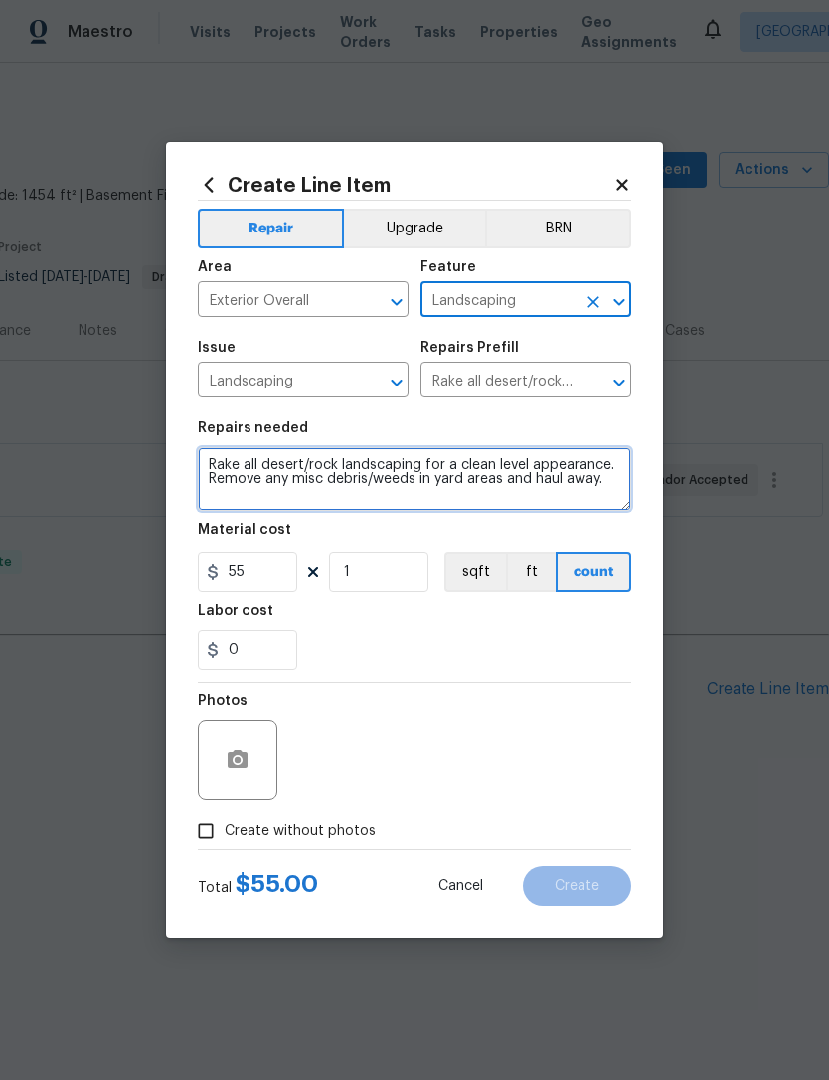
click at [611, 485] on textarea "Rake all desert/rock landscaping for a clean level appearance. Remove any misc …" at bounding box center [414, 479] width 433 height 64
type textarea "Rake all desert/rock landscaping for a clean level appearance. Remove any misc …"
click at [481, 458] on textarea "Rake all desert/rock landscaping for a clean level appearance. Remove any misc …" at bounding box center [414, 479] width 433 height 64
click at [480, 457] on textarea "Rake all desert/rock landscaping for a clean level appearance. Remove any misc …" at bounding box center [414, 479] width 433 height 64
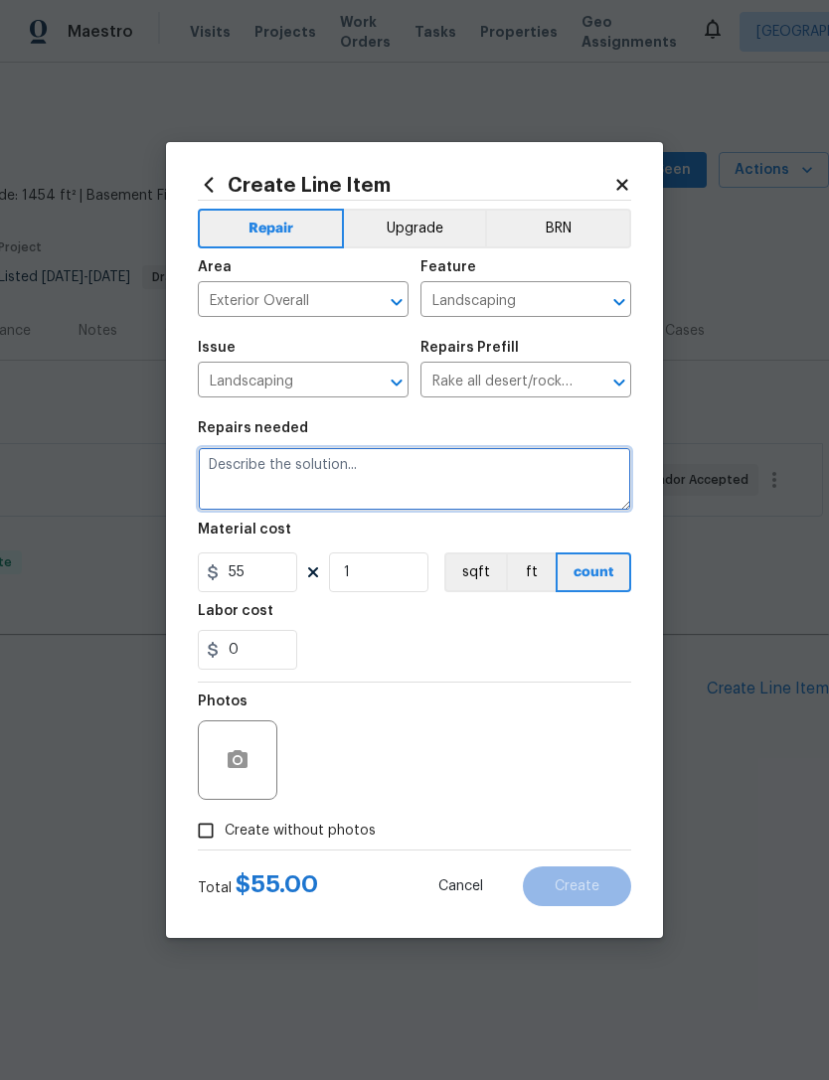
click at [286, 463] on textarea at bounding box center [414, 479] width 433 height 64
click at [262, 473] on textarea at bounding box center [414, 479] width 433 height 64
type textarea "Yard needs to be cleaned up. We need to add bark to spruce up the area to look …"
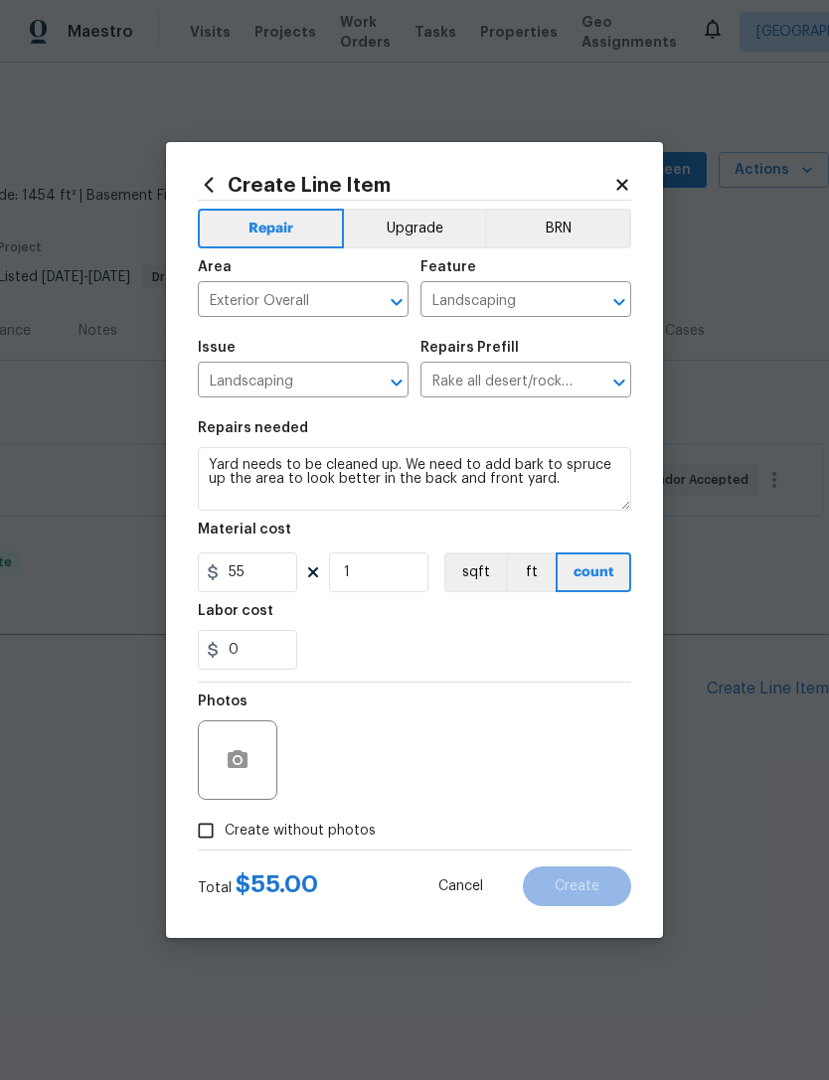
click at [408, 648] on div "0" at bounding box center [414, 650] width 433 height 40
click at [380, 568] on input "1" at bounding box center [378, 573] width 99 height 40
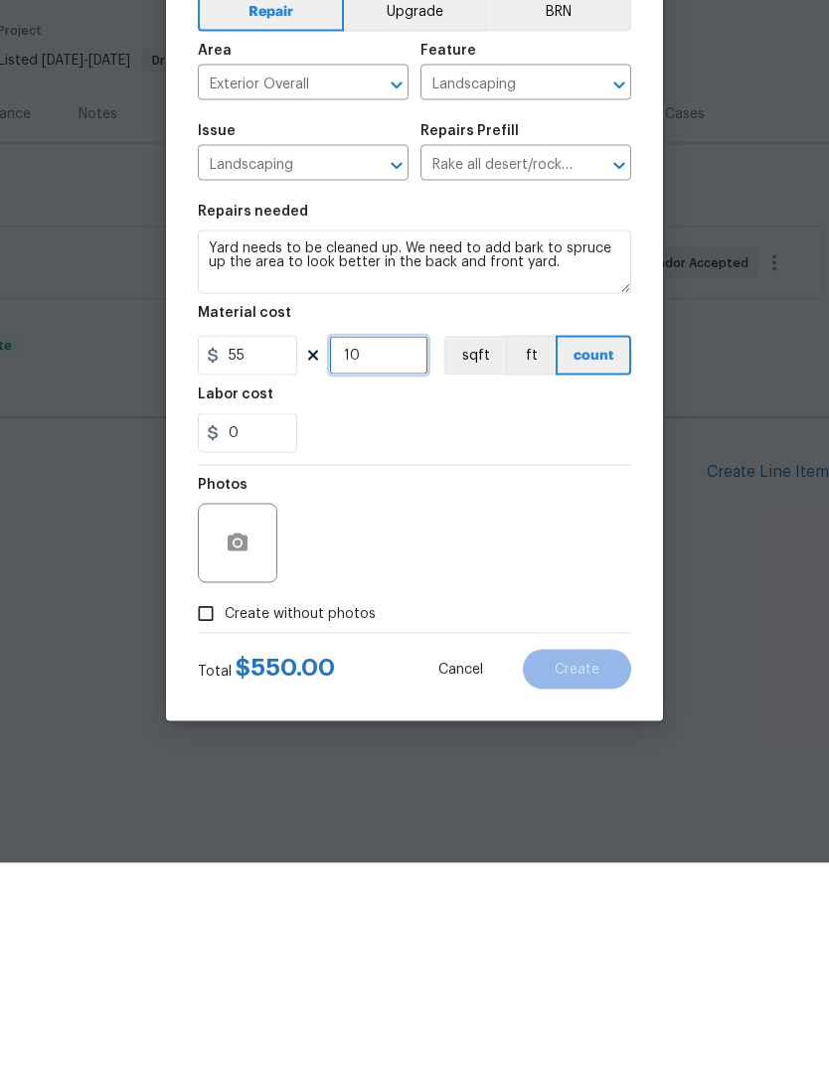
type input "10"
click at [201, 812] on input "Create without photos" at bounding box center [206, 831] width 38 height 38
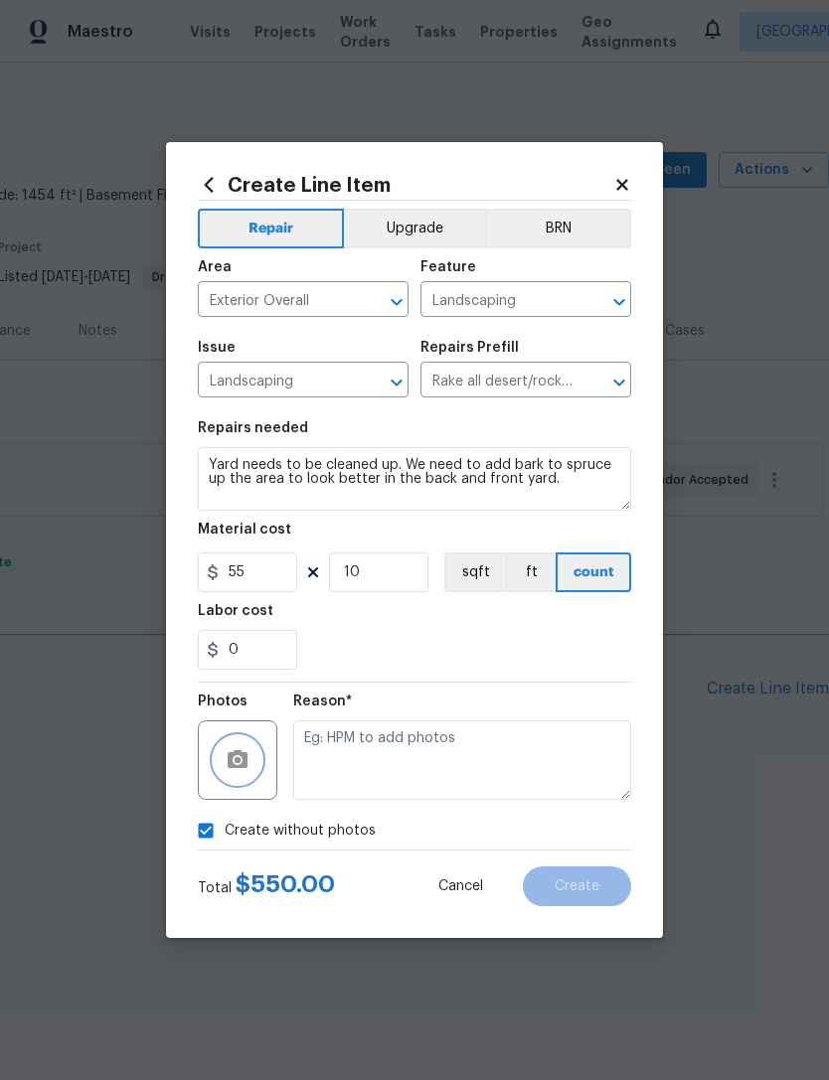
click at [239, 741] on button "button" at bounding box center [238, 760] width 48 height 48
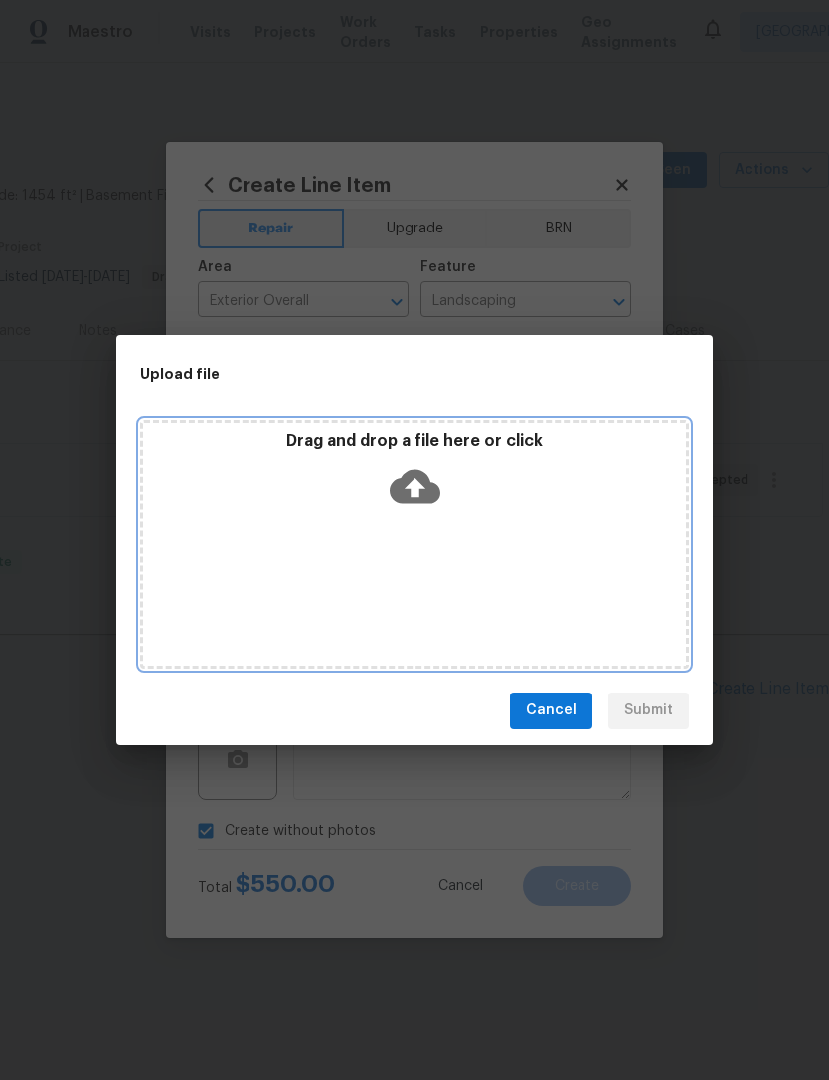
click at [401, 487] on icon at bounding box center [415, 486] width 51 height 34
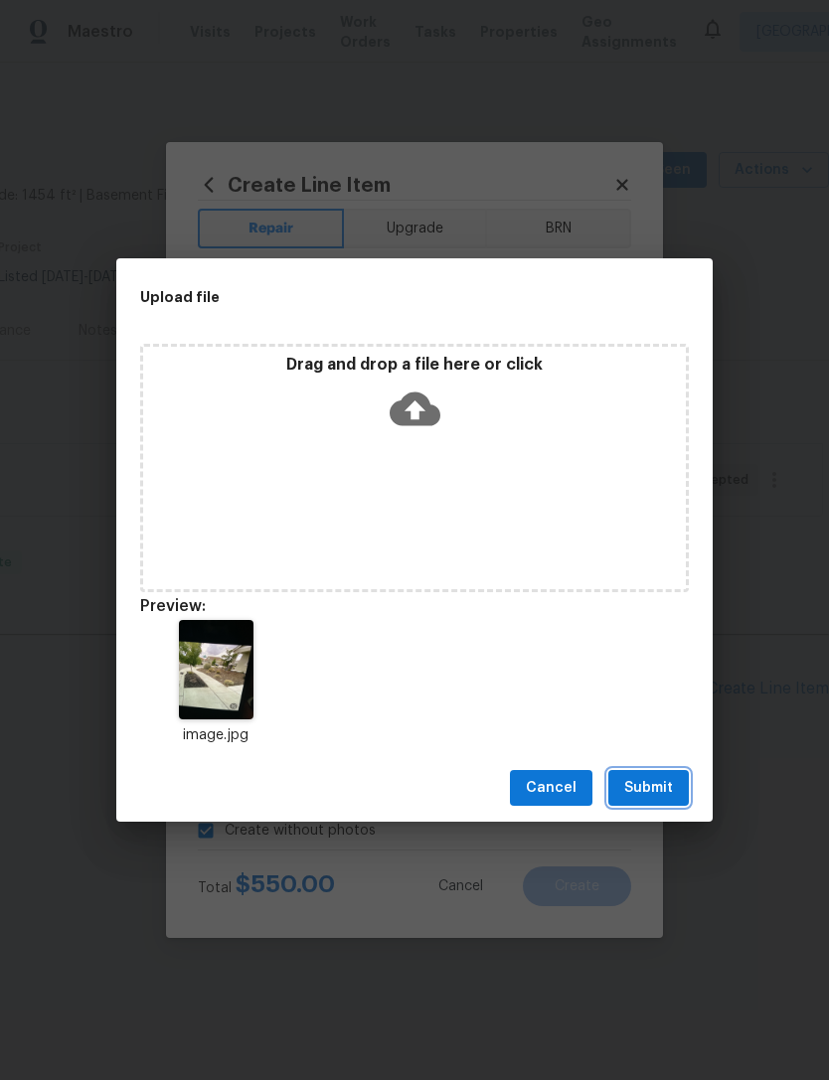
click at [647, 771] on button "Submit" at bounding box center [648, 788] width 81 height 37
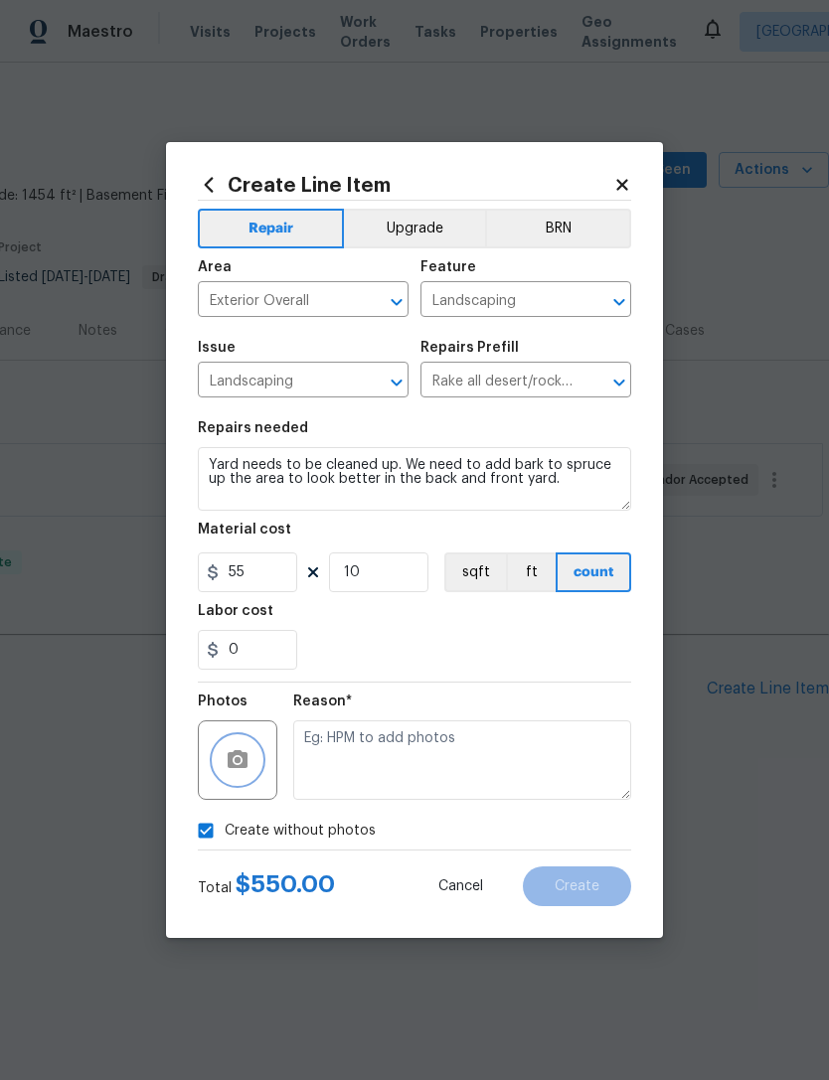
click at [235, 757] on icon "button" at bounding box center [238, 759] width 20 height 18
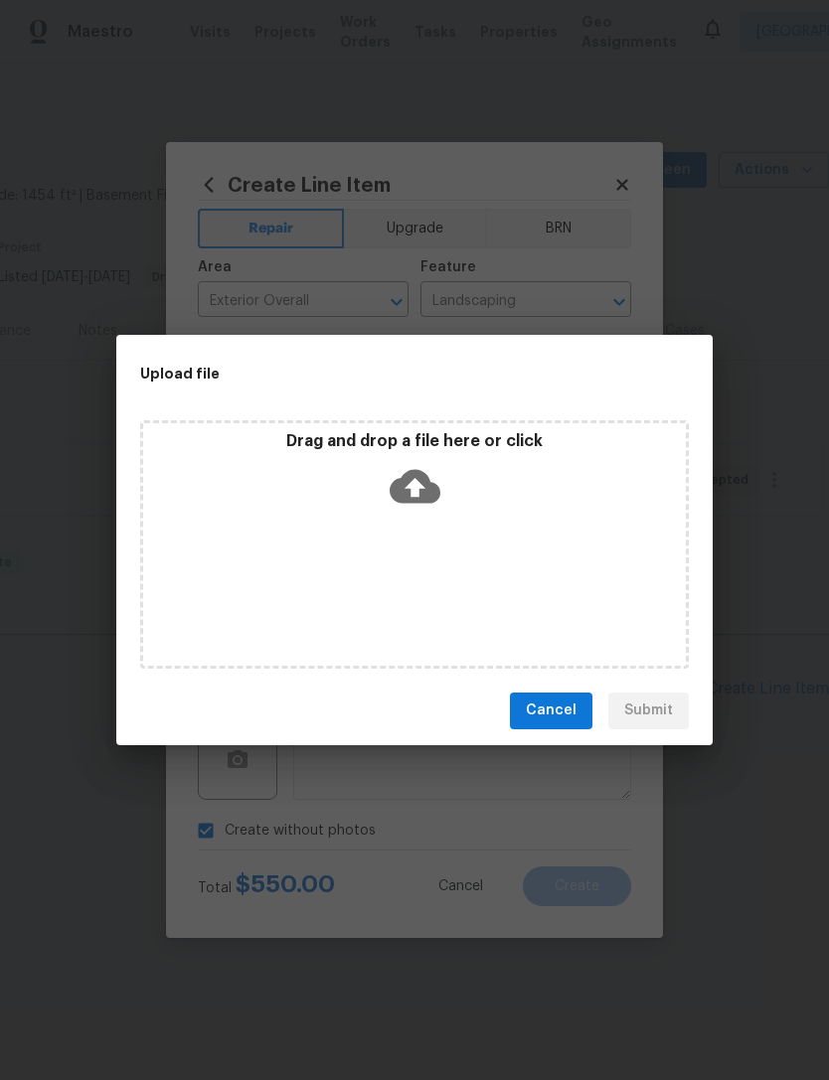
checkbox input "false"
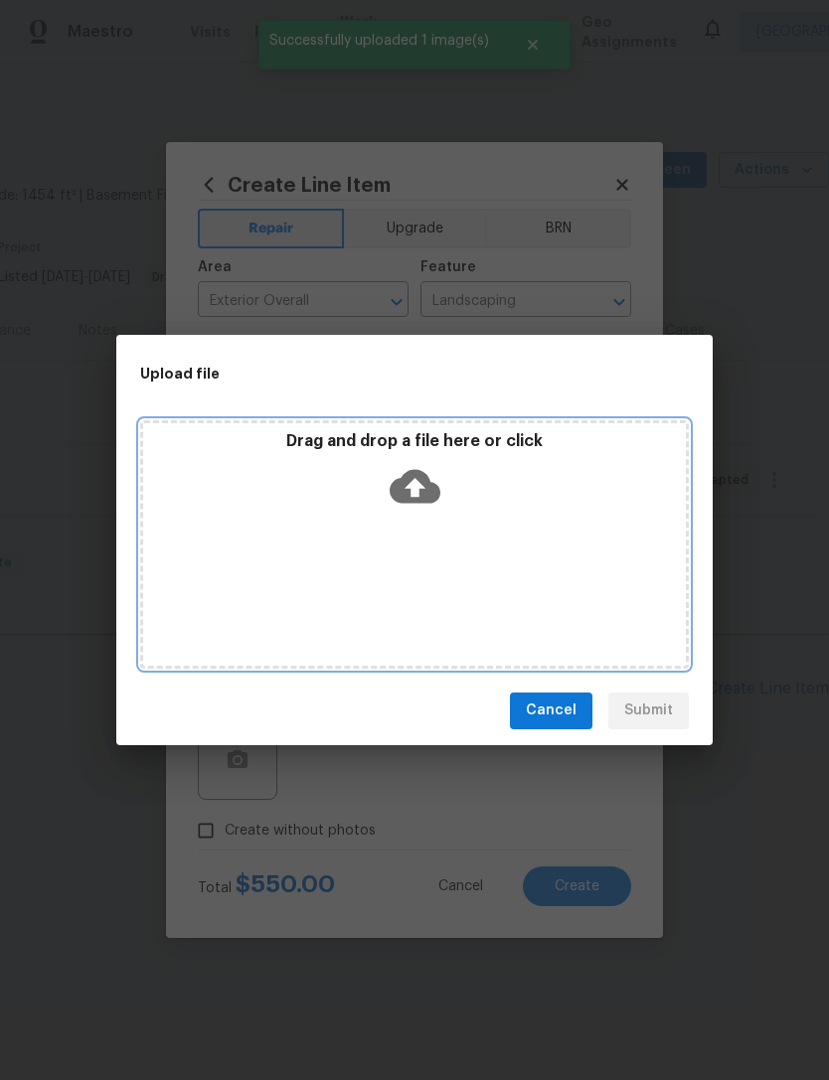
click at [408, 493] on icon at bounding box center [415, 486] width 51 height 34
click at [415, 482] on icon at bounding box center [415, 486] width 51 height 51
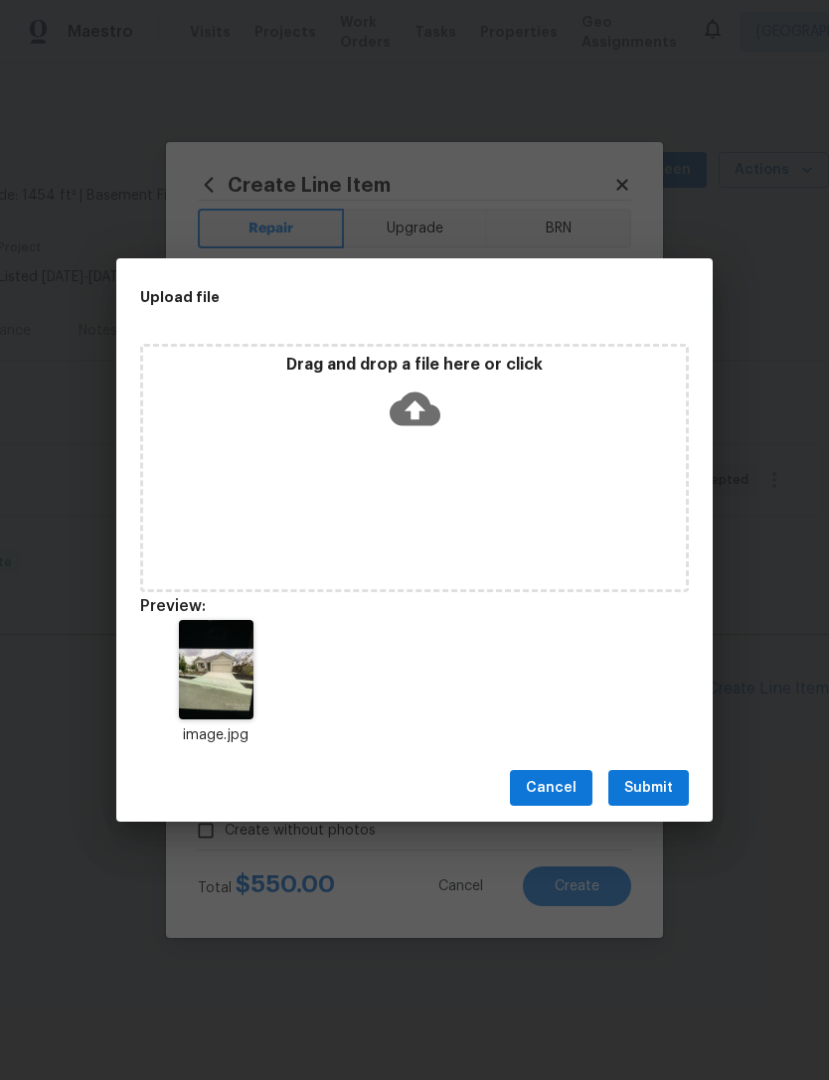
click at [663, 774] on button "Submit" at bounding box center [648, 788] width 81 height 37
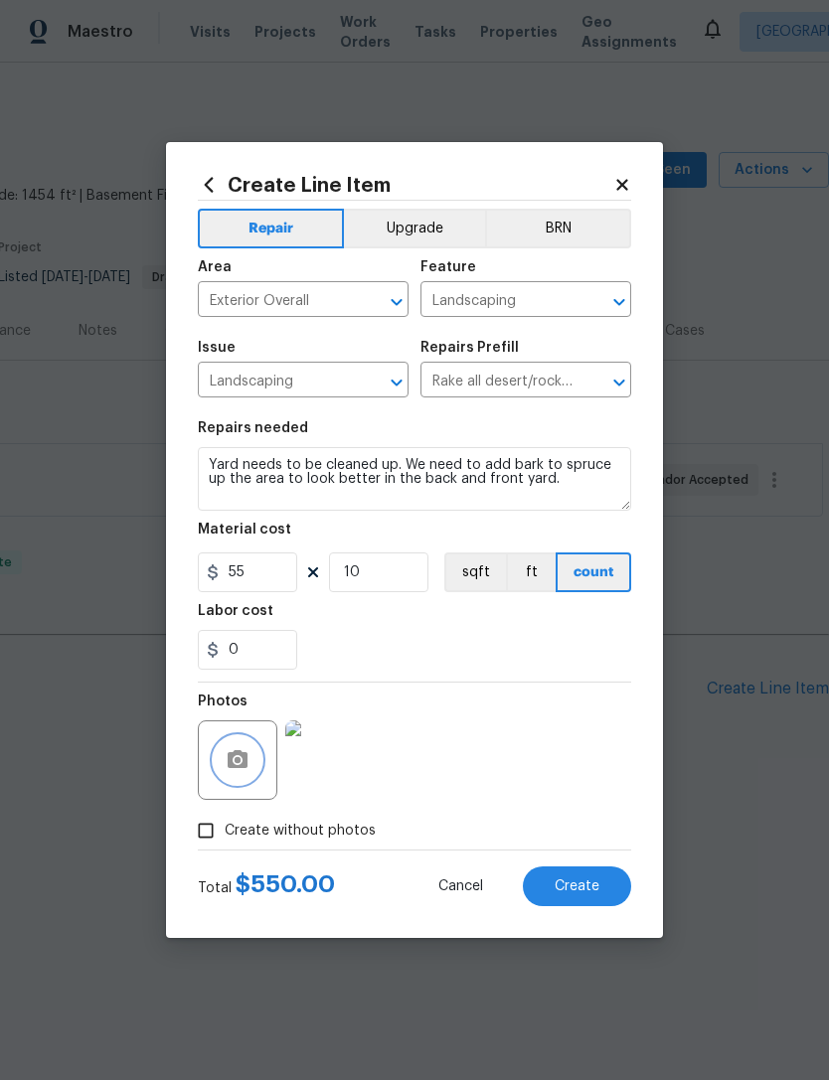
click at [237, 753] on icon "button" at bounding box center [238, 759] width 20 height 18
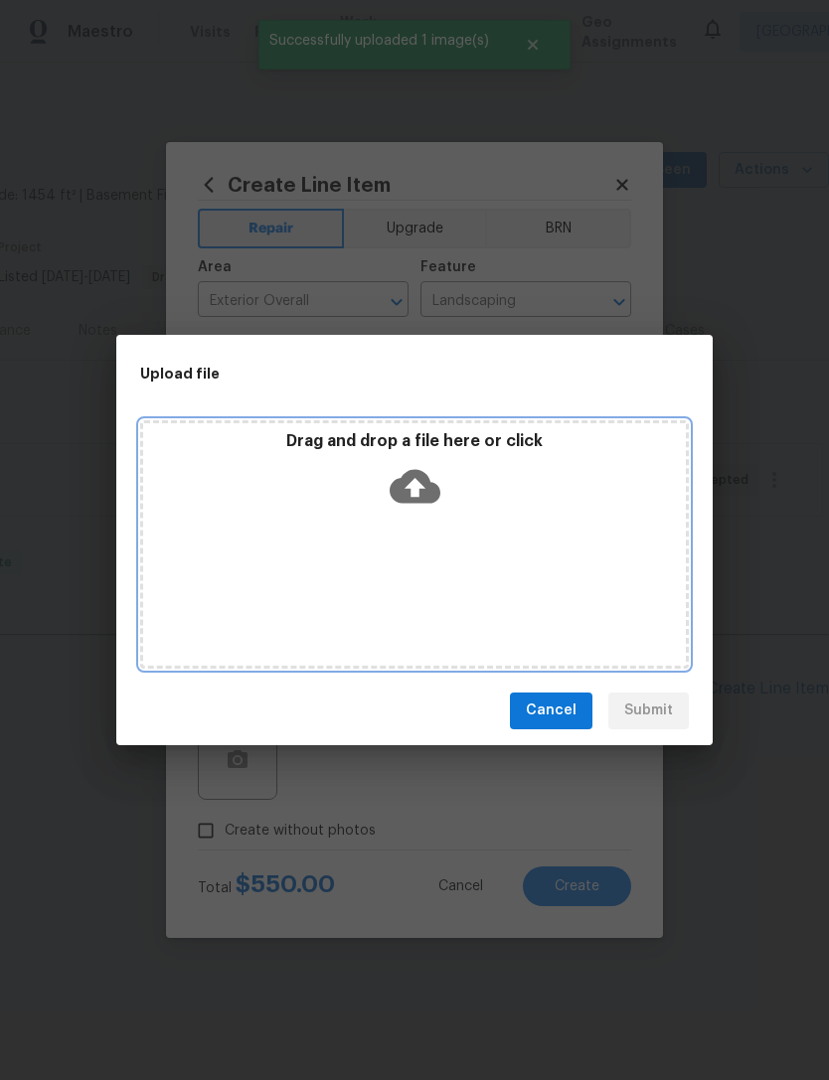
click at [417, 491] on icon at bounding box center [415, 486] width 51 height 51
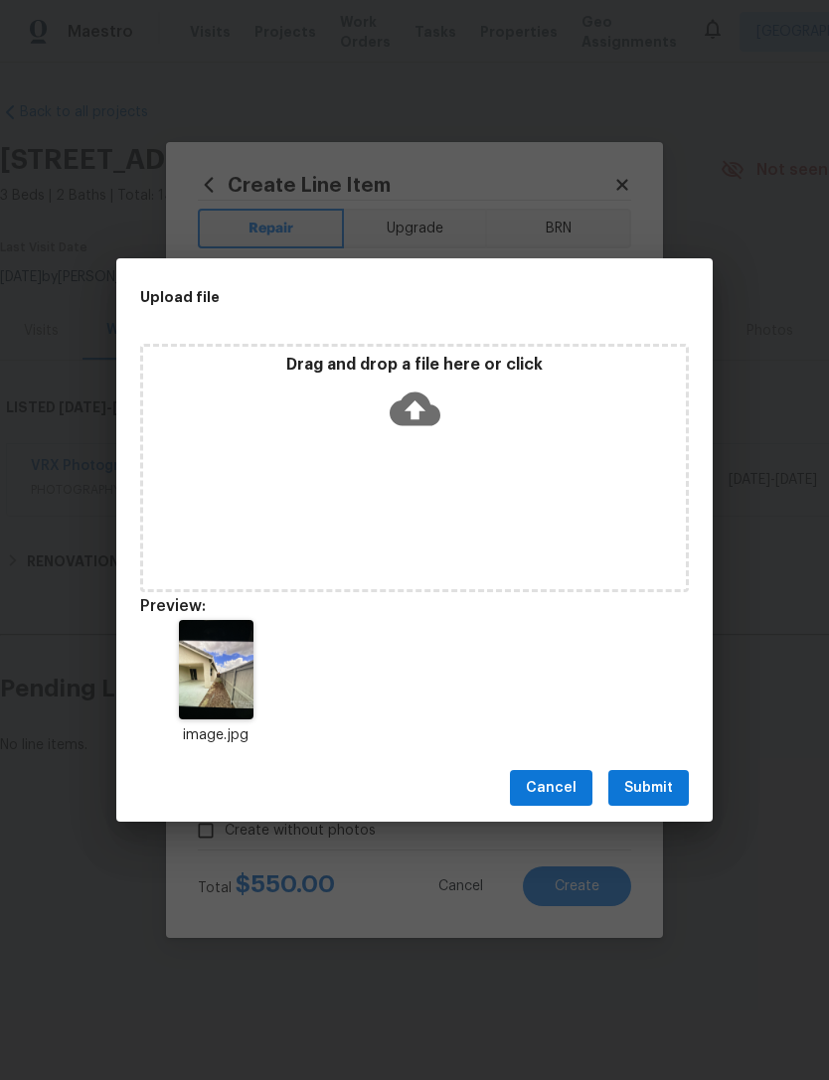
scroll to position [0, 294]
click at [659, 790] on span "Submit" at bounding box center [648, 788] width 49 height 25
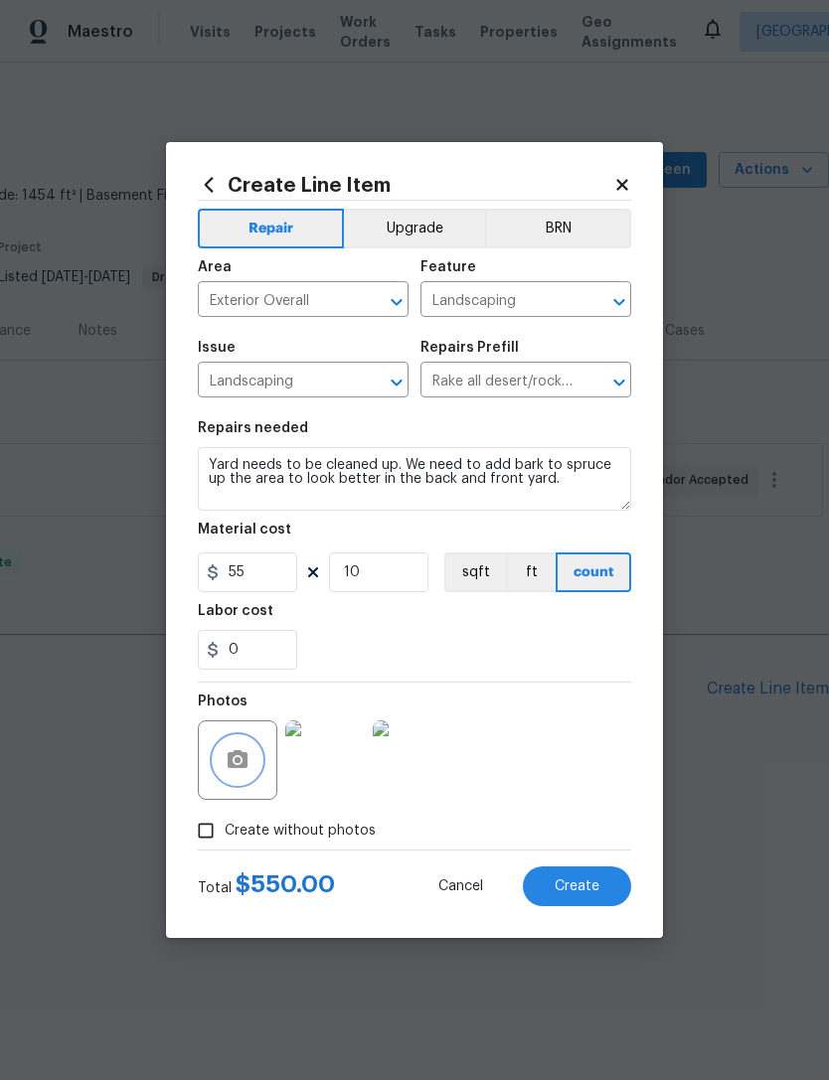
click at [237, 757] on icon "button" at bounding box center [238, 759] width 20 height 18
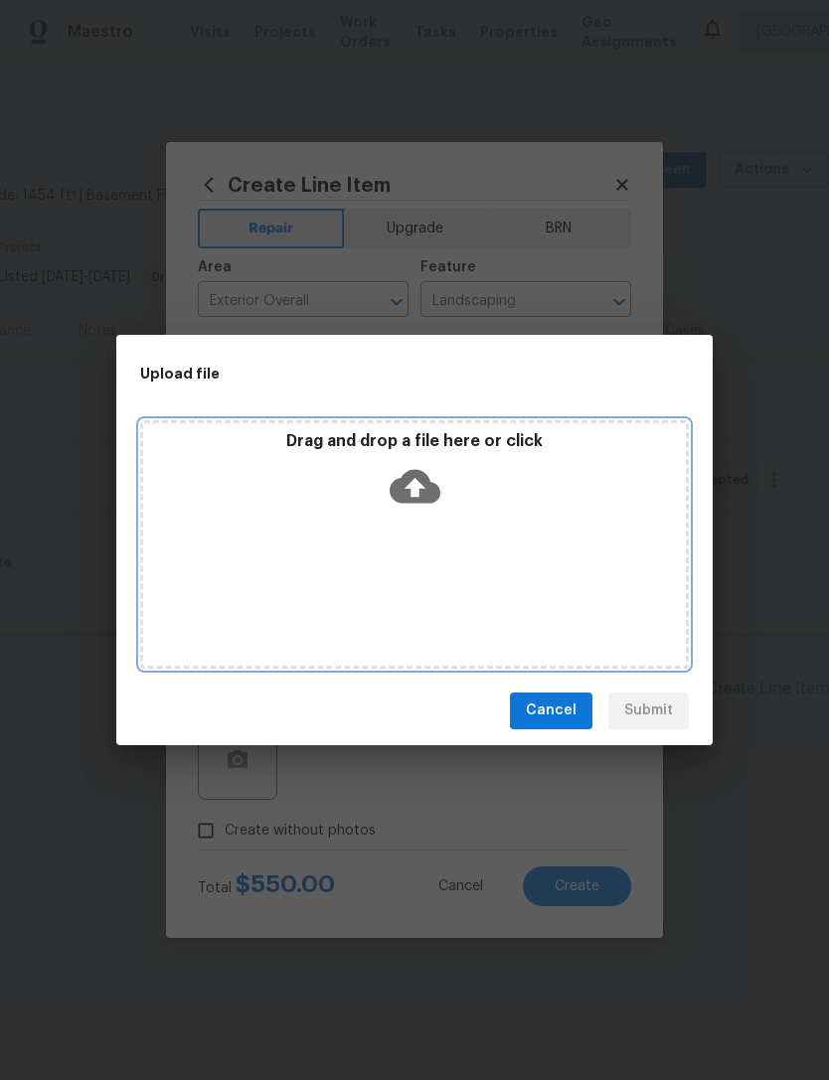
click at [407, 471] on icon at bounding box center [415, 486] width 51 height 51
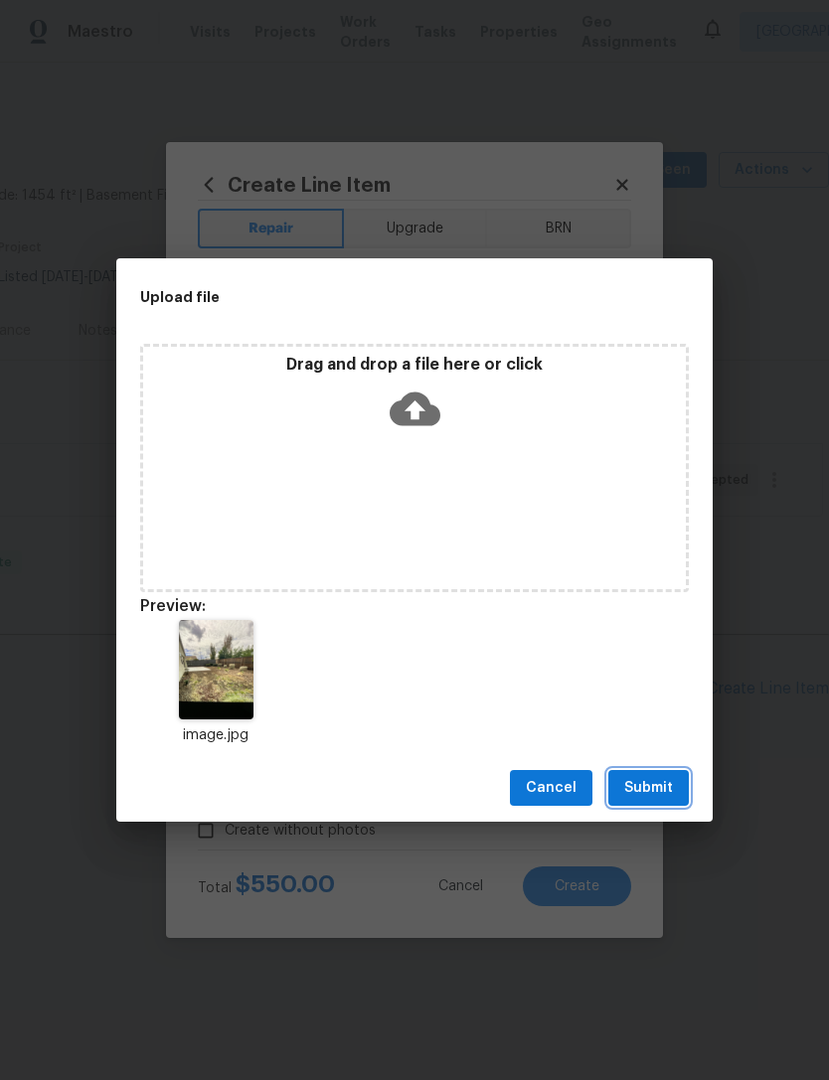
click at [662, 782] on span "Submit" at bounding box center [648, 788] width 49 height 25
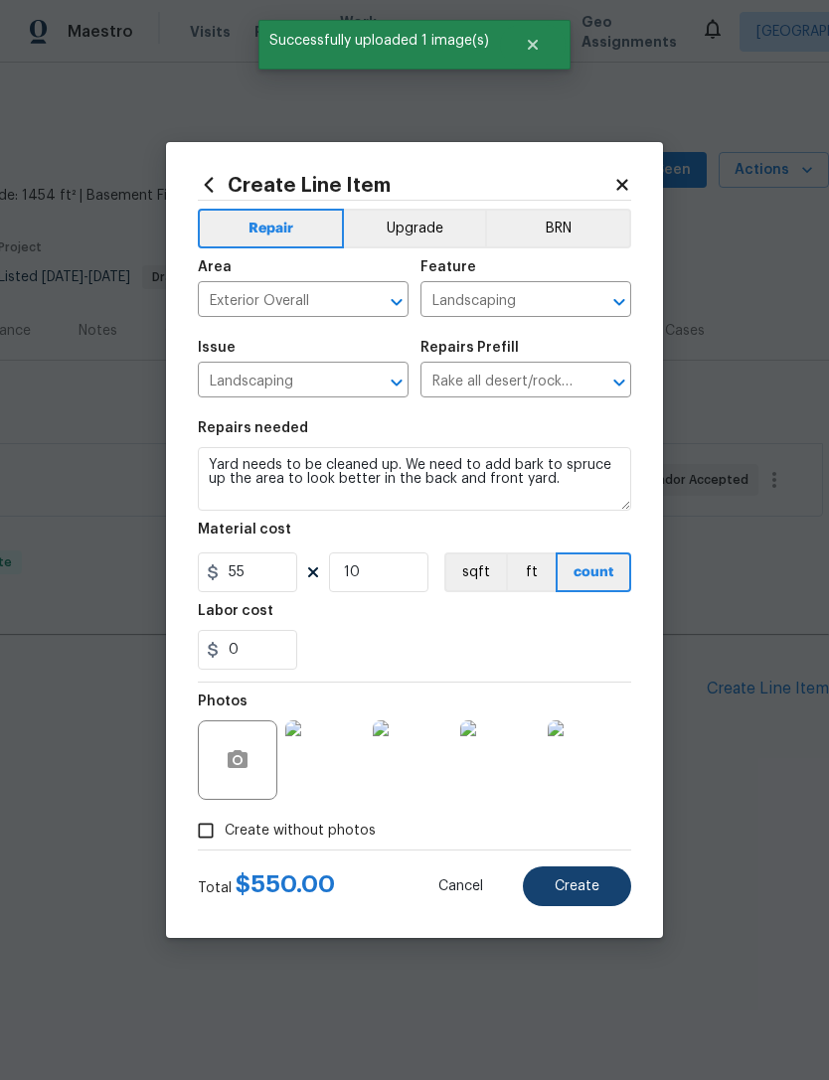
click at [574, 879] on button "Create" at bounding box center [577, 887] width 108 height 40
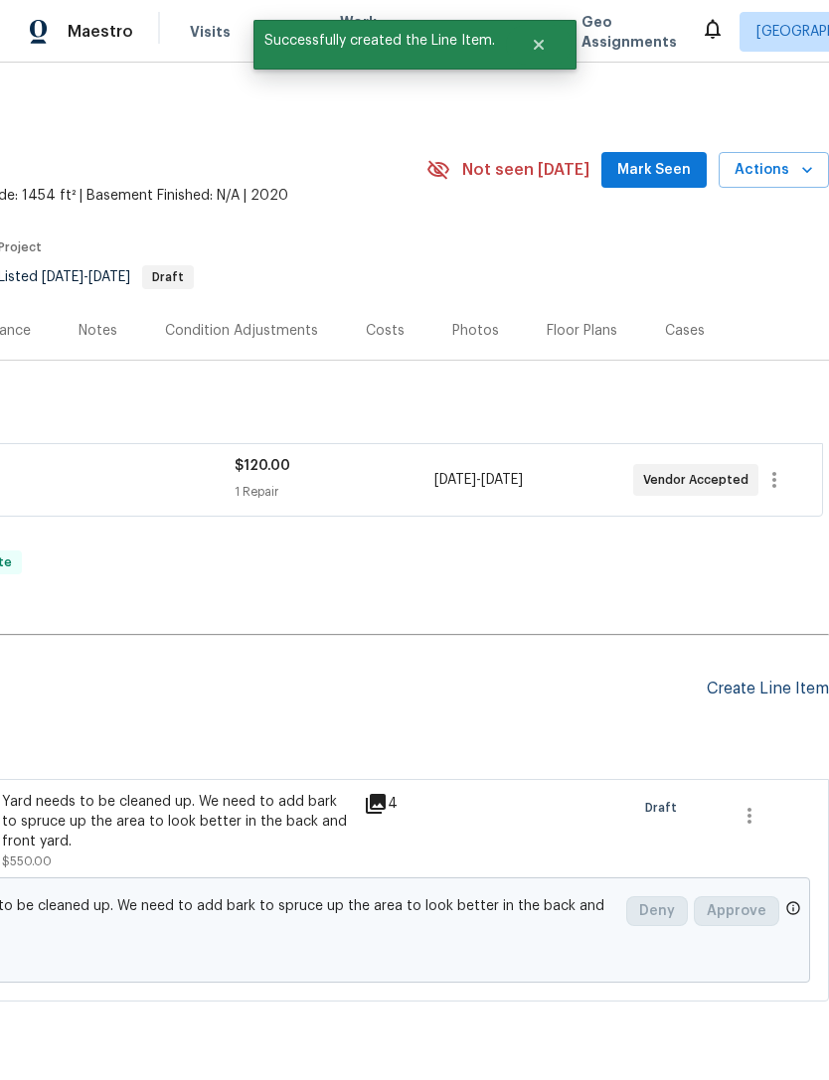
click at [748, 689] on div "Create Line Item" at bounding box center [768, 689] width 122 height 19
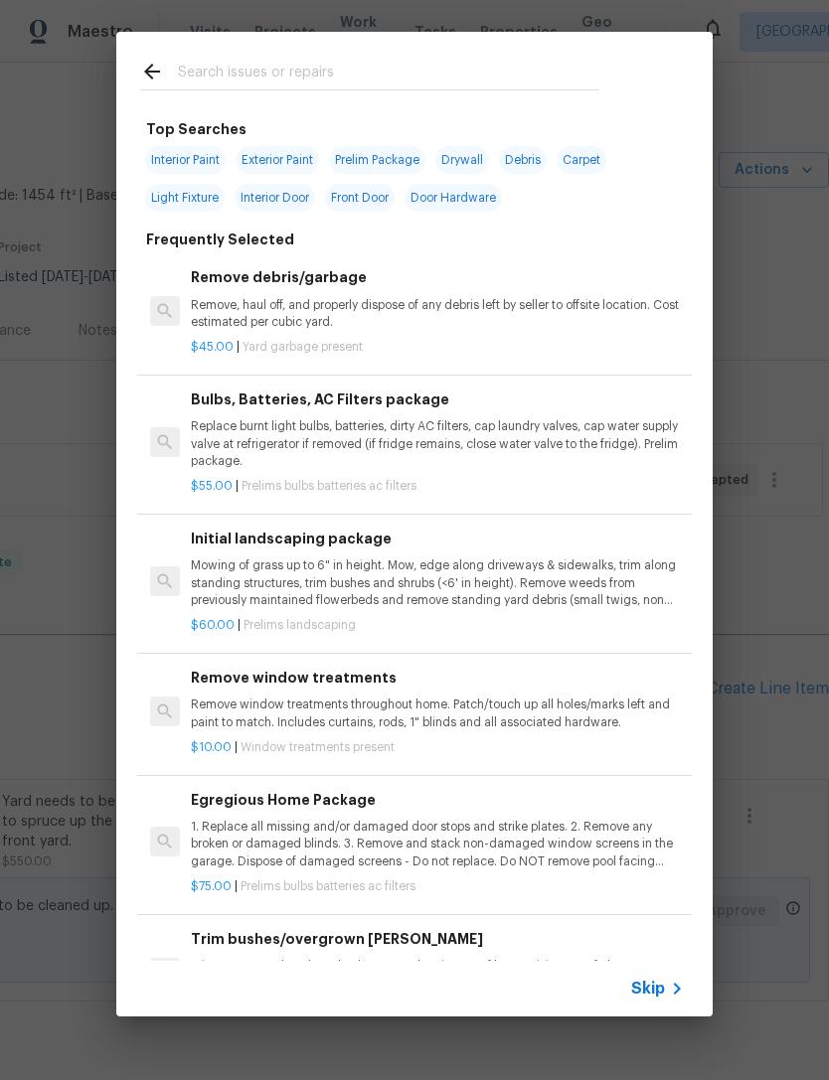
click at [279, 62] on input "text" at bounding box center [388, 75] width 421 height 30
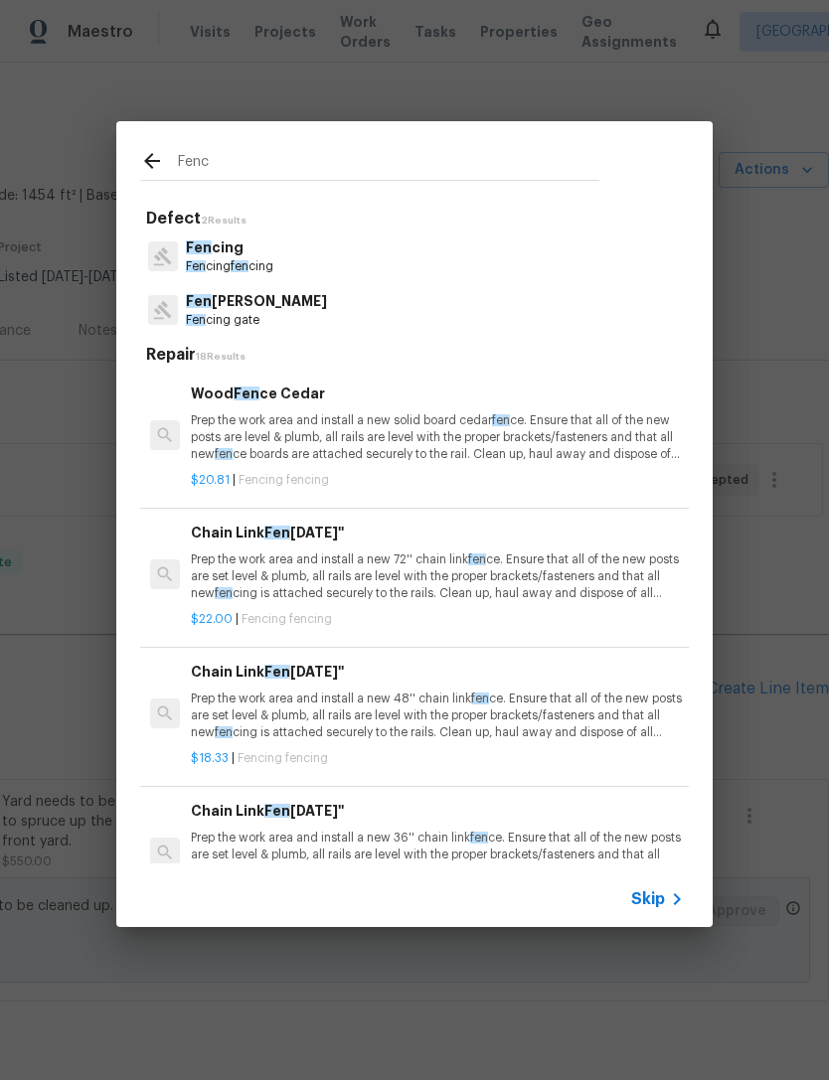
type input "Fence"
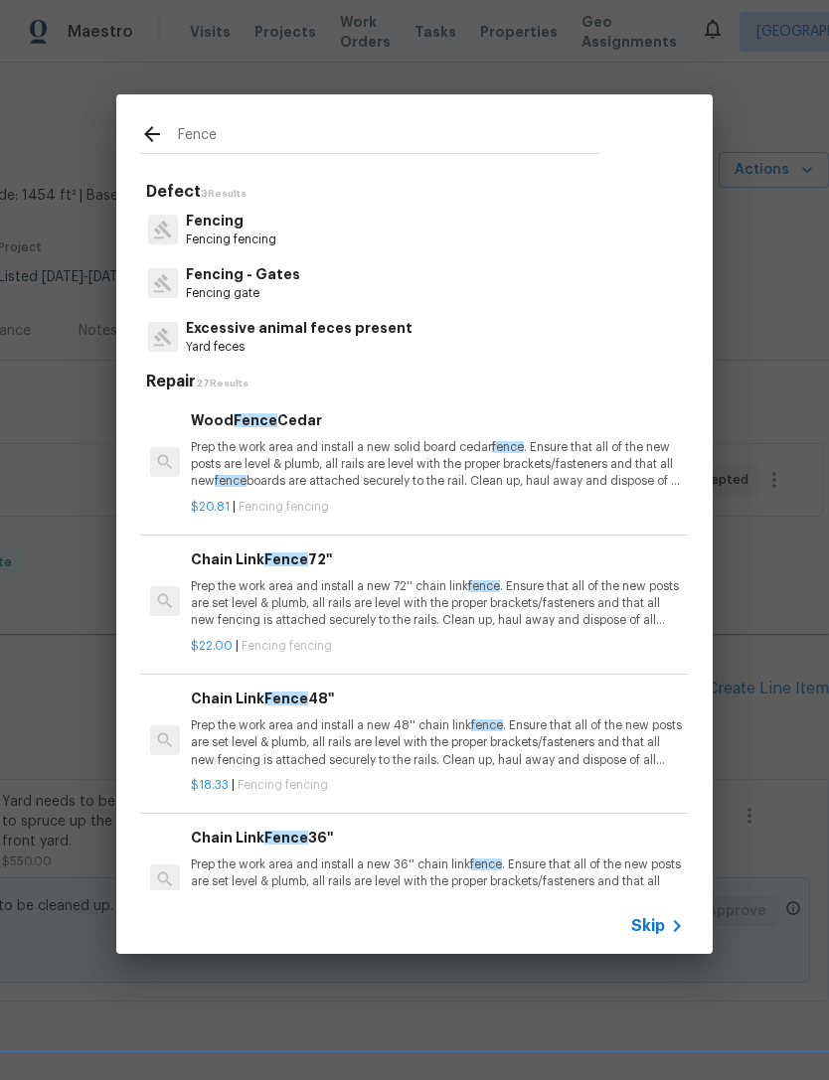
click at [228, 231] on p "Fencing" at bounding box center [231, 221] width 90 height 21
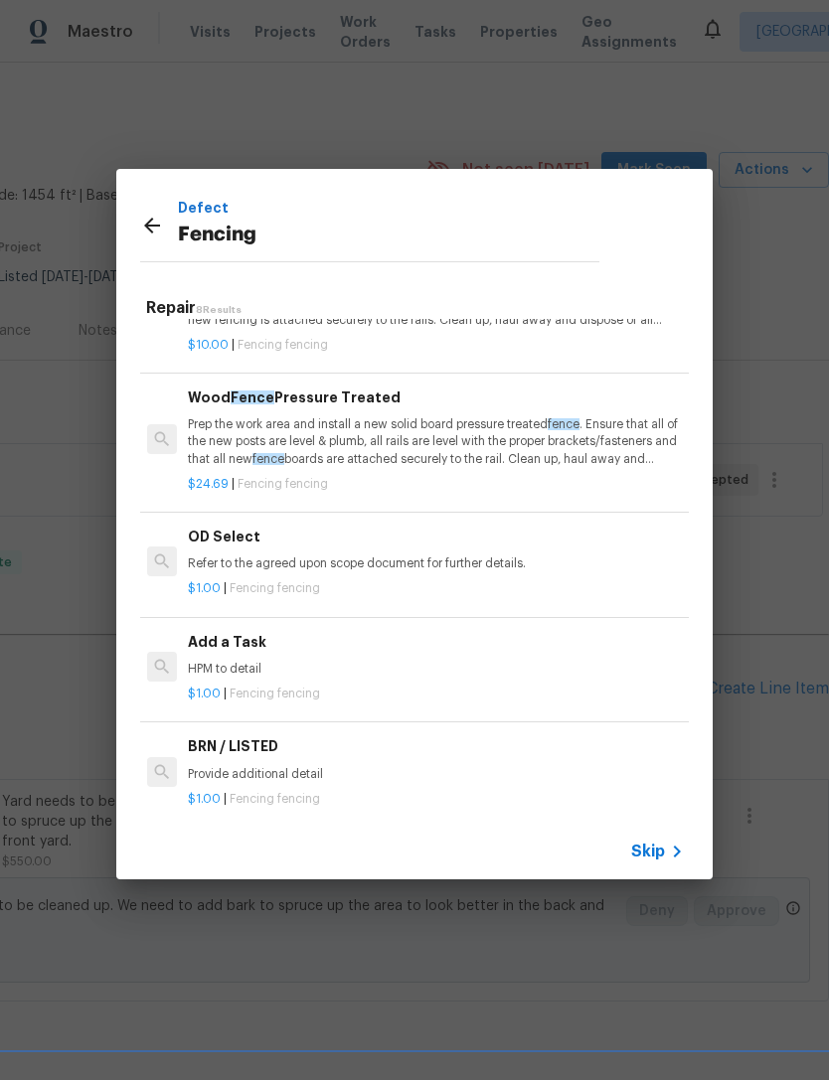
scroll to position [506, 3]
click at [238, 636] on h6 "Add a Task" at bounding box center [434, 641] width 493 height 22
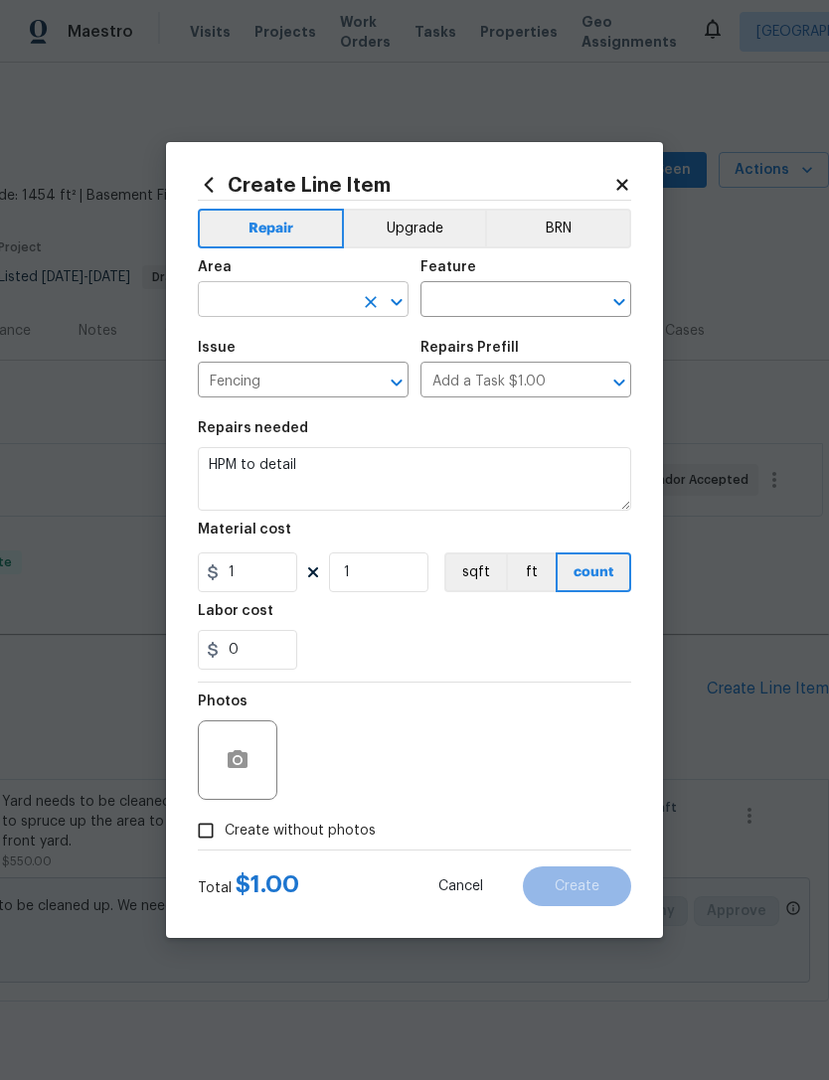
click at [290, 292] on input "text" at bounding box center [275, 301] width 155 height 31
click at [231, 337] on li "Back" at bounding box center [303, 345] width 211 height 33
type input "Back"
click at [502, 299] on input "text" at bounding box center [497, 301] width 155 height 31
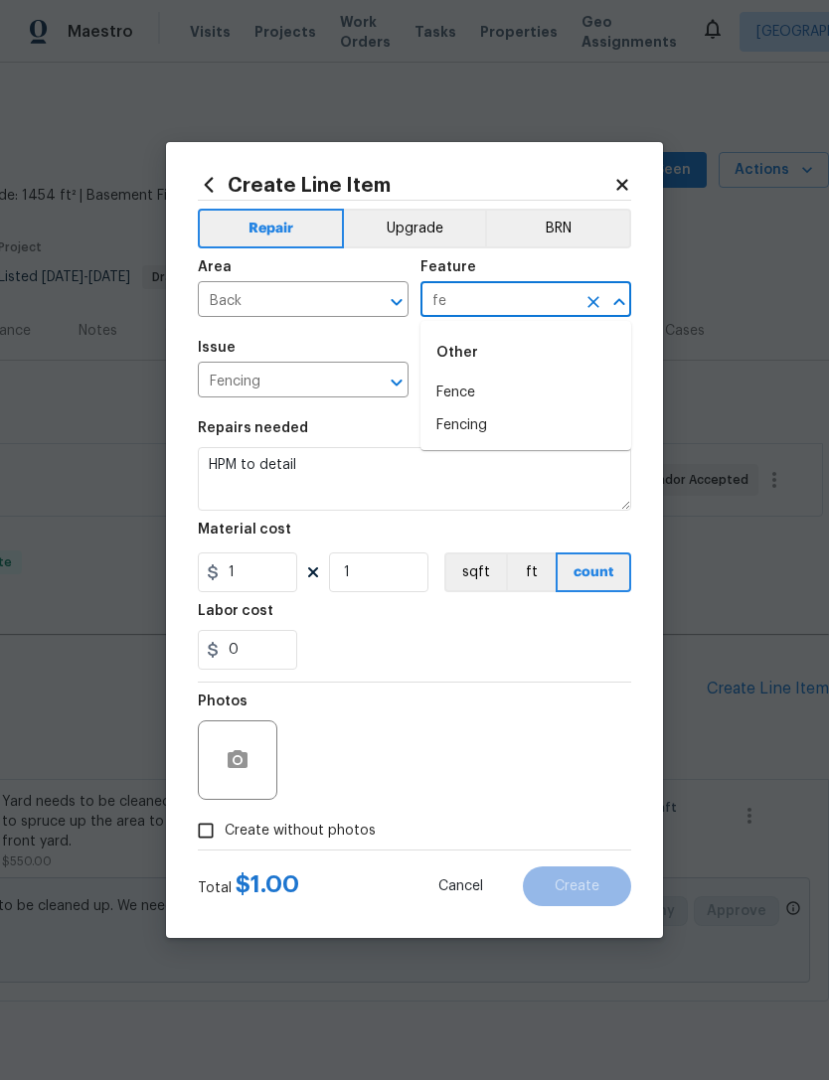
click at [461, 367] on div "Other" at bounding box center [525, 353] width 211 height 48
click at [460, 381] on li "Fence" at bounding box center [525, 393] width 211 height 33
type input "Fence"
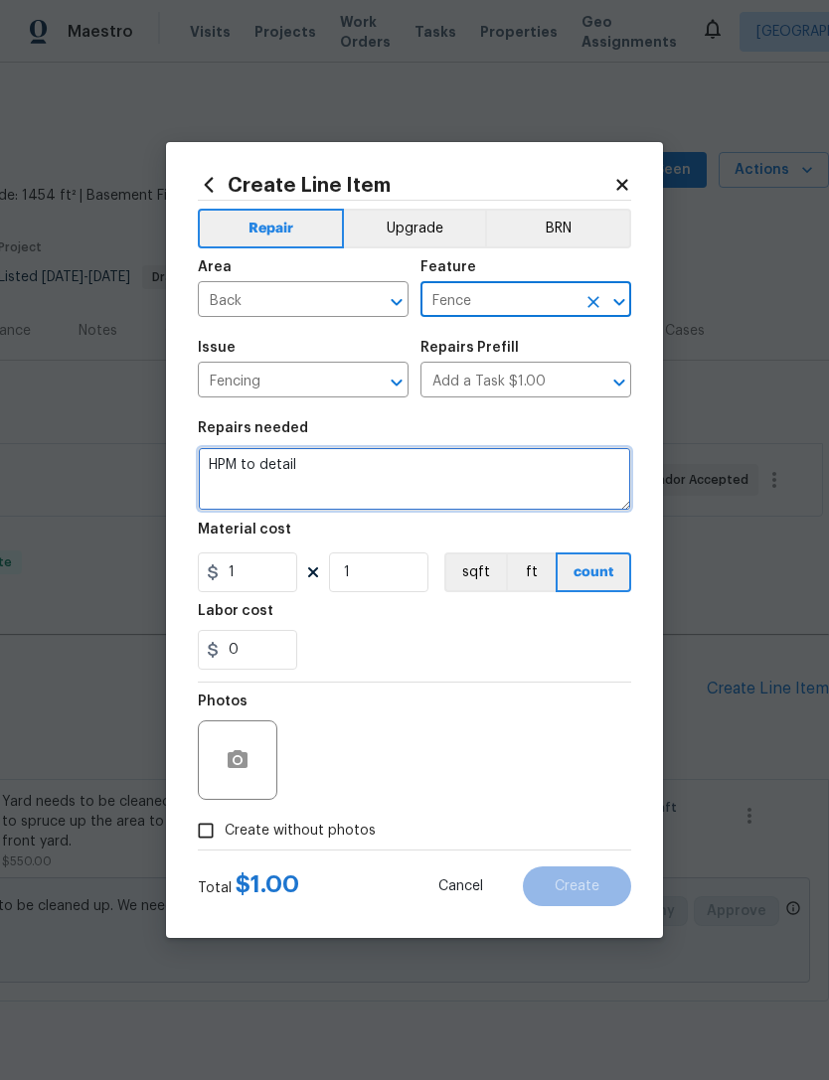
click at [314, 480] on textarea "HPM to detail" at bounding box center [414, 479] width 433 height 64
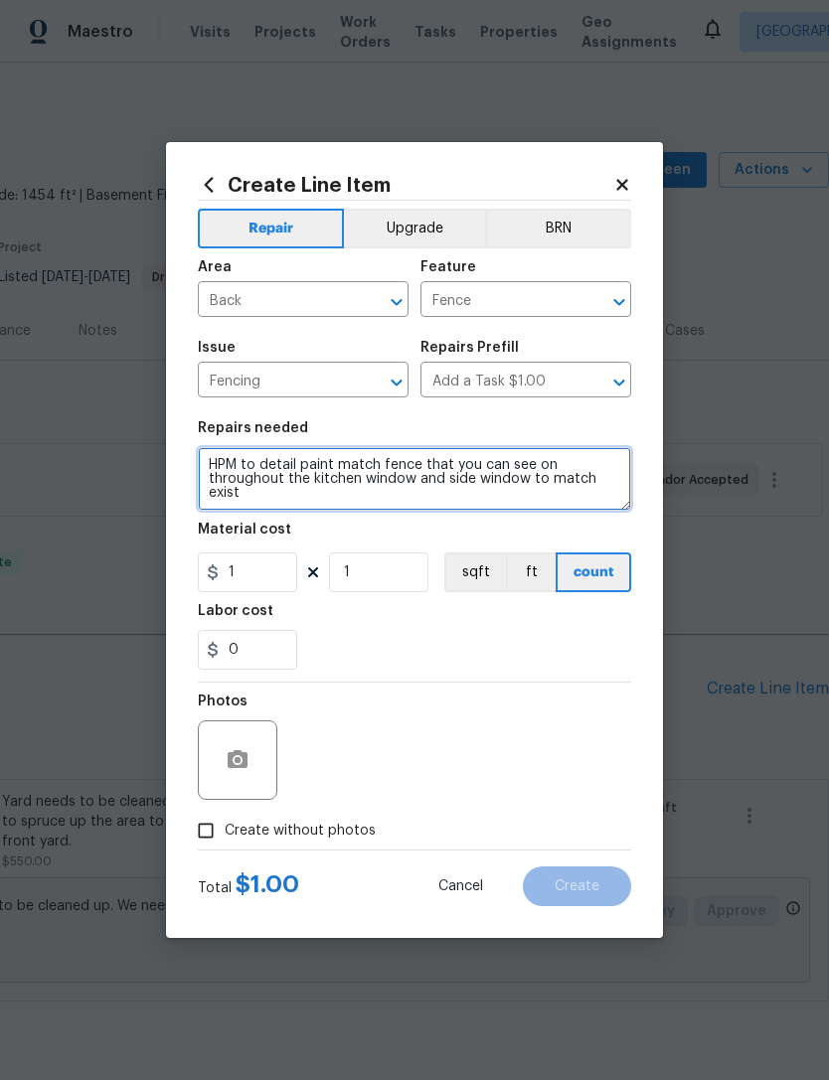
type textarea "HPM to detail paint match fence that you can see on throughout the kitchen wind…"
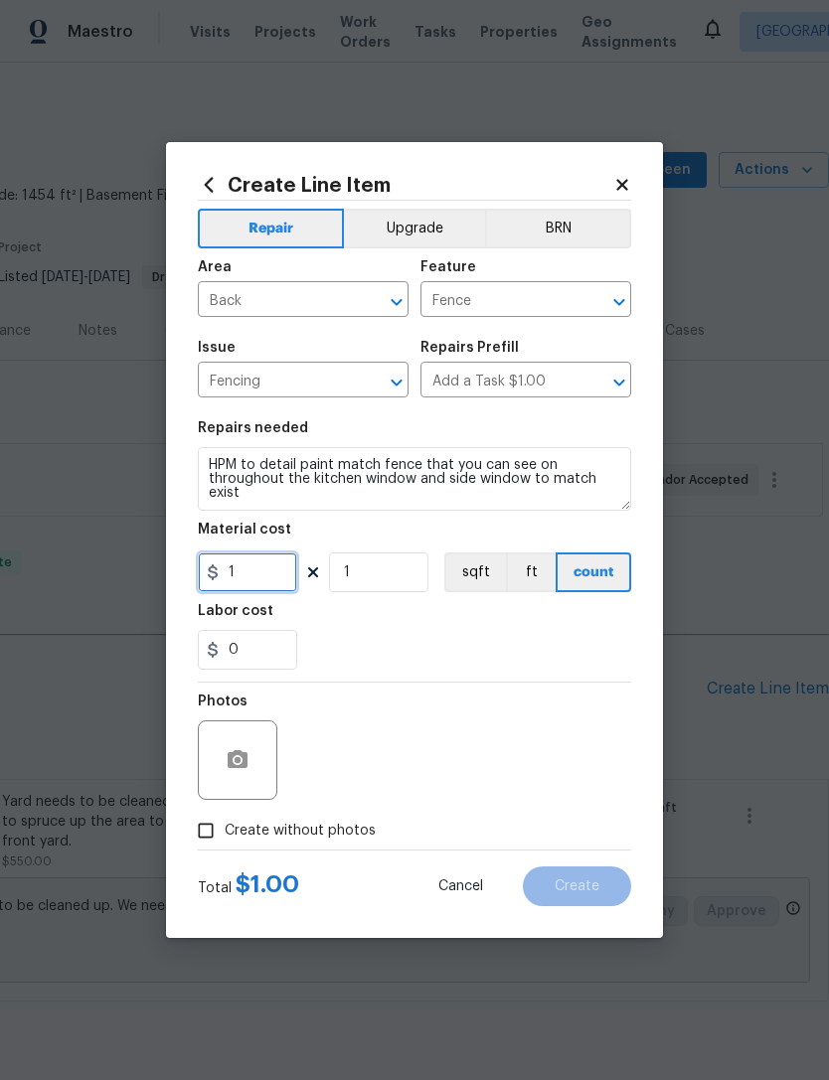
click at [250, 568] on input "1" at bounding box center [247, 573] width 99 height 40
type input "2"
click at [383, 576] on input "1" at bounding box center [378, 573] width 99 height 40
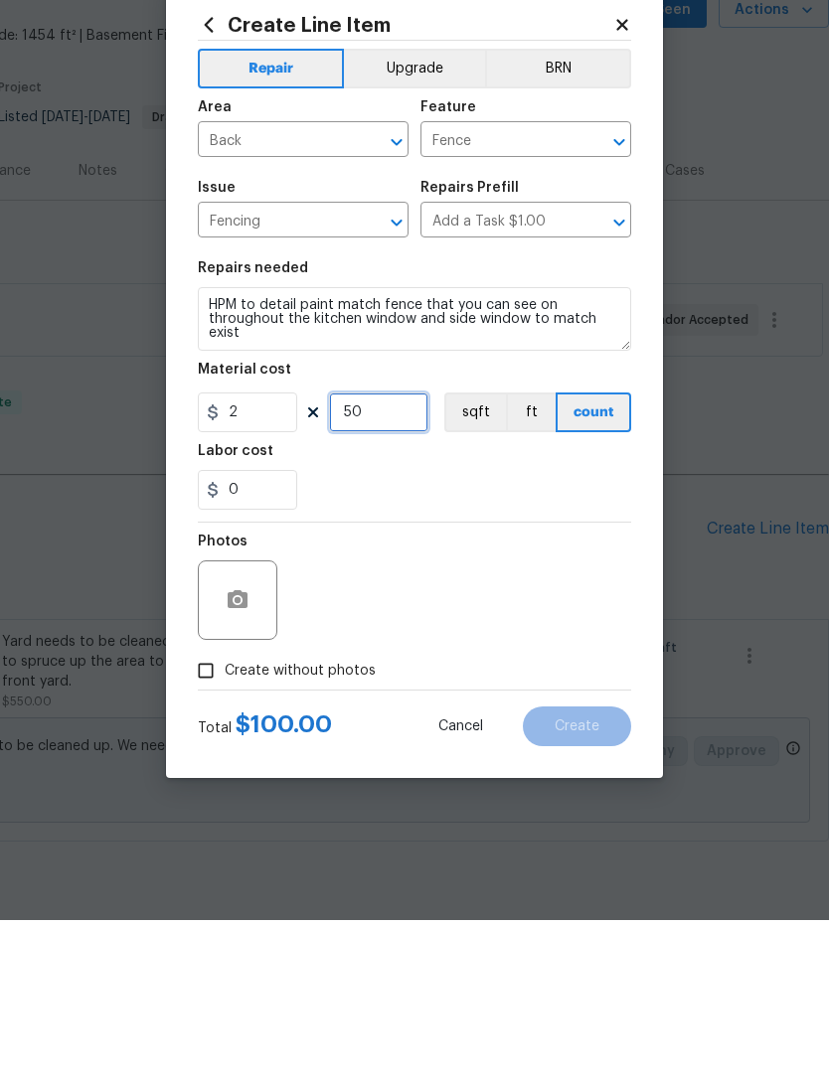
type input "50"
click at [204, 812] on input "Create without photos" at bounding box center [206, 831] width 38 height 38
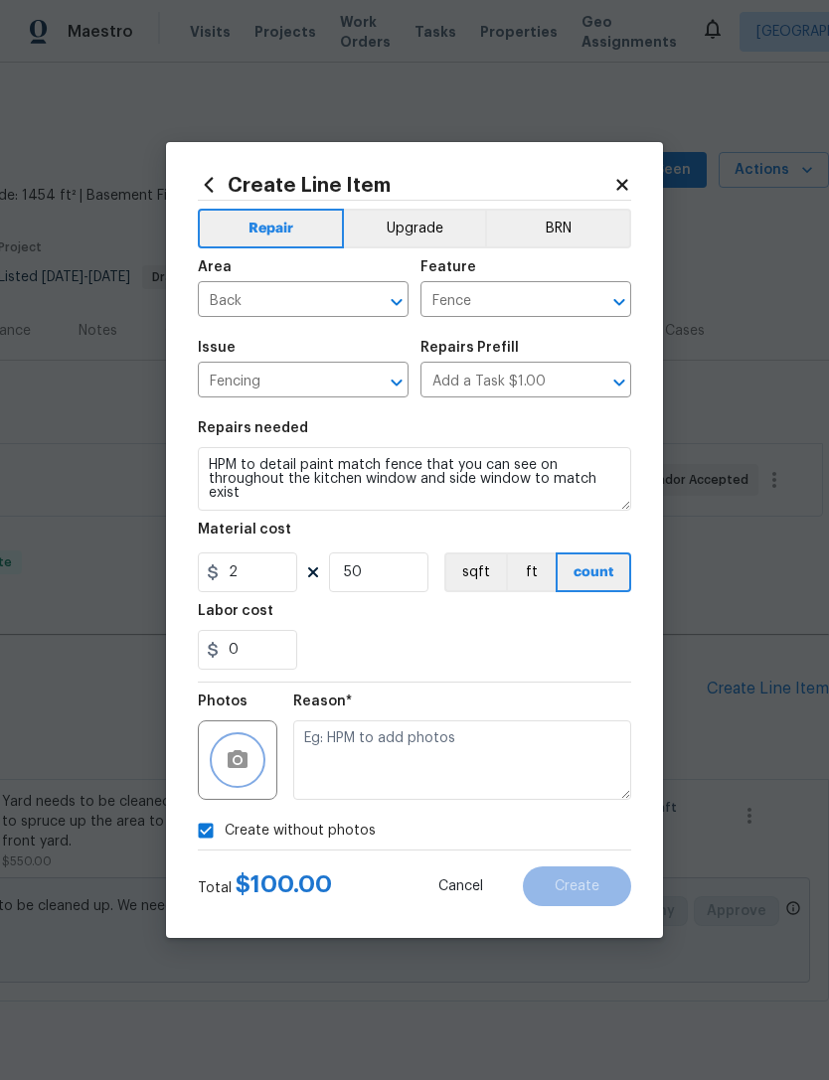
click at [236, 756] on icon "button" at bounding box center [238, 759] width 20 height 18
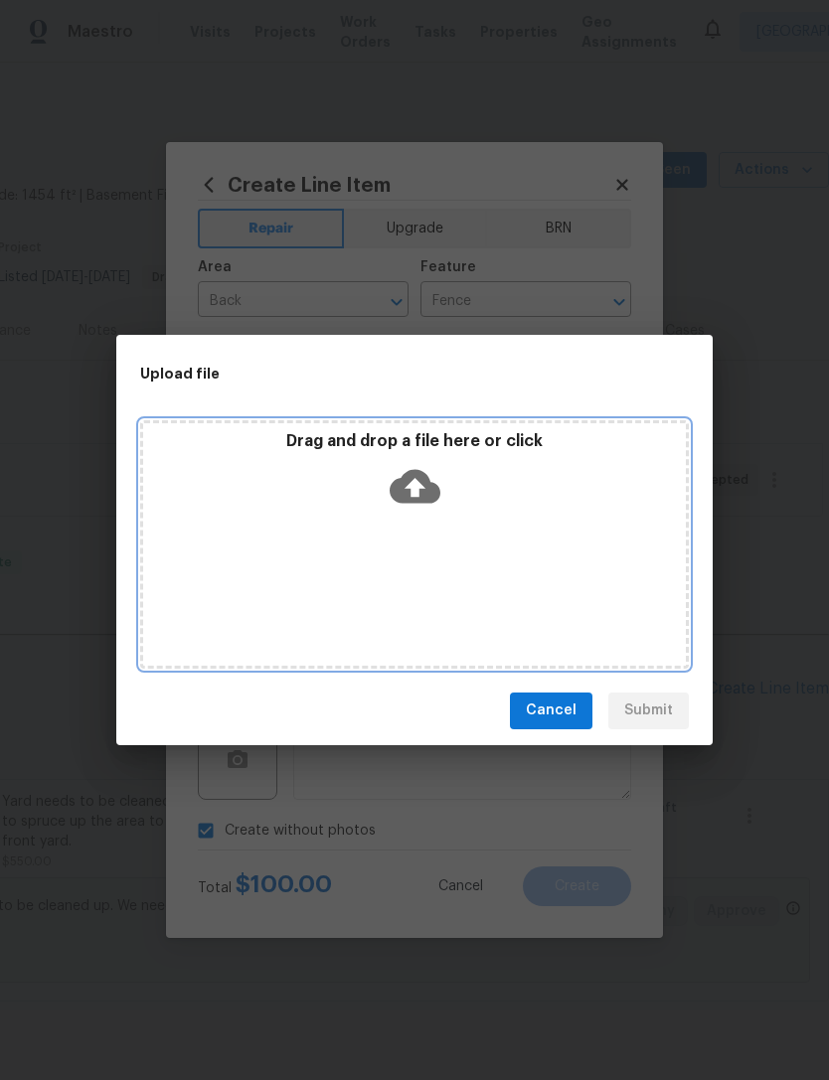
click at [422, 479] on icon at bounding box center [415, 486] width 51 height 34
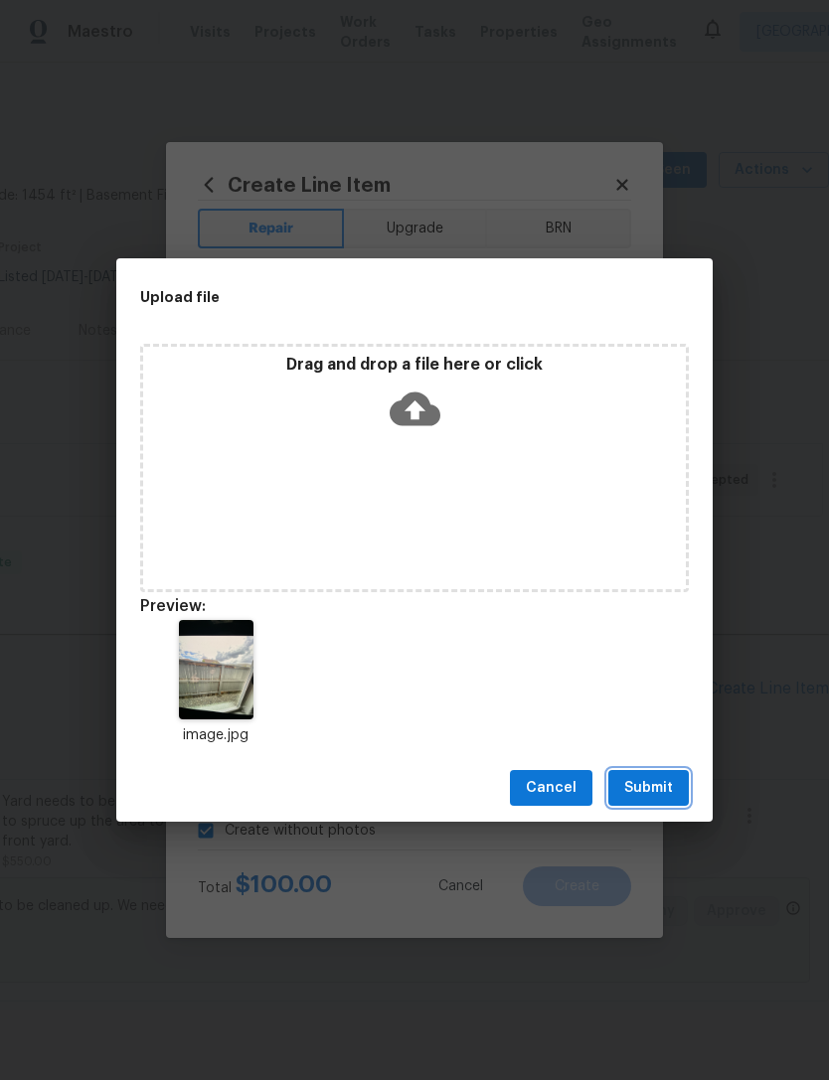
click at [654, 778] on span "Submit" at bounding box center [648, 788] width 49 height 25
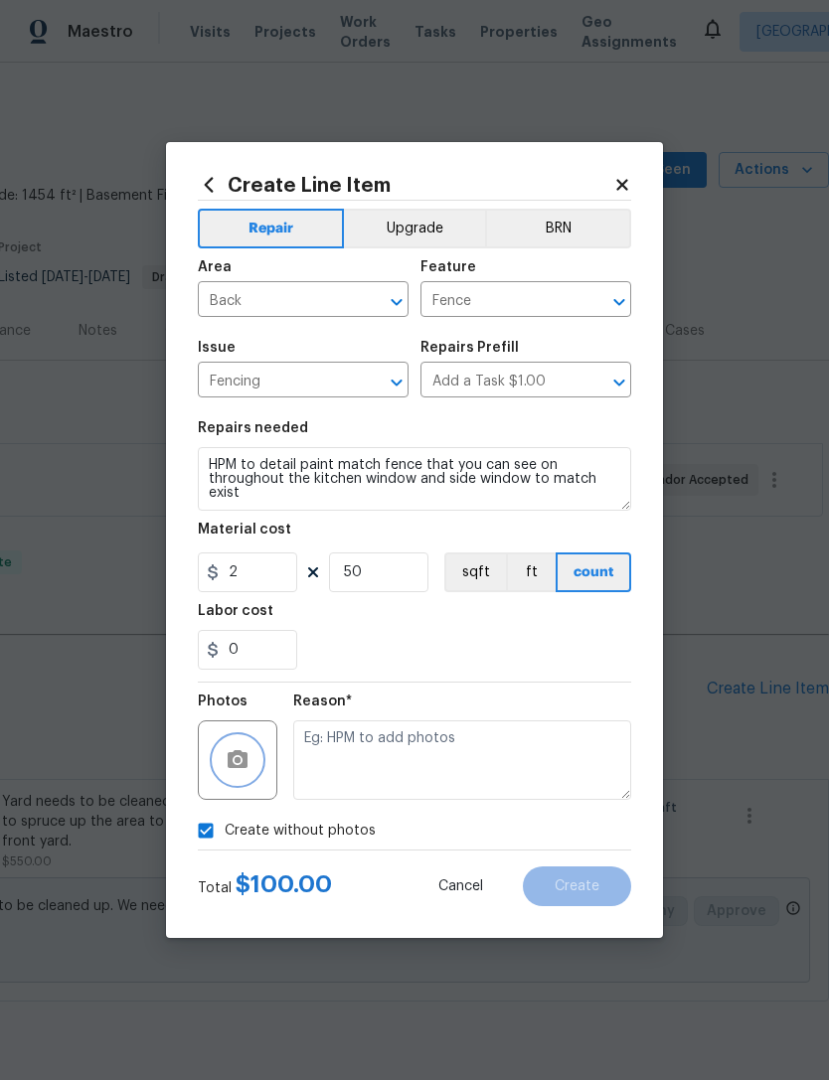
click at [235, 767] on icon "button" at bounding box center [238, 759] width 20 height 18
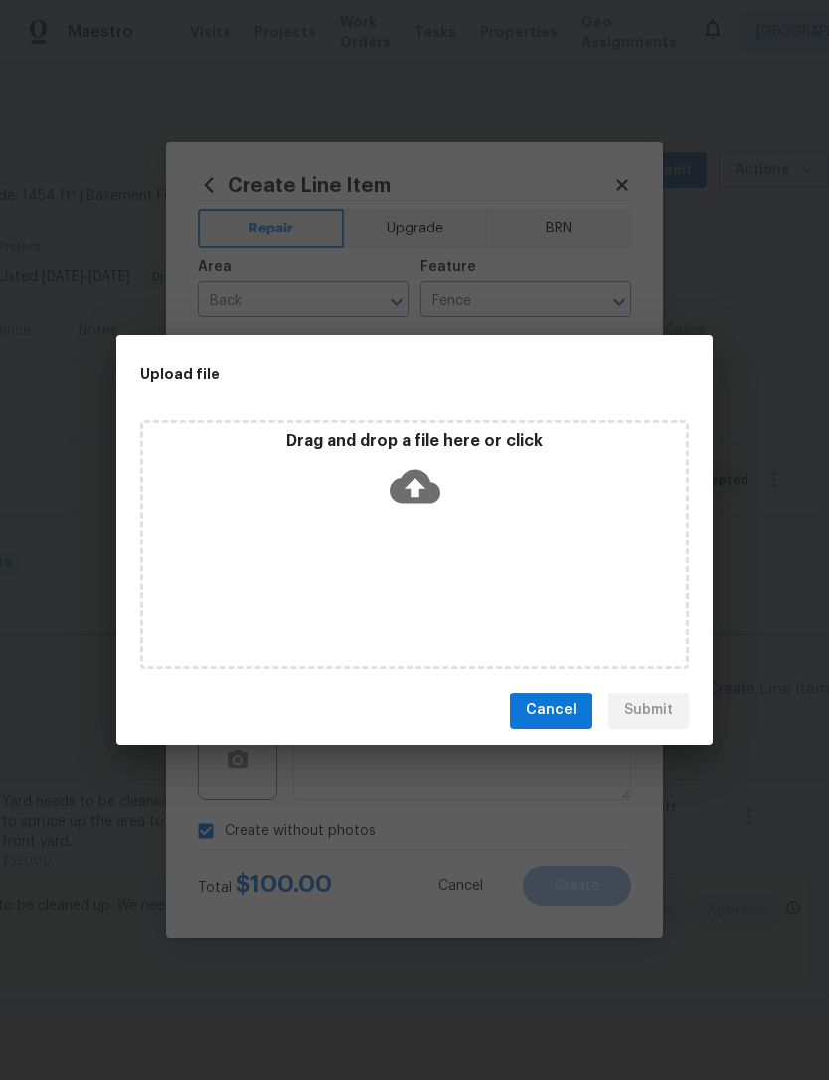
checkbox input "false"
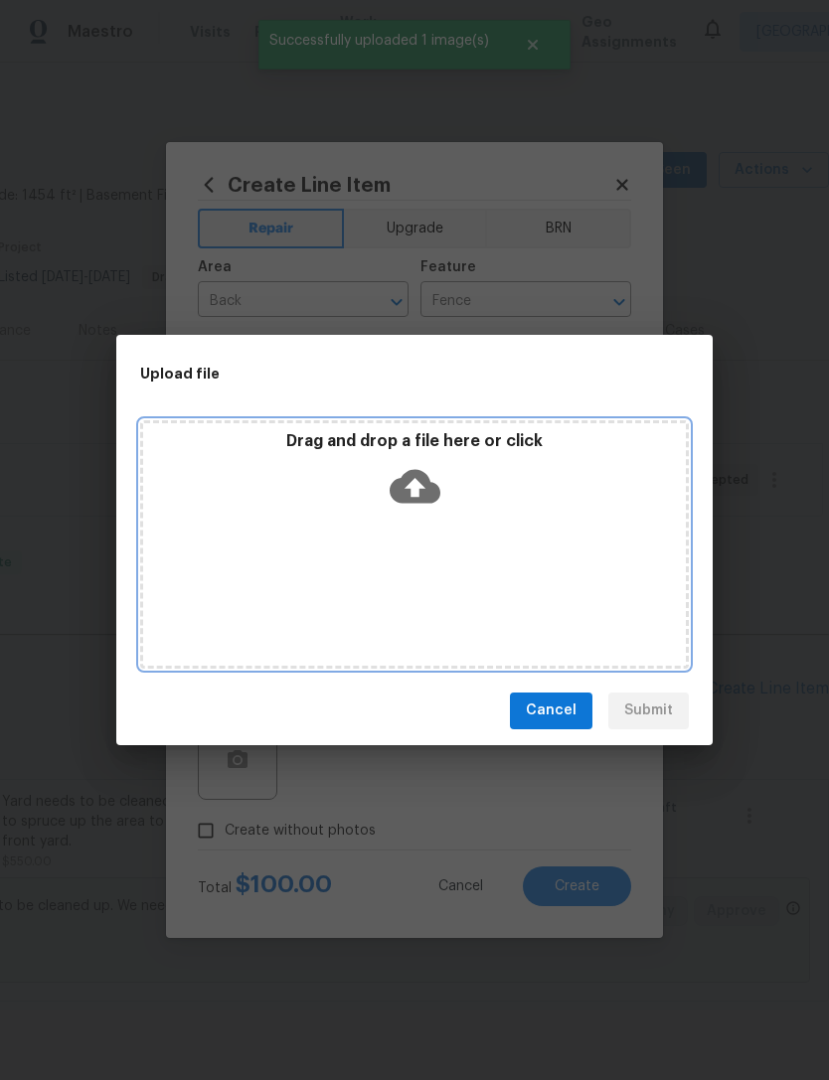
click at [417, 476] on icon at bounding box center [415, 486] width 51 height 34
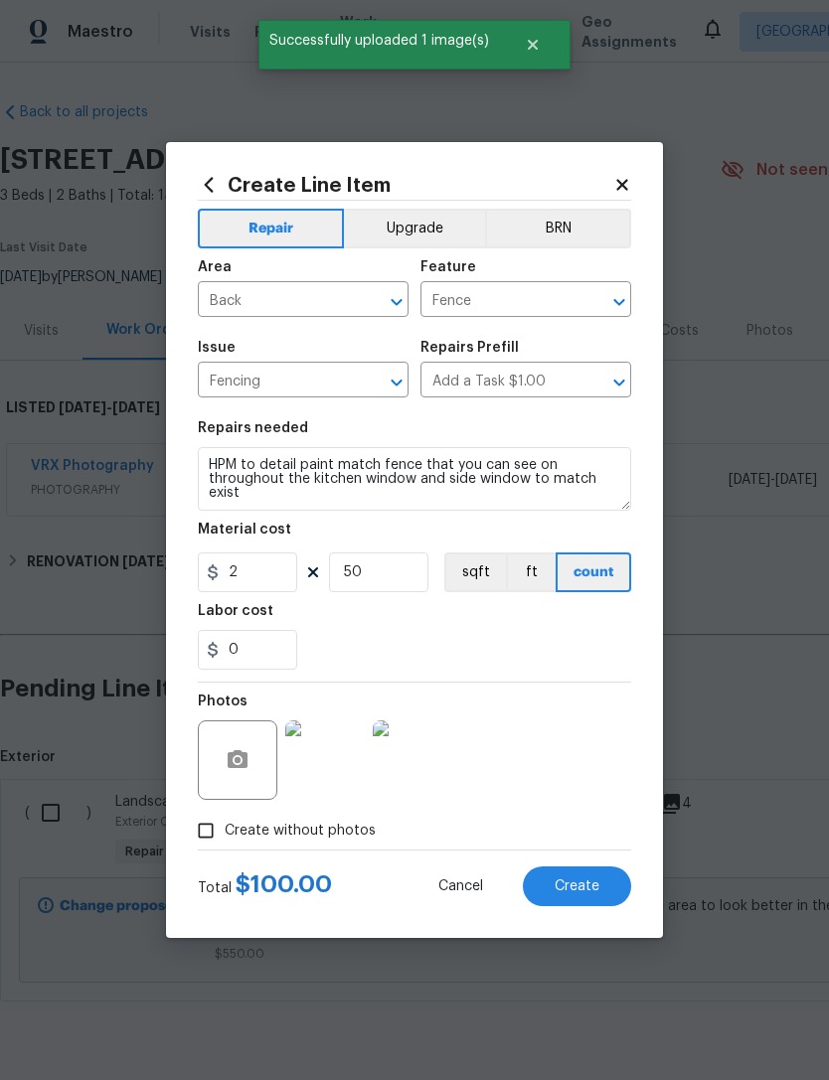
scroll to position [0, 294]
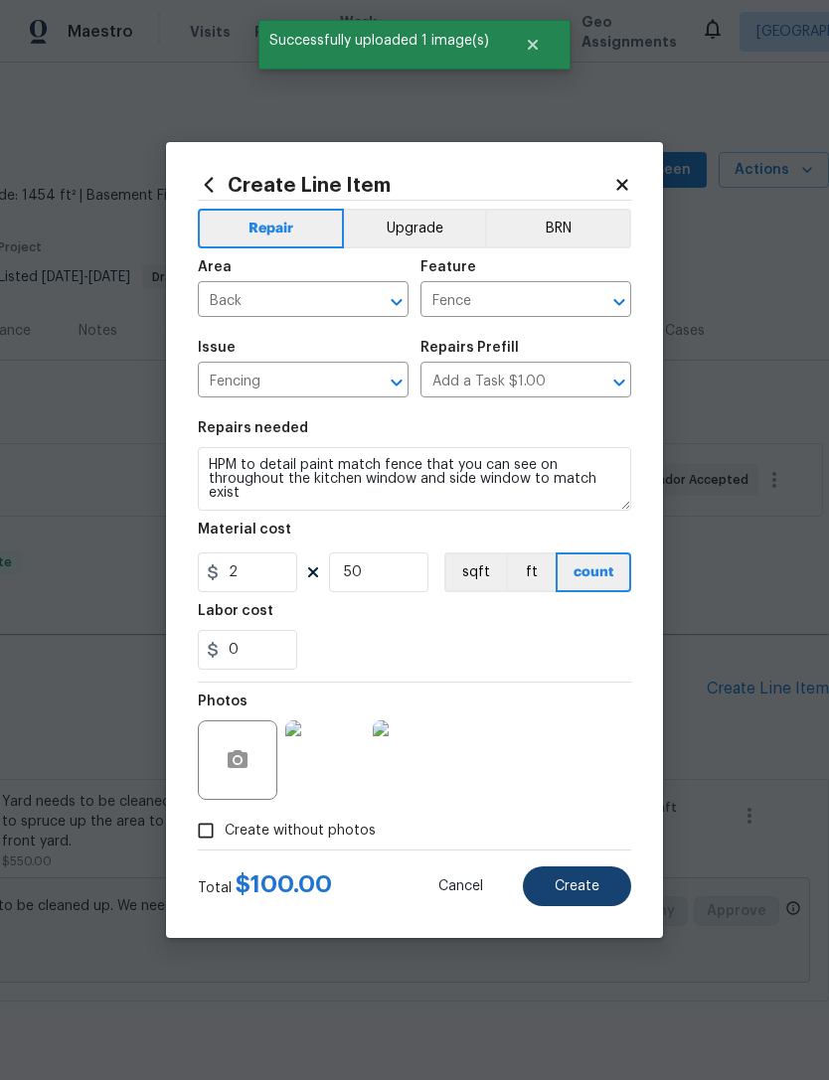
click at [573, 871] on button "Create" at bounding box center [577, 887] width 108 height 40
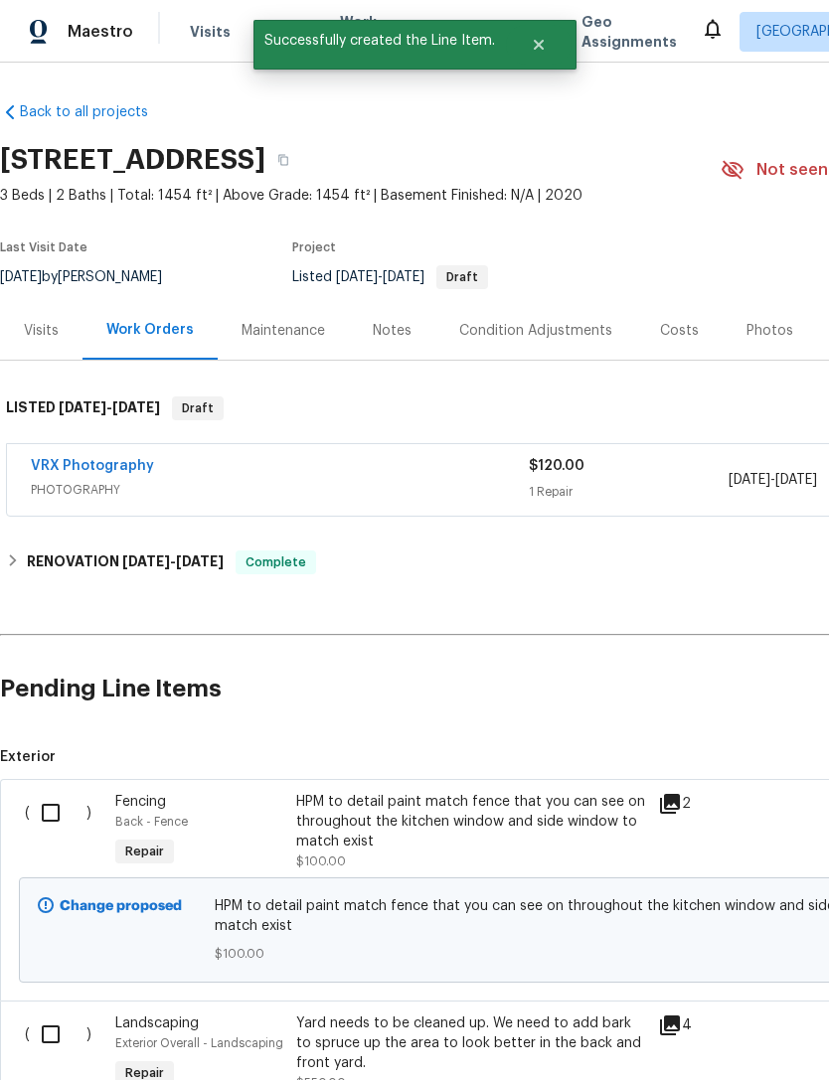
scroll to position [0, 0]
click at [46, 796] on input "checkbox" at bounding box center [58, 813] width 57 height 42
checkbox input "true"
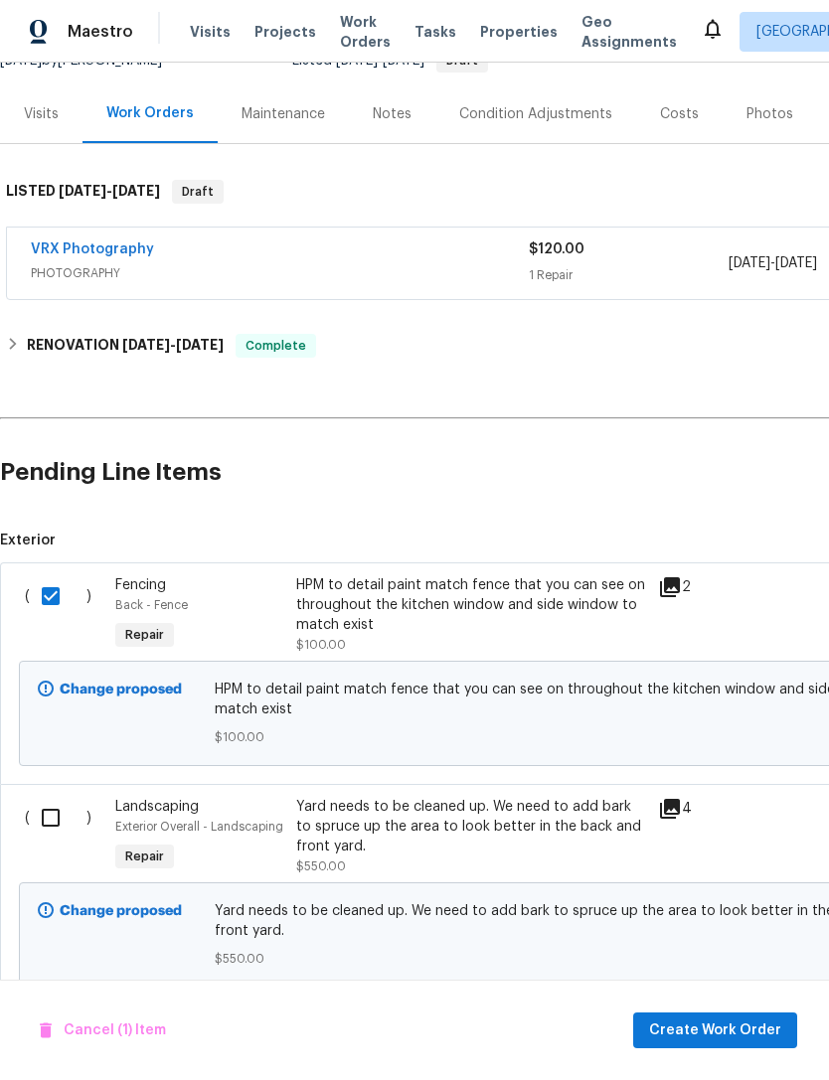
scroll to position [216, 0]
click at [46, 813] on input "checkbox" at bounding box center [58, 819] width 57 height 42
checkbox input "true"
click at [723, 1022] on span "Create Work Order" at bounding box center [715, 1031] width 132 height 25
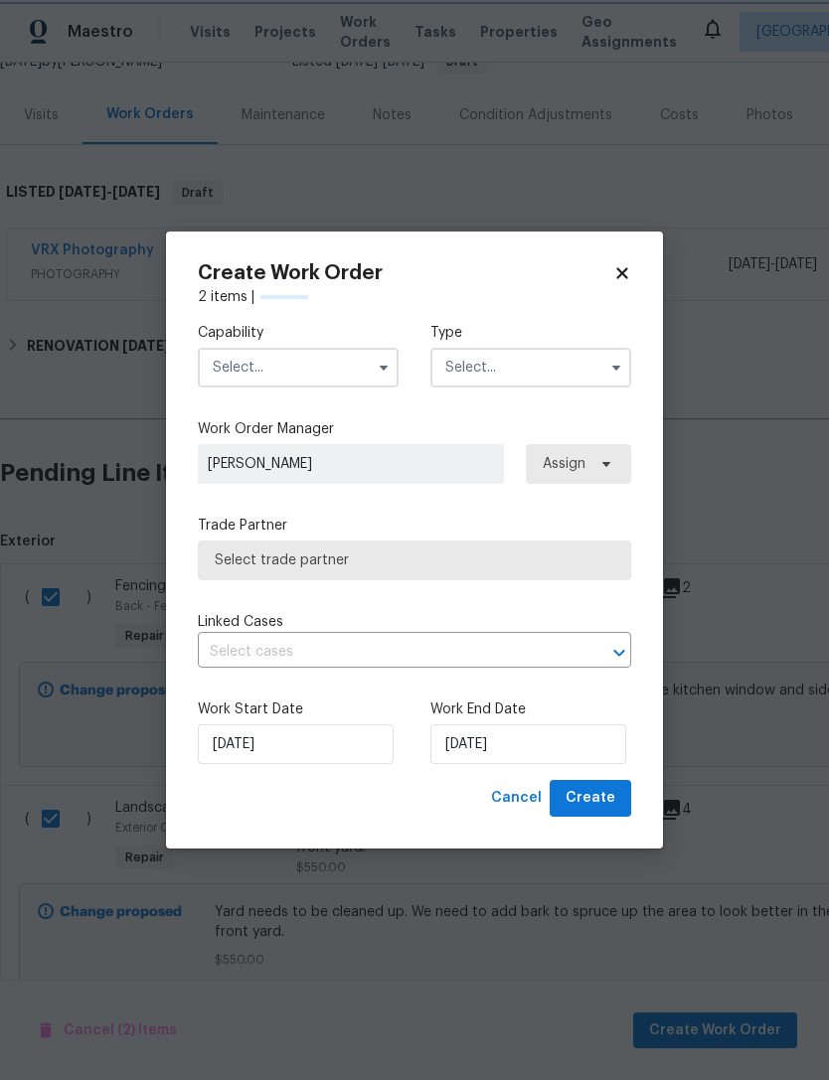
checkbox input "false"
click at [302, 362] on input "text" at bounding box center [298, 368] width 201 height 40
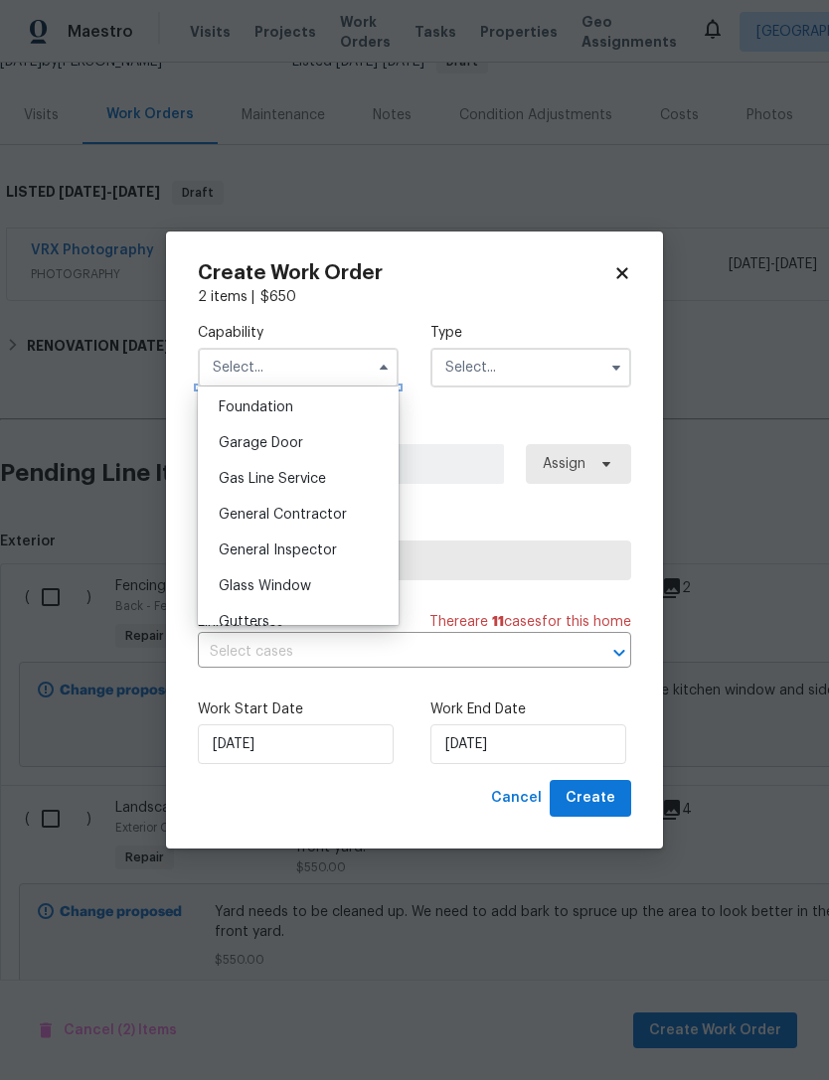
scroll to position [850, 0]
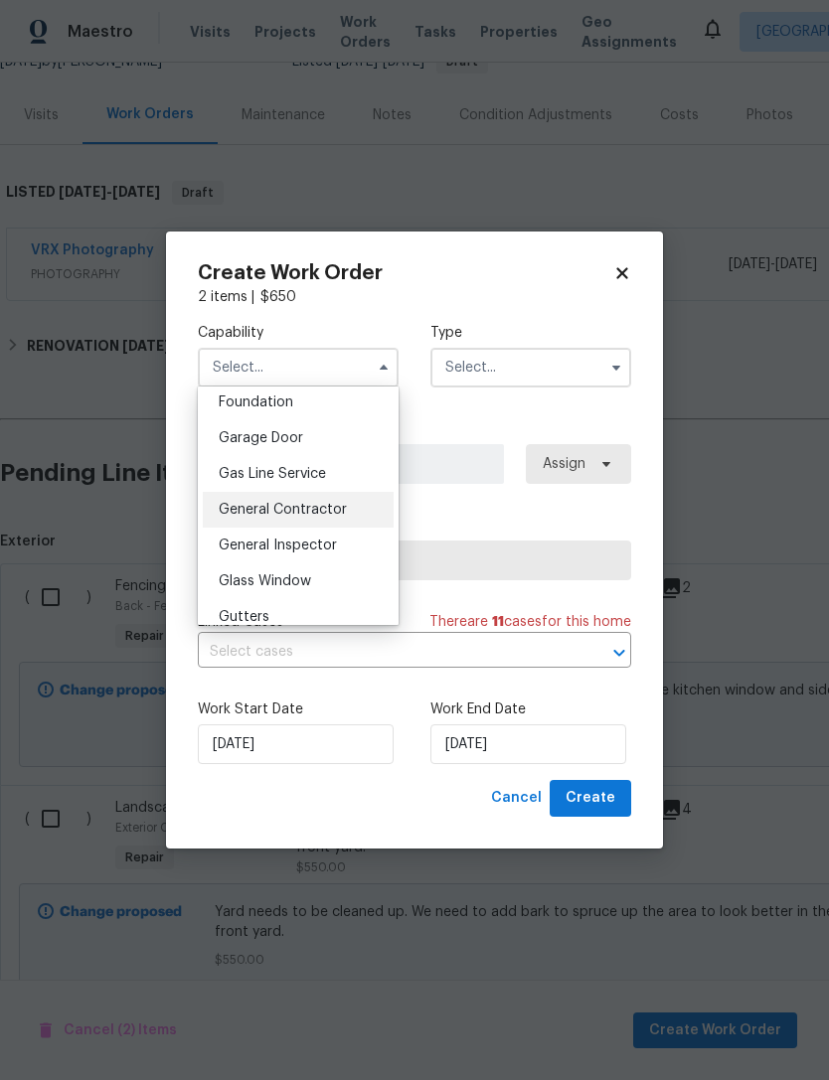
click at [323, 495] on div "General Contractor" at bounding box center [298, 510] width 191 height 36
type input "General Contractor"
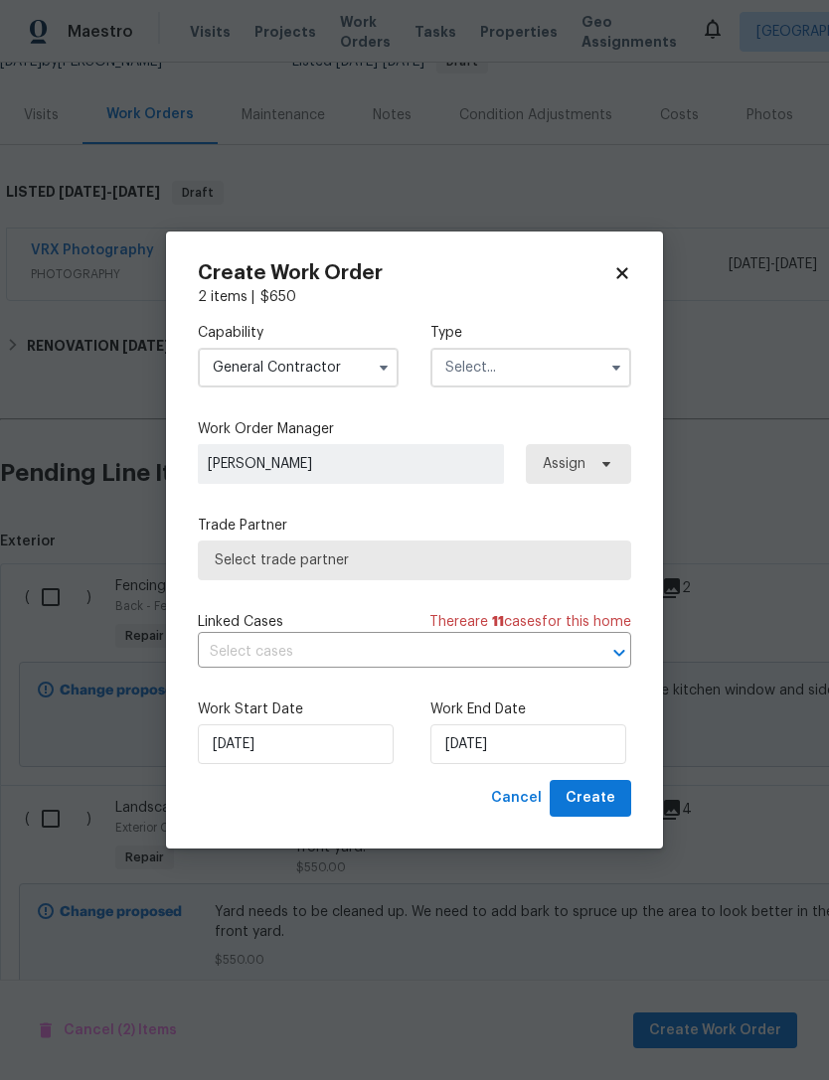
click at [551, 348] on input "text" at bounding box center [530, 368] width 201 height 40
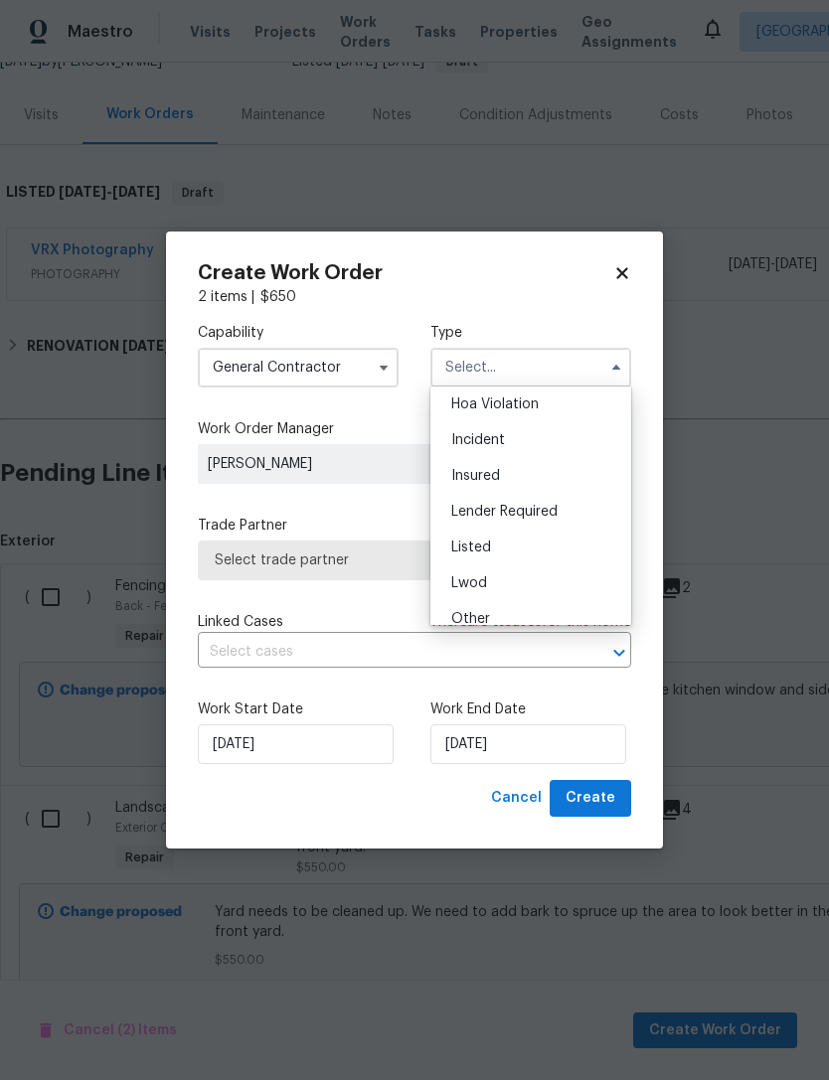
scroll to position [63, 0]
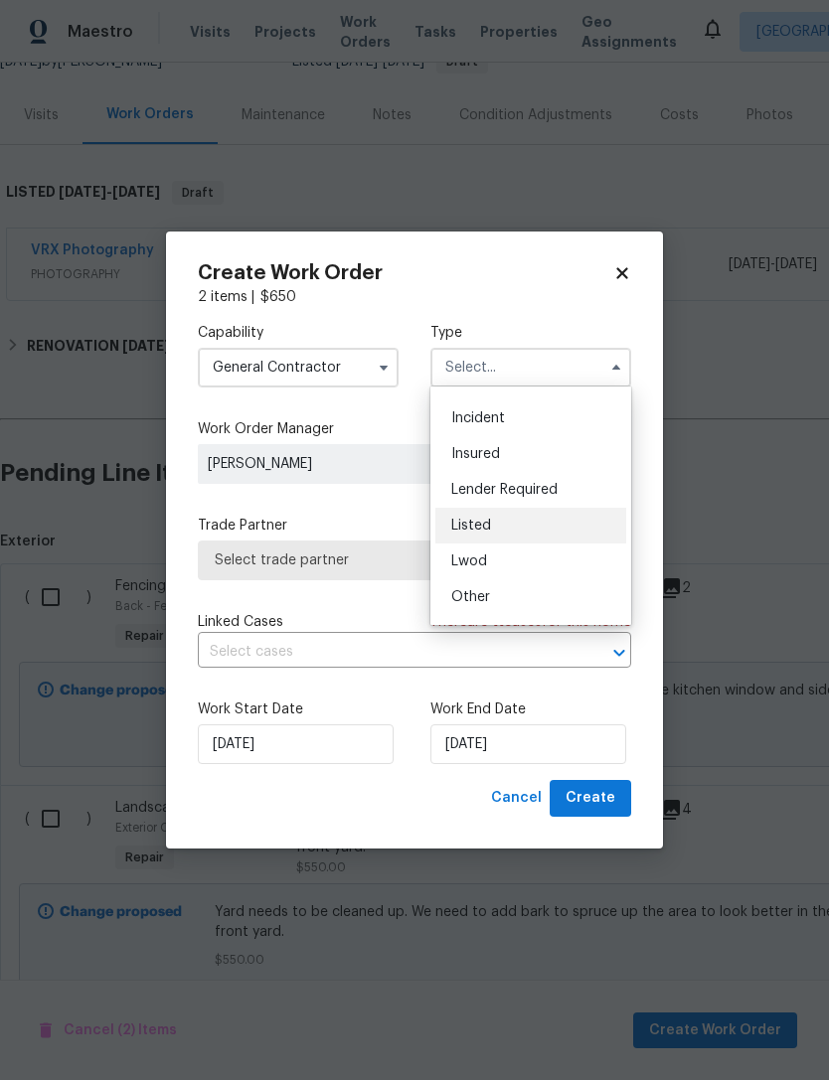
click at [484, 516] on div "Listed" at bounding box center [530, 526] width 191 height 36
type input "Listed"
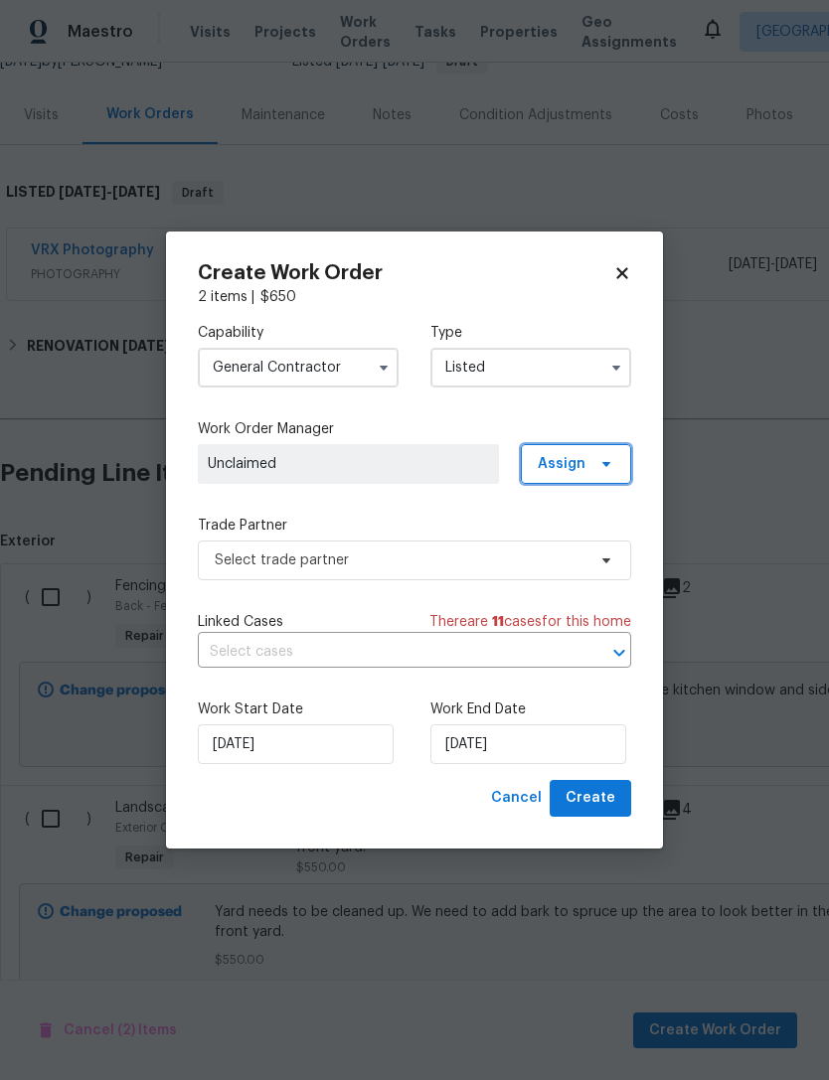
click at [592, 445] on span "Assign" at bounding box center [576, 464] width 110 height 40
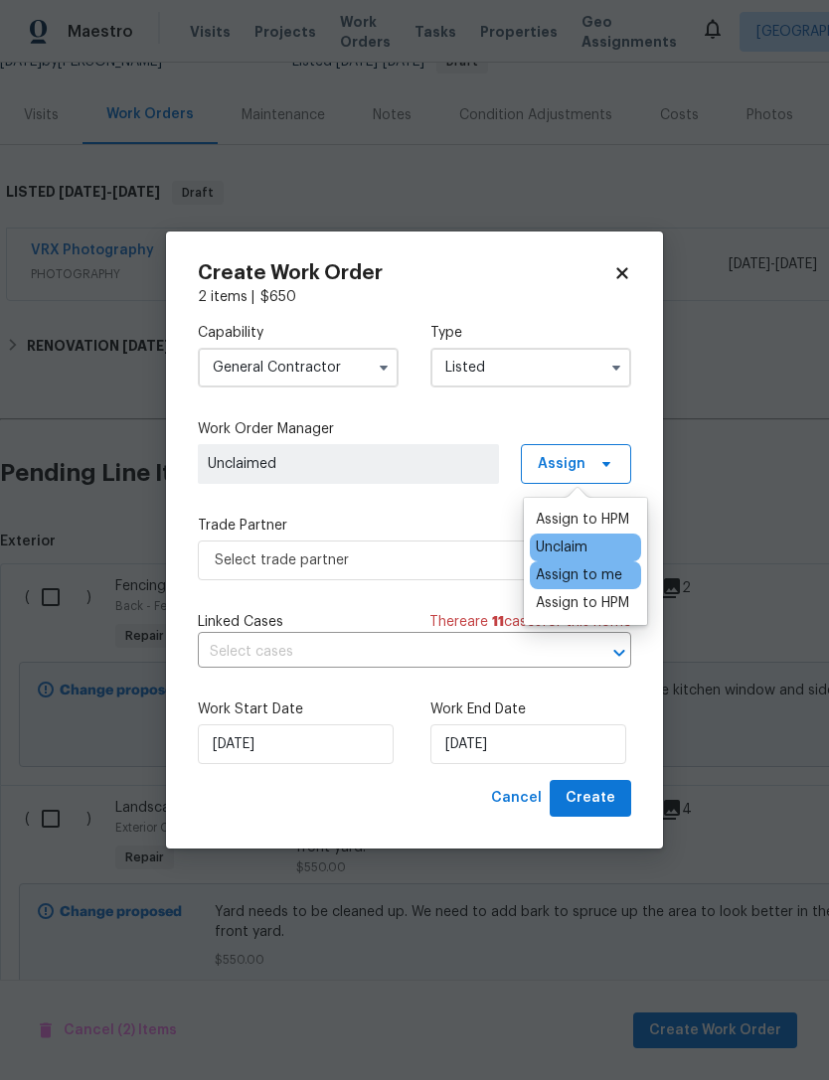
click at [597, 568] on div "Assign to me" at bounding box center [579, 576] width 86 height 20
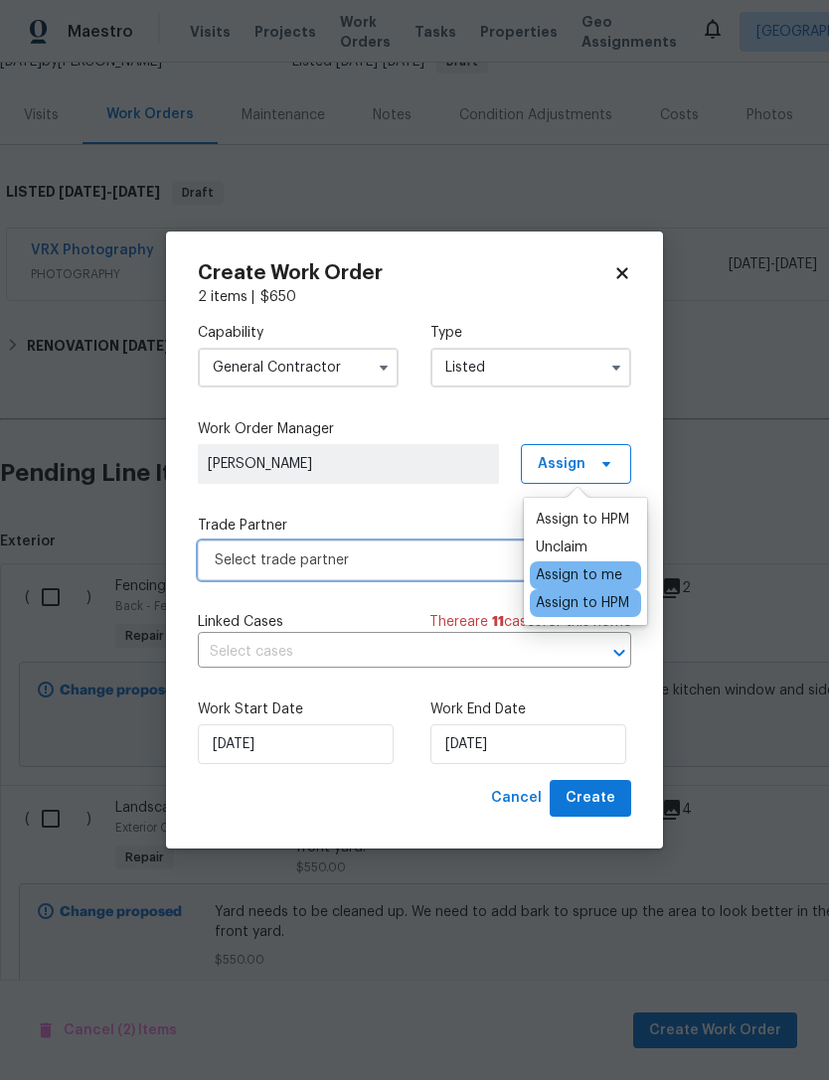
click at [413, 548] on span "Select trade partner" at bounding box center [414, 561] width 433 height 40
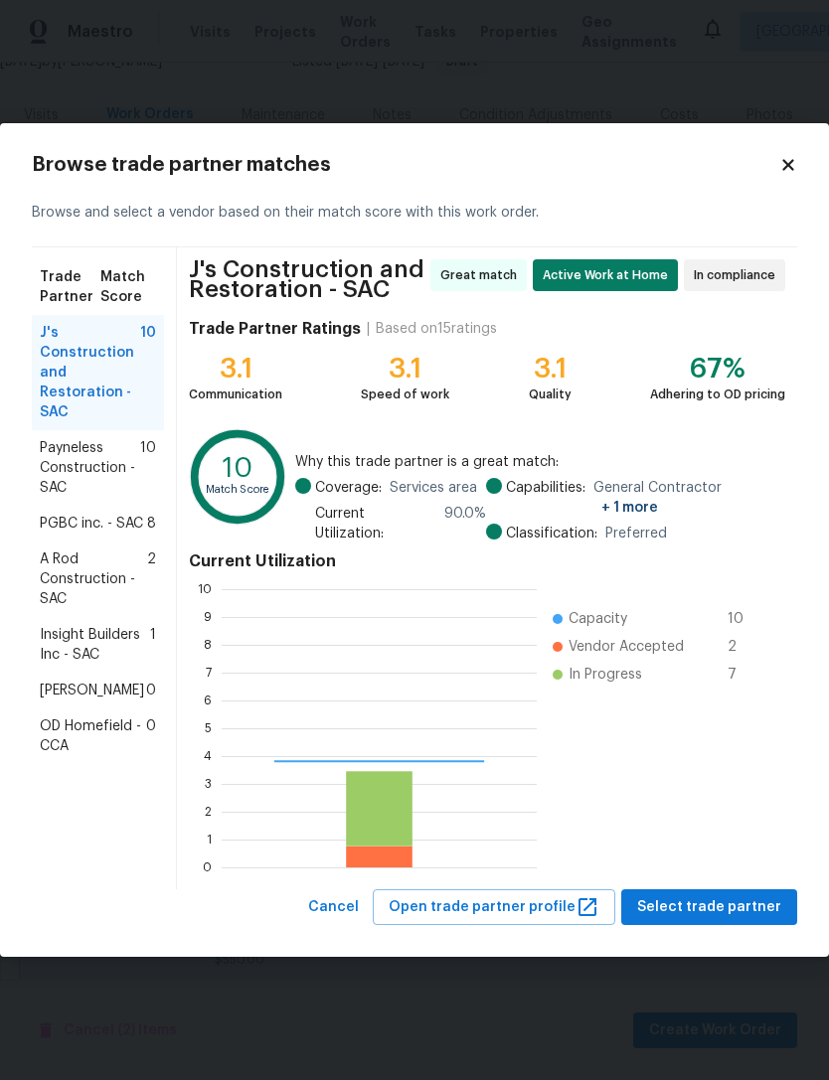
scroll to position [278, 315]
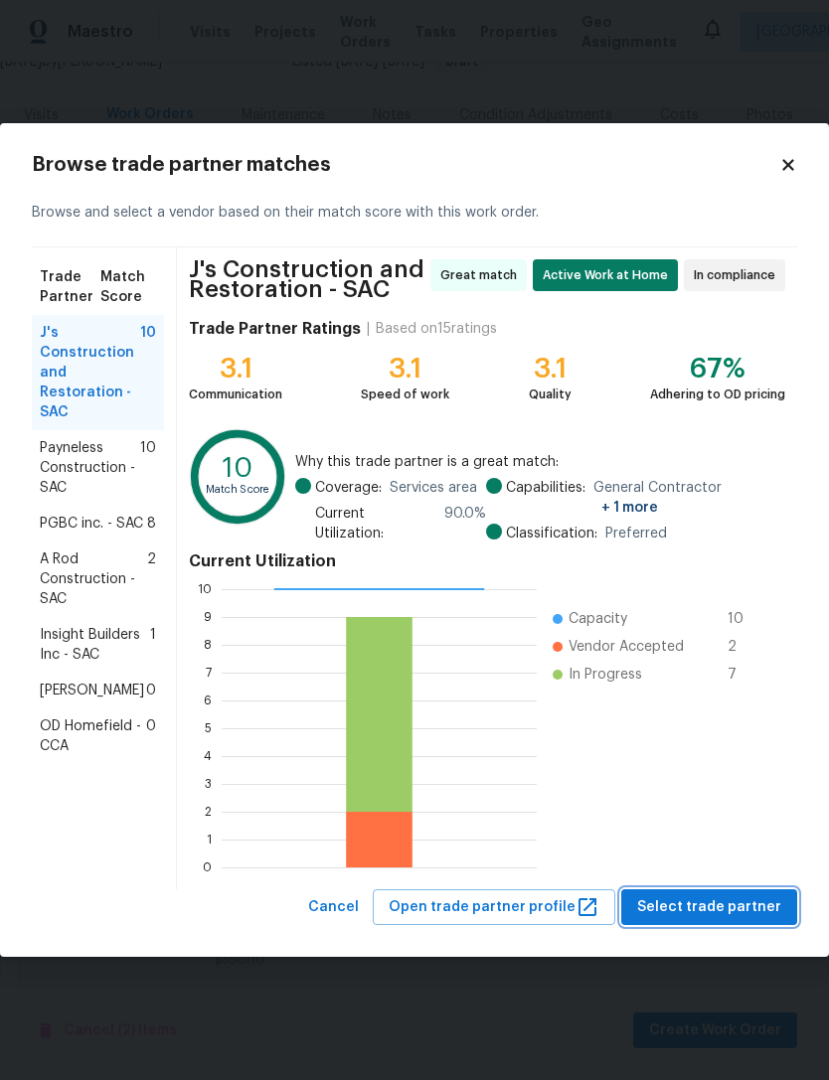
click at [732, 890] on button "Select trade partner" at bounding box center [709, 908] width 176 height 37
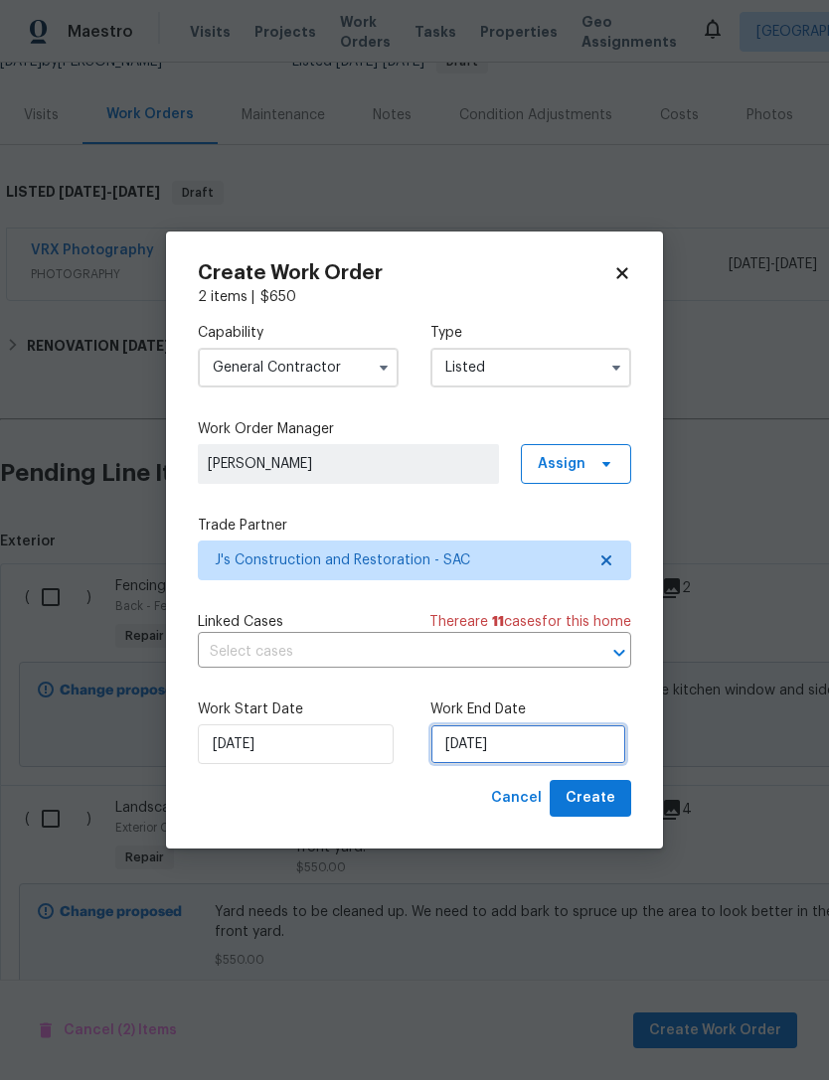
click at [560, 735] on input "[DATE]" at bounding box center [528, 745] width 196 height 40
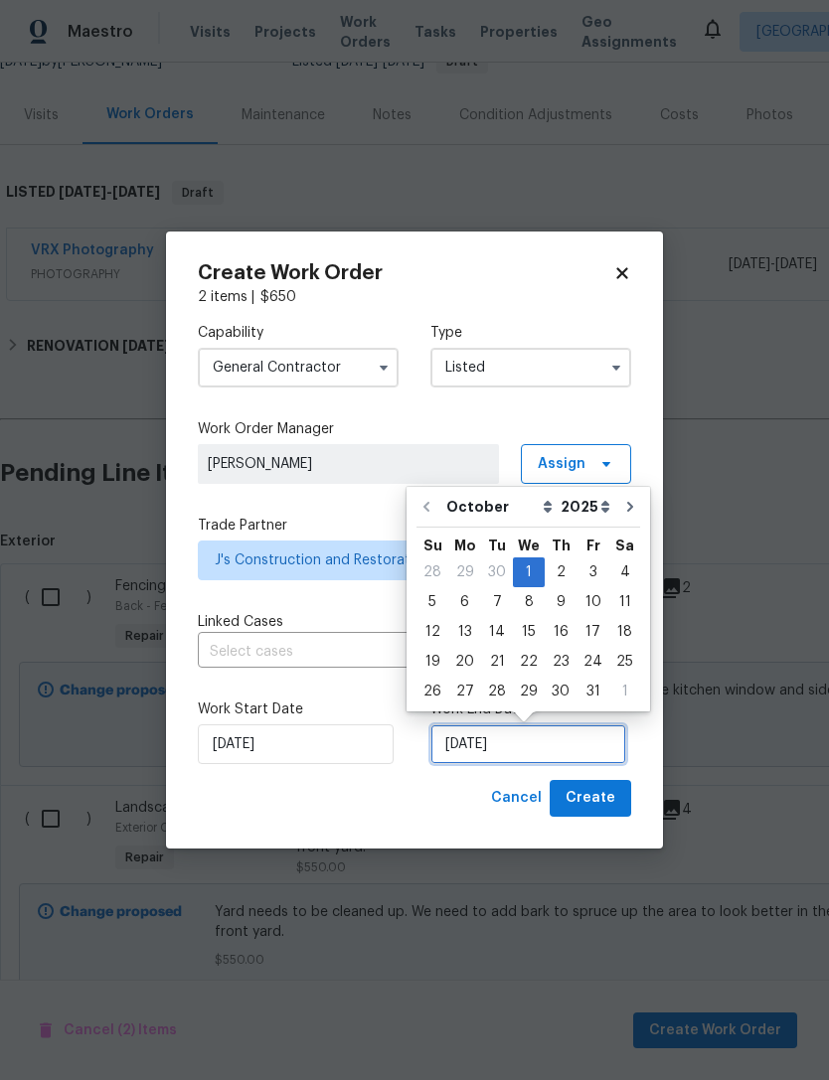
scroll to position [37, 0]
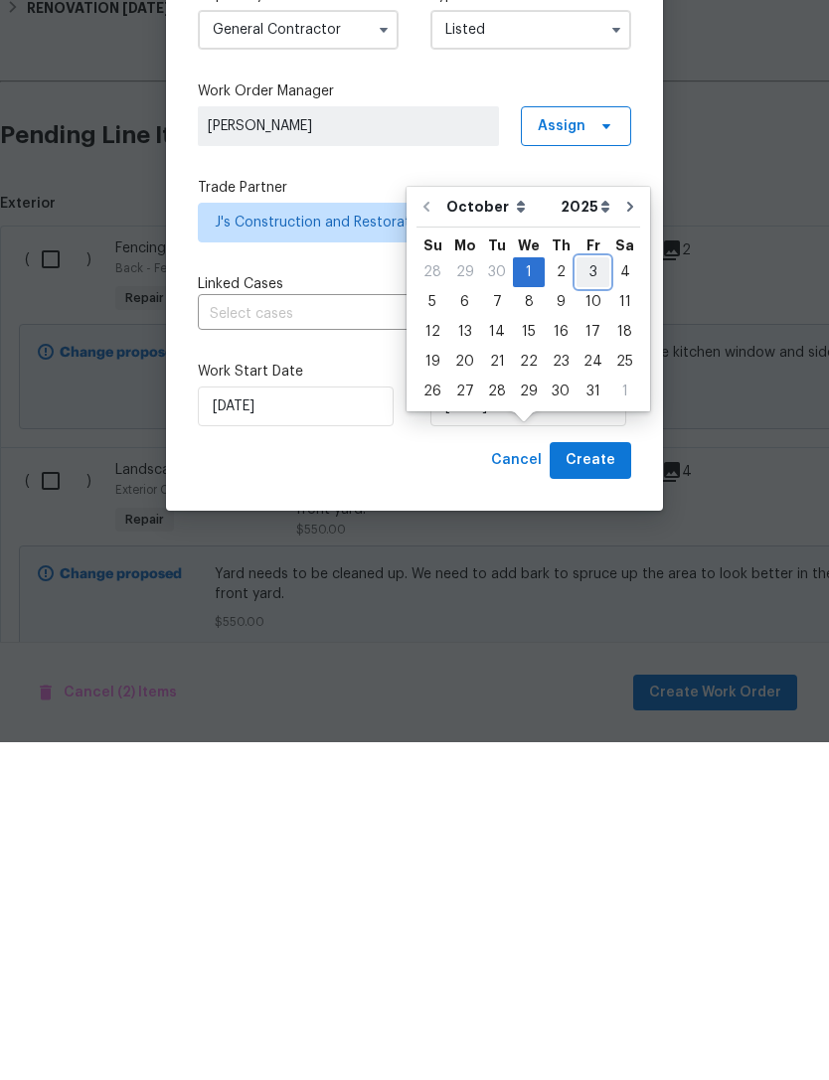
click at [585, 596] on div "3" at bounding box center [592, 610] width 33 height 28
type input "[DATE]"
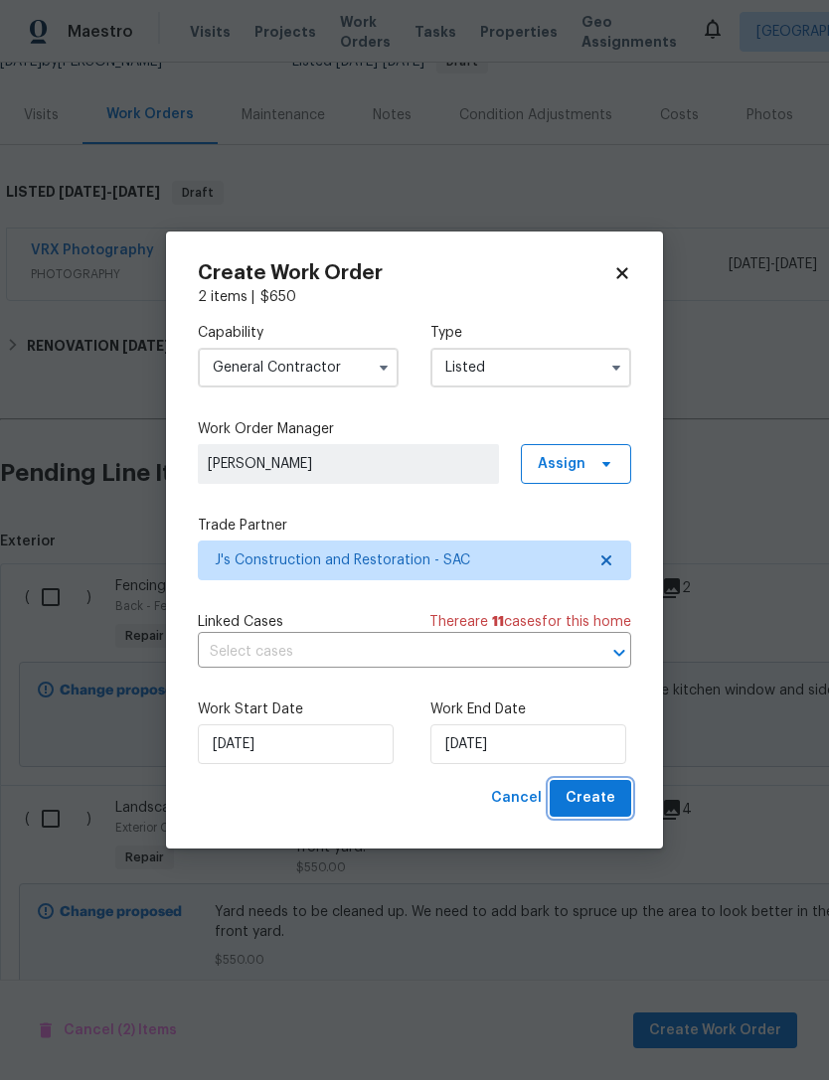
click at [594, 784] on button "Create" at bounding box center [591, 798] width 82 height 37
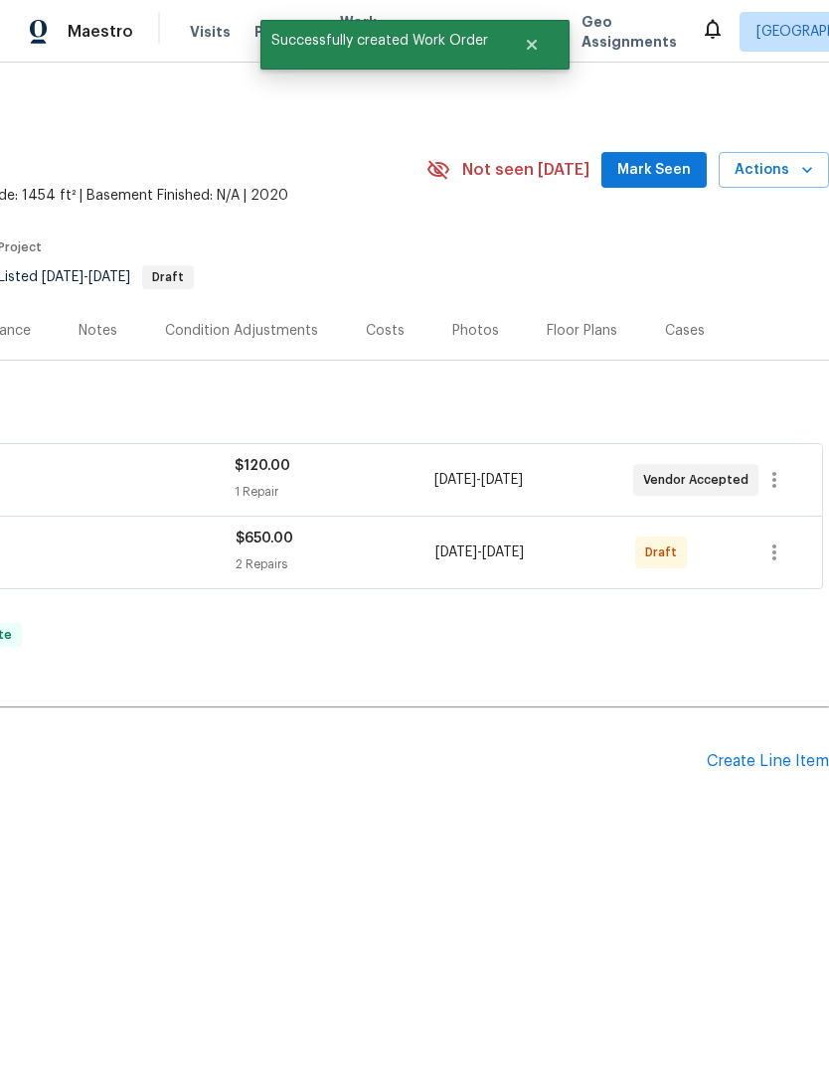
scroll to position [0, 294]
click at [776, 551] on icon "button" at bounding box center [774, 553] width 24 height 24
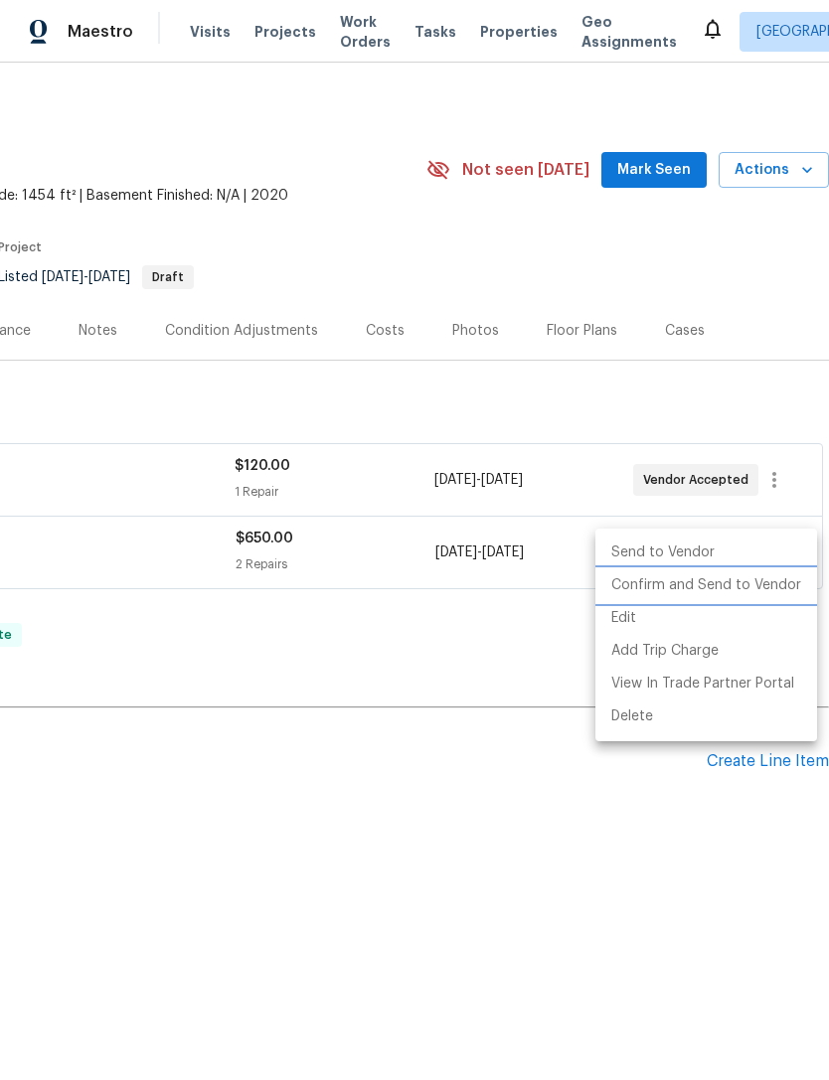
click at [714, 583] on li "Confirm and Send to Vendor" at bounding box center [706, 586] width 222 height 33
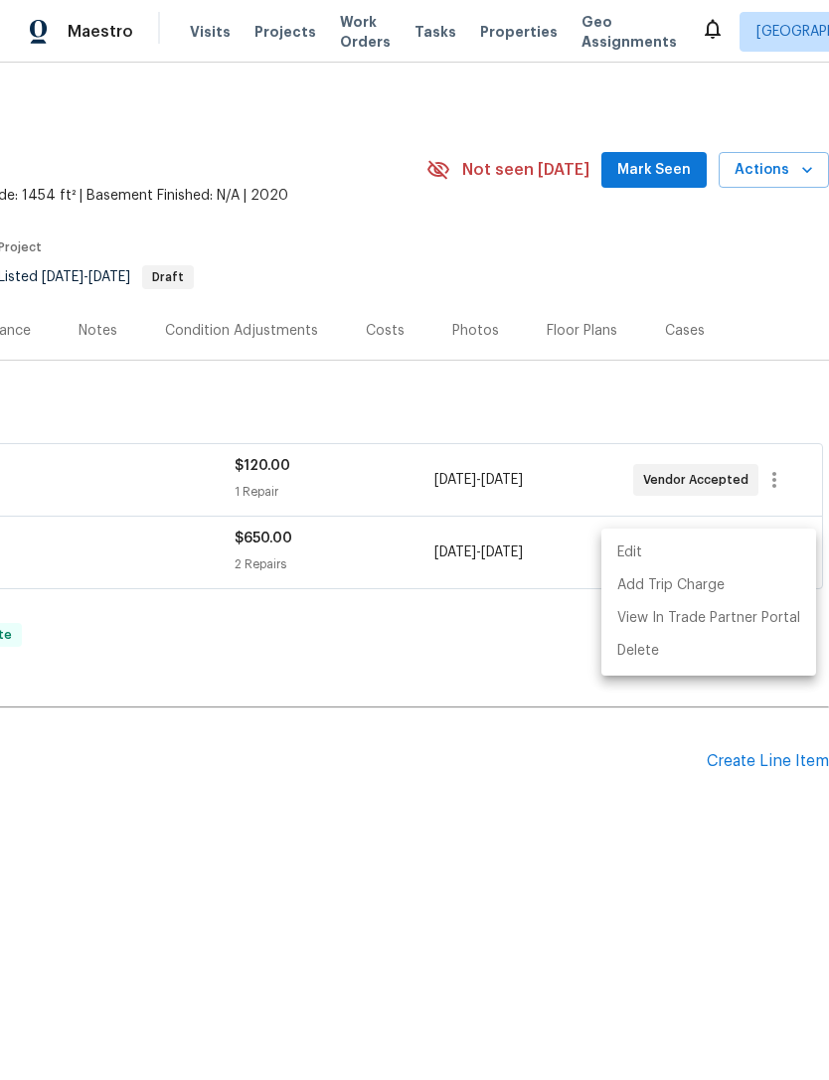
click at [278, 637] on div at bounding box center [414, 540] width 829 height 1080
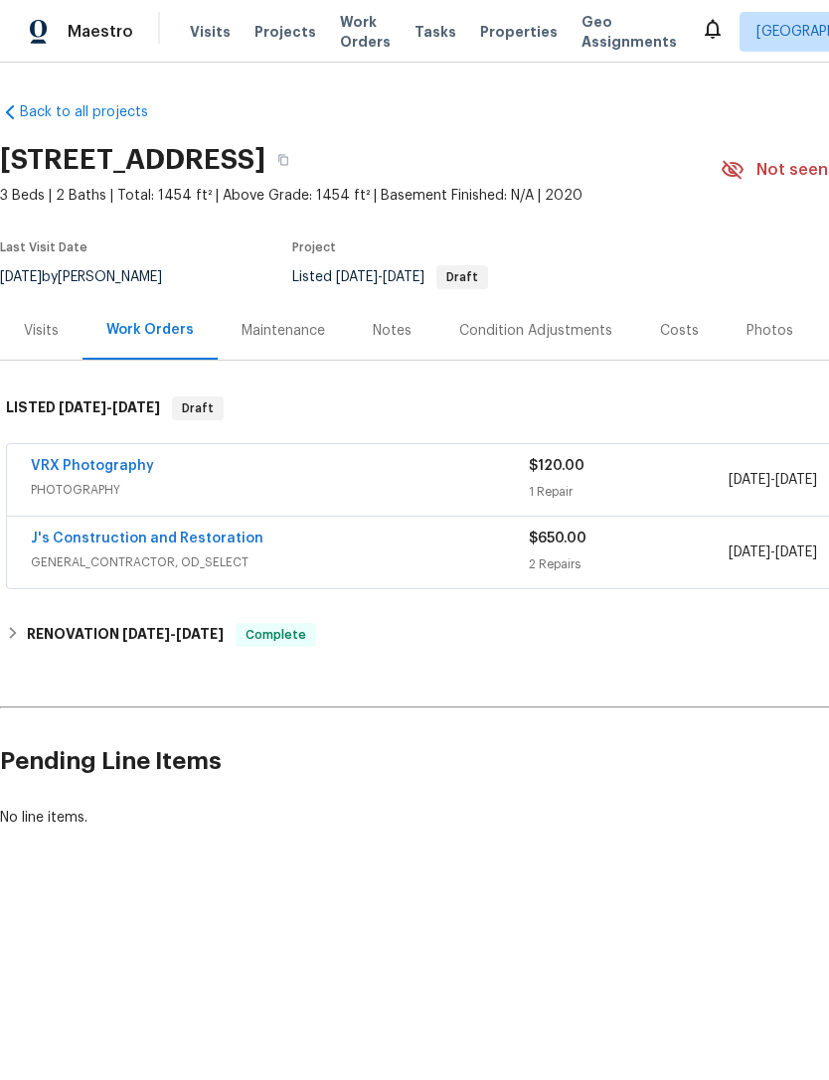
scroll to position [0, 0]
click at [203, 533] on link "J's Construction and Restoration" at bounding box center [147, 539] width 233 height 14
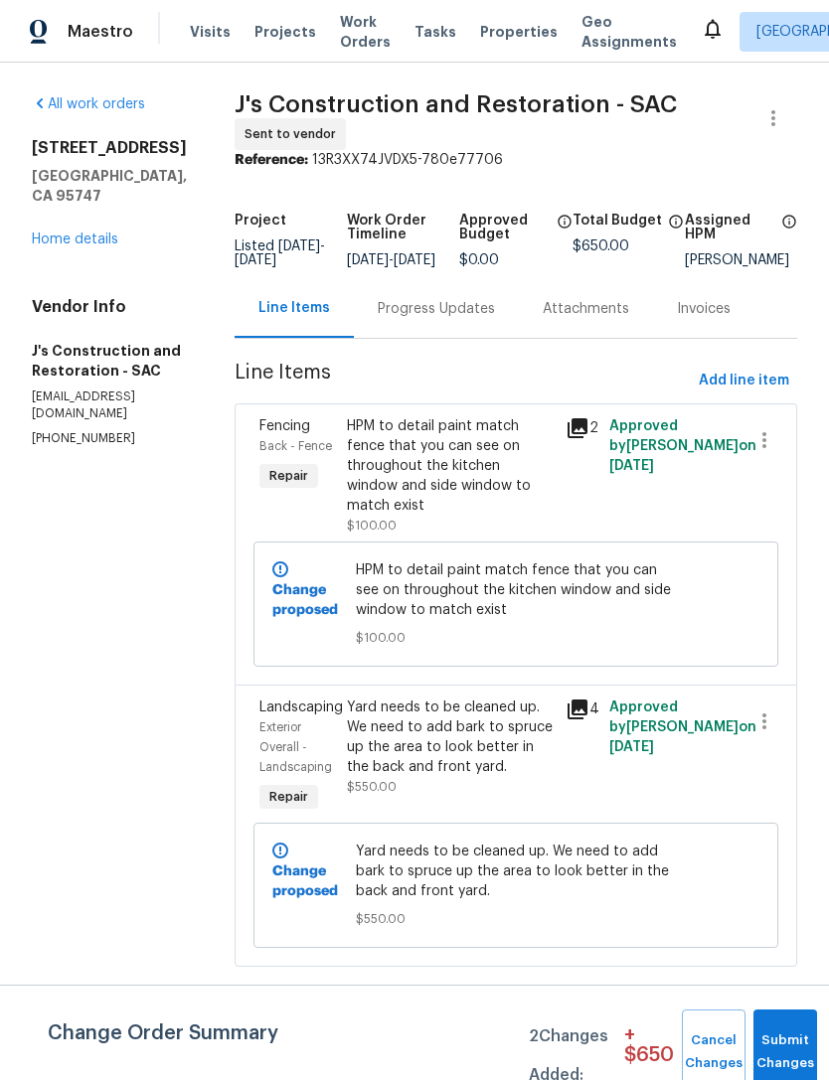
click at [456, 305] on div "Progress Updates" at bounding box center [436, 308] width 165 height 59
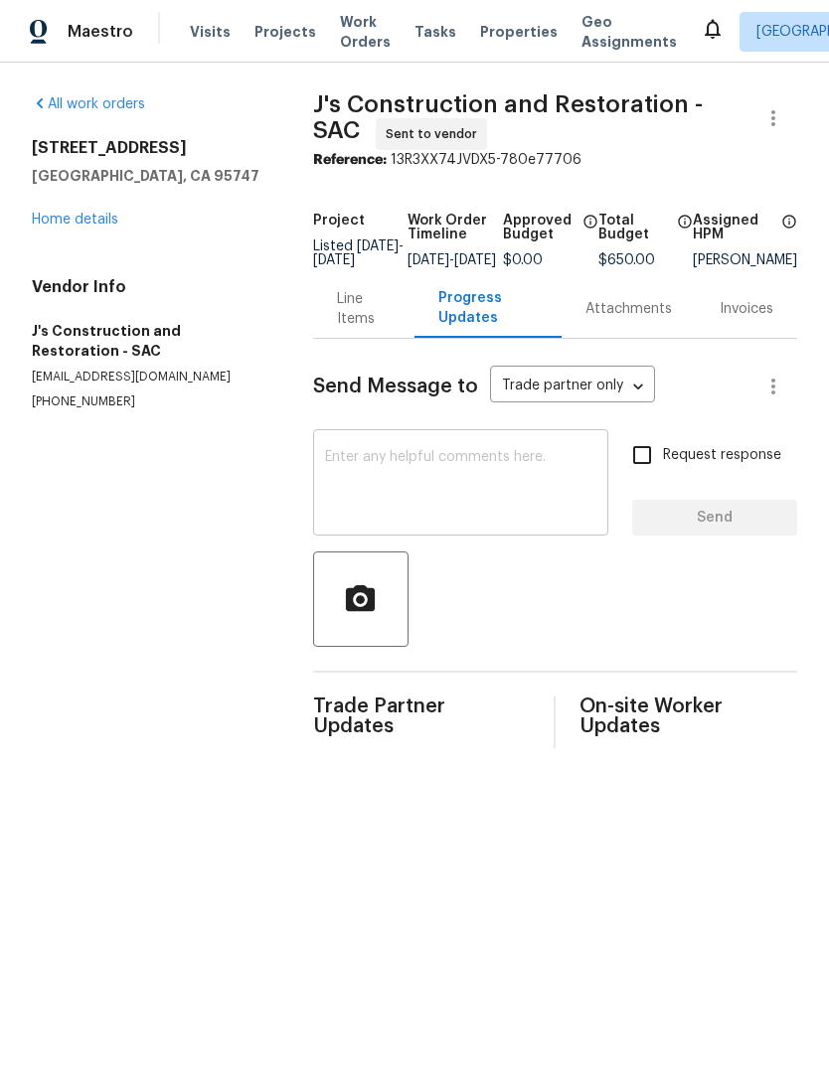
click at [440, 479] on textarea at bounding box center [460, 485] width 271 height 70
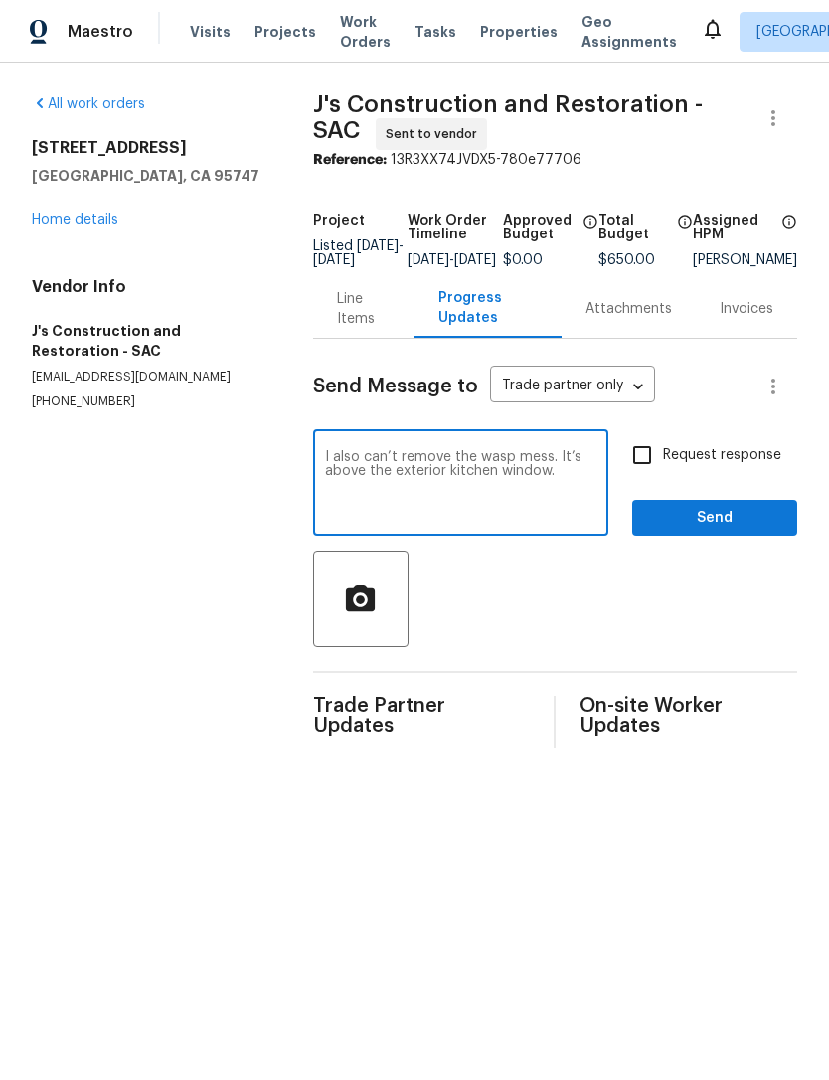
type textarea "I also can’t remove the wasp mess. It’s above the exterior kitchen window."
click at [720, 516] on button "Send" at bounding box center [714, 518] width 165 height 37
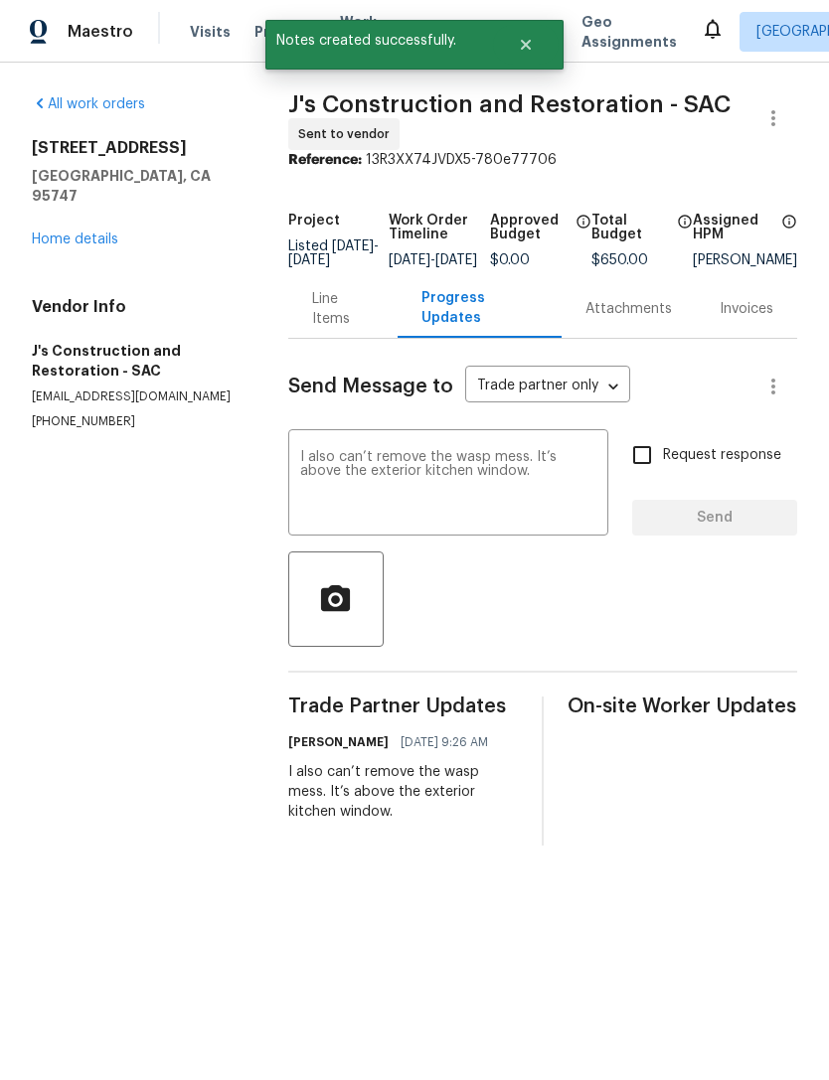
click at [141, 869] on div "All work orders [STREET_ADDRESS] Home details Vendor Info J's Construction and …" at bounding box center [414, 470] width 829 height 815
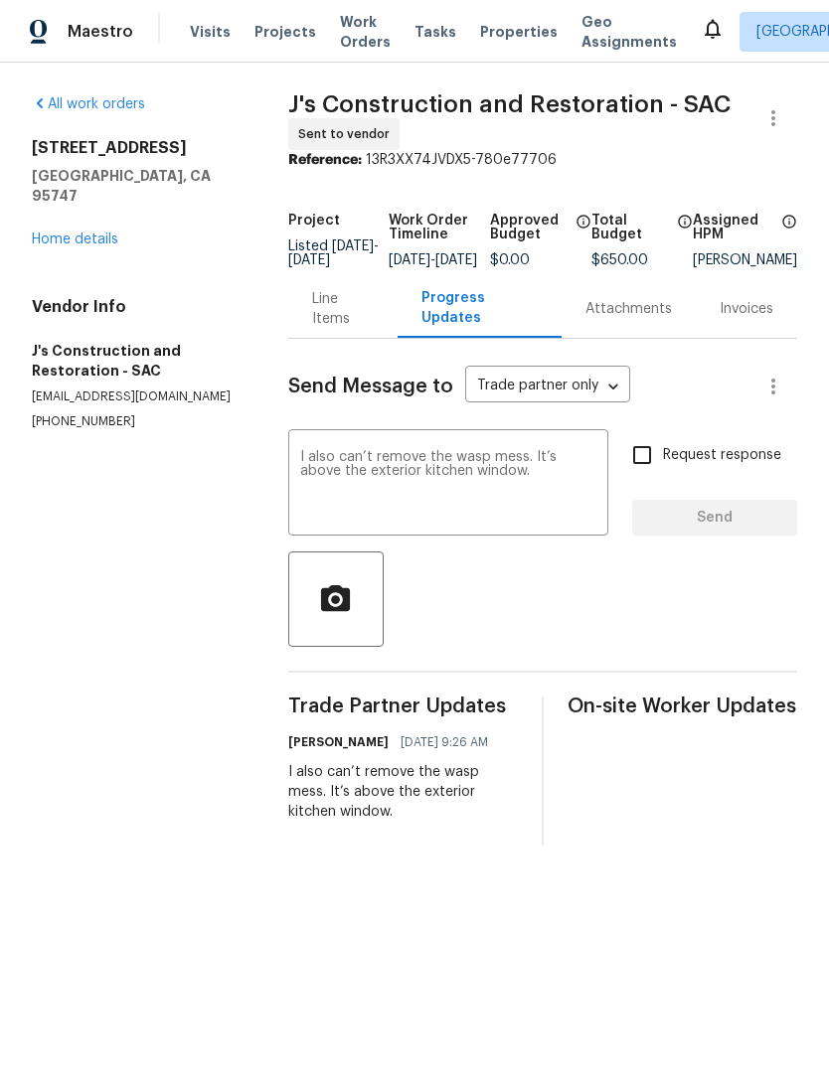
click at [432, 808] on div "I also can’t remove the wasp mess. It’s above the exterior kitchen window." at bounding box center [403, 792] width 230 height 60
click at [417, 505] on textarea "I also can’t remove the wasp mess. It’s above the exterior kitchen window." at bounding box center [448, 485] width 297 height 70
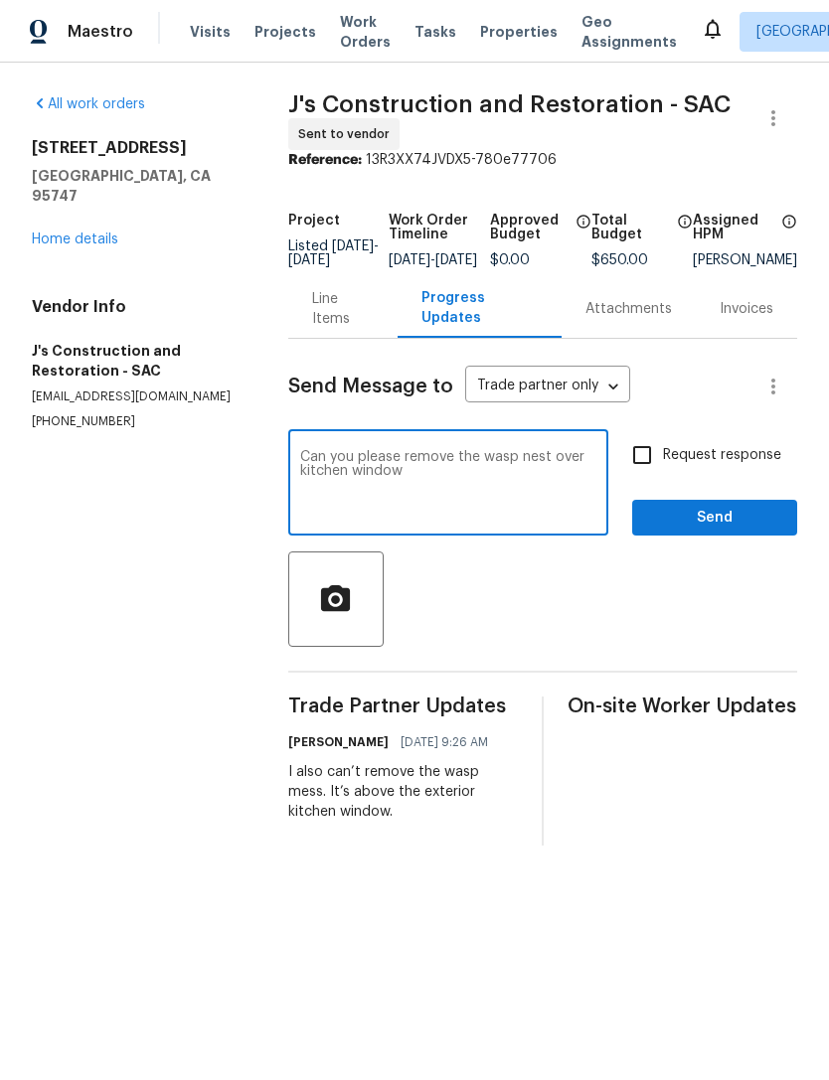
type textarea "Can you please remove the wasp nest over kitchen window"
click at [731, 515] on button "Send" at bounding box center [714, 518] width 165 height 37
